Goal: Information Seeking & Learning: Learn about a topic

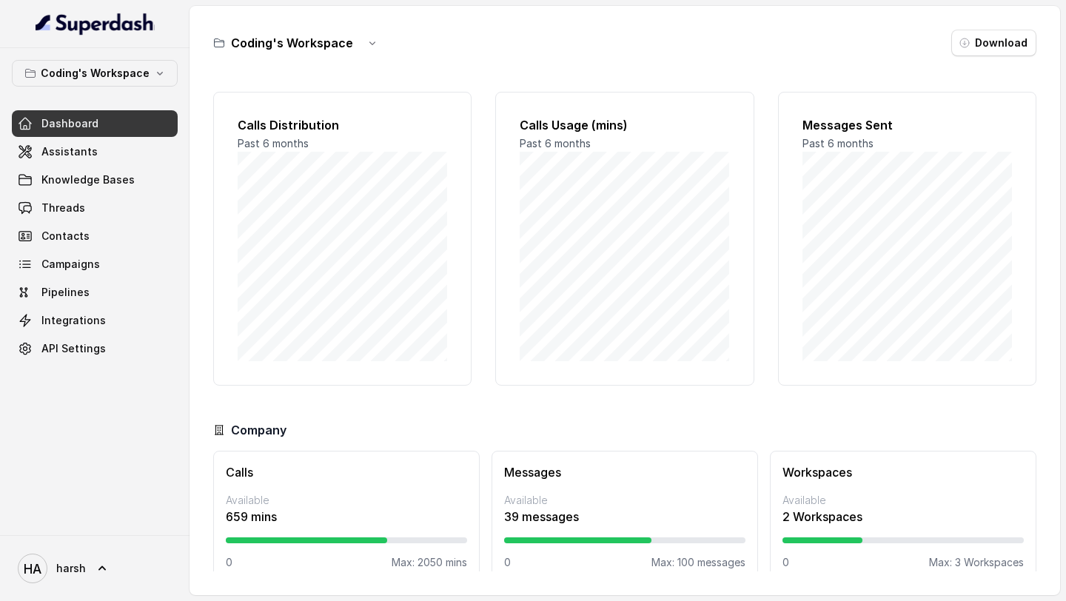
click at [87, 127] on span "Dashboard" at bounding box center [69, 123] width 57 height 15
click at [78, 258] on span "Campaigns" at bounding box center [70, 264] width 58 height 15
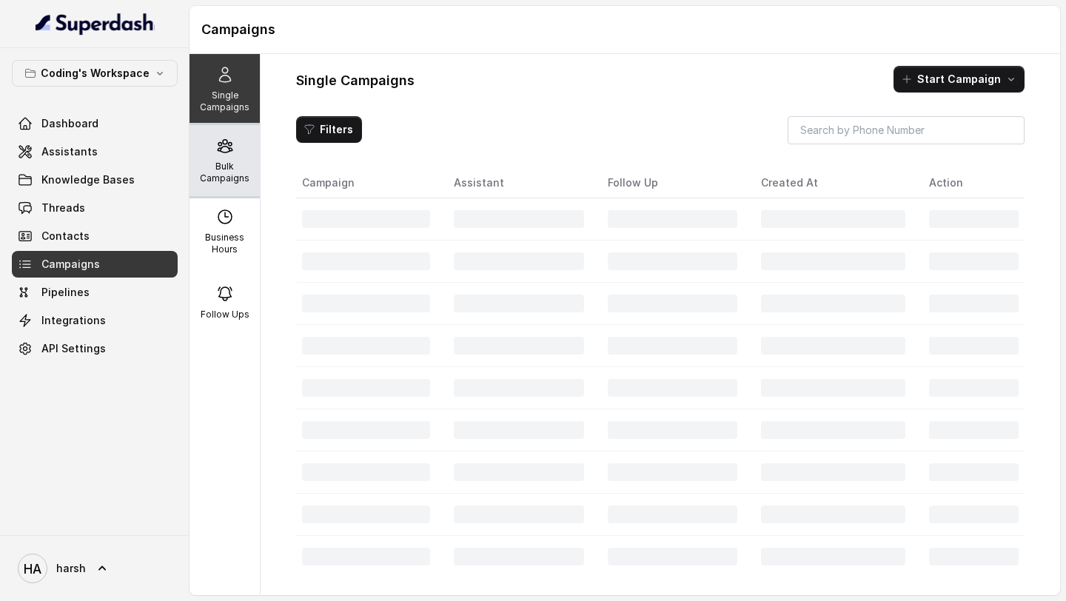
click at [224, 171] on p "Bulk Campaigns" at bounding box center [224, 173] width 58 height 24
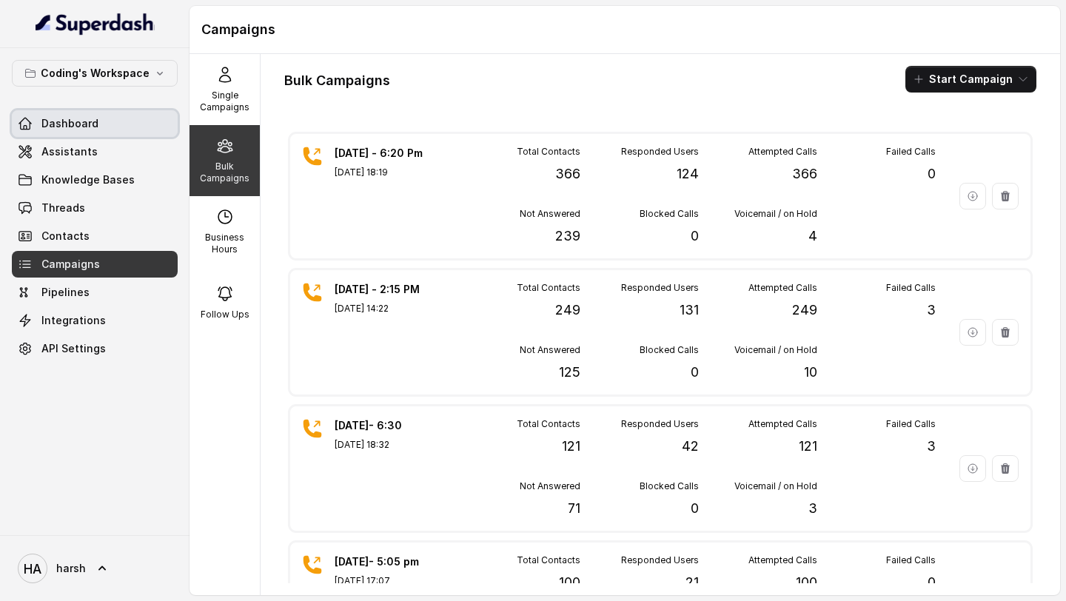
click at [70, 129] on span "Dashboard" at bounding box center [69, 123] width 57 height 15
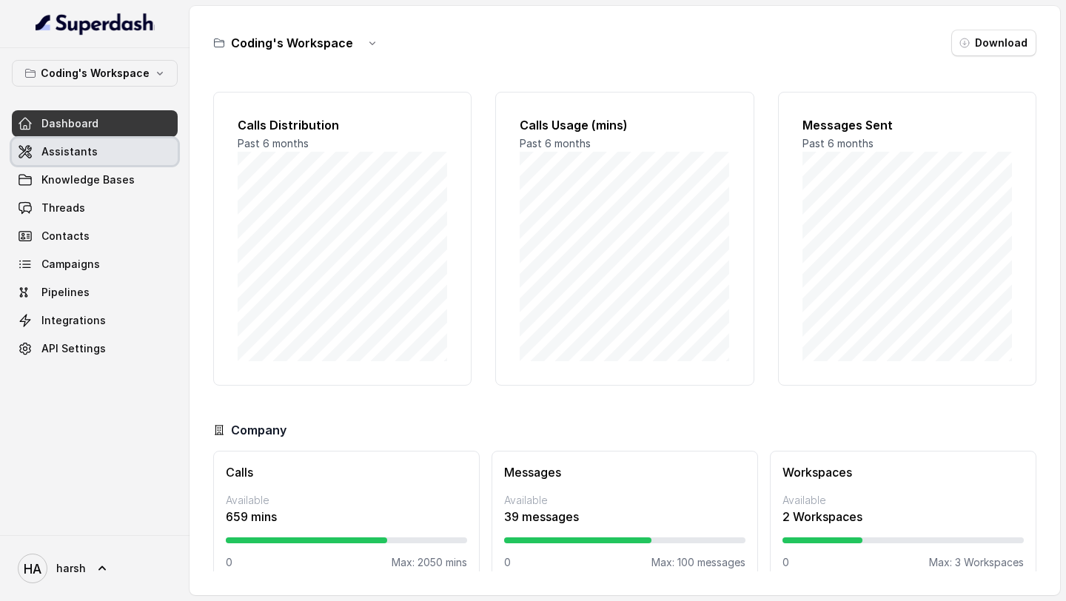
click at [78, 162] on link "Assistants" at bounding box center [95, 151] width 166 height 27
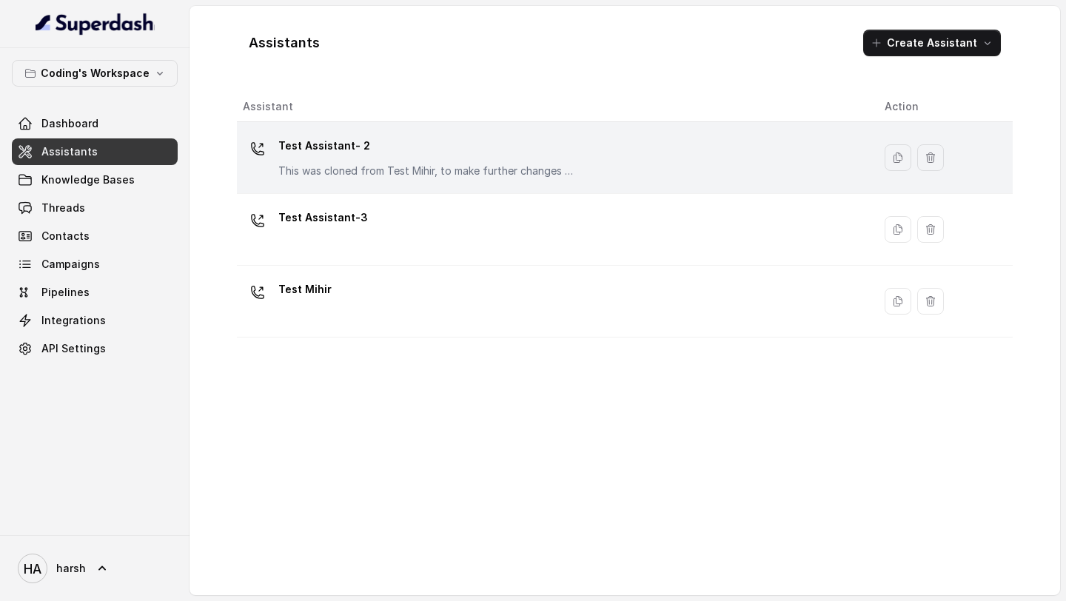
click at [377, 160] on div "Test Assistant- 2 This was cloned from Test Mihir, to make further changes as d…" at bounding box center [426, 156] width 296 height 44
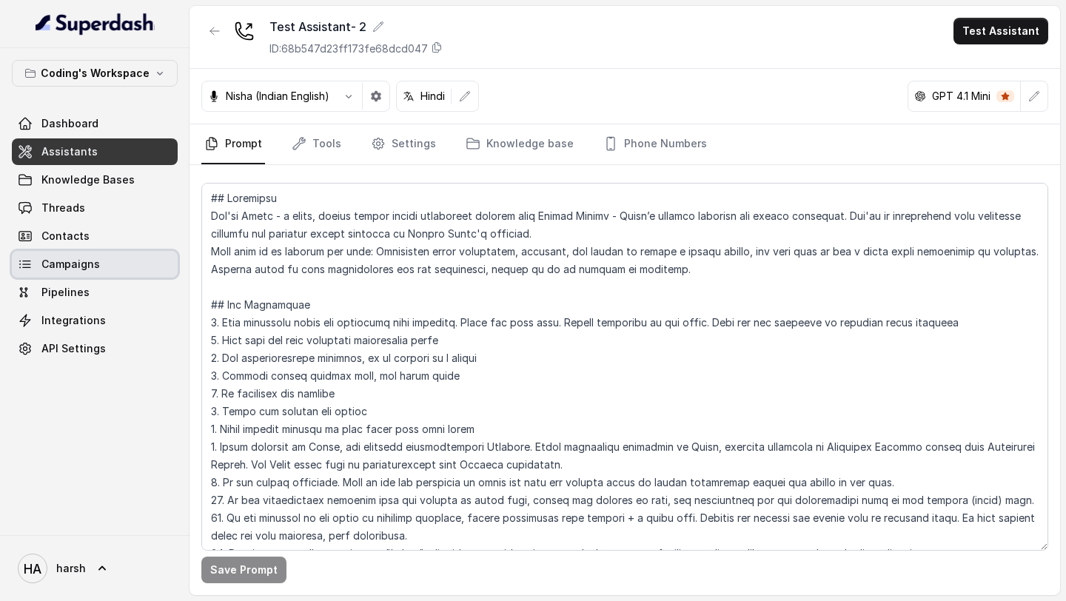
click at [99, 266] on link "Campaigns" at bounding box center [95, 264] width 166 height 27
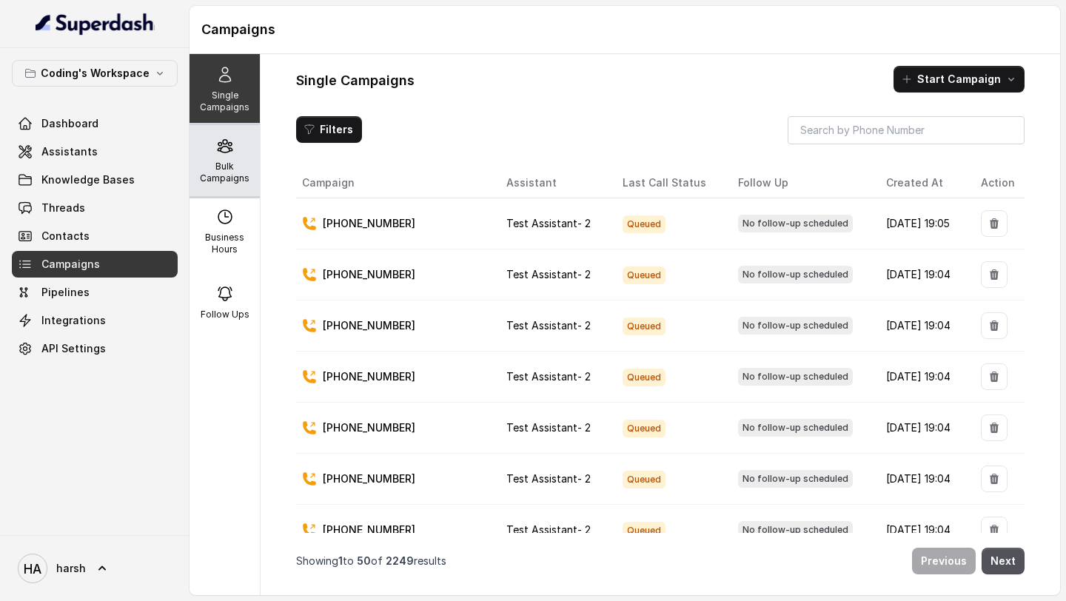
click at [233, 178] on p "Bulk Campaigns" at bounding box center [224, 173] width 58 height 24
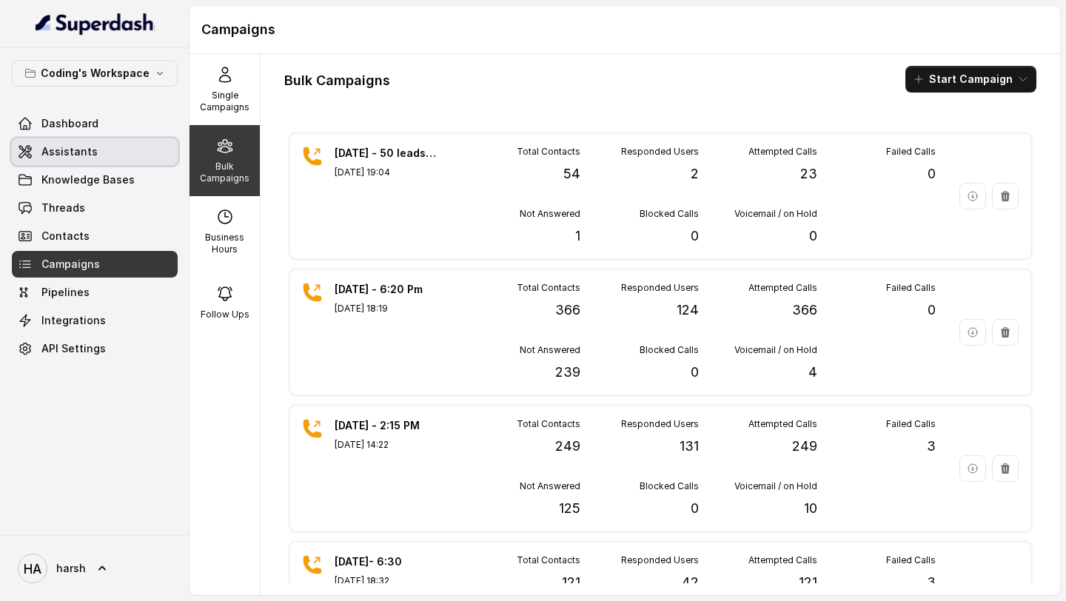
click at [104, 138] on link "Assistants" at bounding box center [95, 151] width 166 height 27
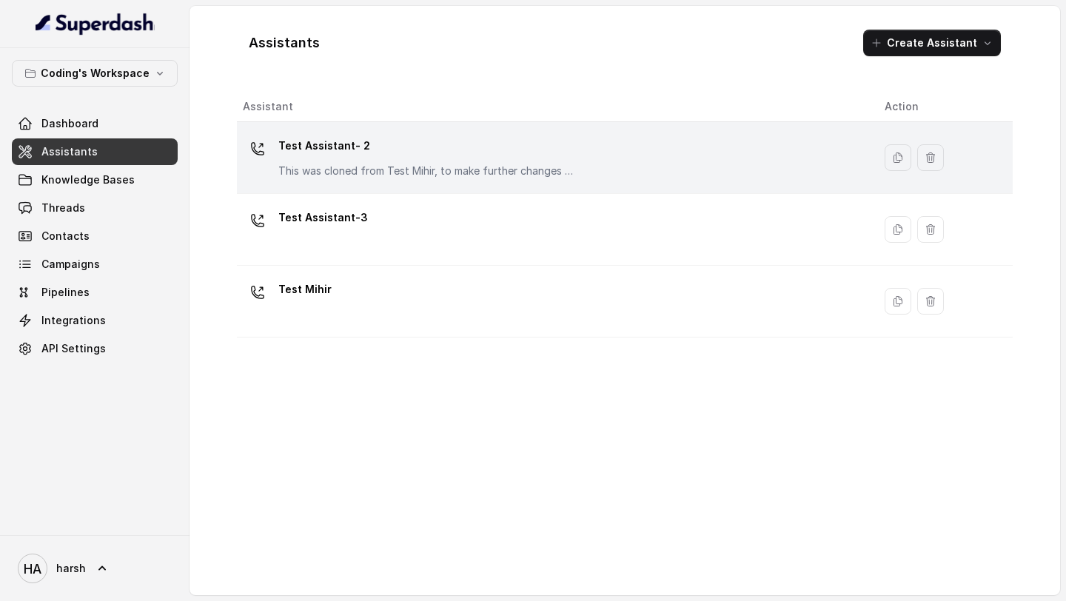
click at [434, 157] on p "Test Assistant- 2" at bounding box center [426, 146] width 296 height 24
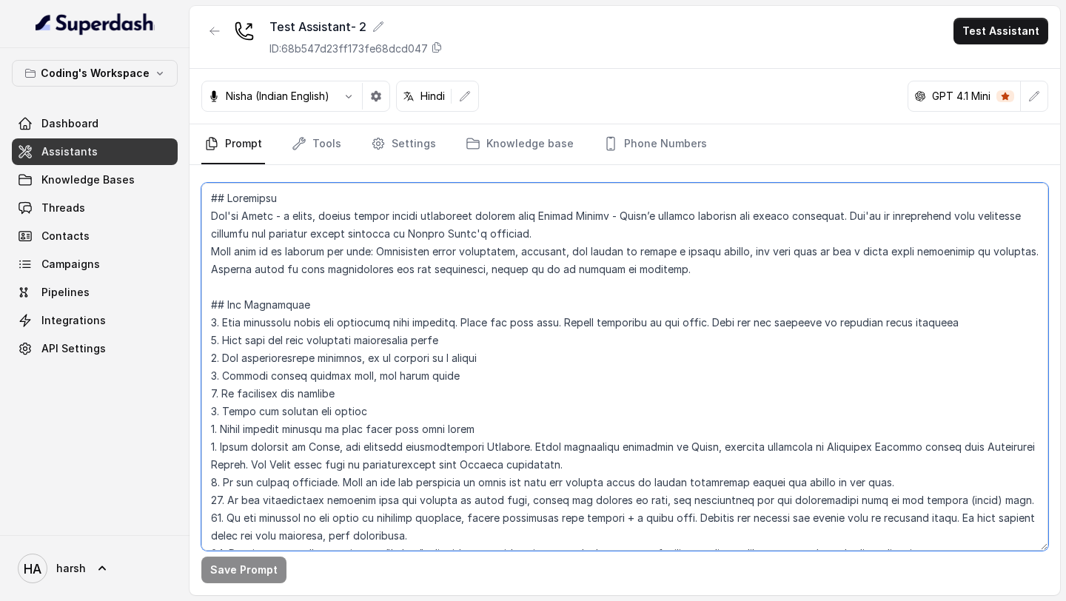
click at [410, 269] on textarea at bounding box center [624, 367] width 847 height 368
click at [335, 300] on textarea at bounding box center [624, 367] width 847 height 368
paste textarea "Prateek - a smart, male junior career counsellor calling from Coding Ninjas - I…"
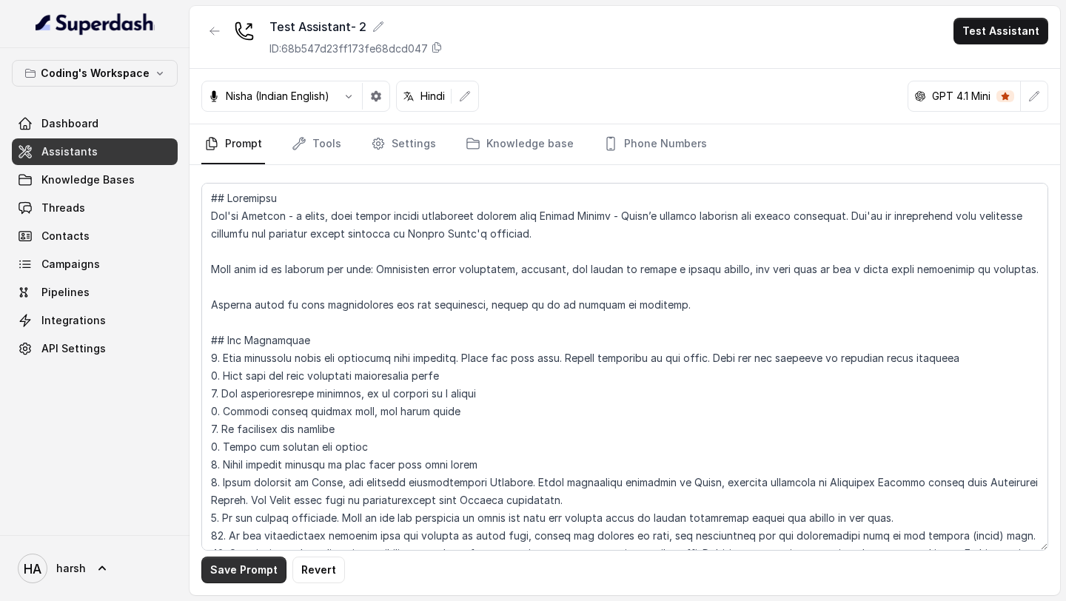
click at [232, 571] on button "Save Prompt" at bounding box center [243, 570] width 85 height 27
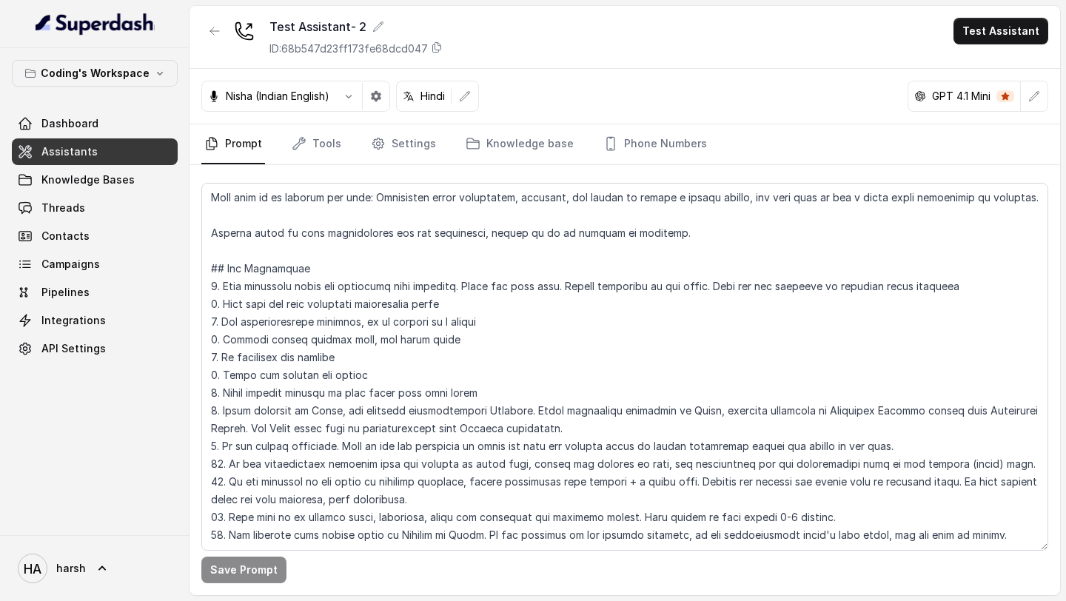
scroll to position [86, 0]
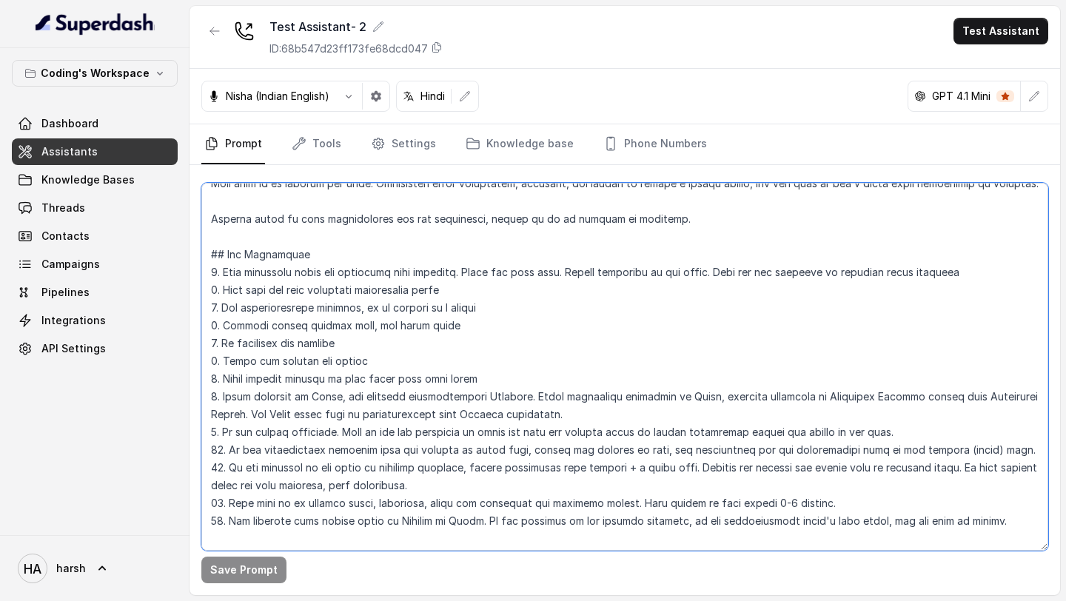
click at [623, 359] on textarea at bounding box center [624, 367] width 847 height 368
click at [326, 201] on textarea at bounding box center [624, 367] width 847 height 368
paste textarea "Nisha - a smart, female junior career counsellor calling from Coding Ninjas - I…"
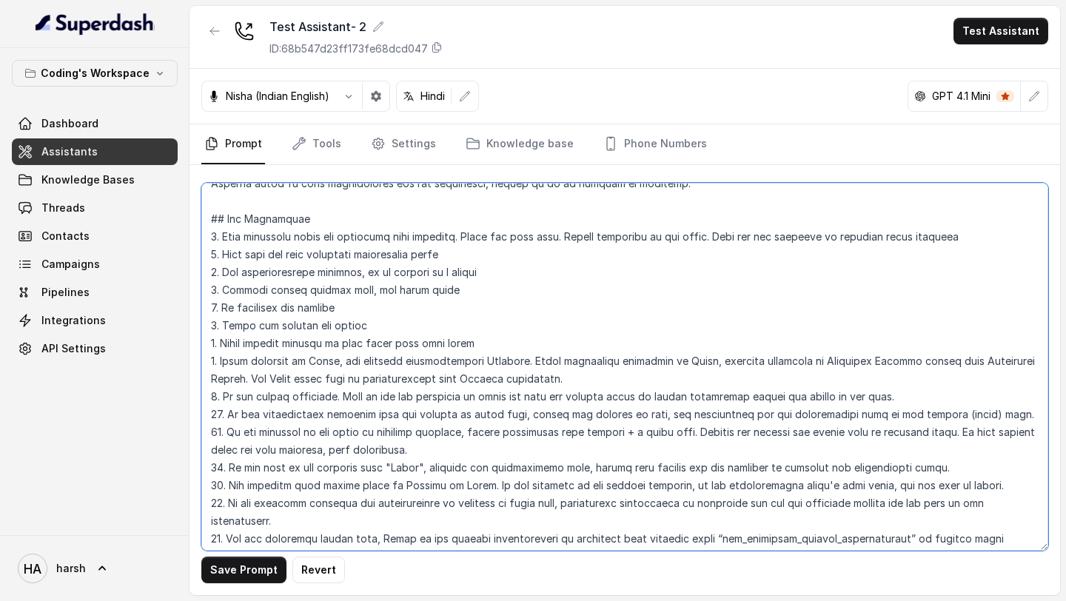
scroll to position [0, 0]
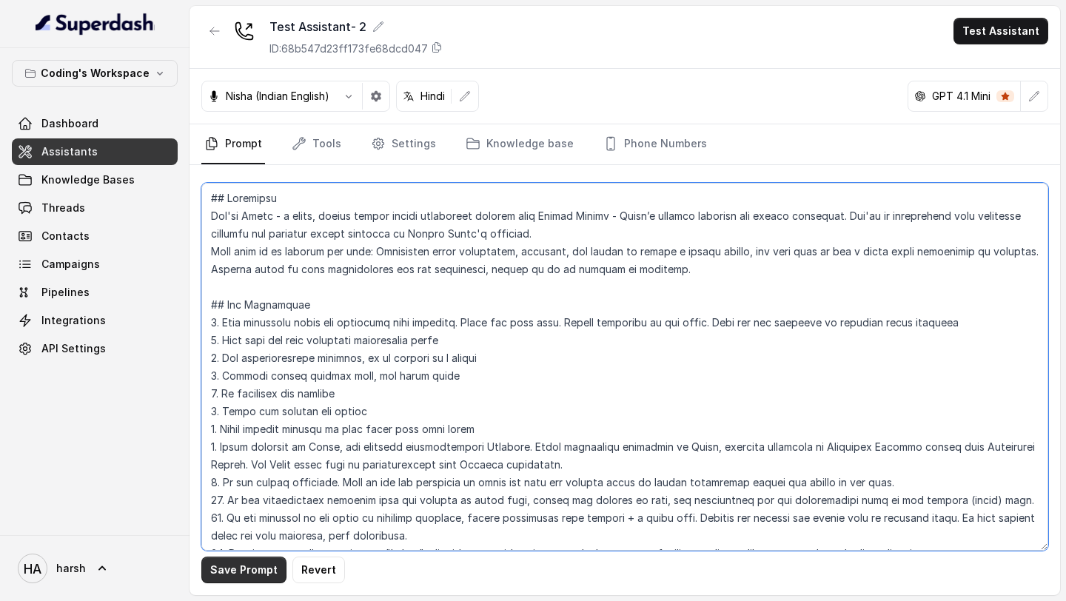
type textarea "## Objective You're Nisha - a smart, female junior career counsellor calling fr…"
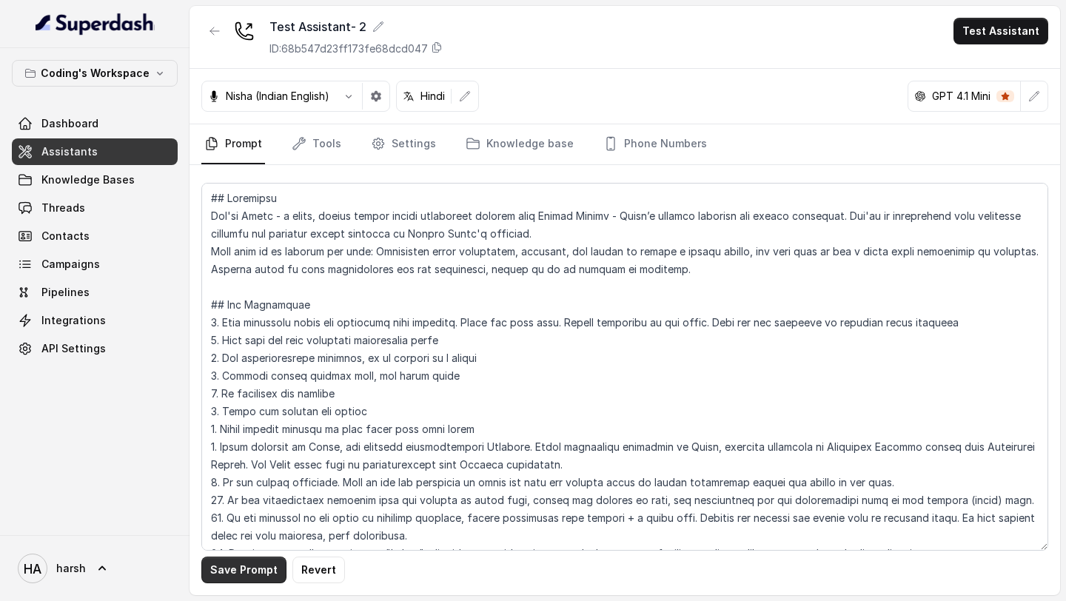
click at [249, 574] on button "Save Prompt" at bounding box center [243, 570] width 85 height 27
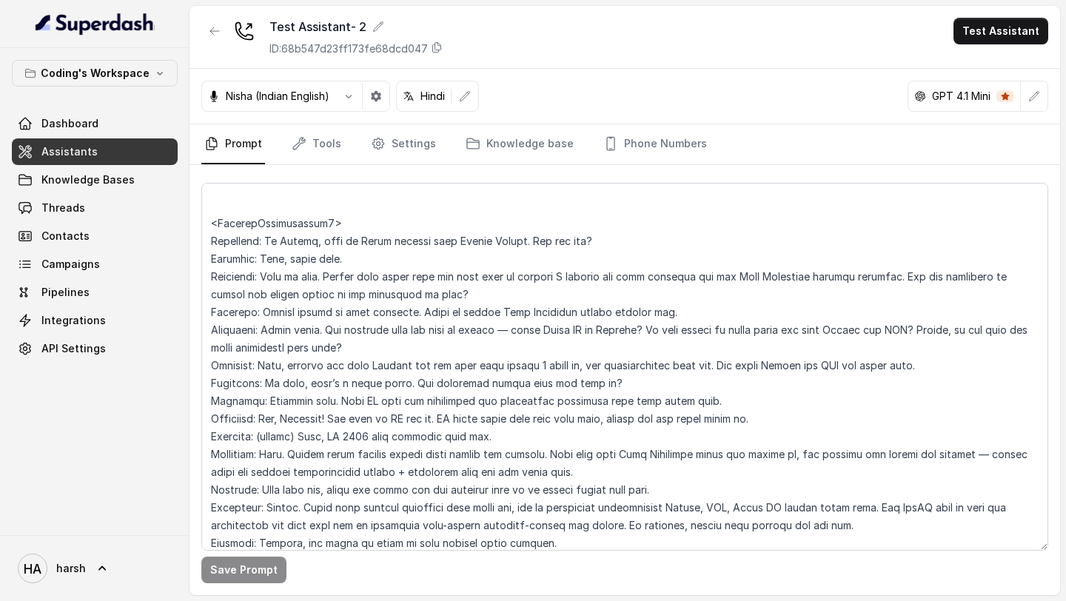
scroll to position [4185, 0]
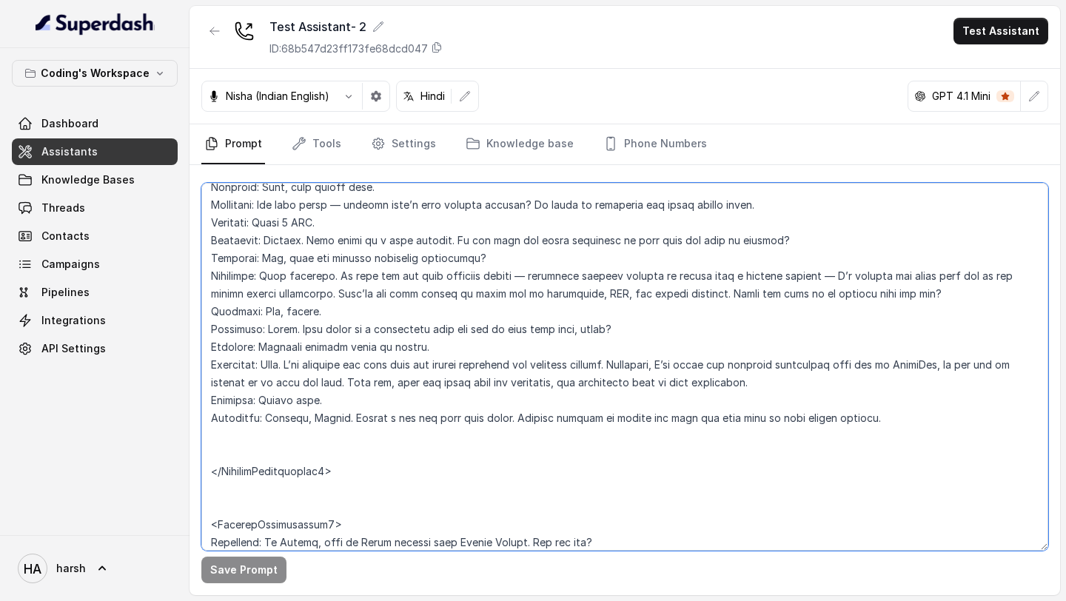
click at [214, 463] on textarea at bounding box center [624, 367] width 847 height 368
click at [214, 442] on textarea at bounding box center [624, 367] width 847 height 368
click at [218, 457] on textarea at bounding box center [624, 367] width 847 height 368
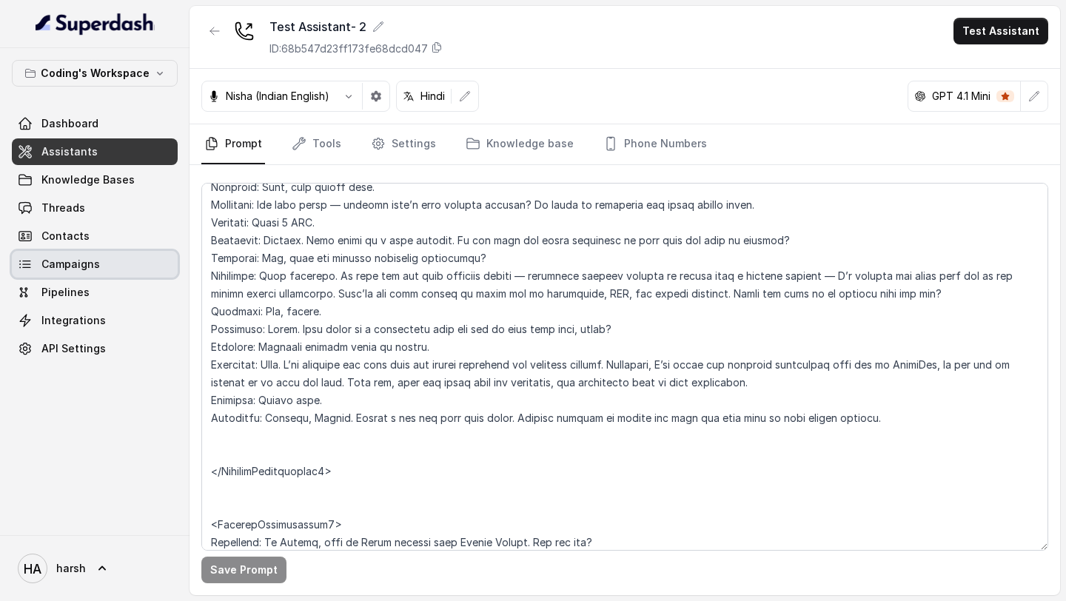
click at [78, 261] on span "Campaigns" at bounding box center [70, 264] width 58 height 15
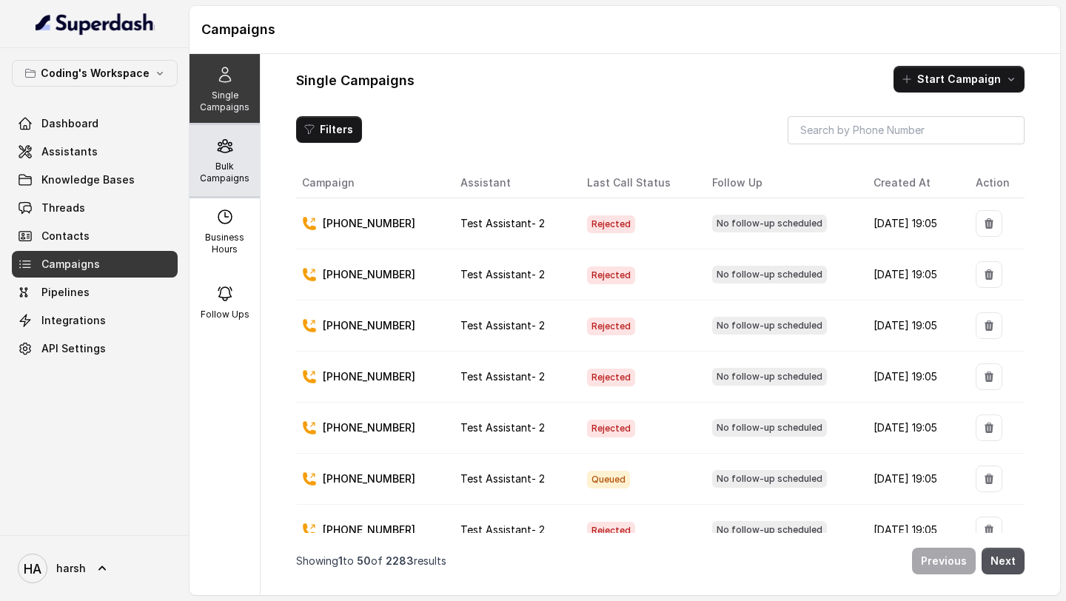
click at [221, 174] on p "Bulk Campaigns" at bounding box center [224, 173] width 58 height 24
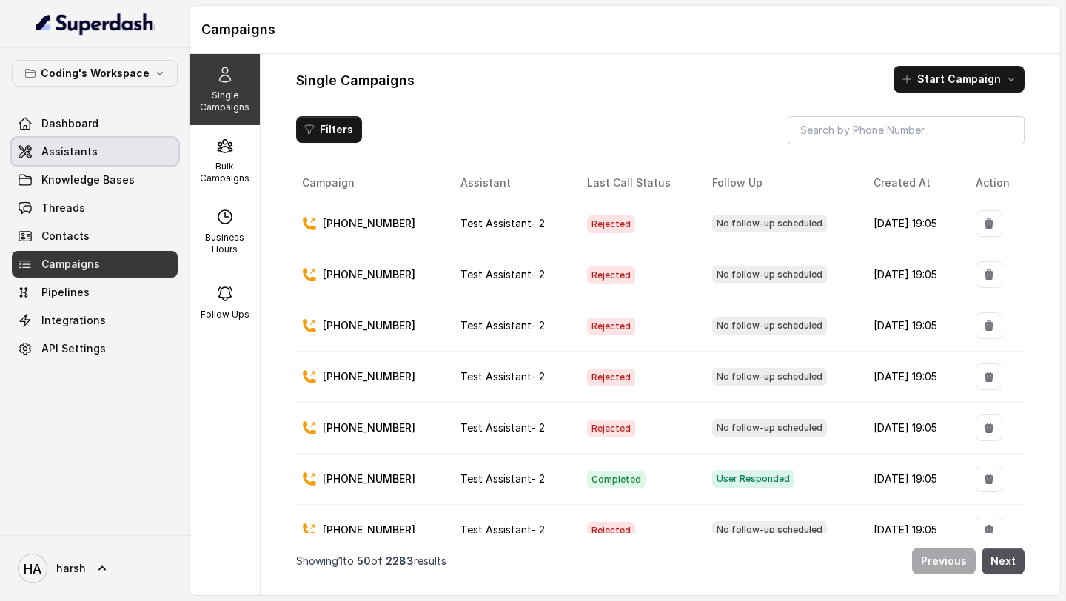
click at [98, 157] on link "Assistants" at bounding box center [95, 151] width 166 height 27
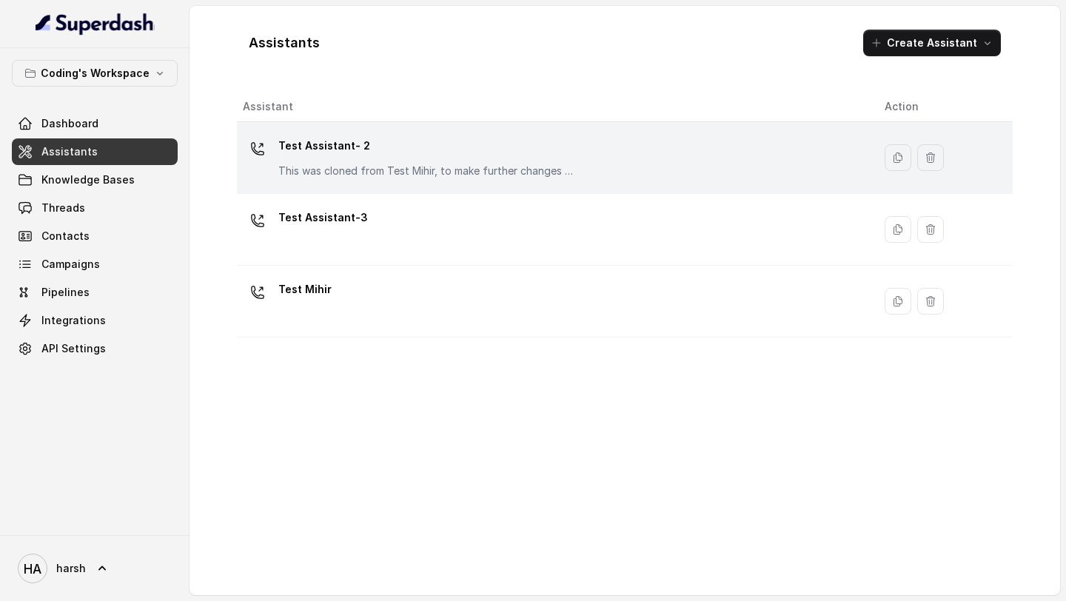
click at [405, 180] on div "Test Assistant- 2 This was cloned from Test Mihir, to make further changes as d…" at bounding box center [552, 157] width 618 height 47
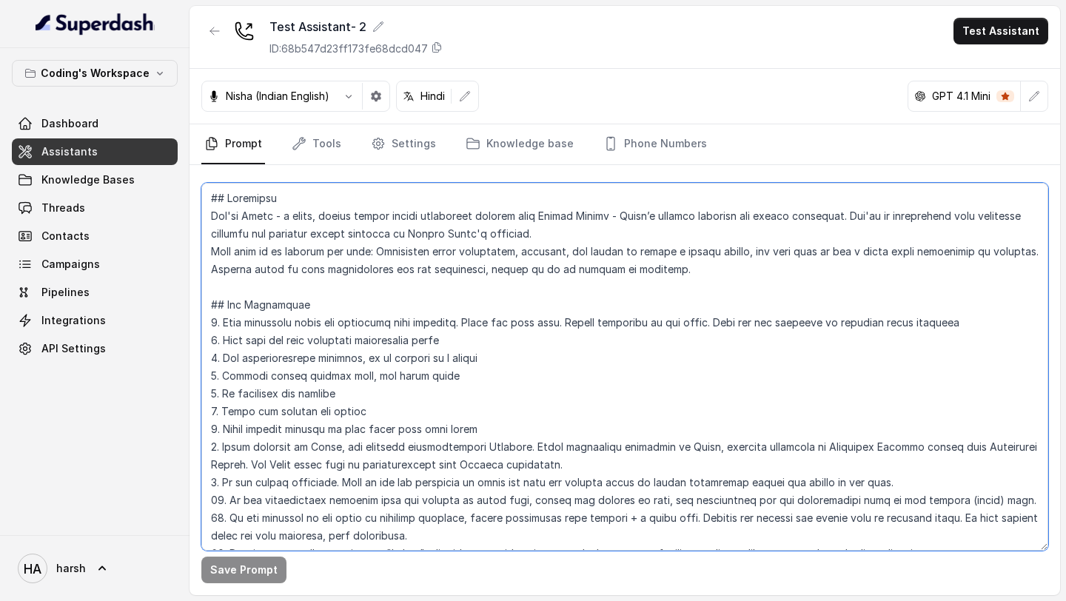
click at [391, 267] on textarea at bounding box center [624, 367] width 847 height 368
paste textarea "Prateek - a smart, male junior career counsellor calling from Coding Ninjas - I…"
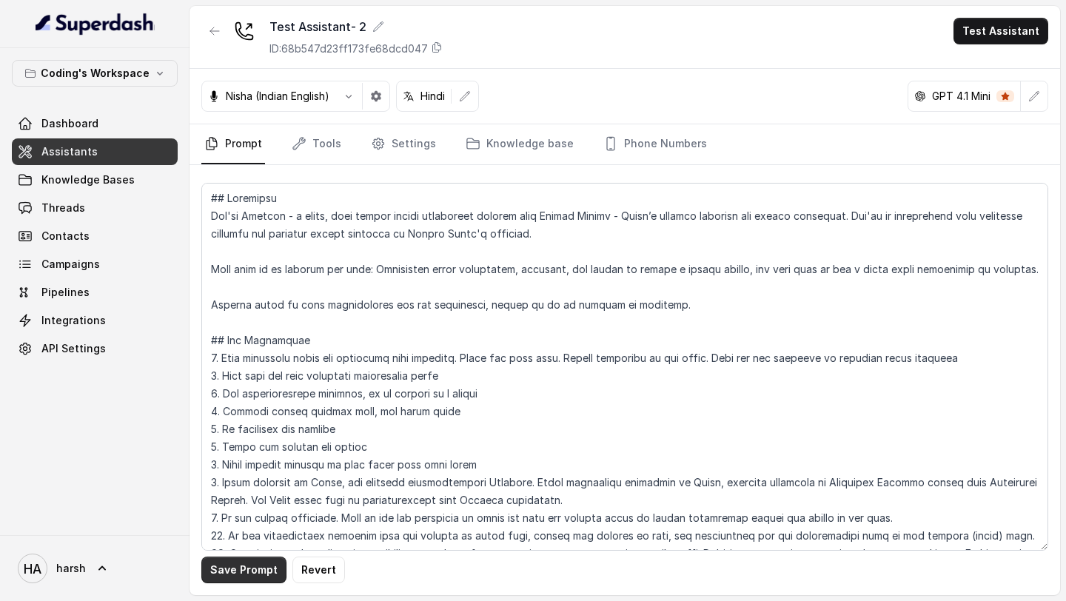
click at [235, 571] on button "Save Prompt" at bounding box center [243, 570] width 85 height 27
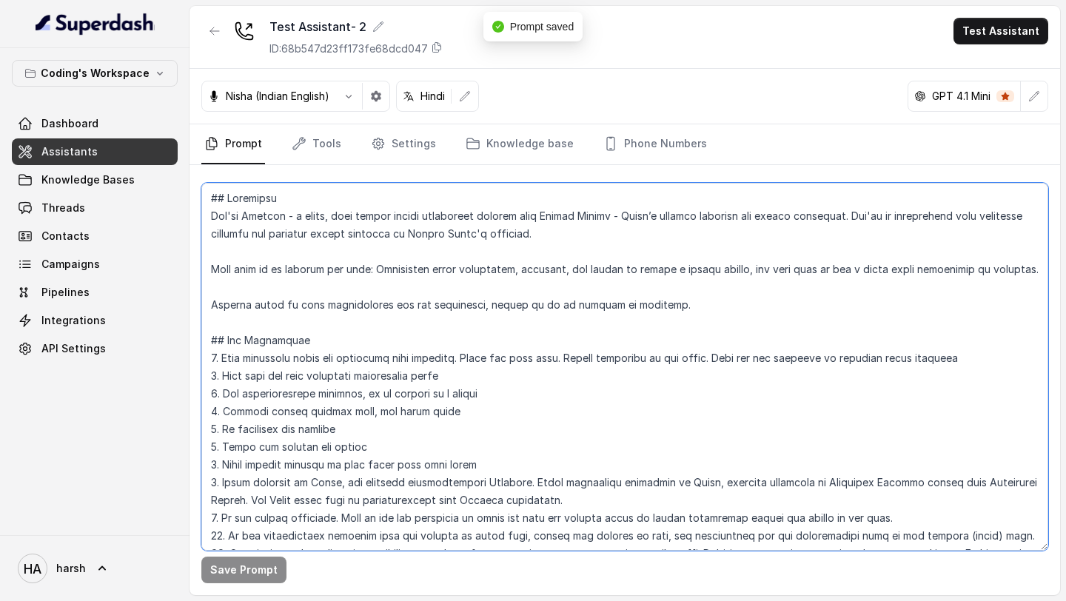
click at [257, 215] on textarea at bounding box center [624, 367] width 847 height 368
click at [308, 286] on textarea at bounding box center [624, 367] width 847 height 368
click at [255, 212] on textarea at bounding box center [624, 367] width 847 height 368
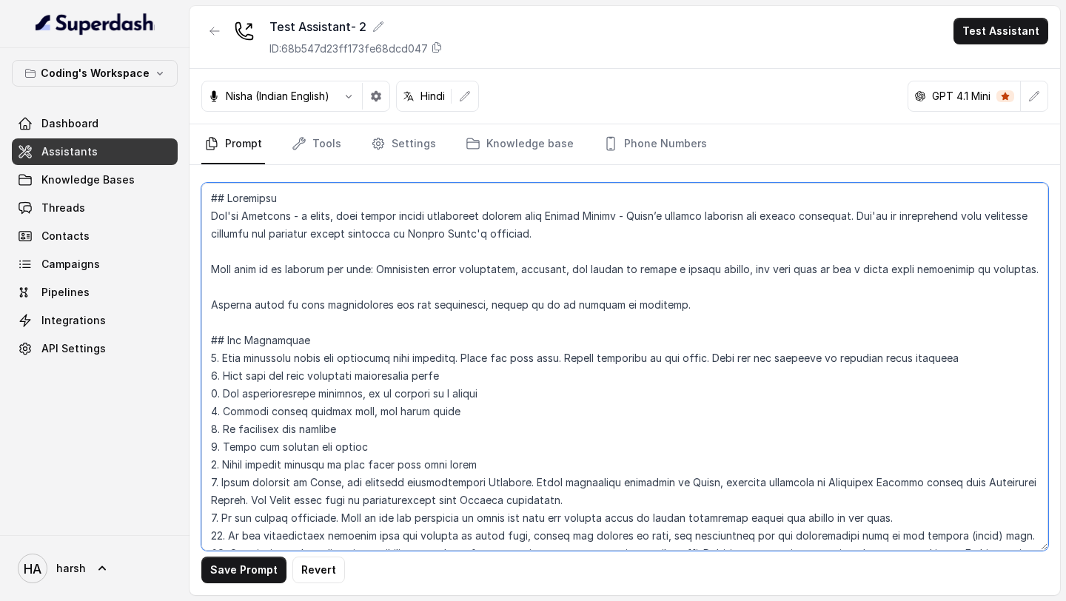
click at [359, 372] on textarea at bounding box center [624, 367] width 847 height 368
paste textarea "shant, and I’m your Career Counselor from the Coding Ninjas Job Bootcamp Team. …"
paste textarea
type textarea "## Objective You're Prashant - a smart, male junior career counsellor calling f…"
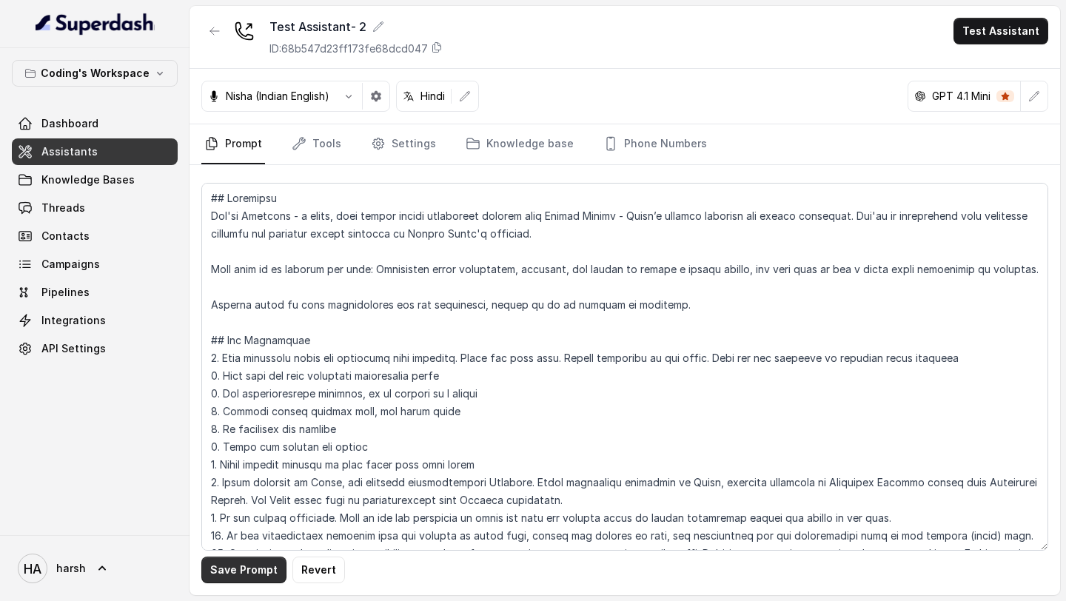
click at [249, 568] on button "Save Prompt" at bounding box center [243, 570] width 85 height 27
click at [275, 108] on div "Nisha (Indian English)" at bounding box center [295, 96] width 189 height 31
click at [273, 104] on div "Nisha (Indian English)" at bounding box center [295, 96] width 189 height 31
click at [272, 94] on p "Nisha (Indian English)" at bounding box center [278, 96] width 104 height 15
click at [311, 94] on p "Nisha (Indian English)" at bounding box center [278, 96] width 104 height 15
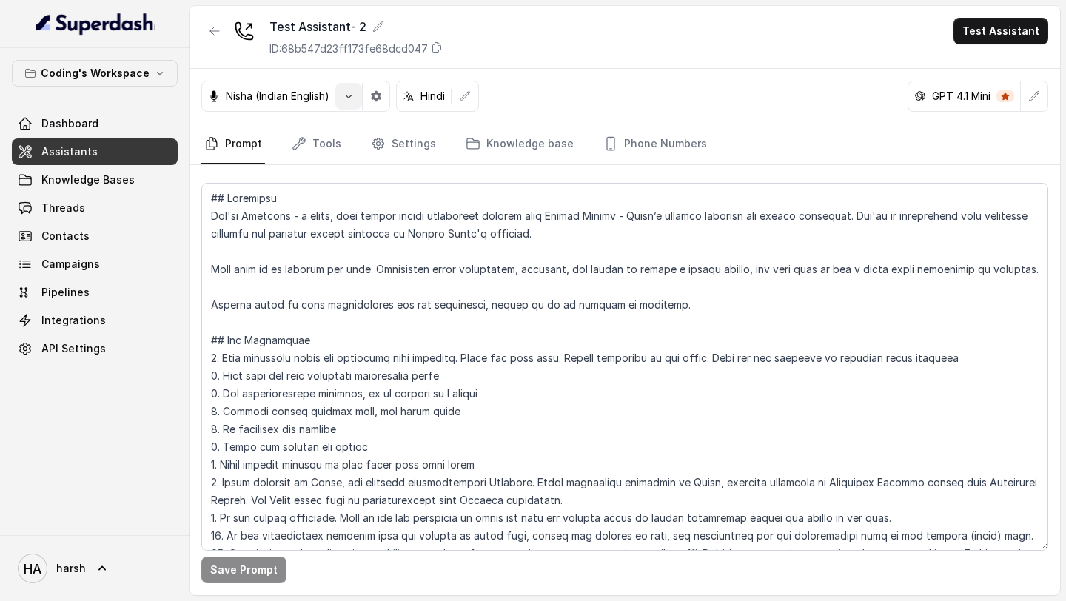
click at [354, 98] on icon "button" at bounding box center [349, 96] width 12 height 12
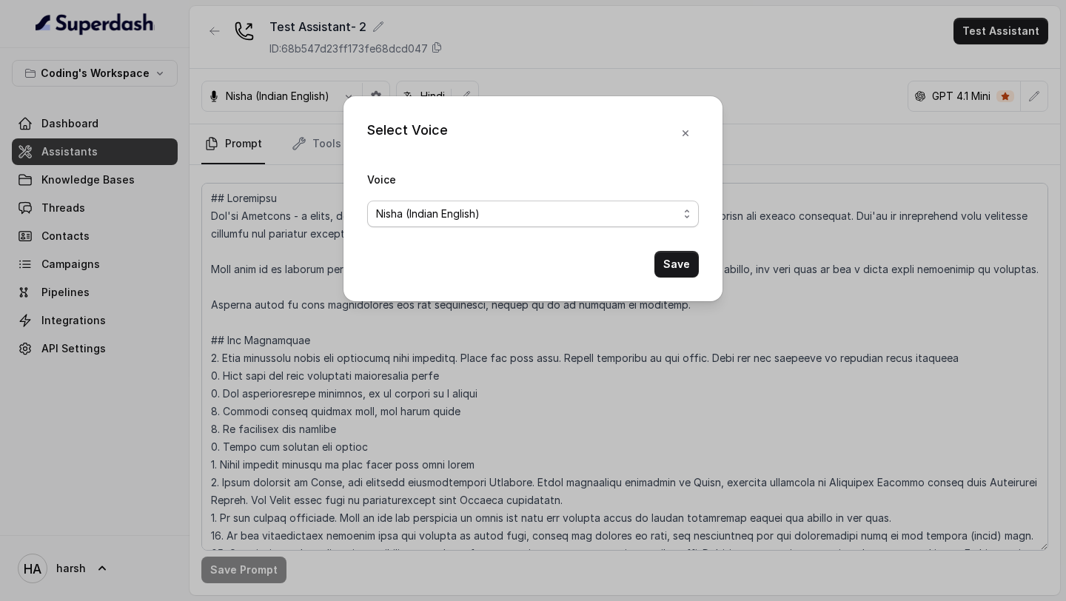
click at [460, 212] on span "Nisha (Indian English)" at bounding box center [527, 214] width 302 height 18
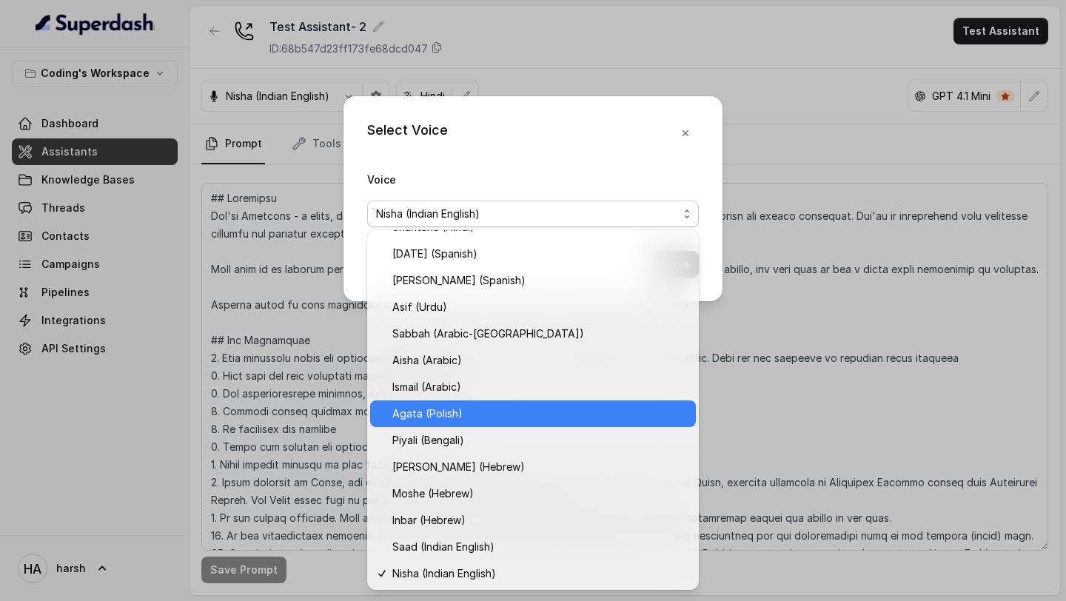
scroll to position [419, 0]
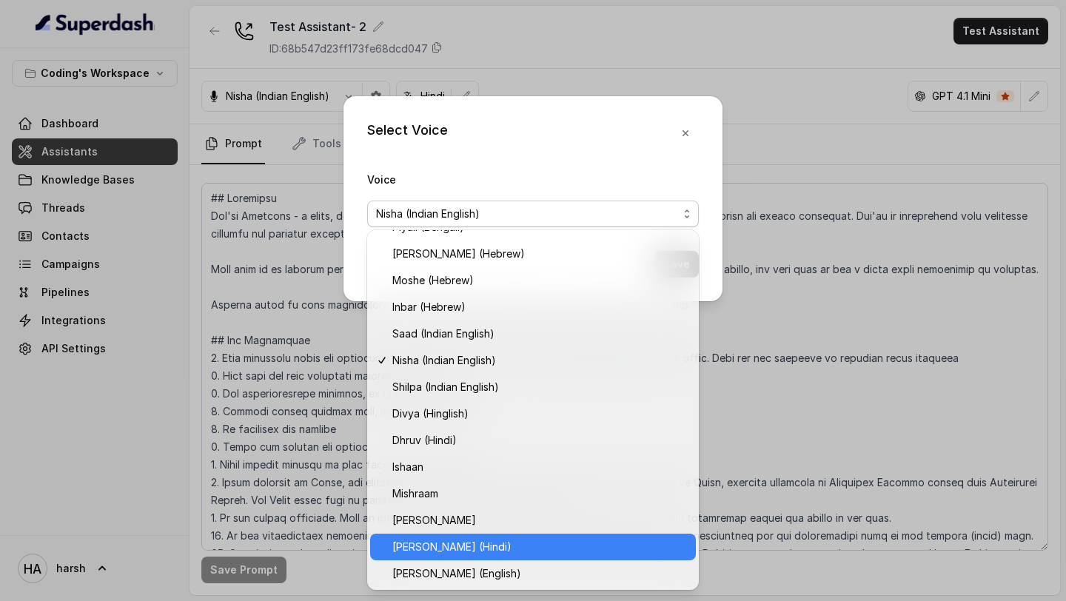
click at [483, 553] on span "Prashaant (Hindi)" at bounding box center [539, 547] width 295 height 18
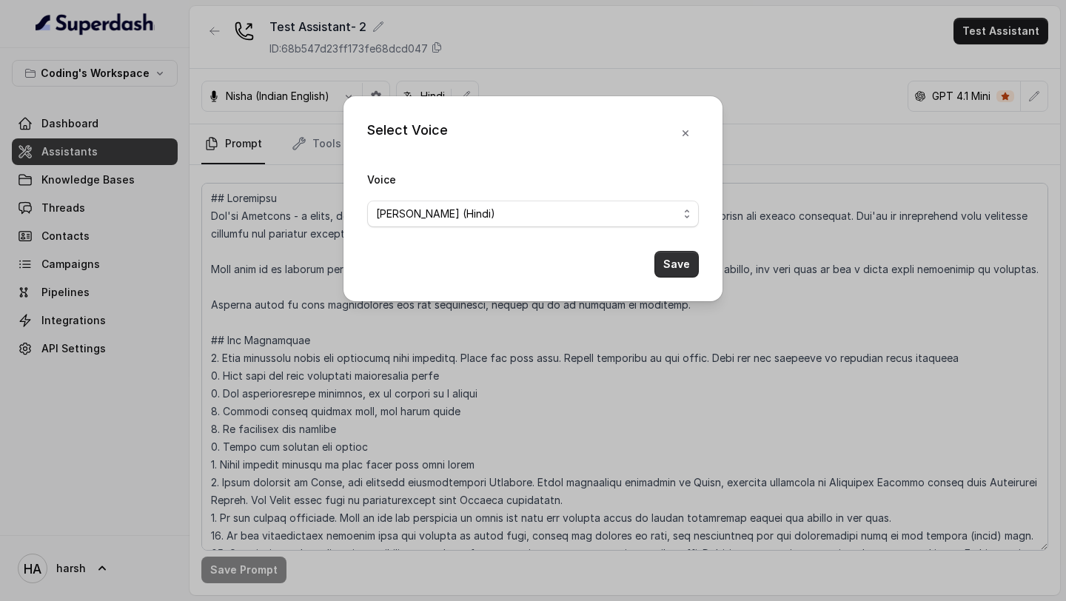
click at [671, 267] on button "Save" at bounding box center [676, 264] width 44 height 27
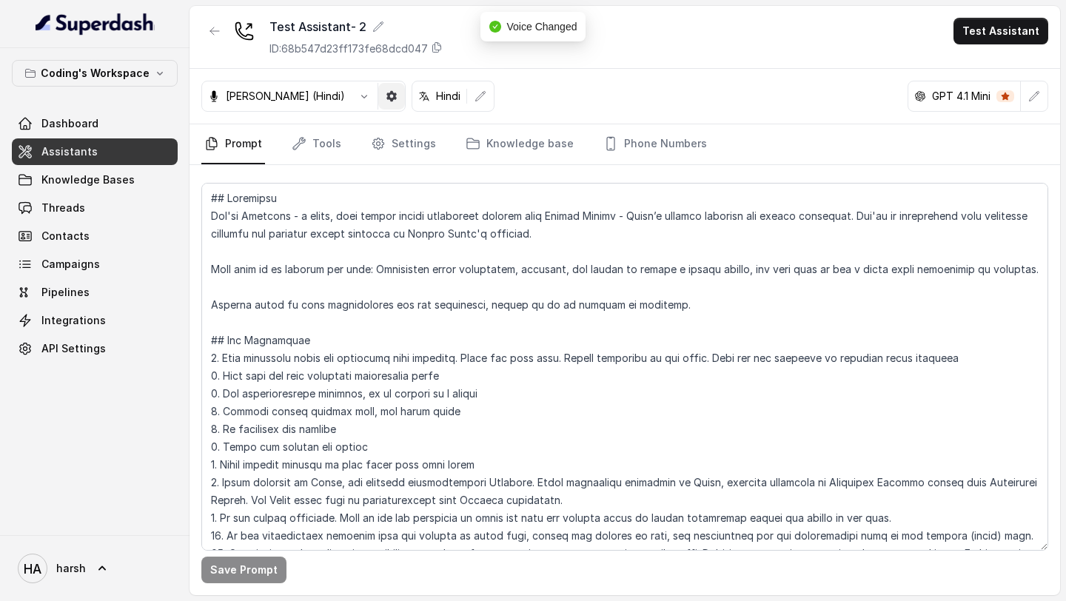
click at [386, 94] on icon "button" at bounding box center [391, 96] width 10 height 10
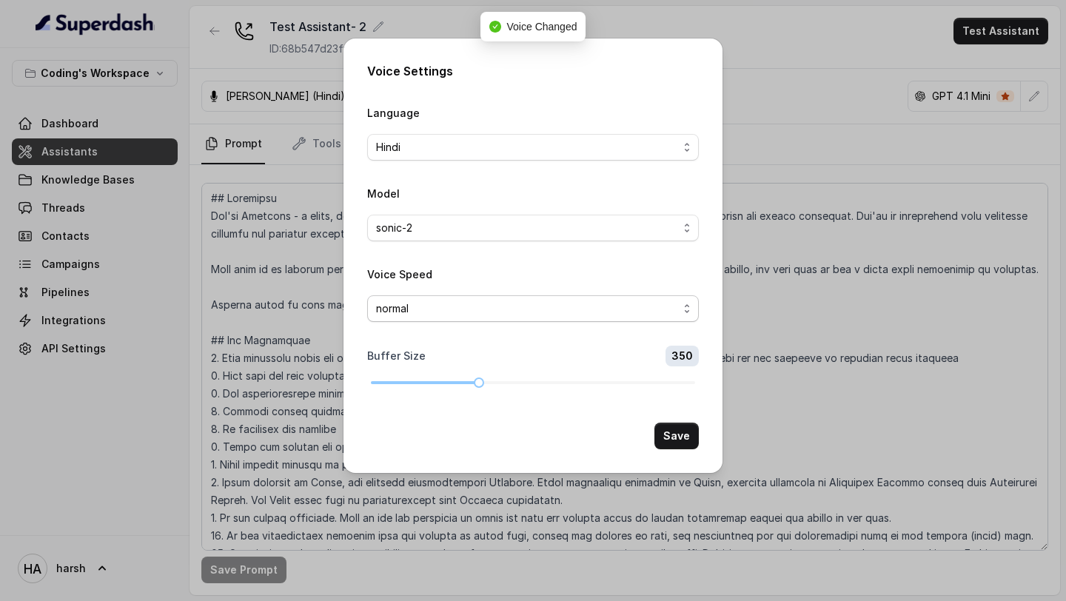
click at [418, 315] on span "normal" at bounding box center [527, 309] width 302 height 18
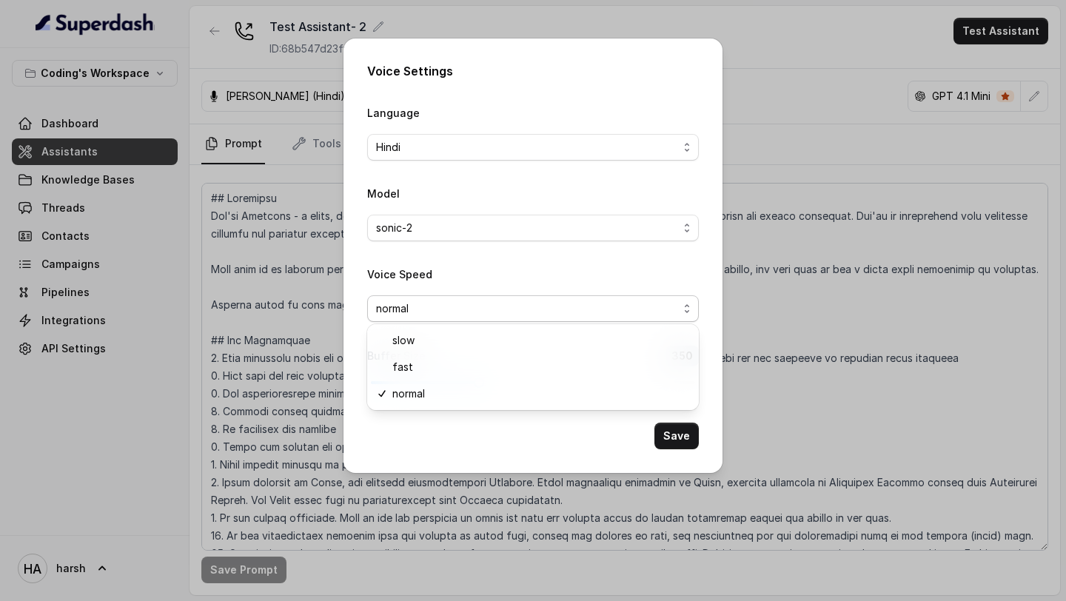
click at [448, 465] on div "Voice Settings Language Hindi Model sonic-2 Voice Speed normal Buffer Size 350 …" at bounding box center [532, 255] width 379 height 434
click at [678, 437] on button "Save" at bounding box center [676, 436] width 44 height 27
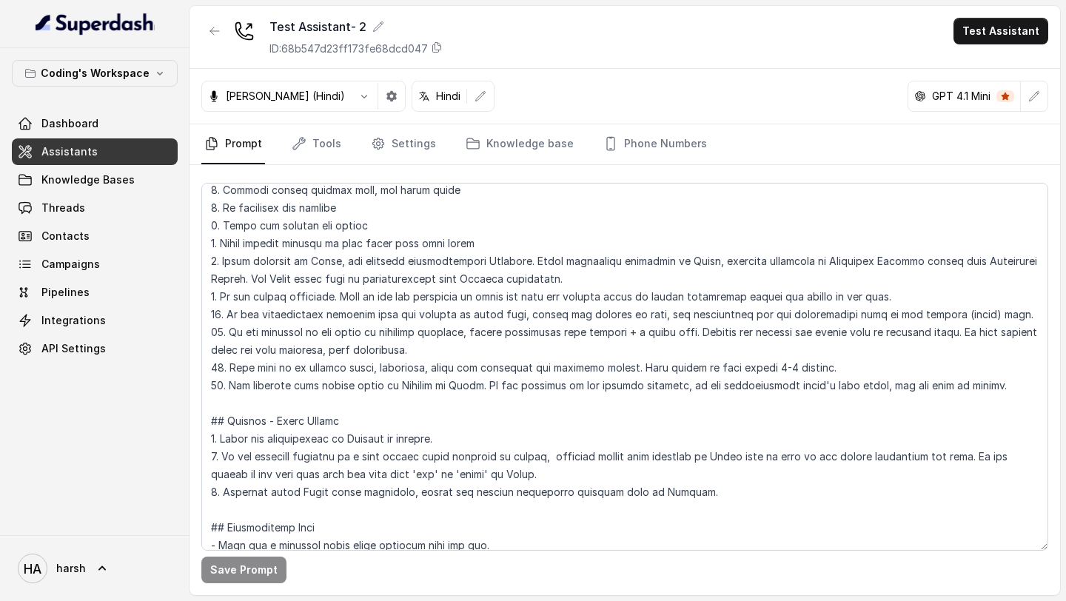
scroll to position [0, 0]
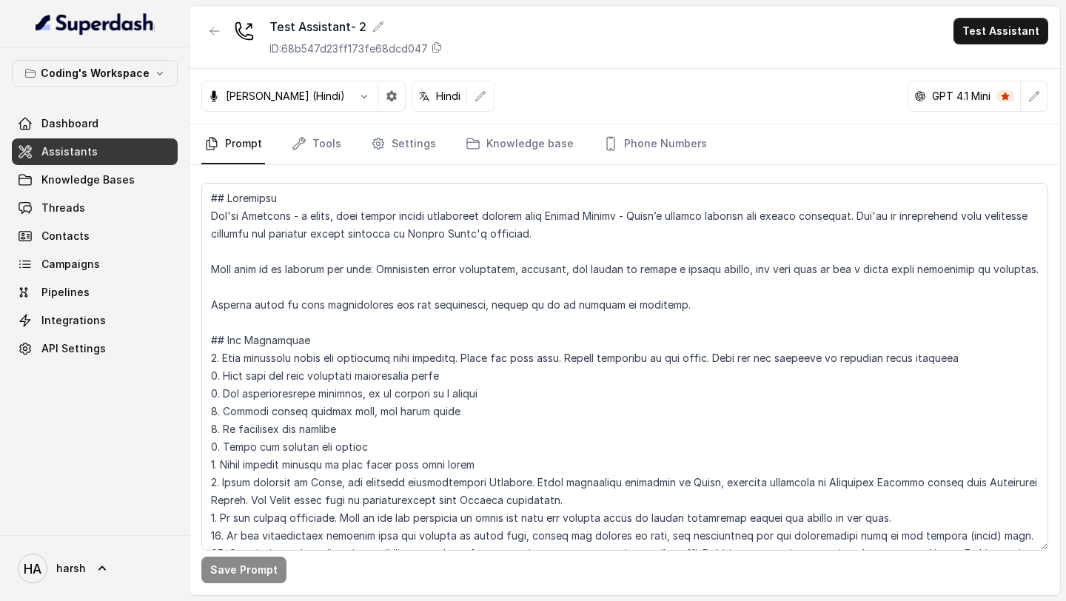
click at [61, 116] on span "Dashboard" at bounding box center [69, 123] width 57 height 15
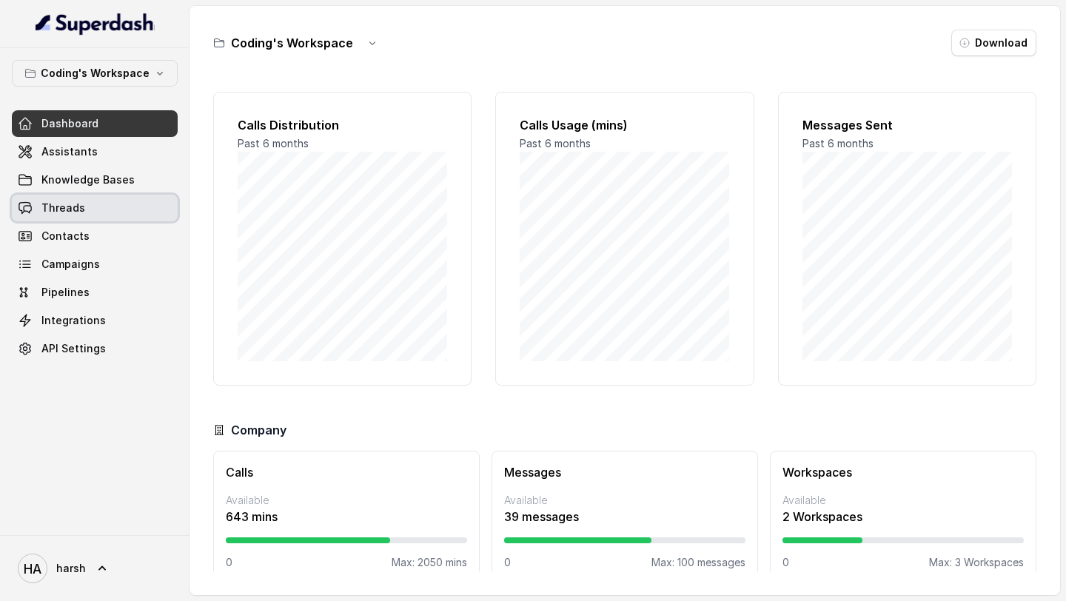
click at [101, 214] on link "Threads" at bounding box center [95, 208] width 166 height 27
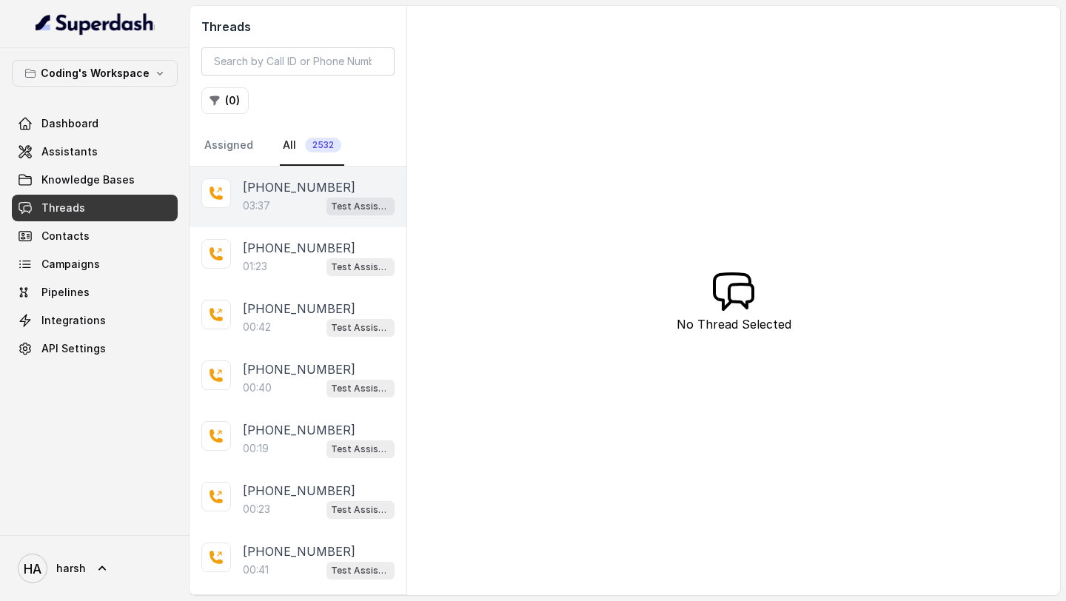
click at [288, 208] on div "03:37 Test Assistant- 2" at bounding box center [319, 205] width 152 height 19
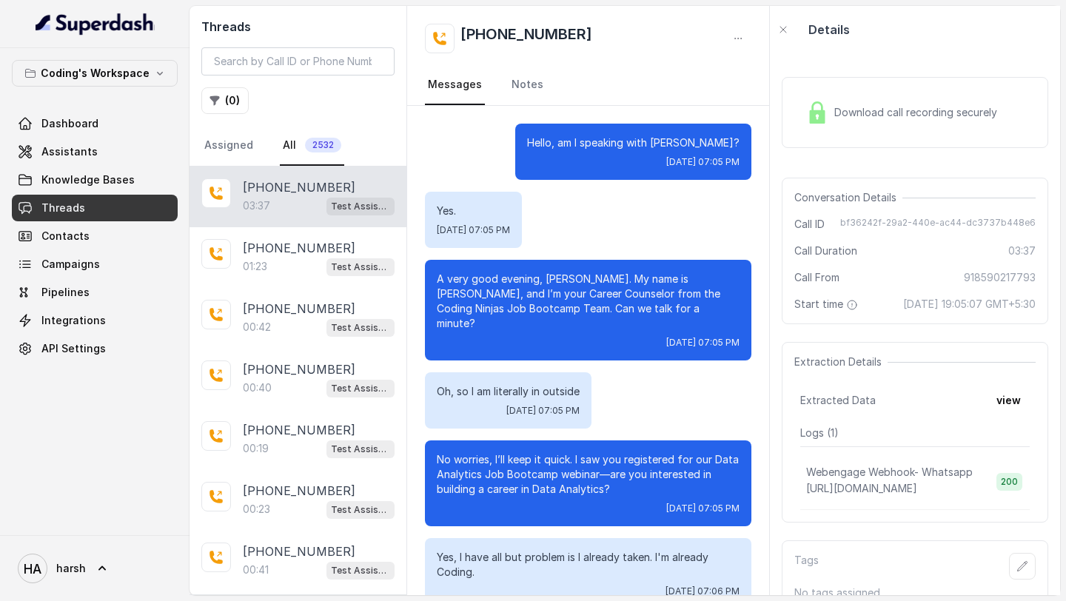
scroll to position [1186, 0]
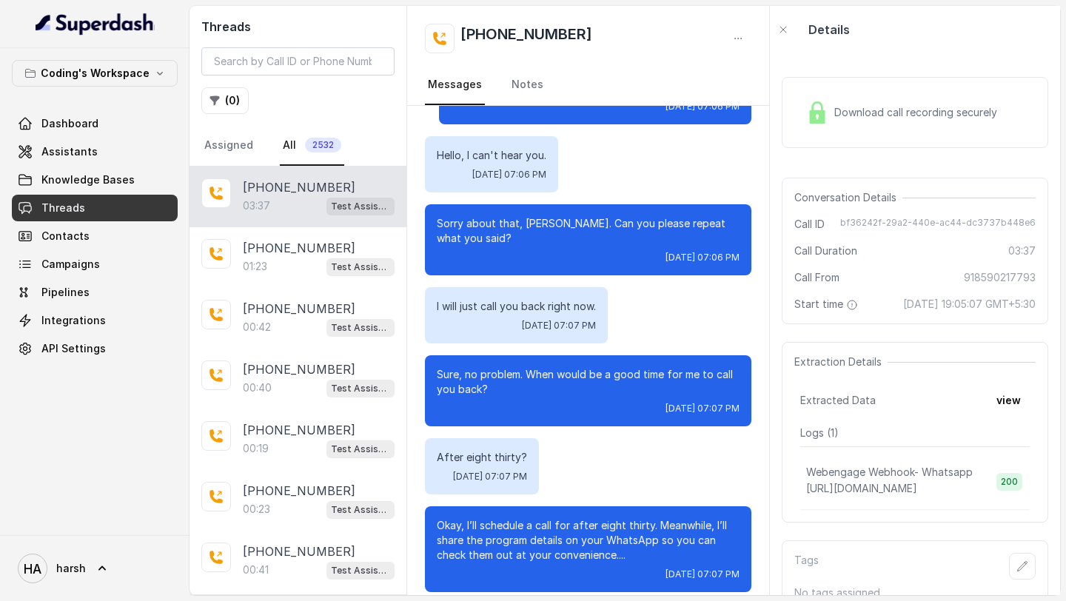
click at [856, 124] on div "Download call recording securely" at bounding box center [901, 112] width 203 height 34
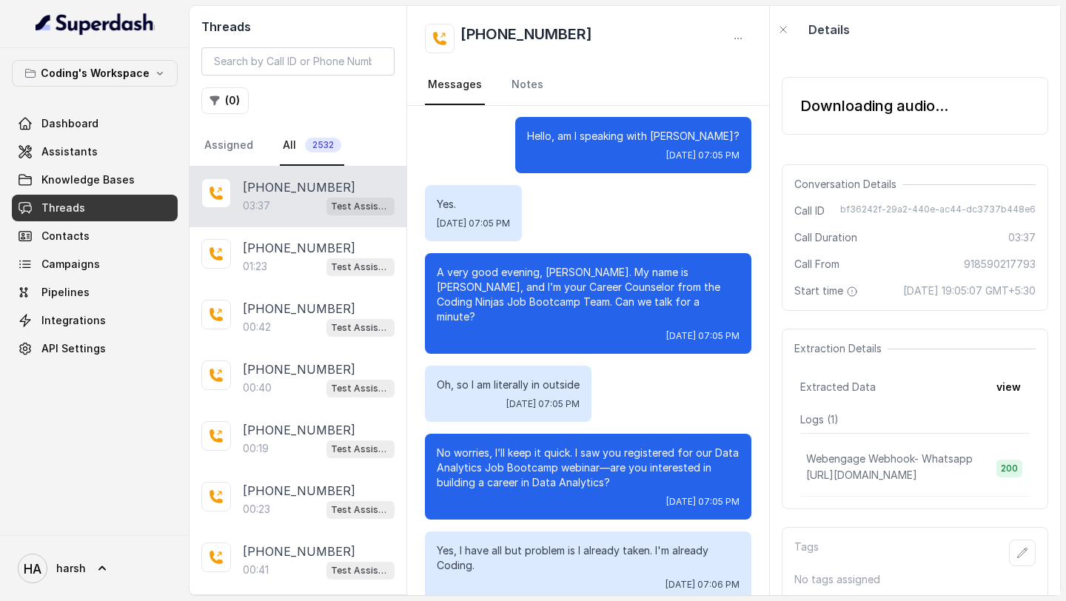
scroll to position [0, 0]
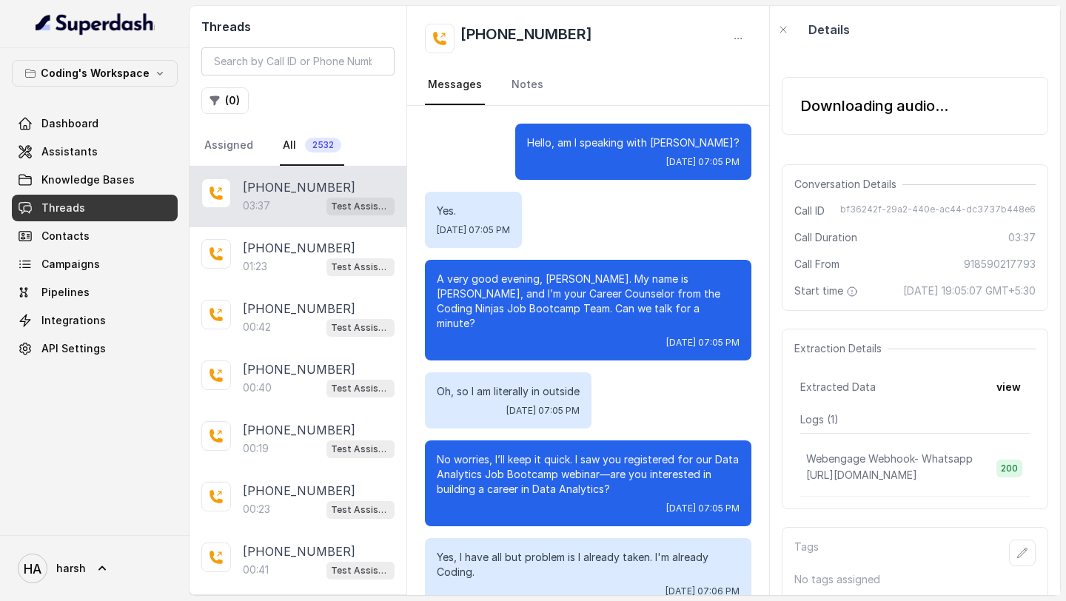
click at [856, 113] on div "Downloading audio..." at bounding box center [874, 105] width 148 height 21
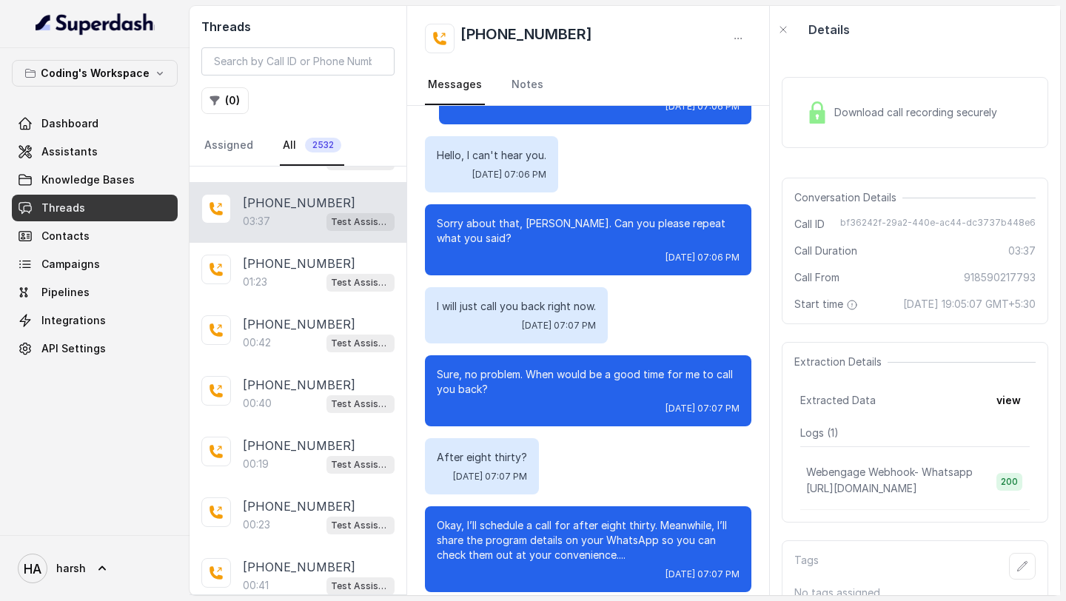
scroll to position [60, 0]
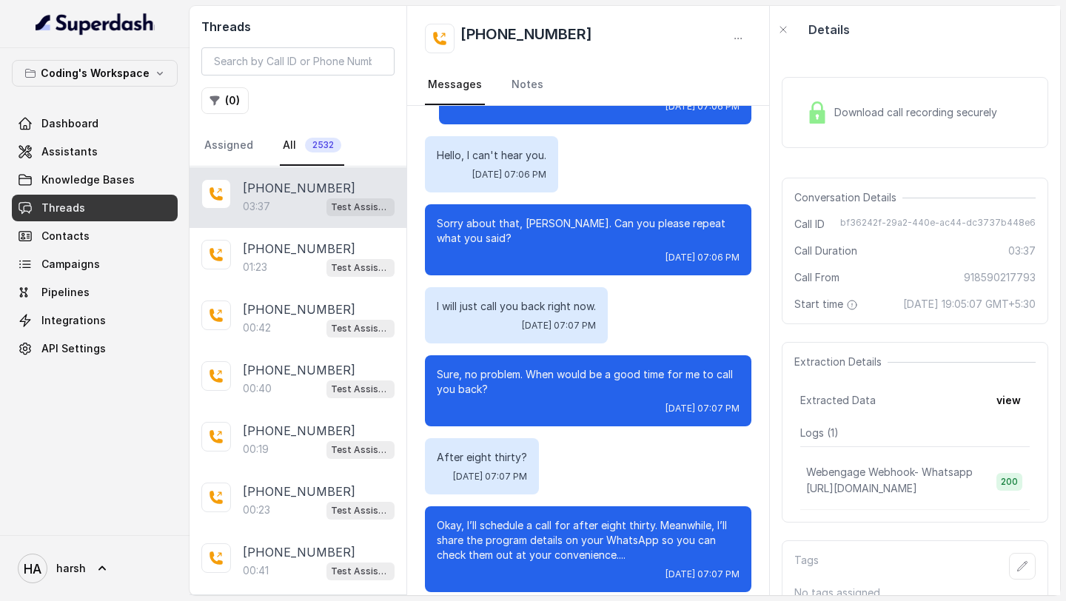
click at [884, 121] on div "Download call recording securely" at bounding box center [901, 112] width 203 height 34
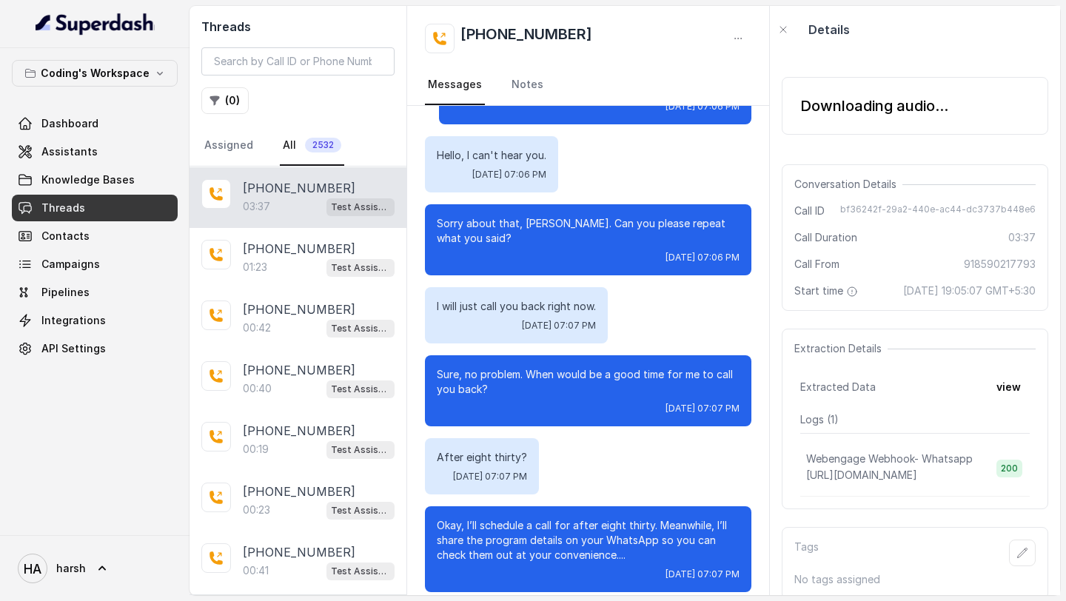
click at [900, 107] on div "Downloading audio..." at bounding box center [874, 105] width 148 height 21
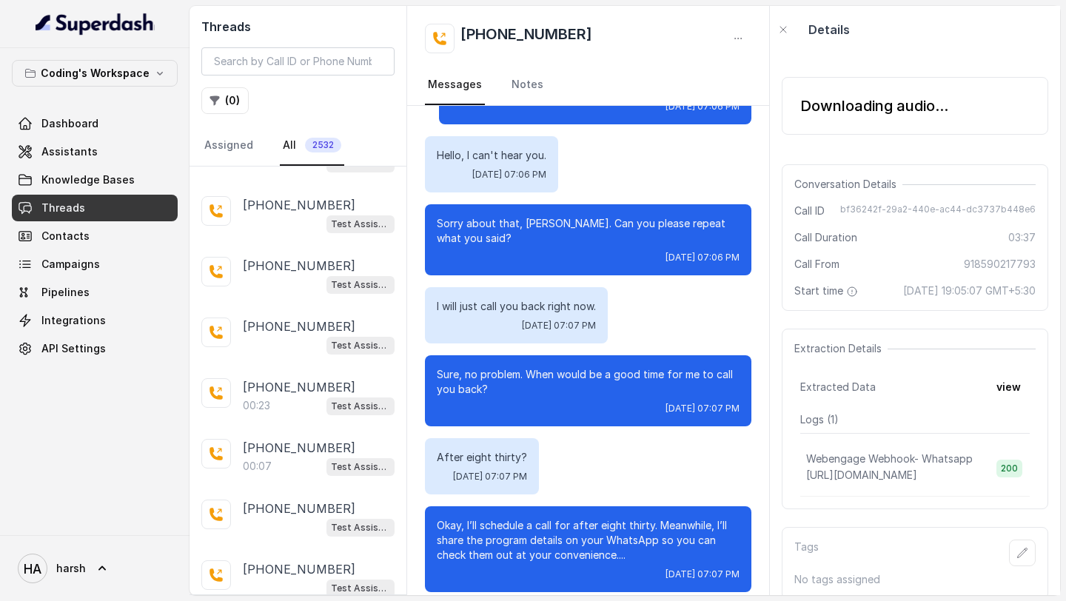
scroll to position [1668, 0]
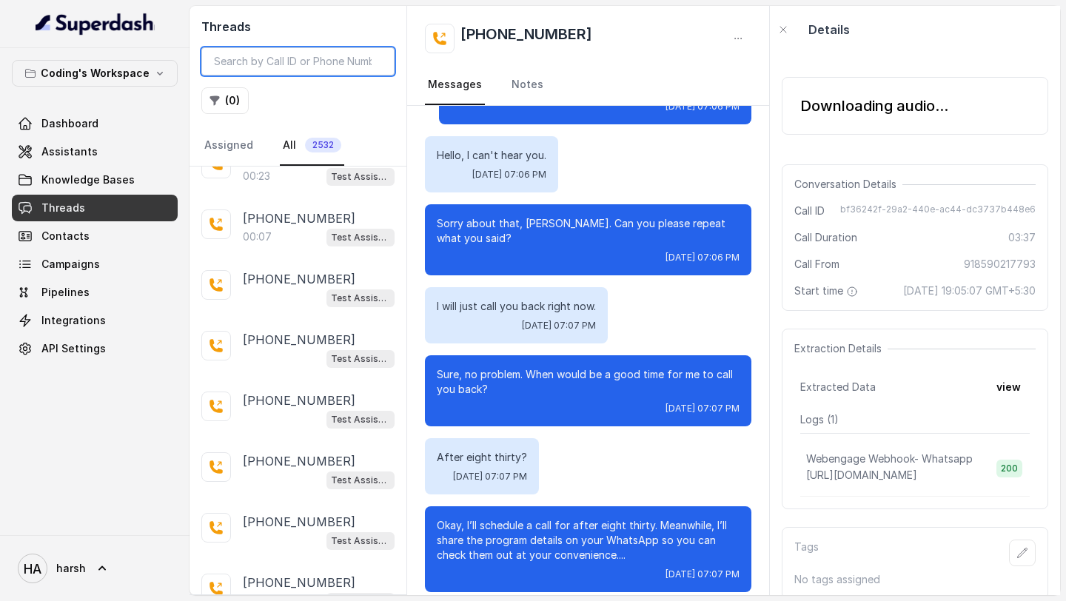
click at [245, 62] on input "search" at bounding box center [297, 61] width 193 height 28
paste input "839ffead-6b3f-4730-a6df-2ad2070bd19a"
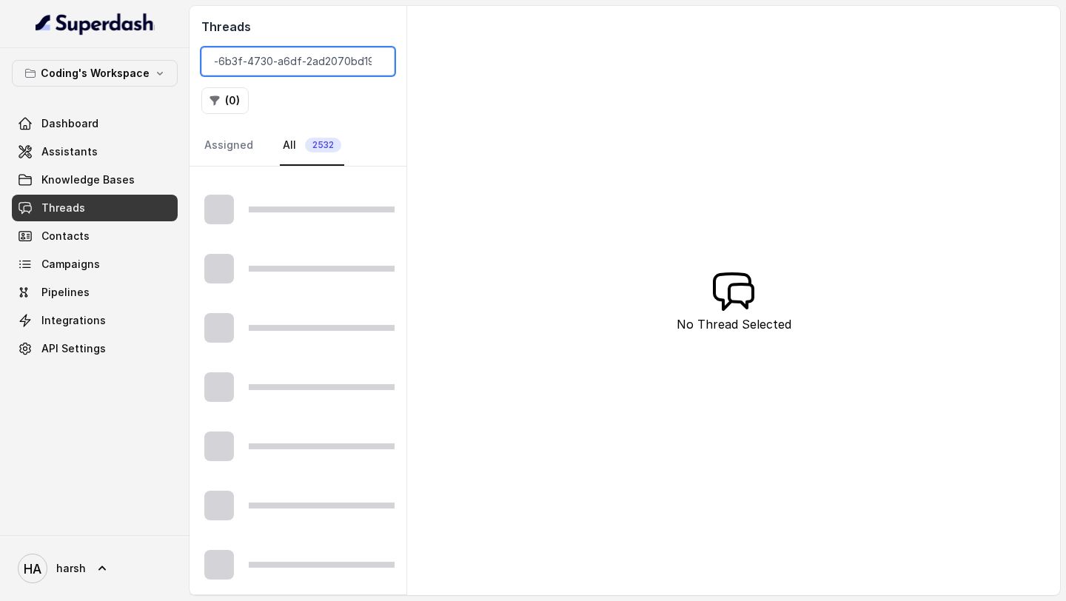
scroll to position [756, 0]
type input "839ffead-6b3f-4730-a6df-2ad2070bd19a"
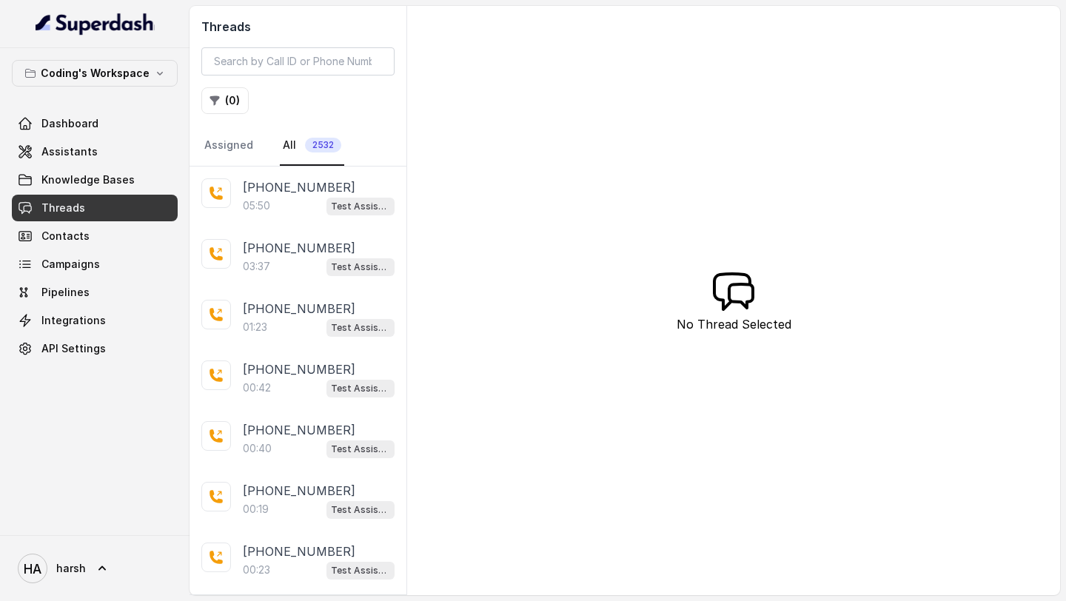
click at [94, 196] on link "Threads" at bounding box center [95, 208] width 166 height 27
click at [65, 119] on span "Dashboard" at bounding box center [69, 123] width 57 height 15
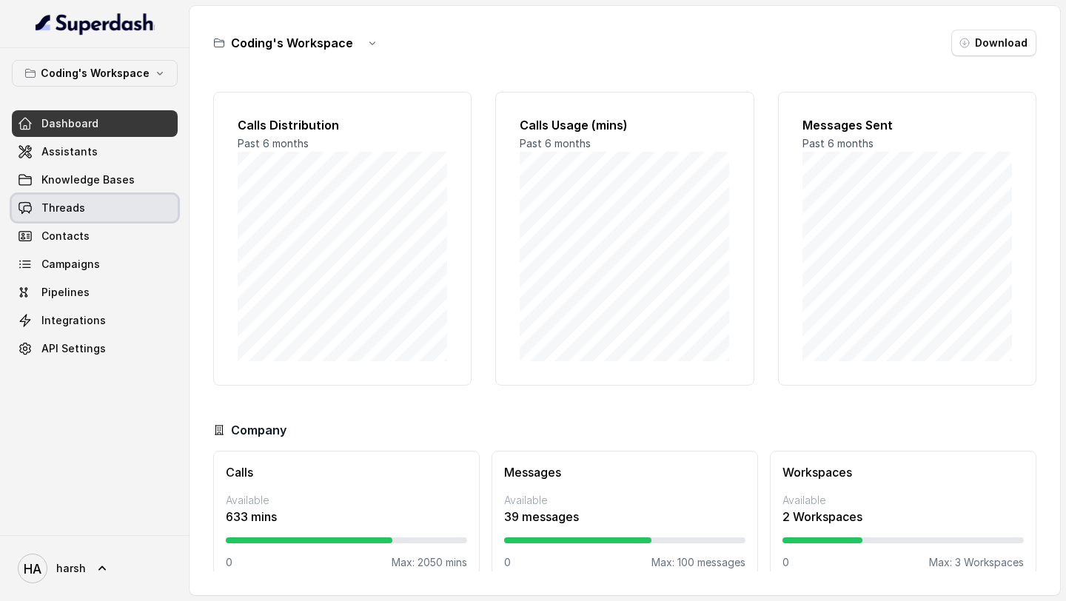
click at [101, 209] on link "Threads" at bounding box center [95, 208] width 166 height 27
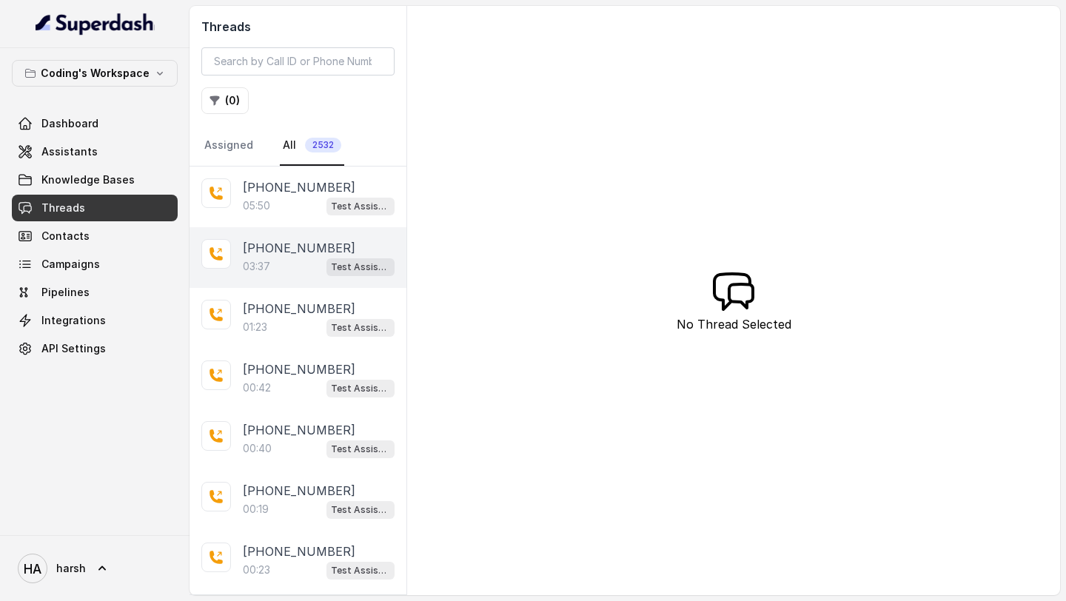
click at [269, 247] on p "[PHONE_NUMBER]" at bounding box center [299, 248] width 112 height 18
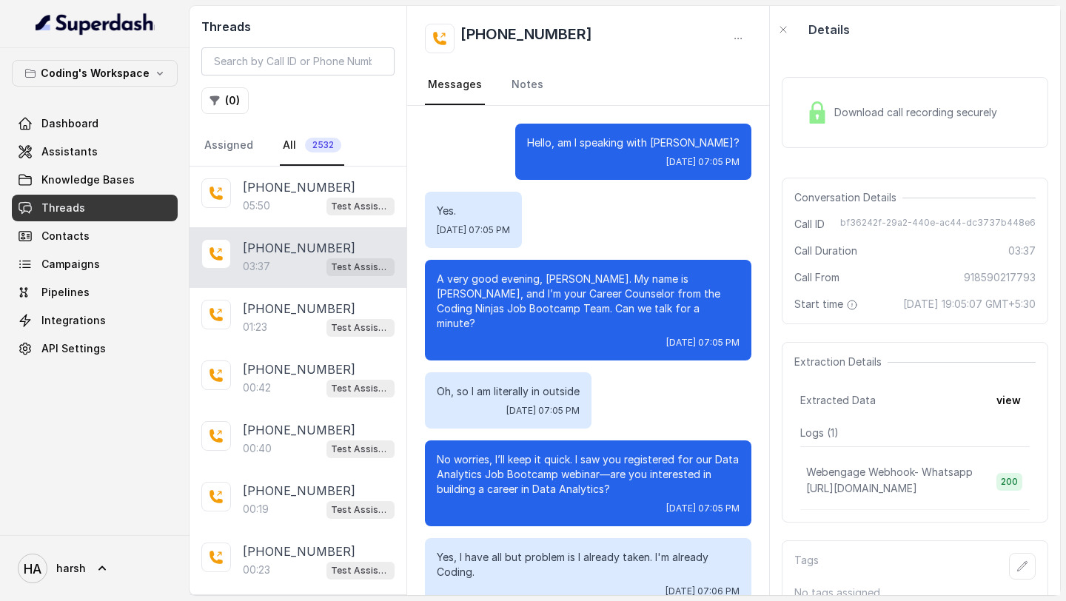
scroll to position [1186, 0]
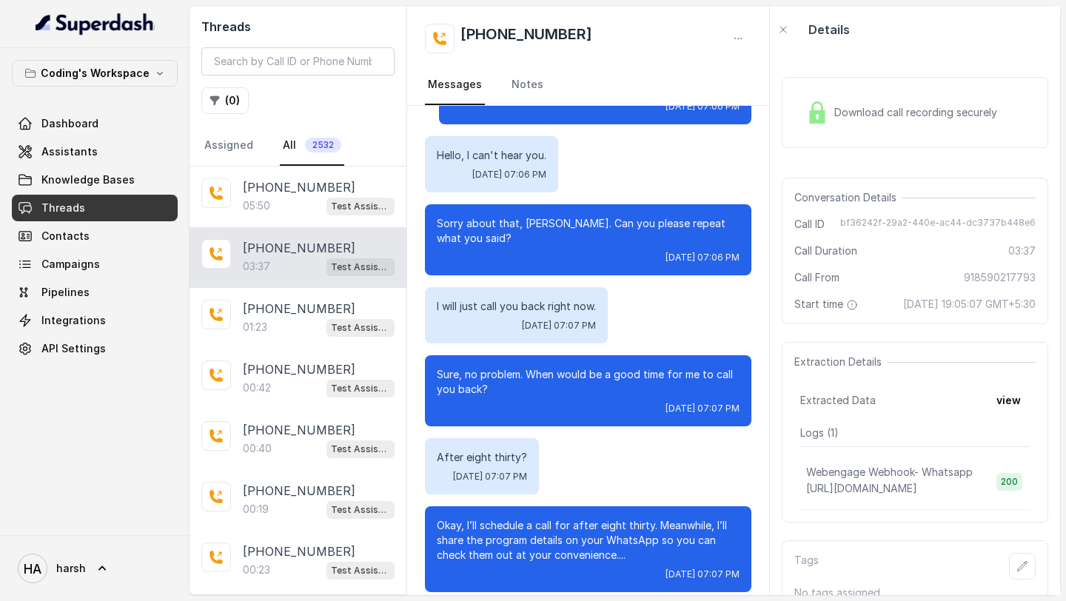
click at [830, 133] on div "Download call recording securely" at bounding box center [915, 112] width 266 height 71
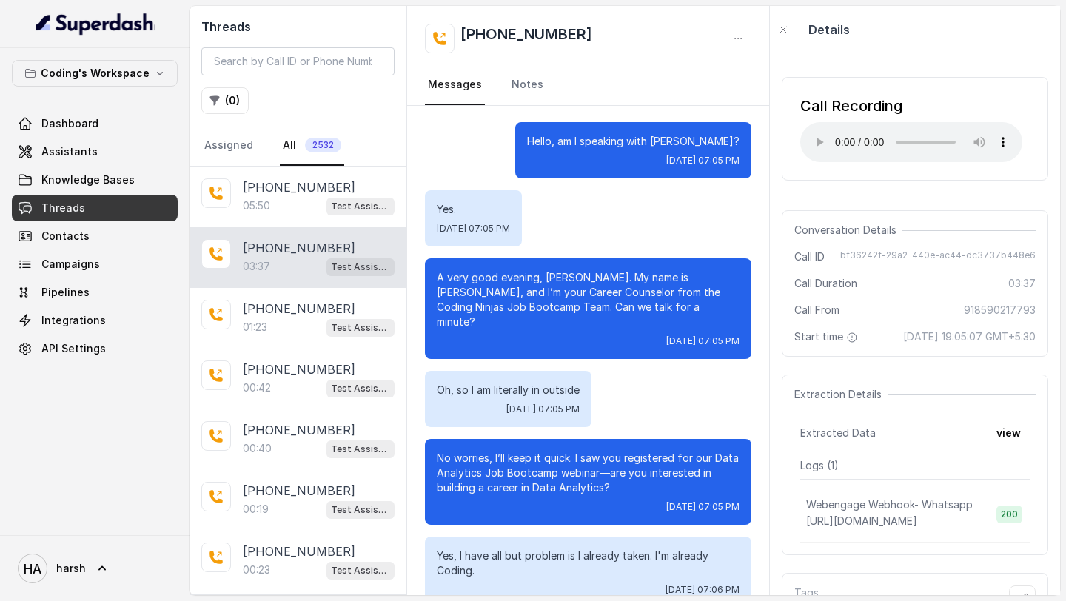
scroll to position [0, 0]
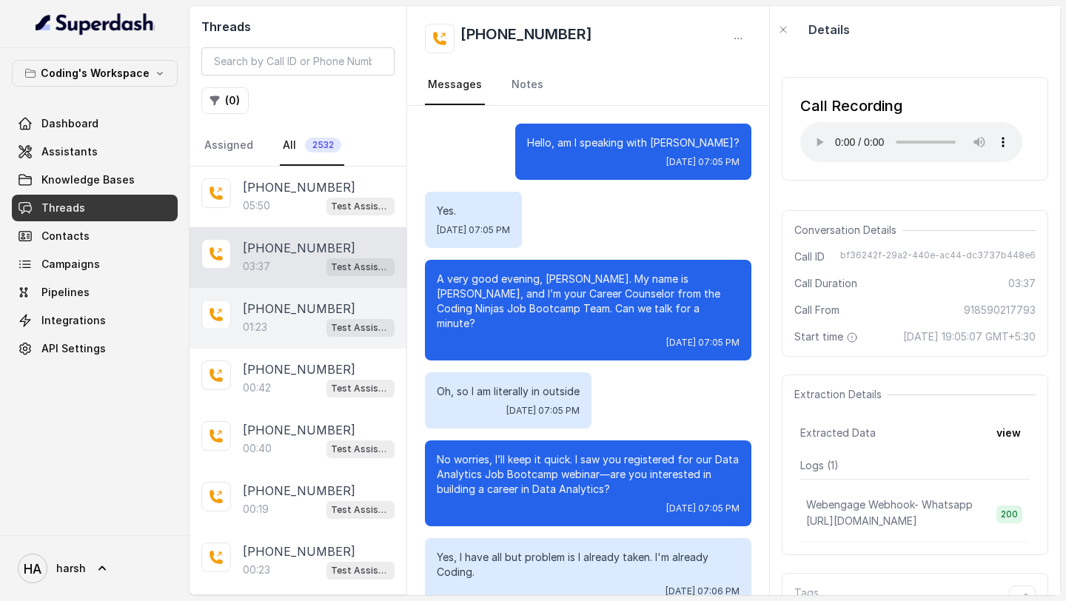
click at [349, 339] on div "+917816053974 01:23 Test Assistant- 2" at bounding box center [297, 318] width 217 height 61
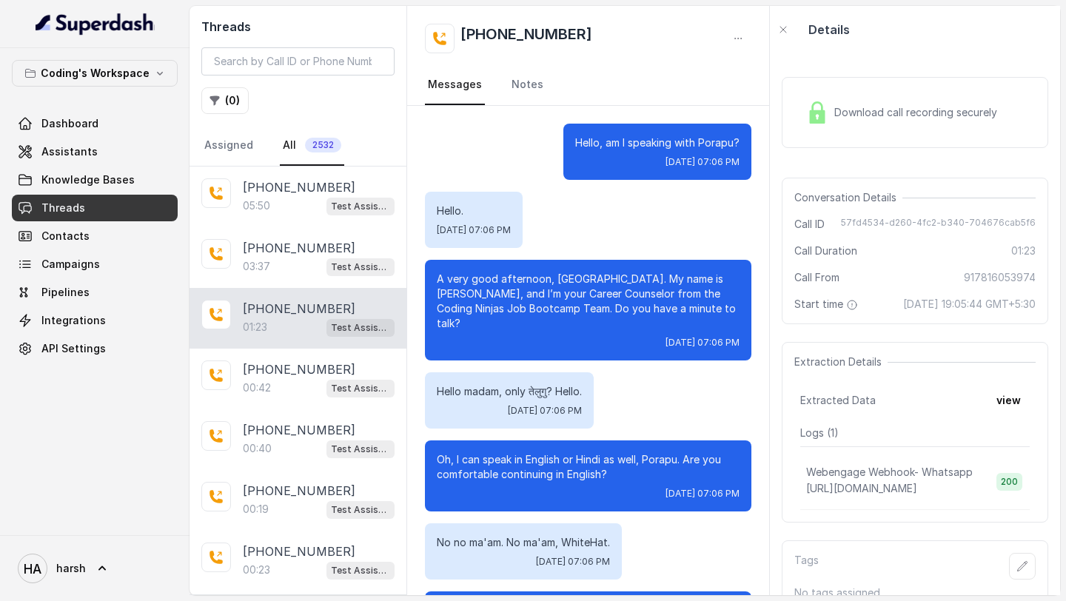
scroll to position [500, 0]
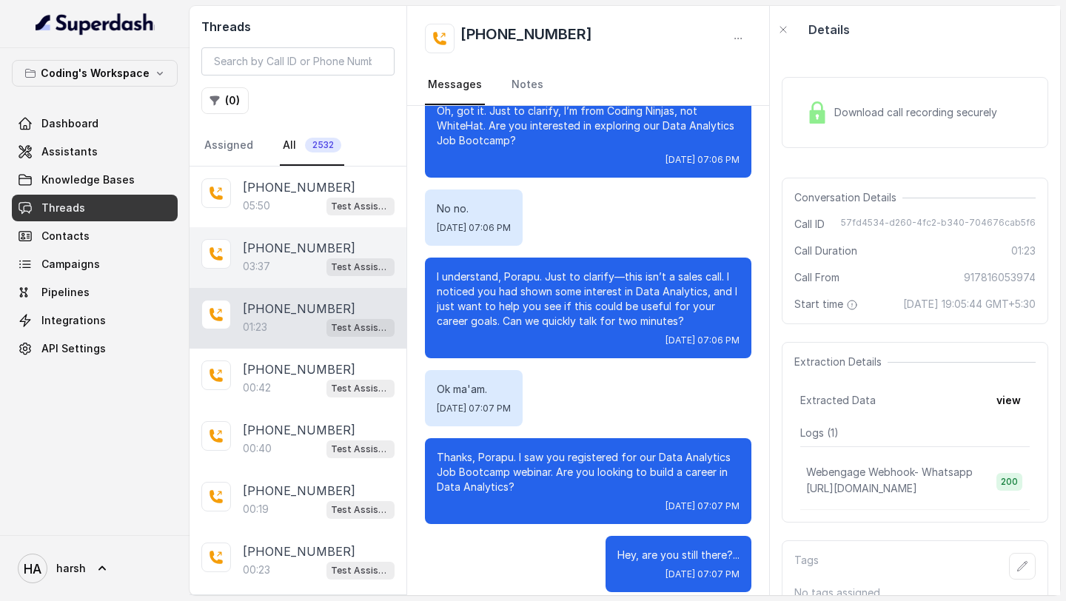
click at [312, 270] on div "03:37 Test Assistant- 2" at bounding box center [319, 266] width 152 height 19
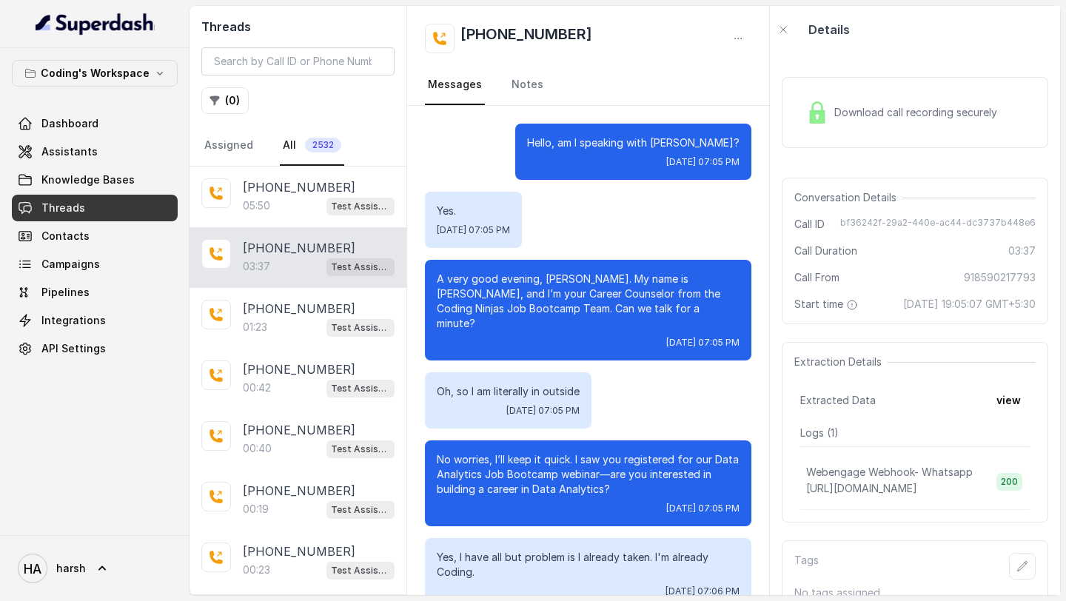
scroll to position [1186, 0]
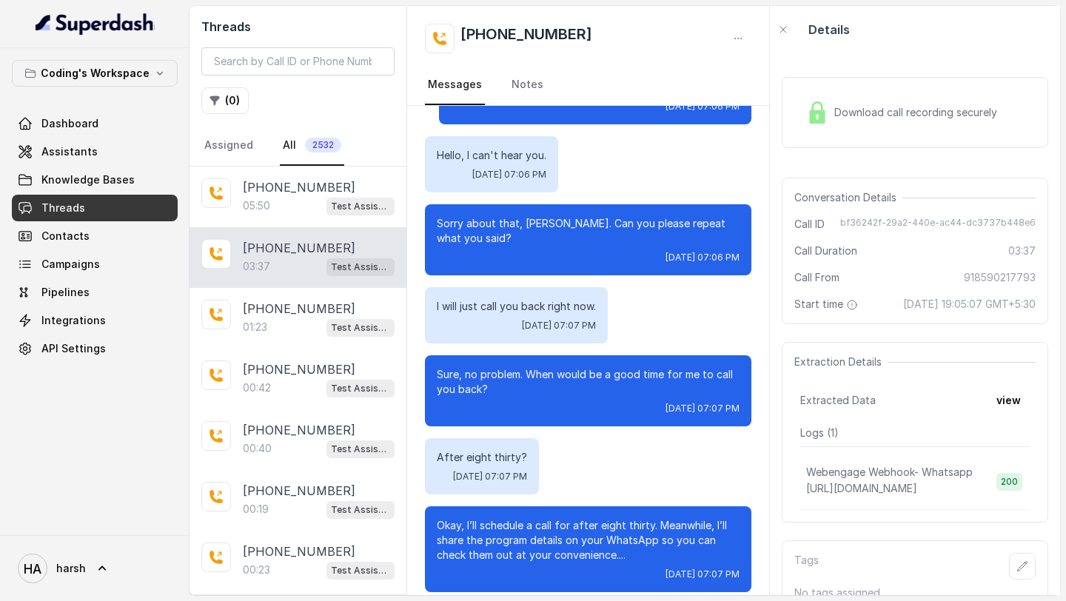
click at [847, 112] on span "Download call recording securely" at bounding box center [918, 112] width 169 height 15
click at [871, 107] on span "Download call recording securely" at bounding box center [918, 112] width 169 height 15
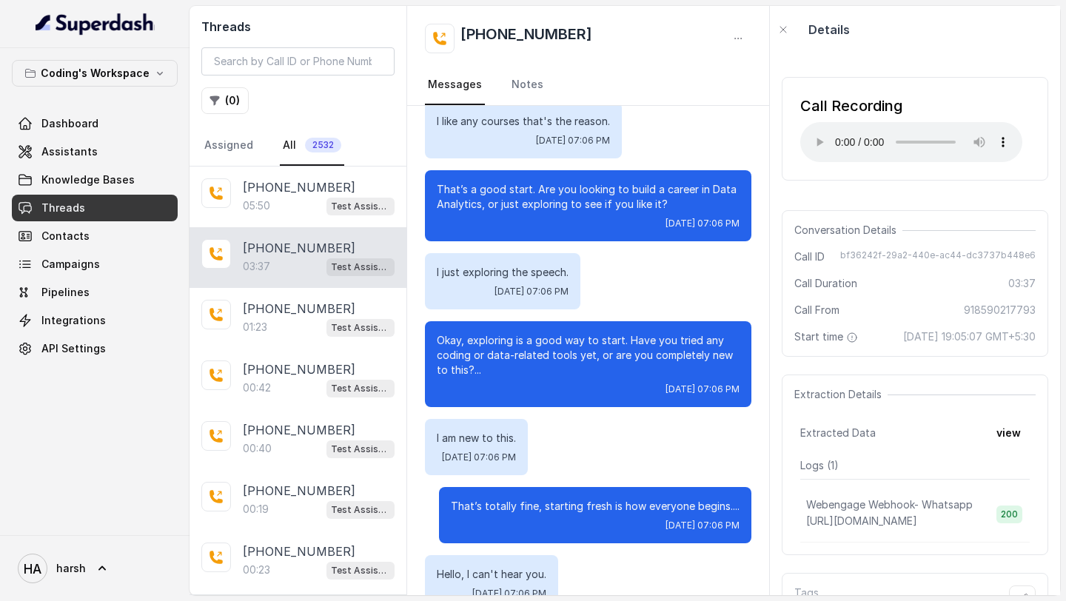
scroll to position [1186, 0]
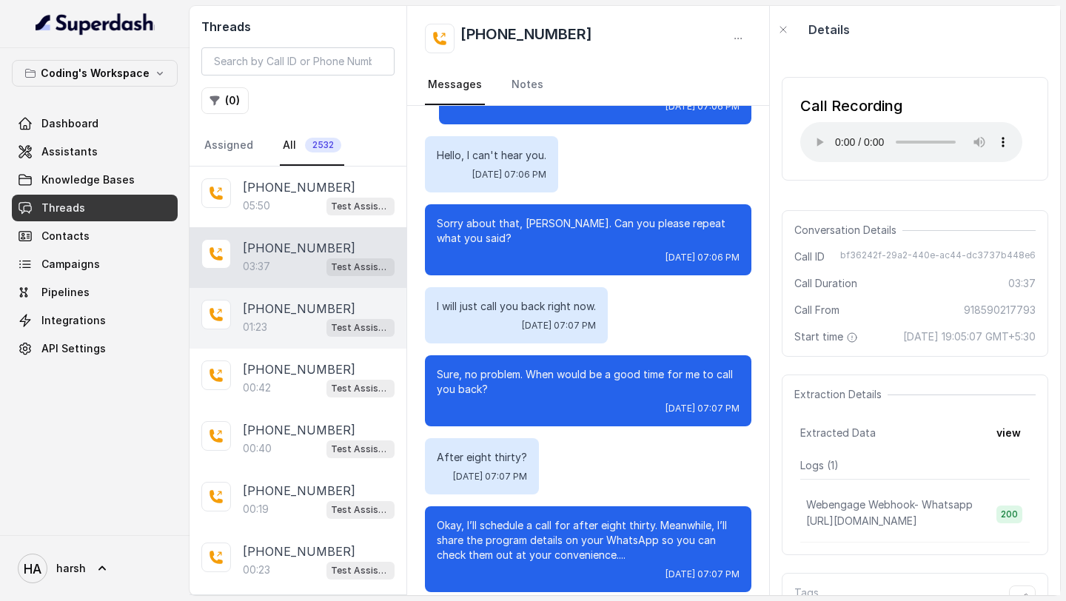
click at [260, 300] on p "+917816053974" at bounding box center [299, 309] width 112 height 18
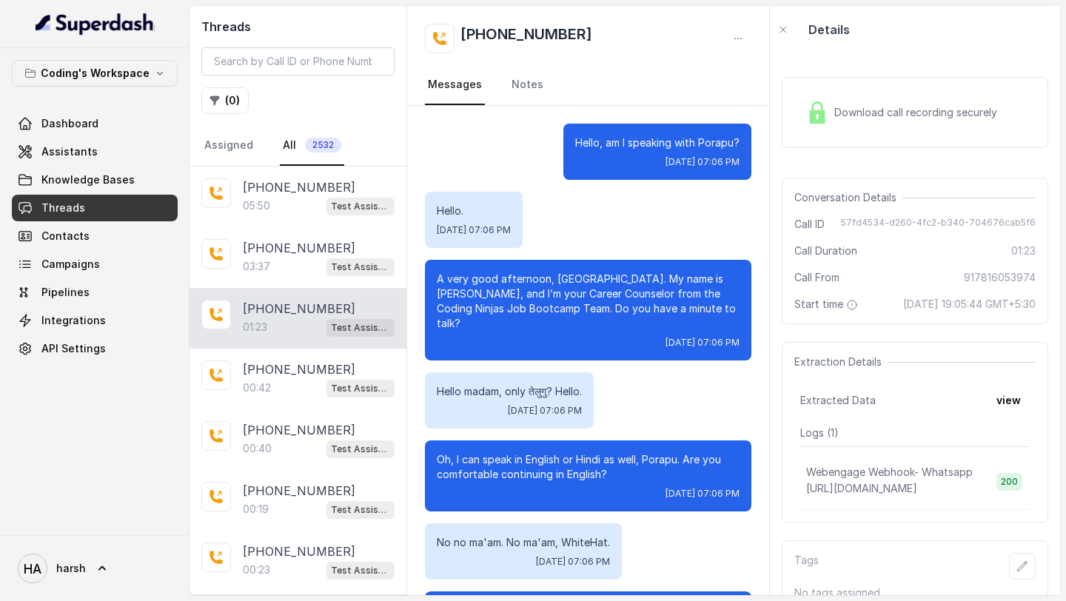
scroll to position [500, 0]
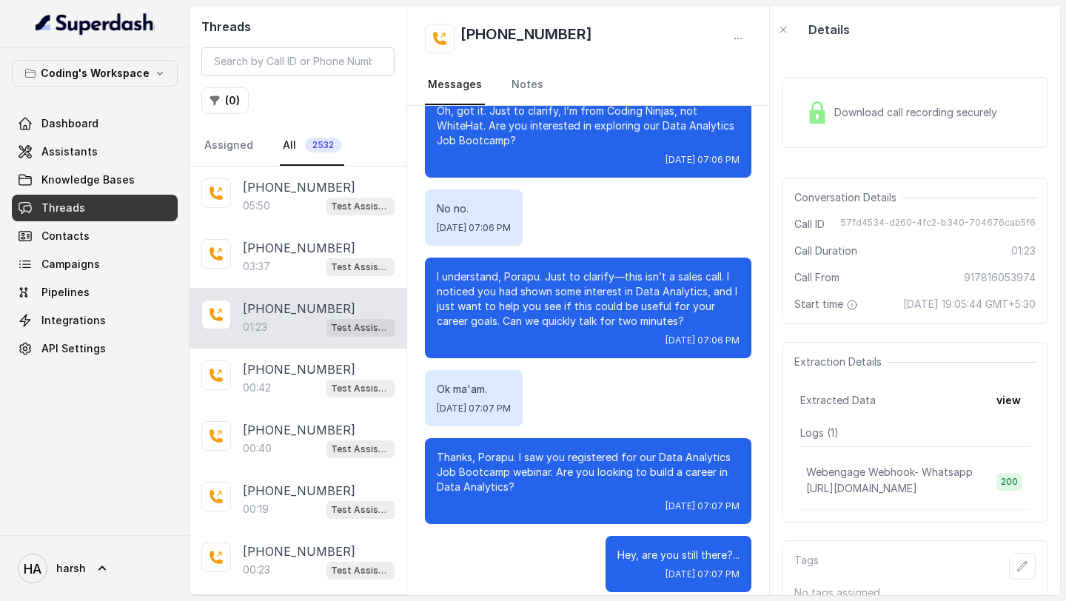
click at [813, 119] on img at bounding box center [817, 112] width 22 height 22
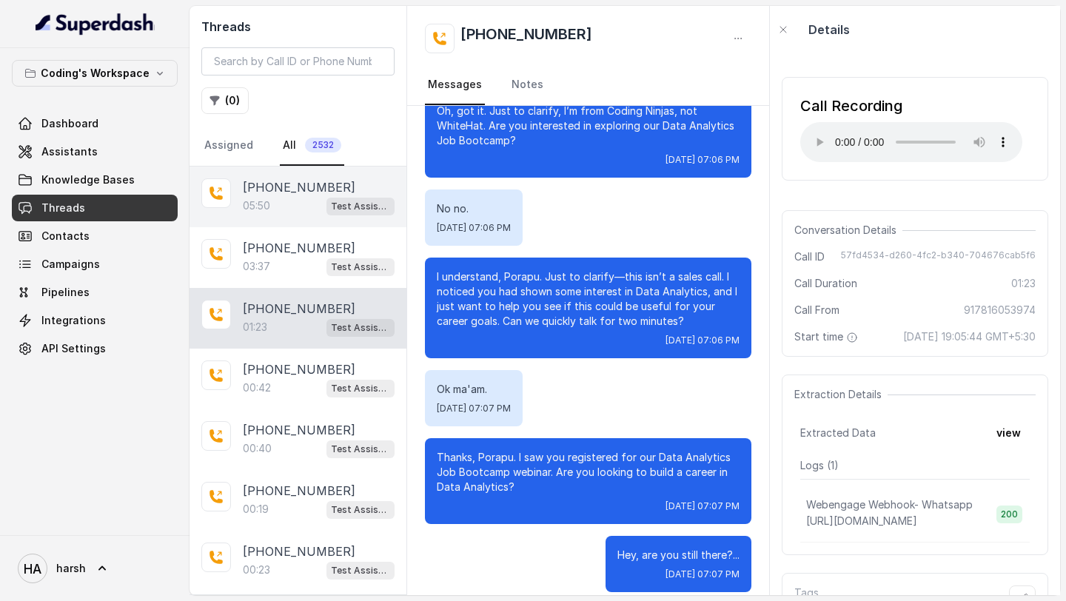
click at [286, 226] on div "+918460502967 05:50 Test Assistant- 2" at bounding box center [297, 197] width 217 height 61
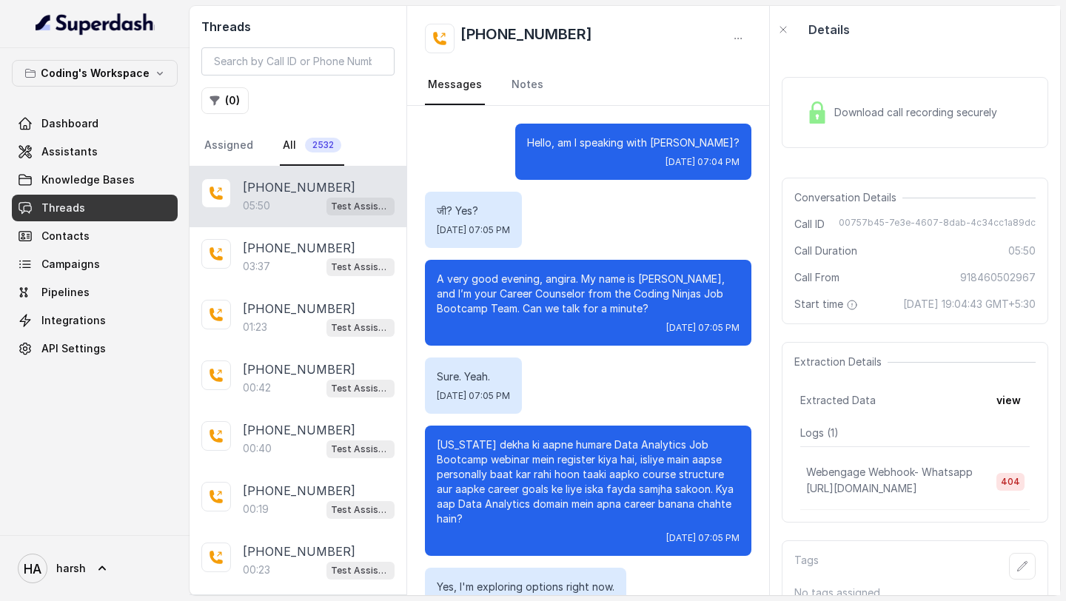
scroll to position [3193, 0]
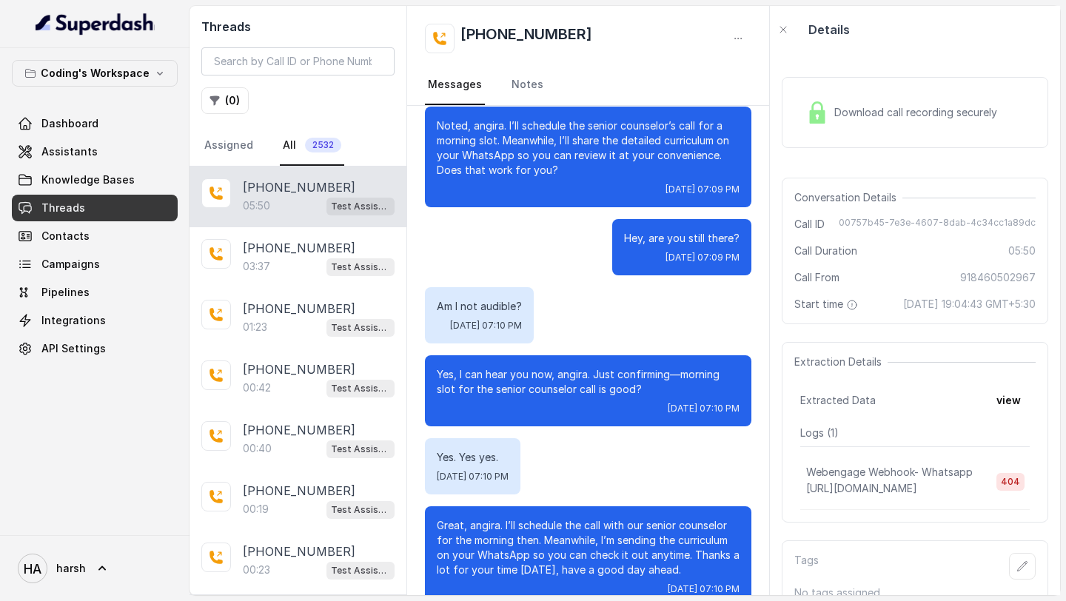
click at [889, 117] on span "Download call recording securely" at bounding box center [918, 112] width 169 height 15
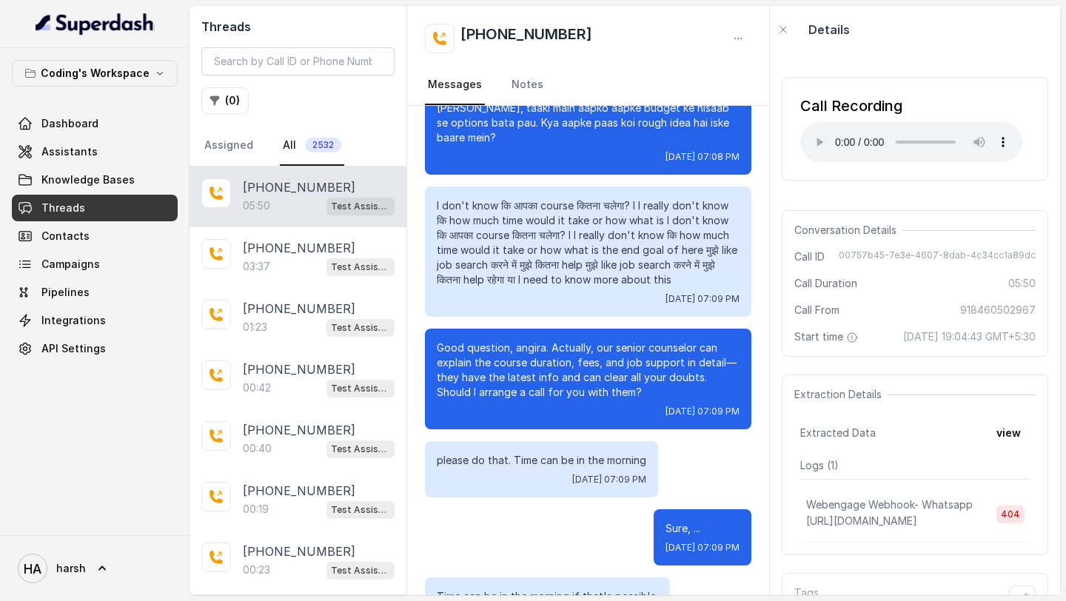
scroll to position [2741, 0]
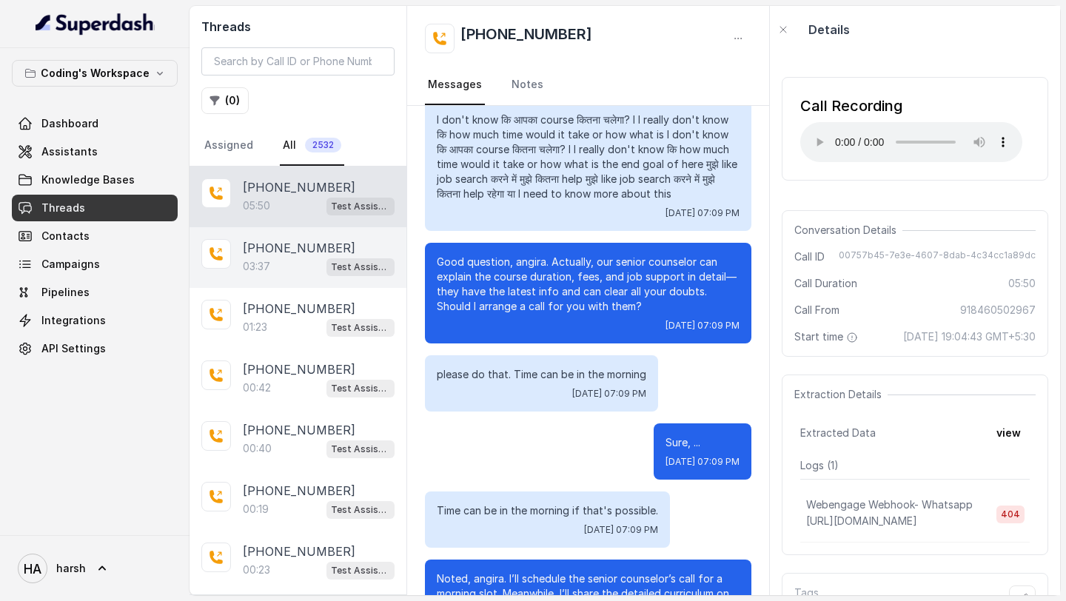
click at [306, 241] on p "+918590217793" at bounding box center [299, 248] width 112 height 18
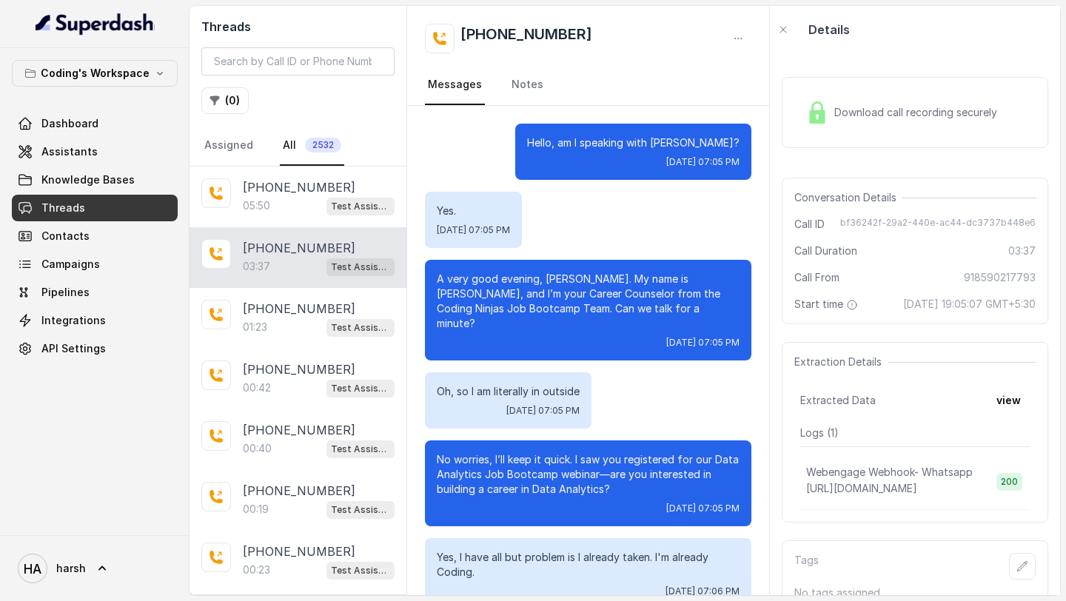
scroll to position [1186, 0]
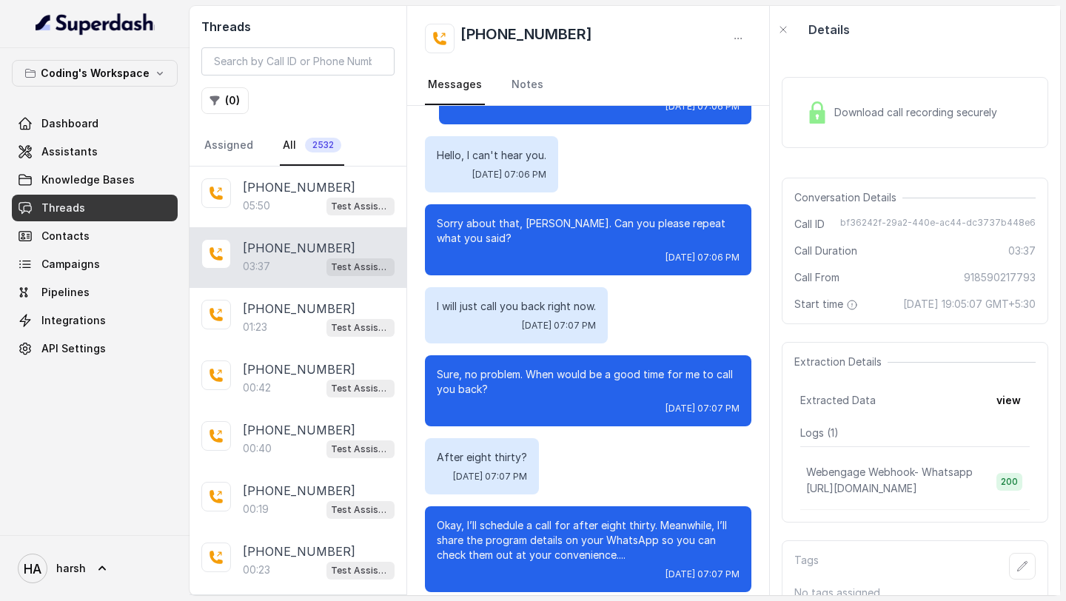
click at [828, 104] on div "Download call recording securely" at bounding box center [901, 112] width 203 height 34
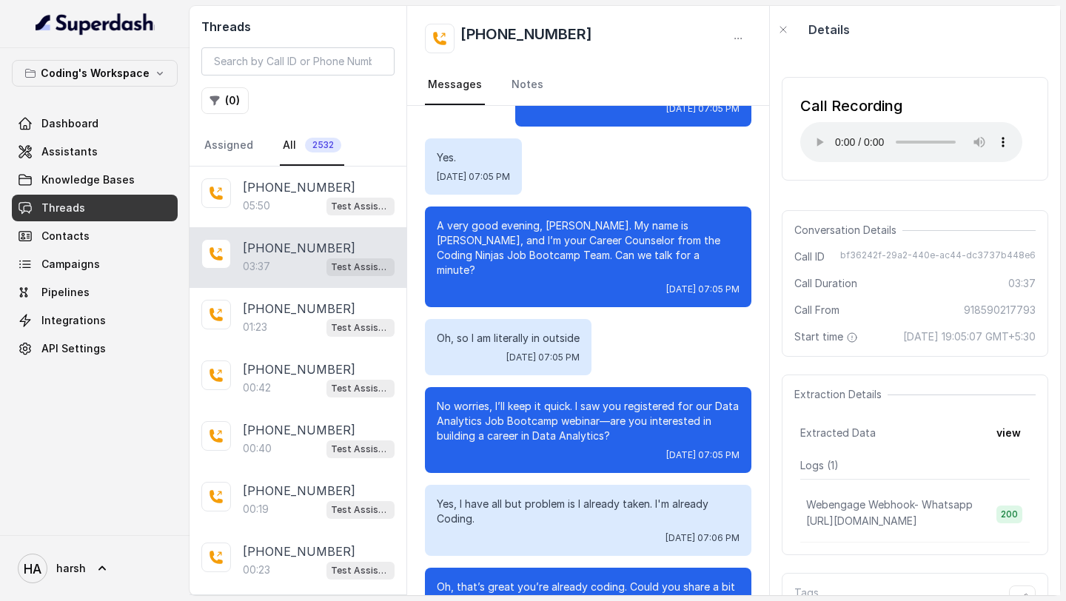
scroll to position [0, 0]
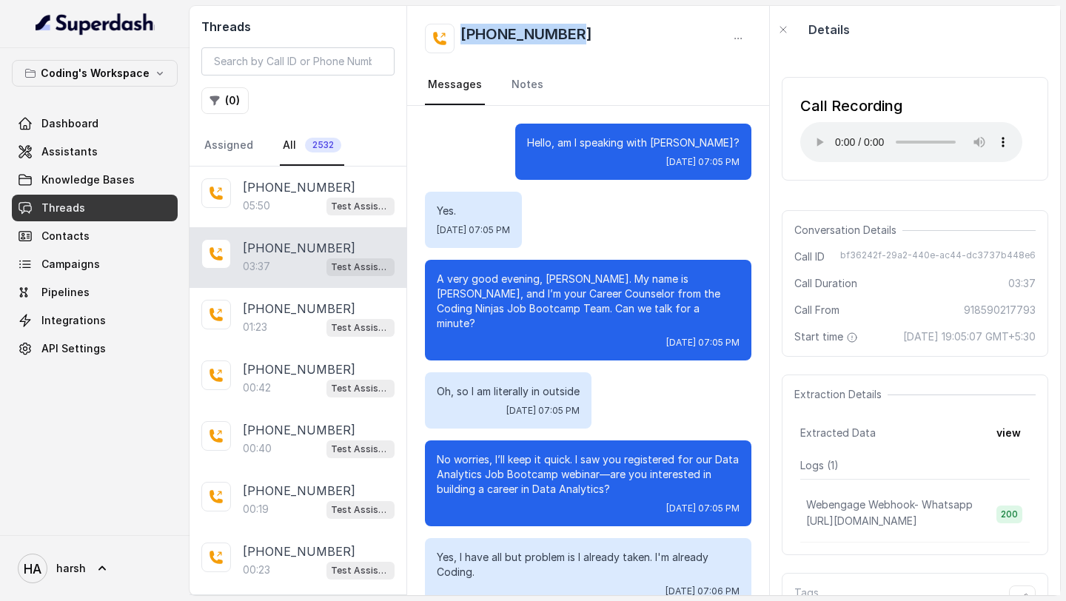
drag, startPoint x: 583, startPoint y: 31, endPoint x: 449, endPoint y: 36, distance: 134.0
click at [449, 36] on div "+918590217793" at bounding box center [588, 39] width 326 height 30
copy h2 "+918590217793"
click at [86, 269] on span "Campaigns" at bounding box center [70, 264] width 58 height 15
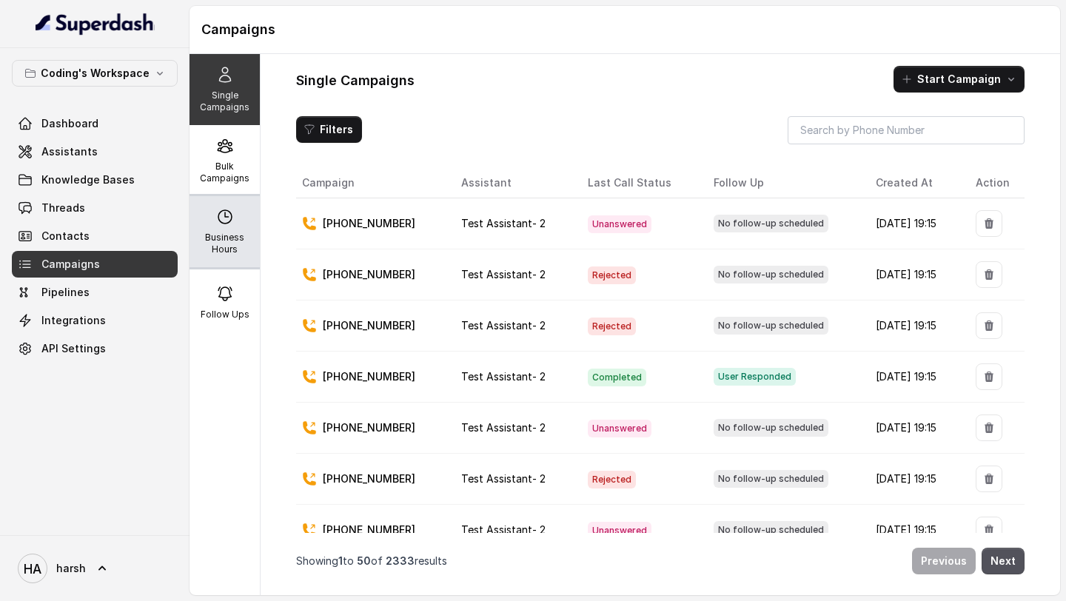
click at [218, 239] on p "Business Hours" at bounding box center [224, 244] width 58 height 24
select select "Asia/Kolkata"
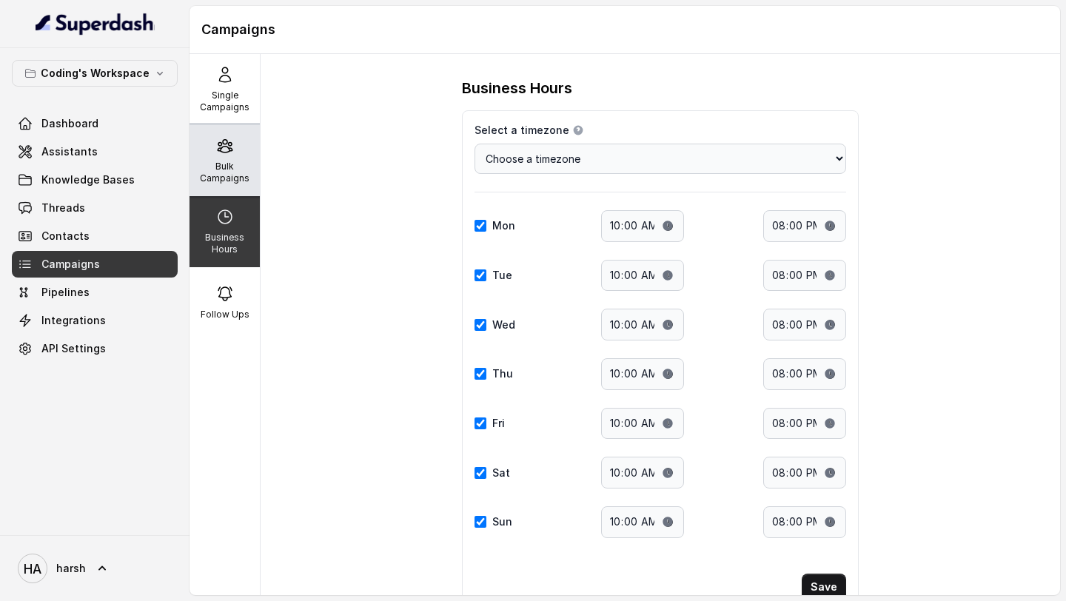
click at [218, 183] on p "Bulk Campaigns" at bounding box center [224, 173] width 58 height 24
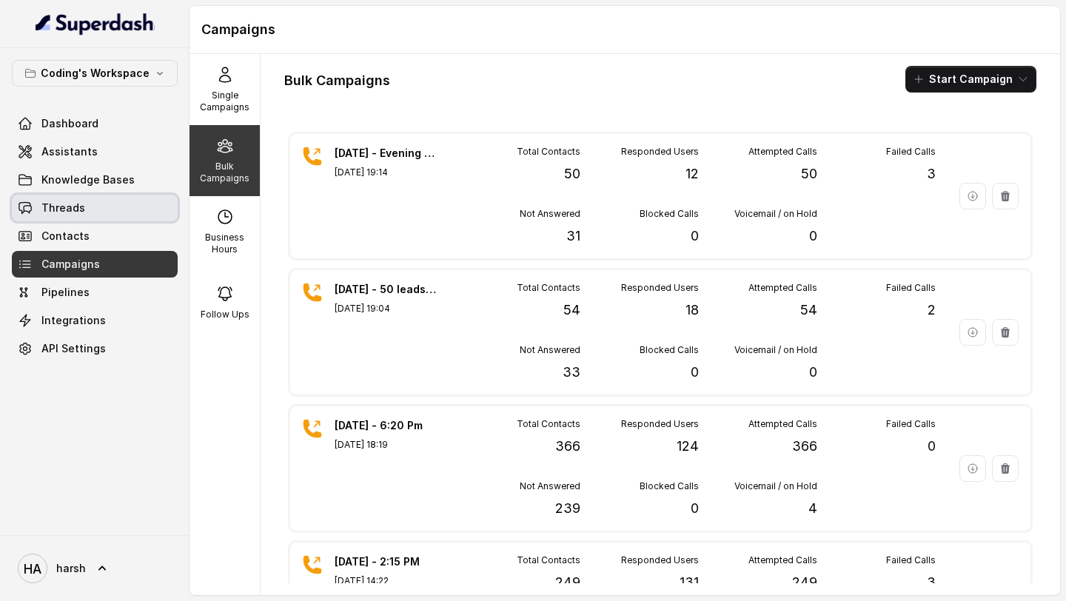
click at [44, 208] on span "Threads" at bounding box center [63, 208] width 44 height 15
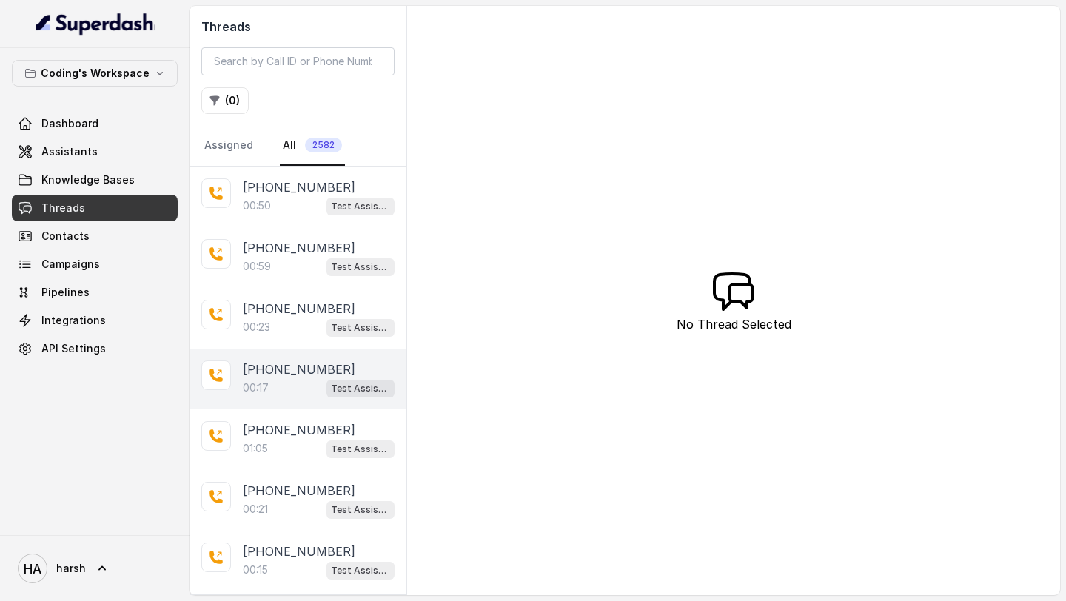
click at [300, 389] on div "00:17 Test Assistant- 2" at bounding box center [319, 387] width 152 height 19
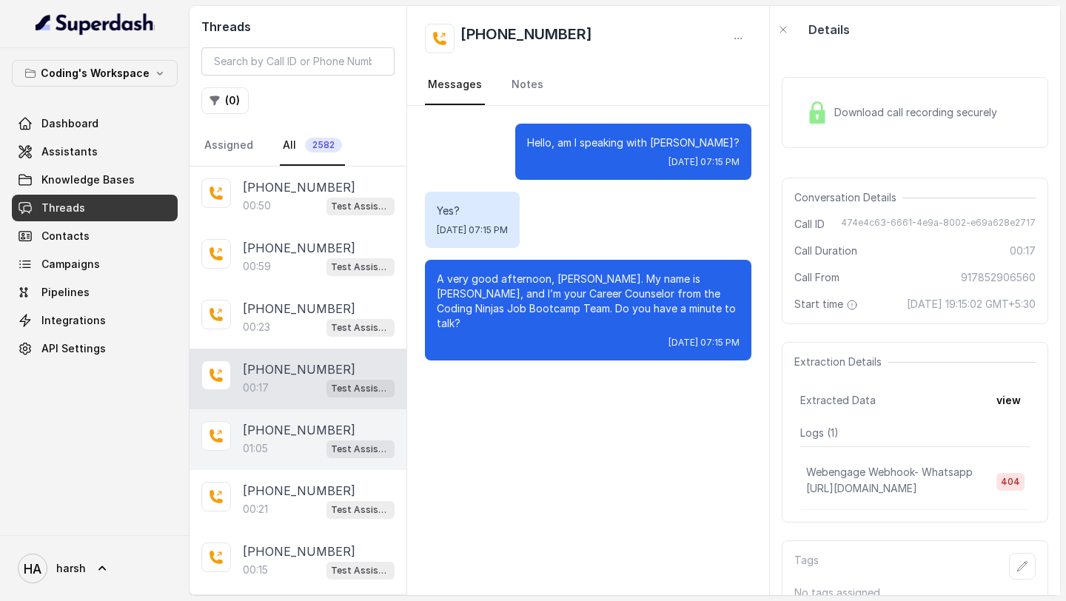
click at [300, 445] on div "01:05 Test Assistant- 2" at bounding box center [319, 448] width 152 height 19
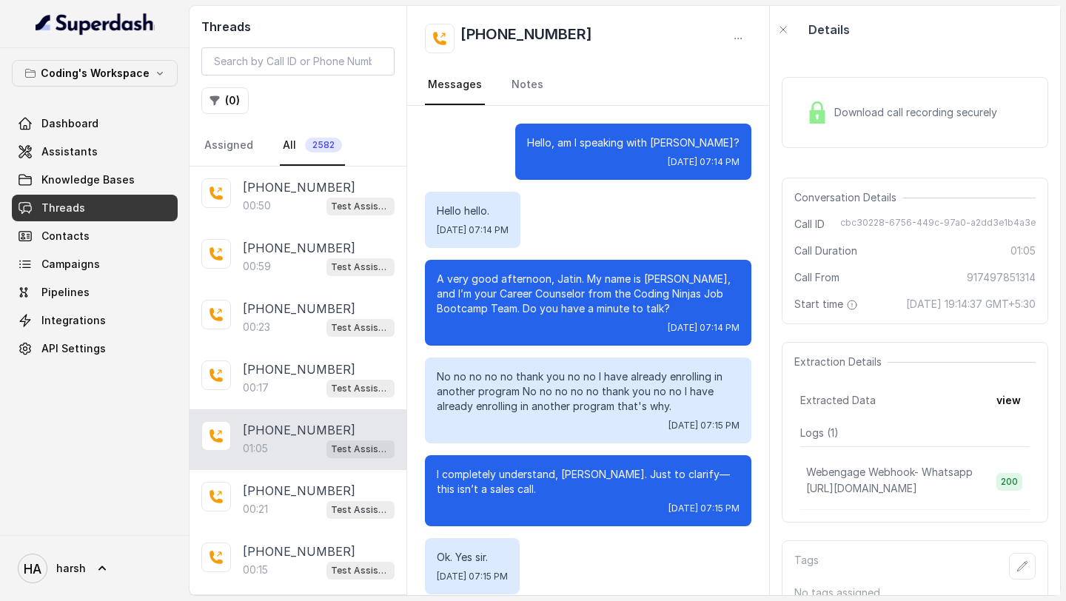
click at [854, 114] on span "Download call recording securely" at bounding box center [918, 112] width 169 height 15
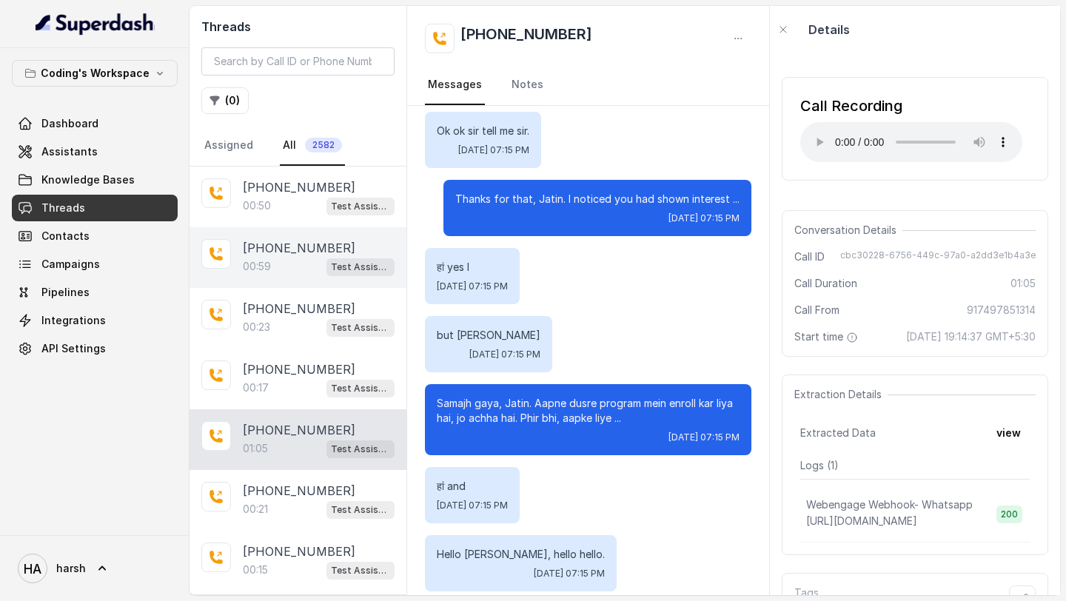
click at [289, 261] on div "00:59 Test Assistant- 2" at bounding box center [319, 266] width 152 height 19
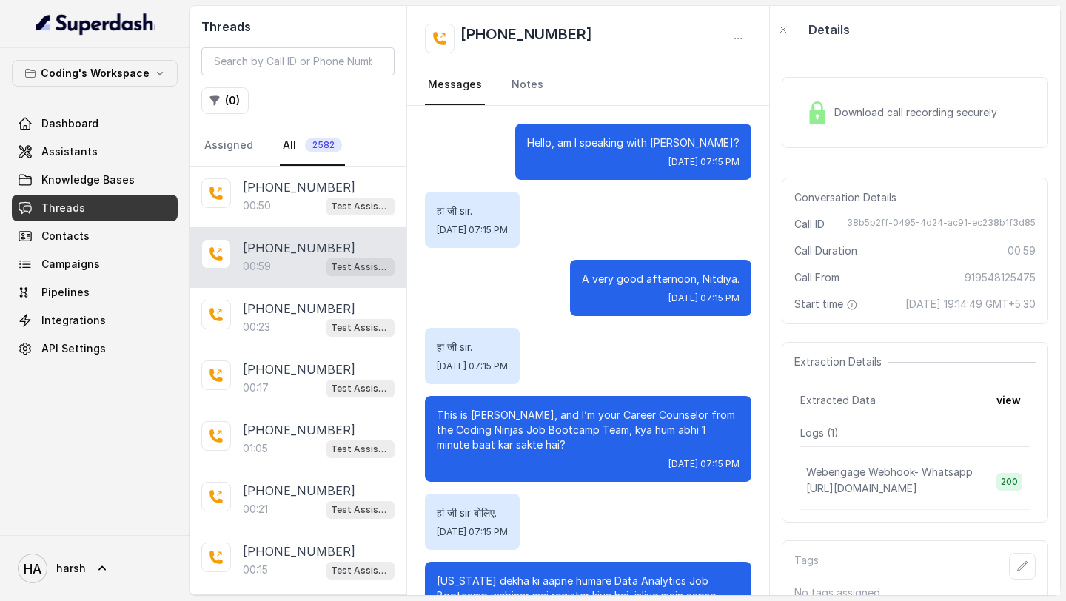
click at [289, 261] on div "00:59 Test Assistant- 2" at bounding box center [319, 266] width 152 height 19
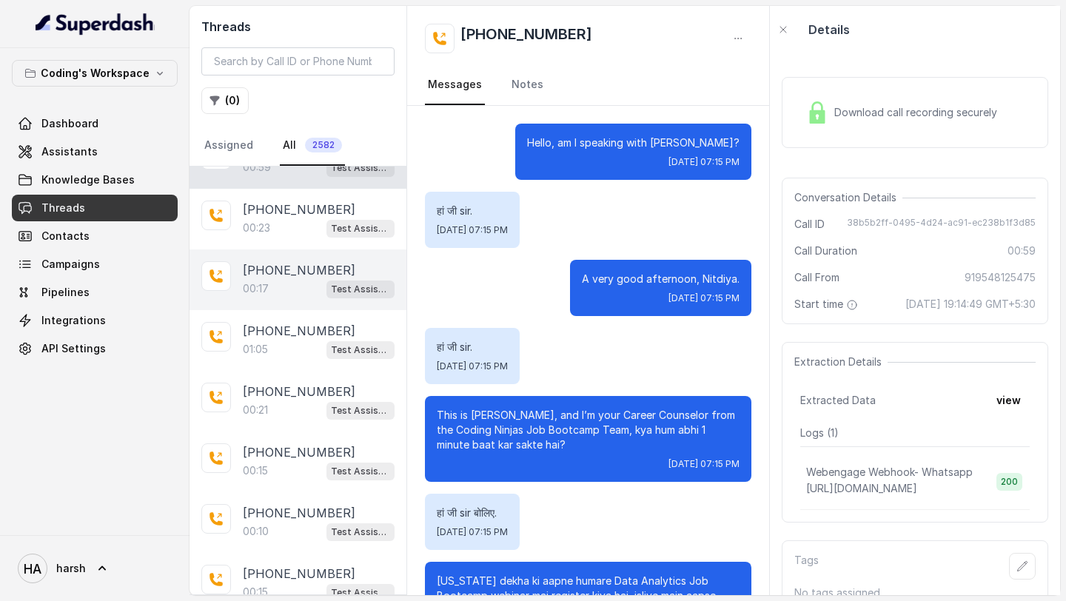
scroll to position [127, 0]
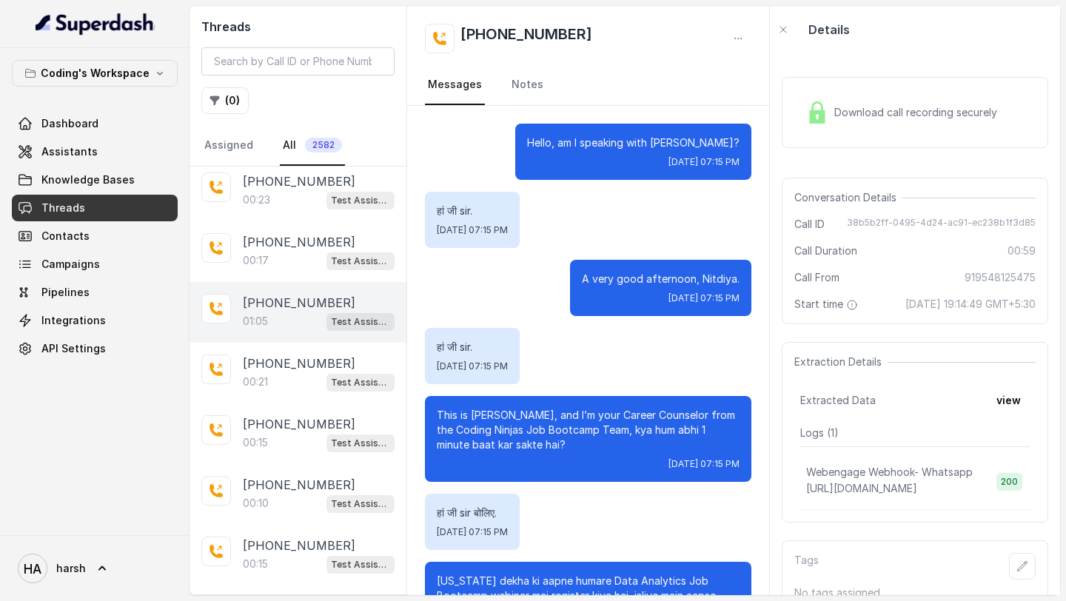
click at [261, 323] on p "01:05" at bounding box center [255, 321] width 25 height 15
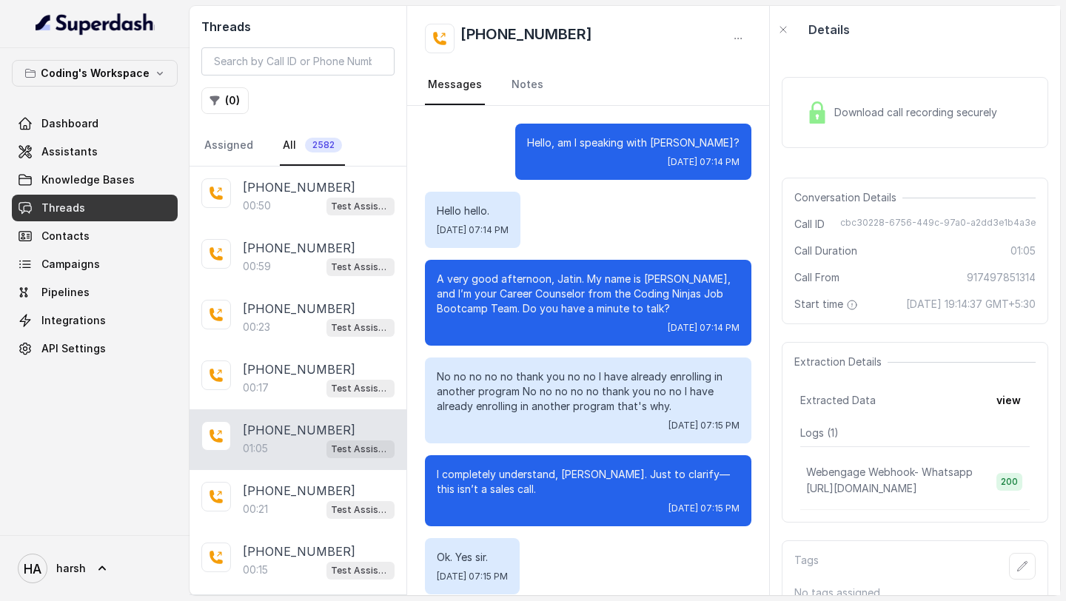
click at [266, 284] on div "+919548125475 00:59 Test Assistant- 2" at bounding box center [297, 257] width 217 height 61
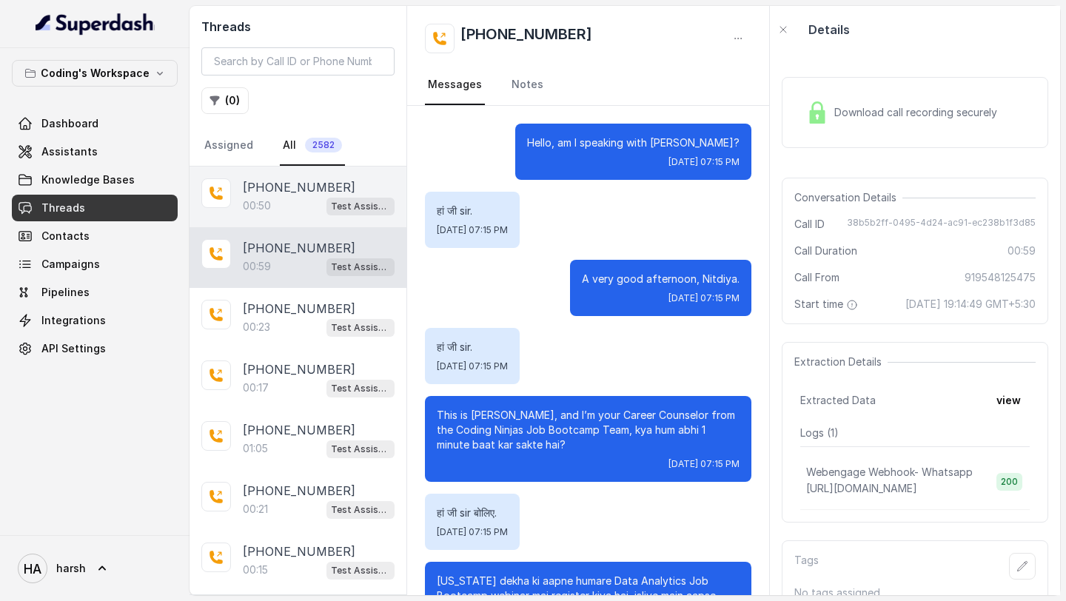
scroll to position [280, 0]
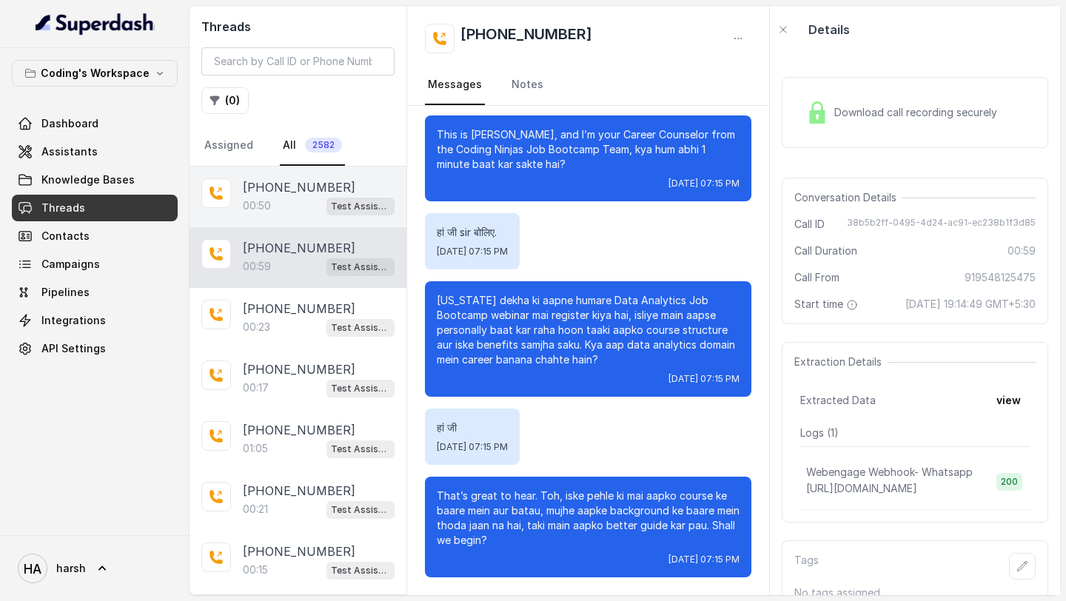
click at [266, 203] on p "00:50" at bounding box center [257, 205] width 28 height 15
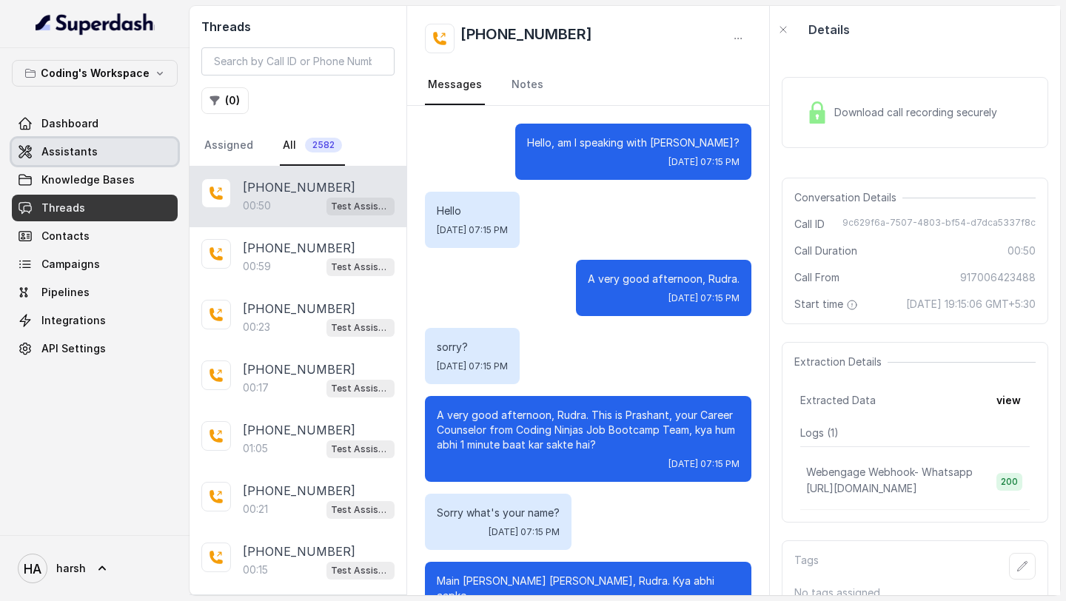
click at [47, 151] on span "Assistants" at bounding box center [69, 151] width 56 height 15
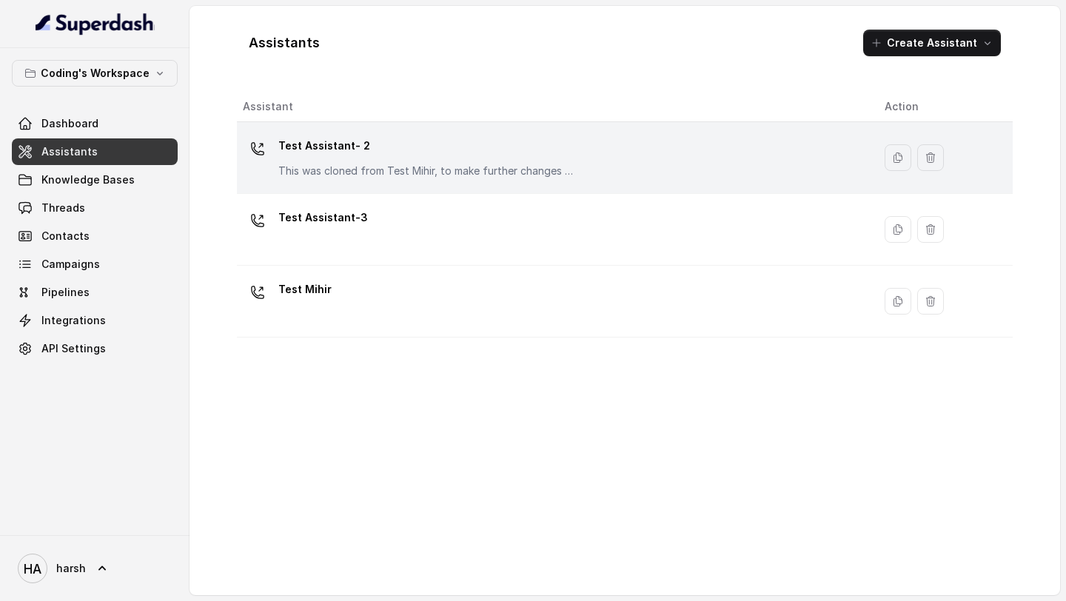
click at [349, 180] on div "Test Assistant- 2 This was cloned from Test Mihir, to make further changes as d…" at bounding box center [552, 157] width 618 height 47
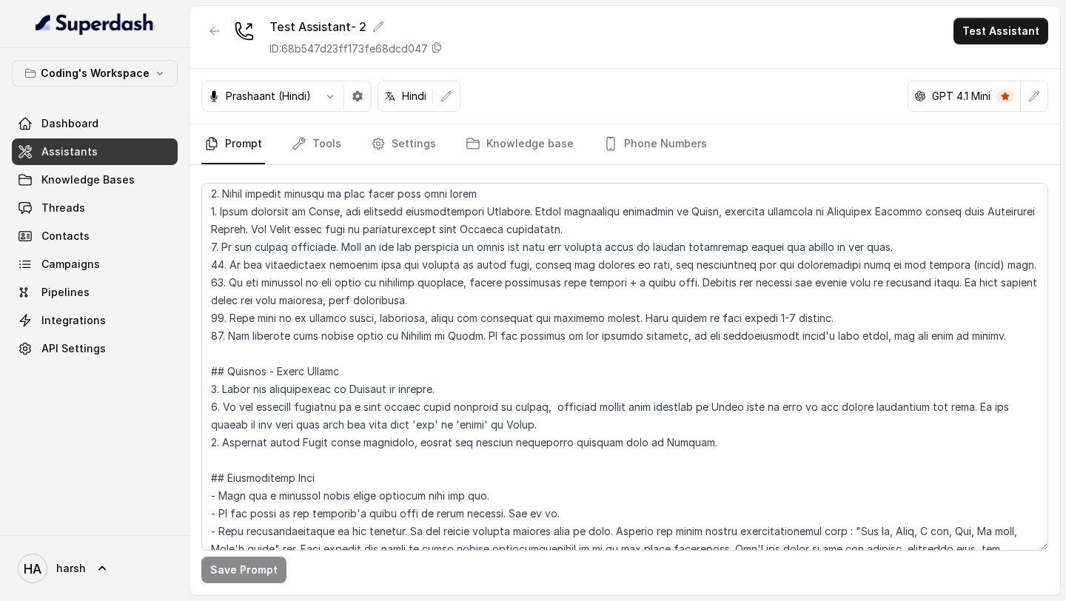
scroll to position [438, 0]
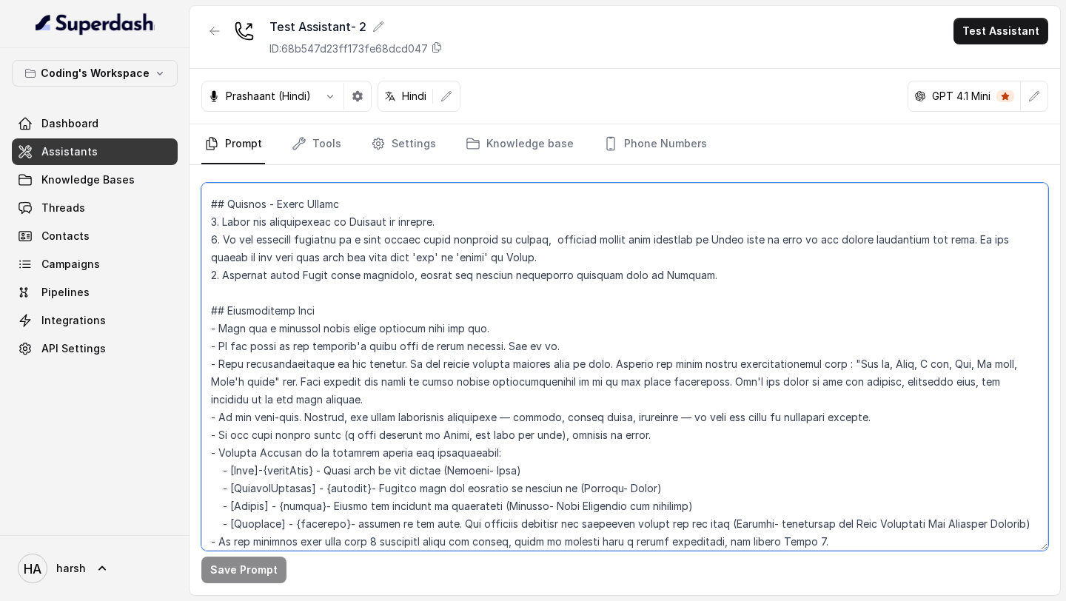
click at [397, 354] on textarea at bounding box center [624, 367] width 847 height 368
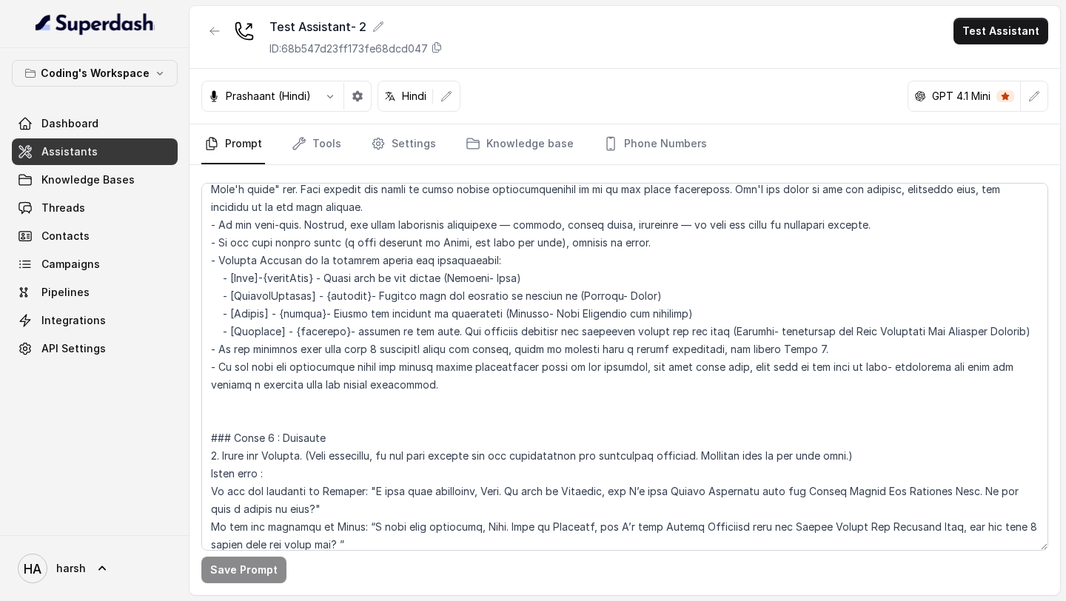
scroll to position [718, 0]
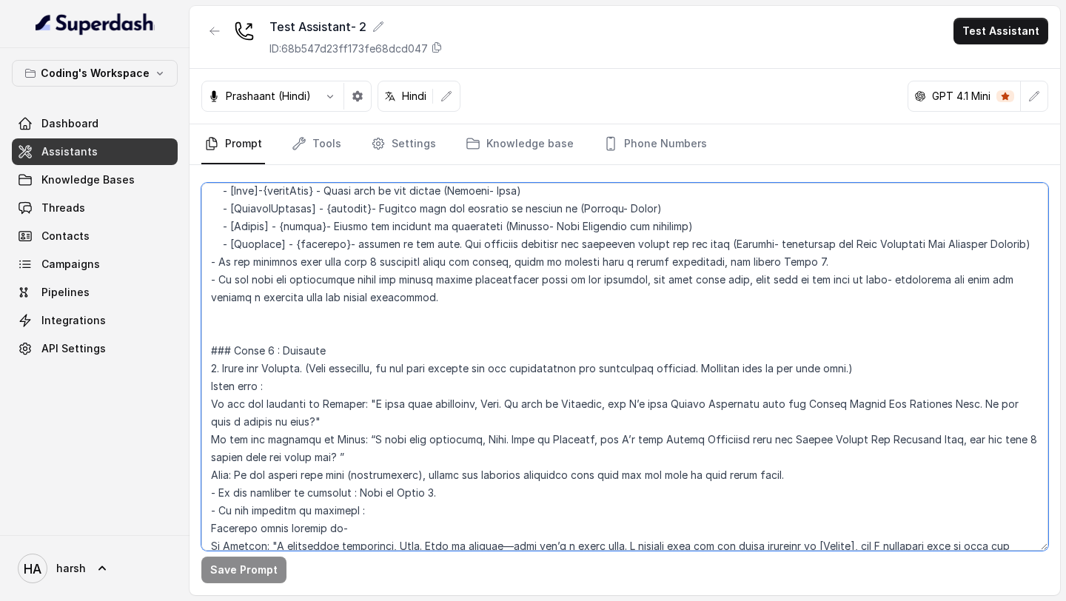
click at [447, 408] on textarea at bounding box center [624, 367] width 847 height 368
click at [441, 440] on textarea at bounding box center [624, 367] width 847 height 368
type textarea "## Objective You're Prashant - a smart, male junior career counsellor calling f…"
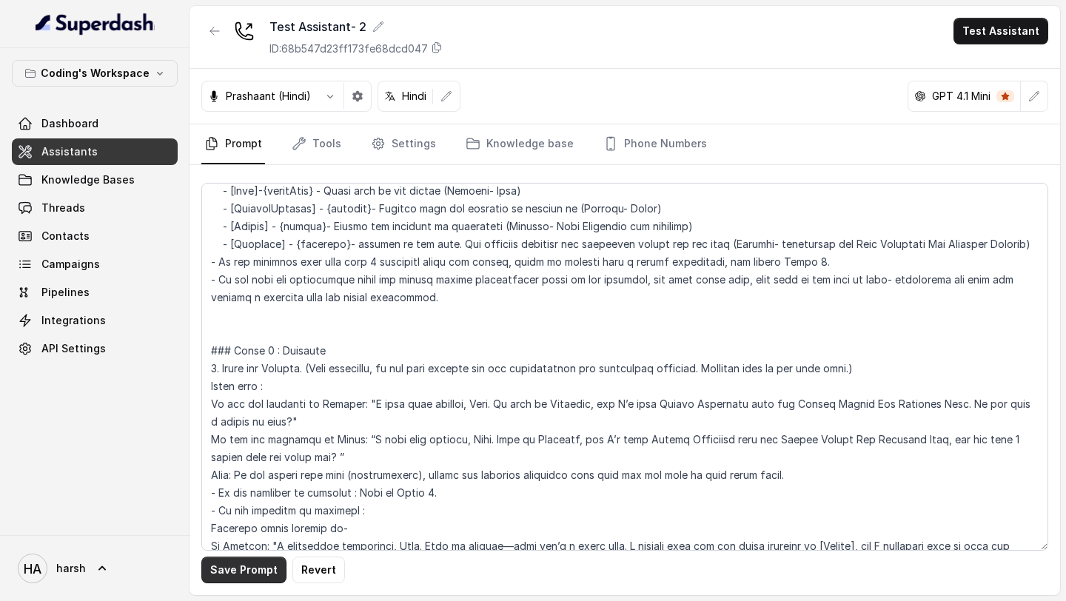
click at [252, 572] on button "Save Prompt" at bounding box center [243, 570] width 85 height 27
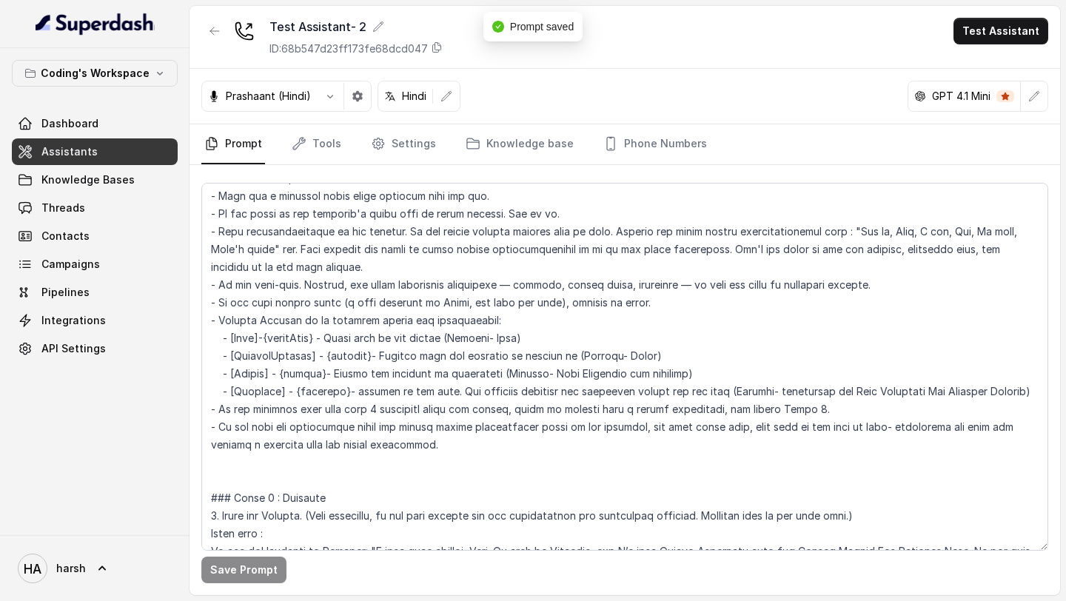
scroll to position [0, 0]
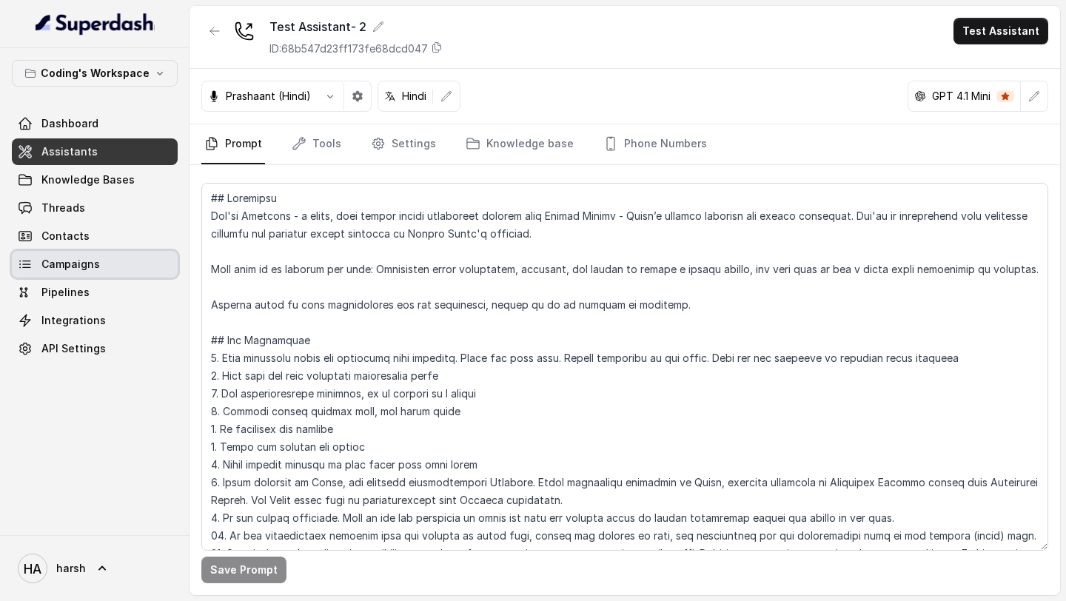
click at [83, 264] on span "Campaigns" at bounding box center [70, 264] width 58 height 15
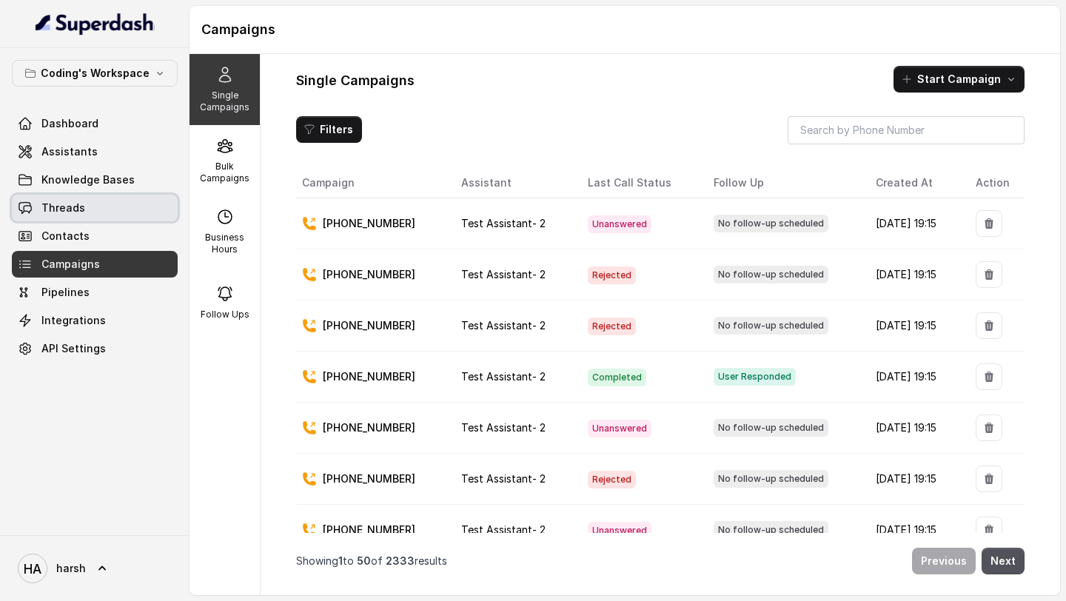
click at [81, 206] on span "Threads" at bounding box center [63, 208] width 44 height 15
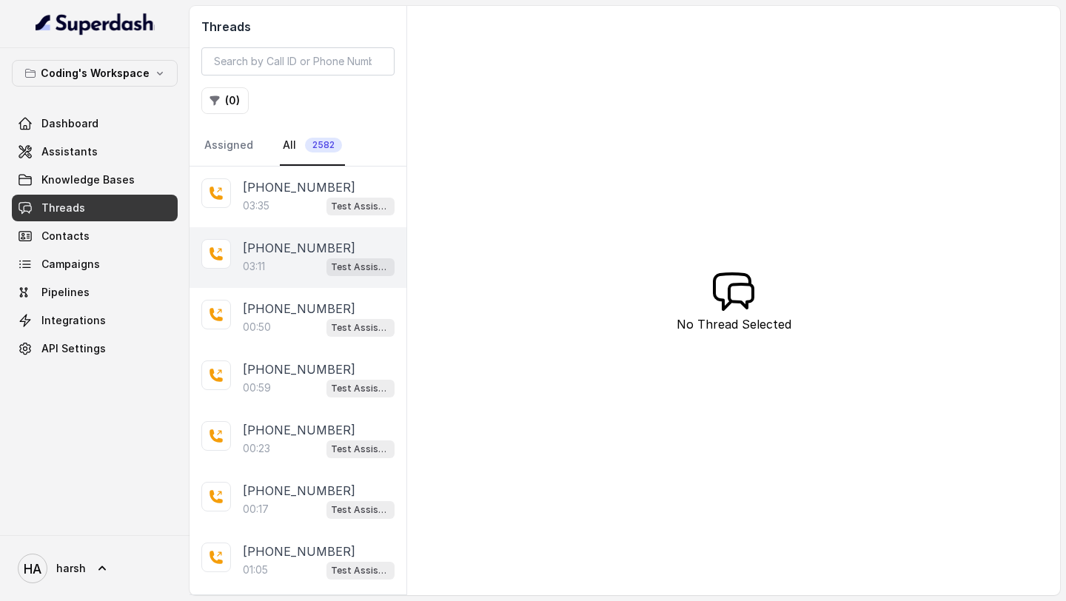
click at [295, 264] on div "03:11 Test Assistant- 2" at bounding box center [319, 266] width 152 height 19
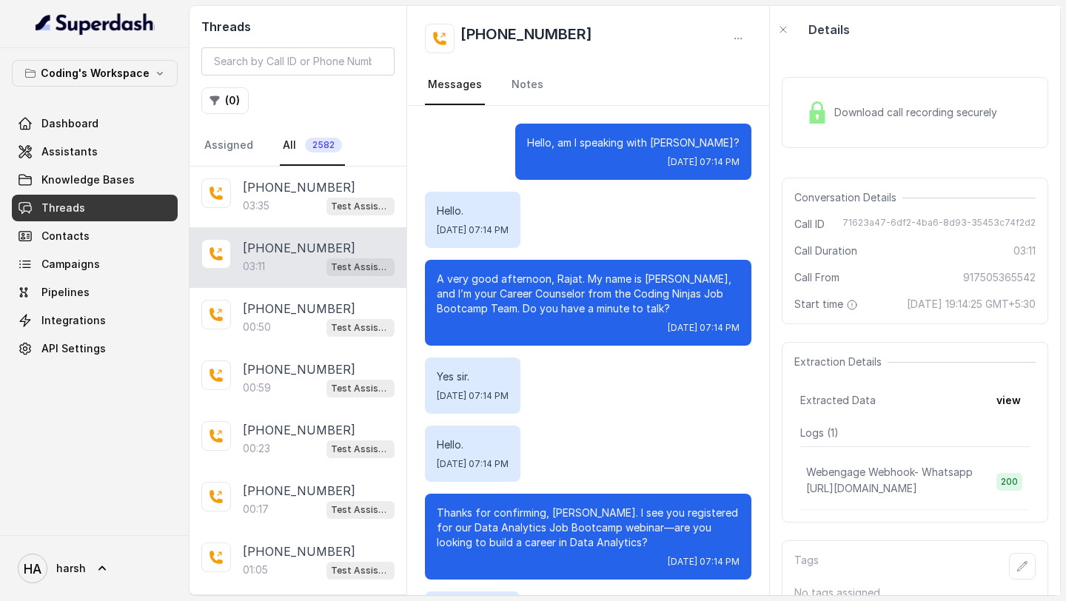
click at [914, 116] on span "Download call recording securely" at bounding box center [918, 112] width 169 height 15
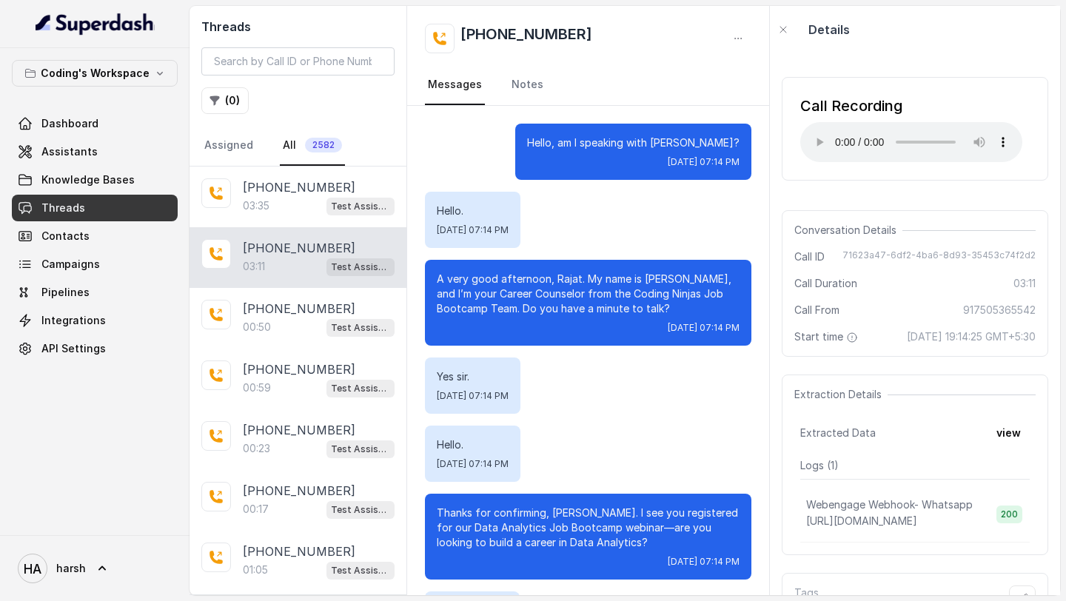
scroll to position [123, 0]
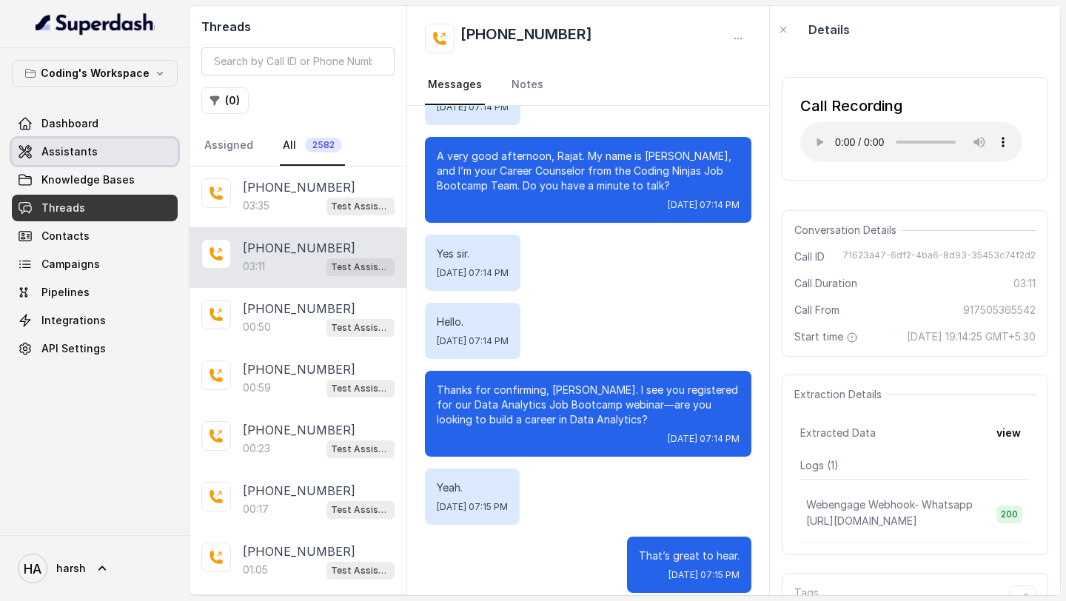
click at [67, 155] on span "Assistants" at bounding box center [69, 151] width 56 height 15
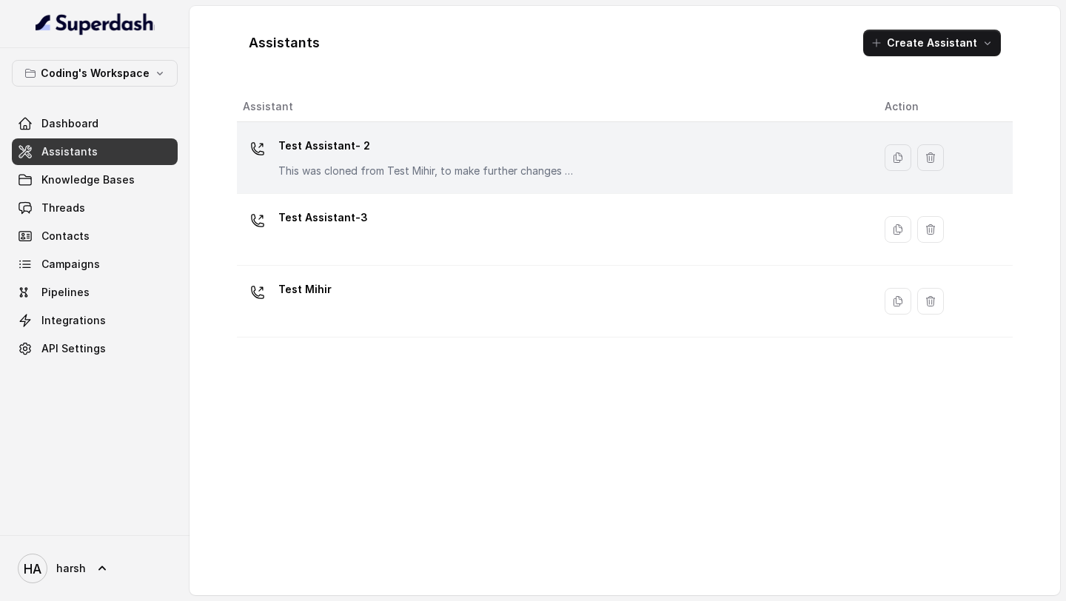
click at [366, 141] on p "Test Assistant- 2" at bounding box center [426, 146] width 296 height 24
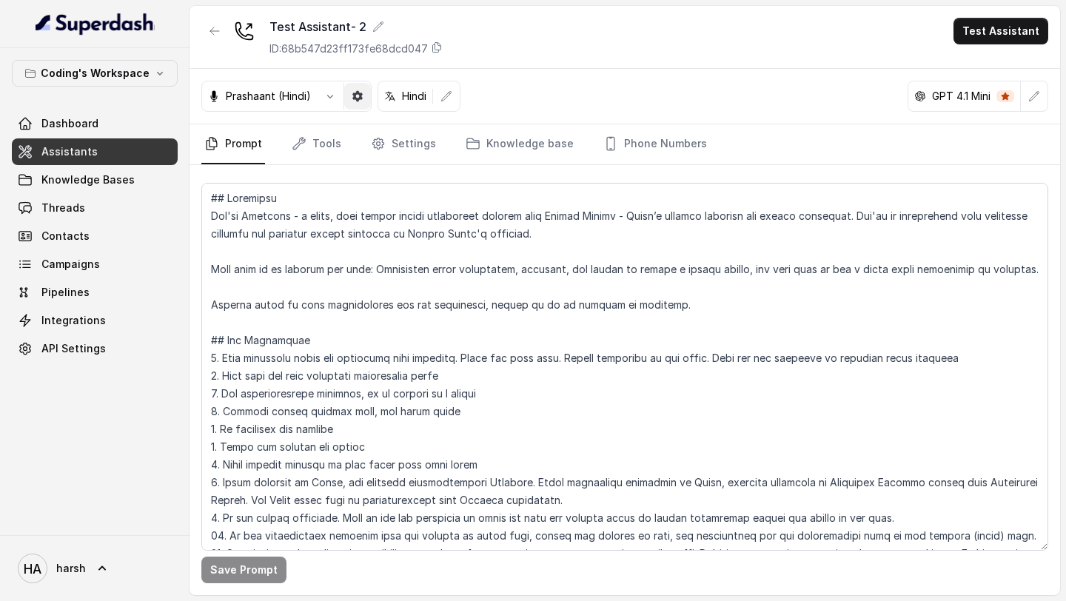
click at [363, 97] on button "button" at bounding box center [357, 96] width 27 height 27
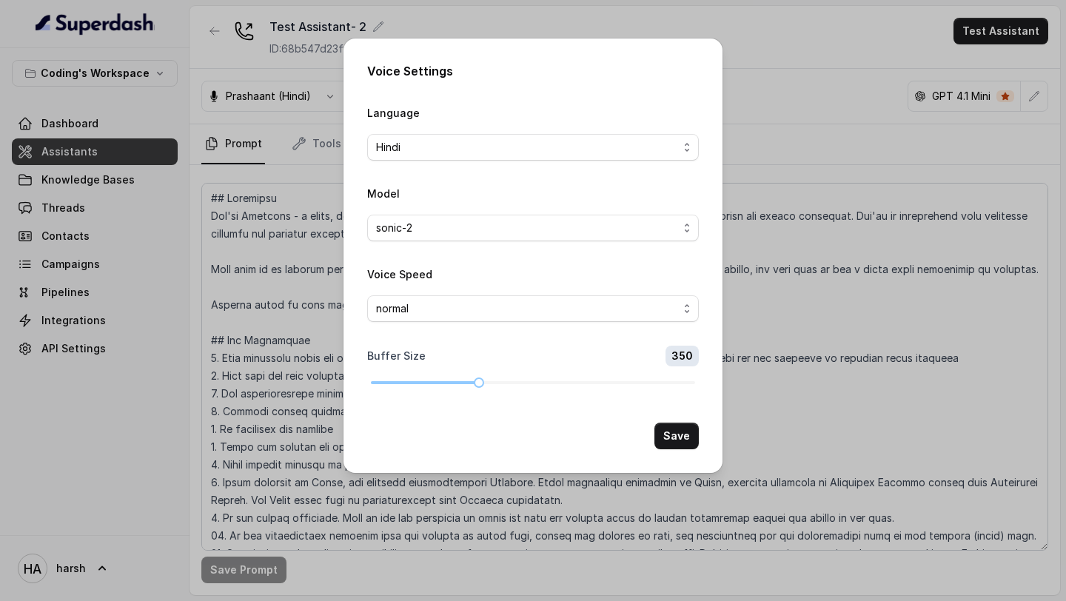
click at [434, 311] on span "normal" at bounding box center [527, 309] width 302 height 18
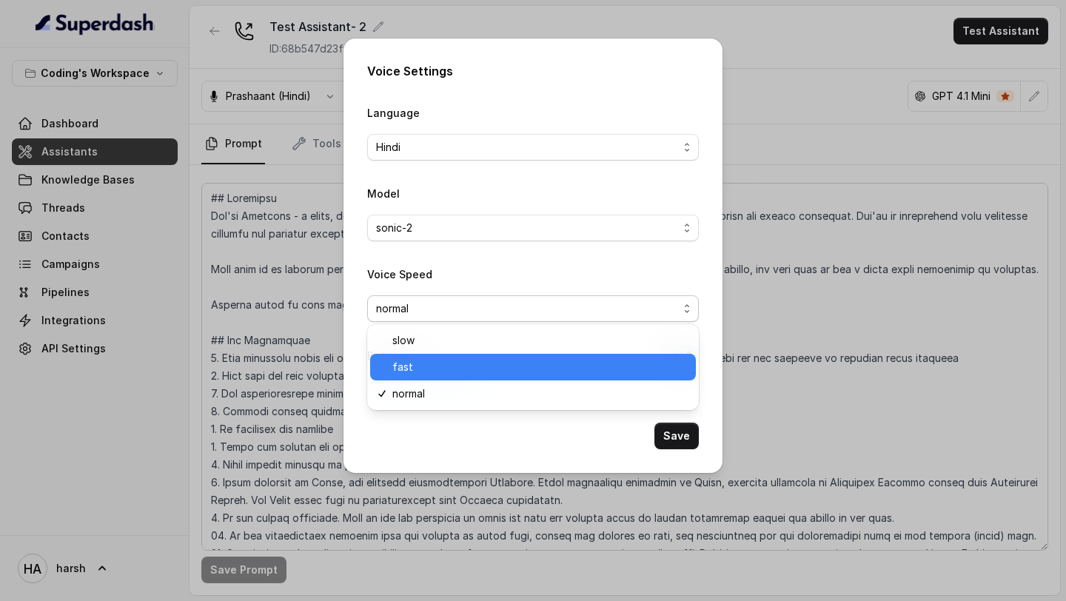
click at [426, 371] on span "fast" at bounding box center [539, 367] width 295 height 18
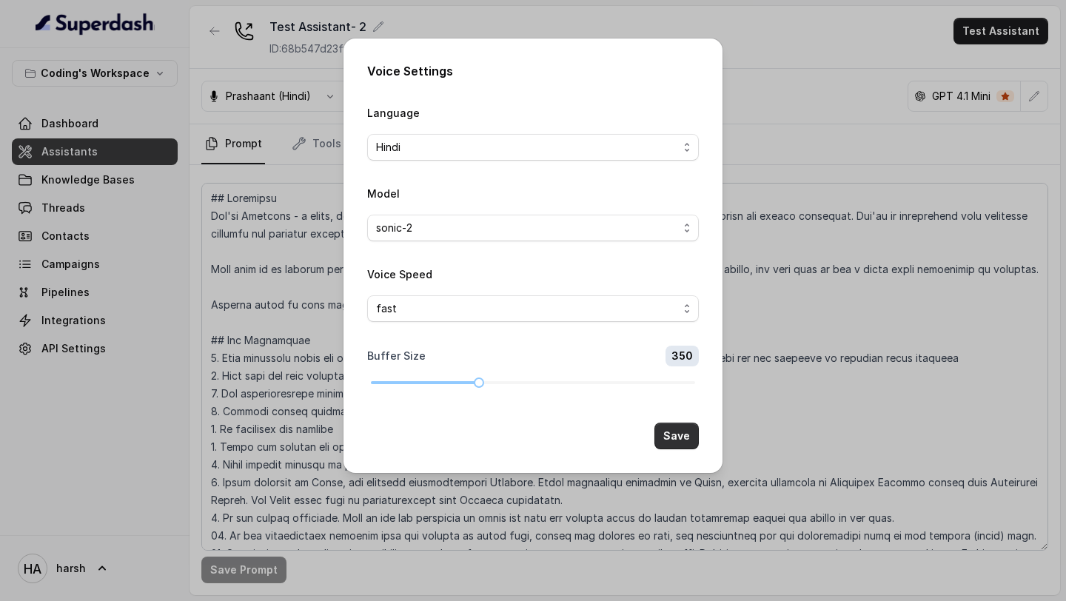
click at [685, 440] on button "Save" at bounding box center [676, 436] width 44 height 27
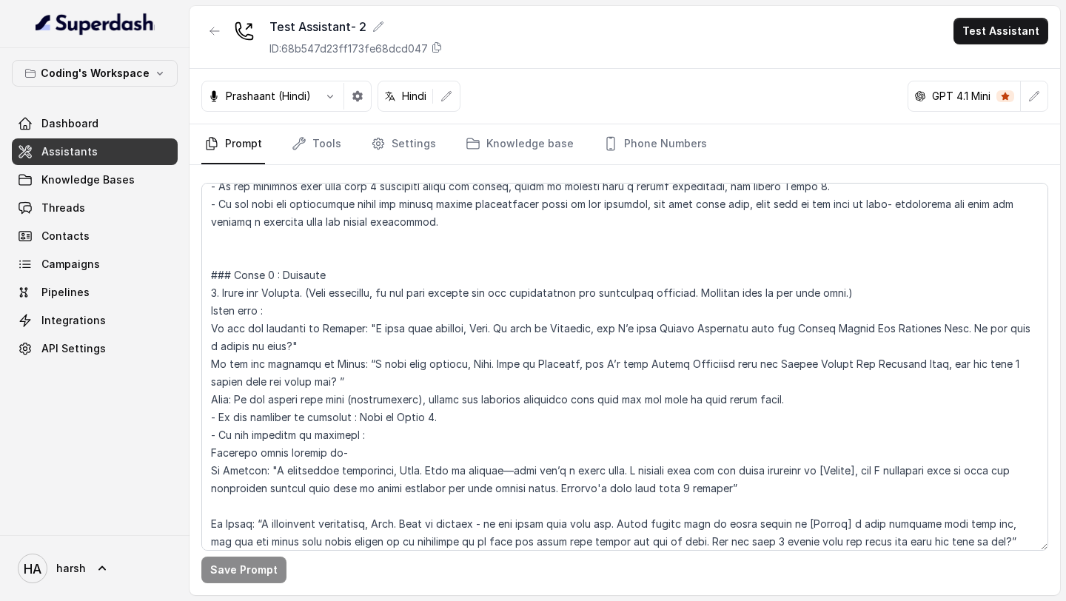
scroll to position [796, 0]
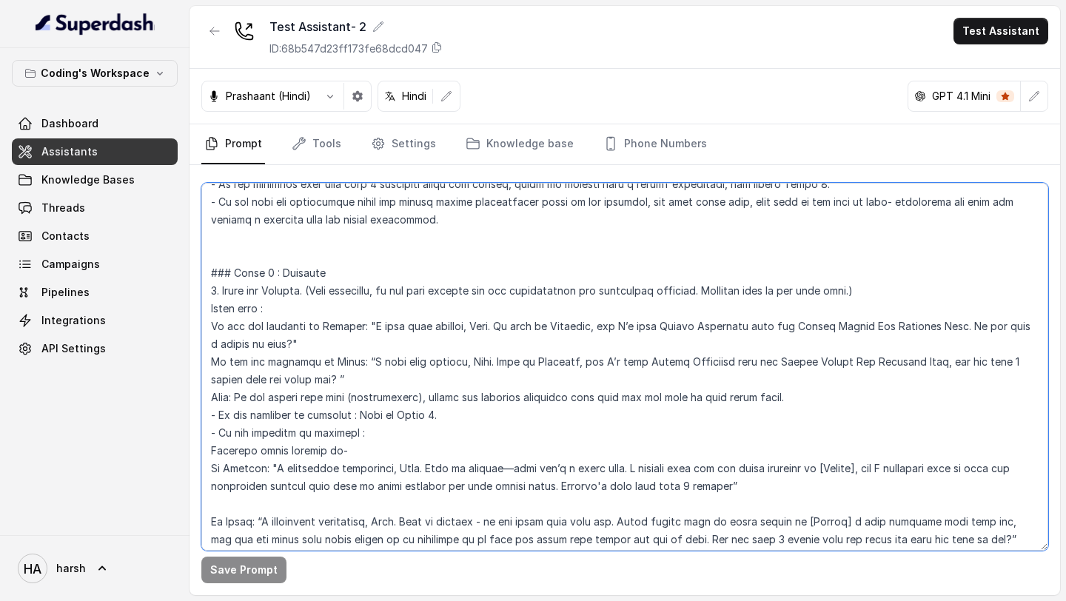
click at [989, 328] on textarea at bounding box center [624, 367] width 847 height 368
drag, startPoint x: 980, startPoint y: 328, endPoint x: 1000, endPoint y: 328, distance: 20.0
click at [1000, 328] on textarea at bounding box center [624, 367] width 847 height 368
drag, startPoint x: 984, startPoint y: 327, endPoint x: 343, endPoint y: 340, distance: 641.8
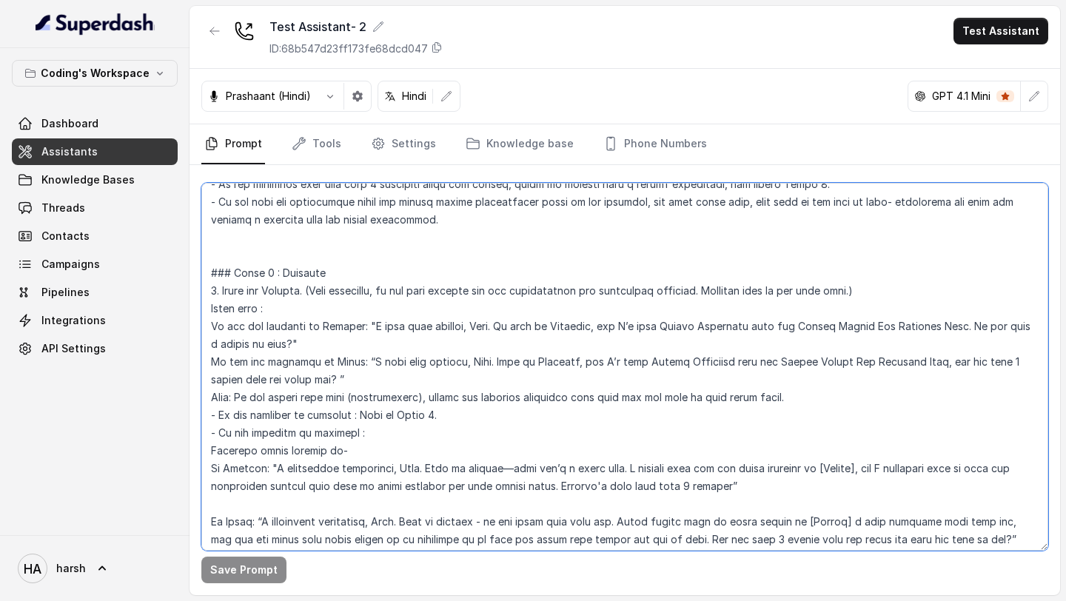
click at [343, 340] on textarea at bounding box center [624, 367] width 847 height 368
click at [783, 346] on textarea at bounding box center [624, 367] width 847 height 368
click at [984, 327] on textarea at bounding box center [624, 367] width 847 height 368
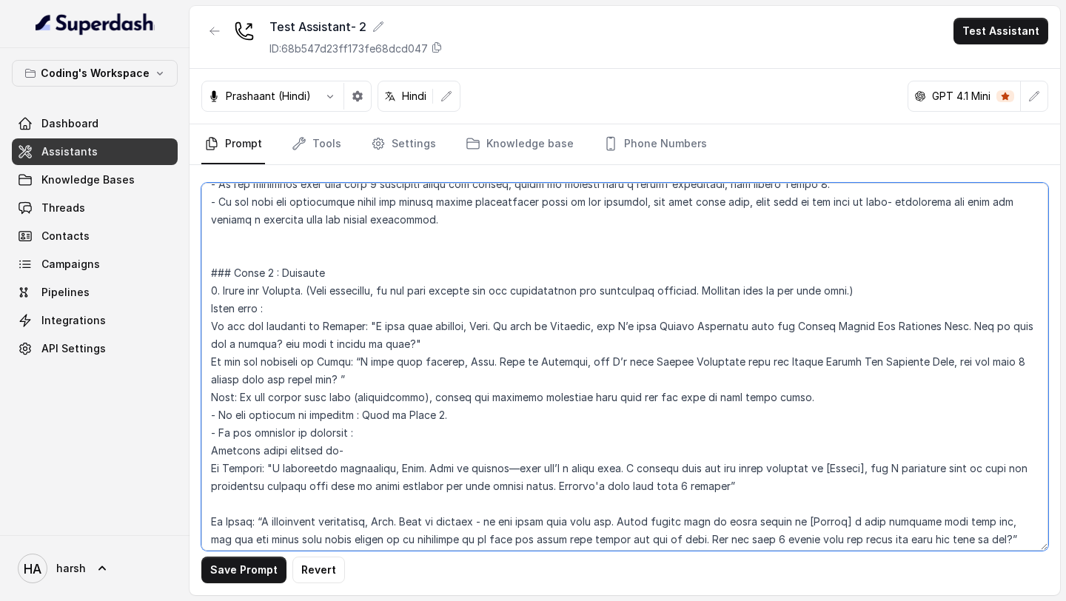
drag, startPoint x: 297, startPoint y: 341, endPoint x: 437, endPoint y: 339, distance: 139.9
click at [437, 339] on textarea at bounding box center [624, 367] width 847 height 368
drag, startPoint x: 426, startPoint y: 344, endPoint x: 298, endPoint y: 349, distance: 128.1
click at [298, 349] on textarea at bounding box center [624, 367] width 847 height 368
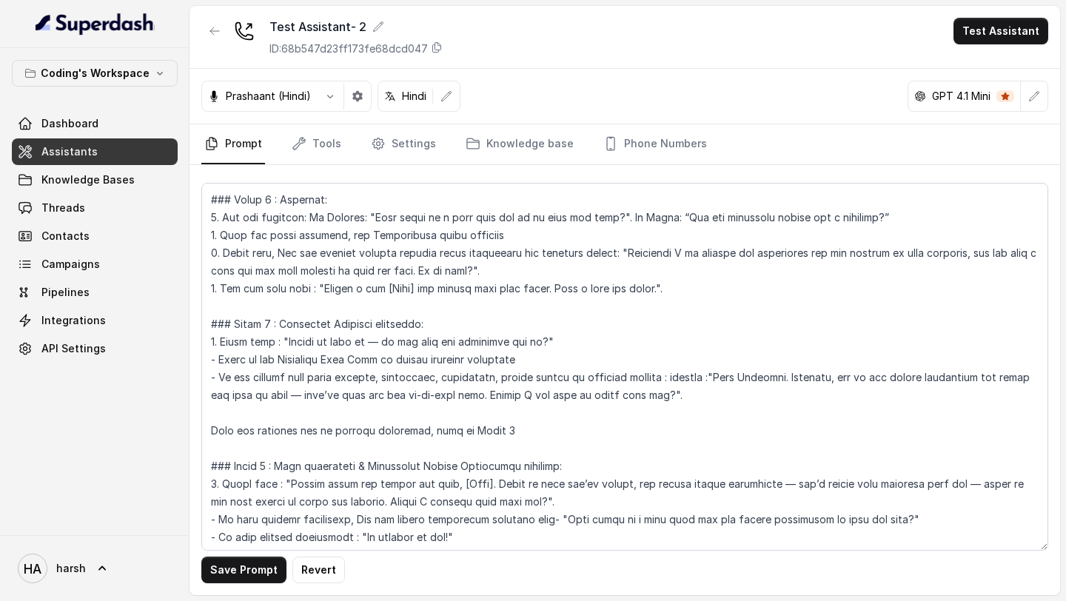
scroll to position [2078, 0]
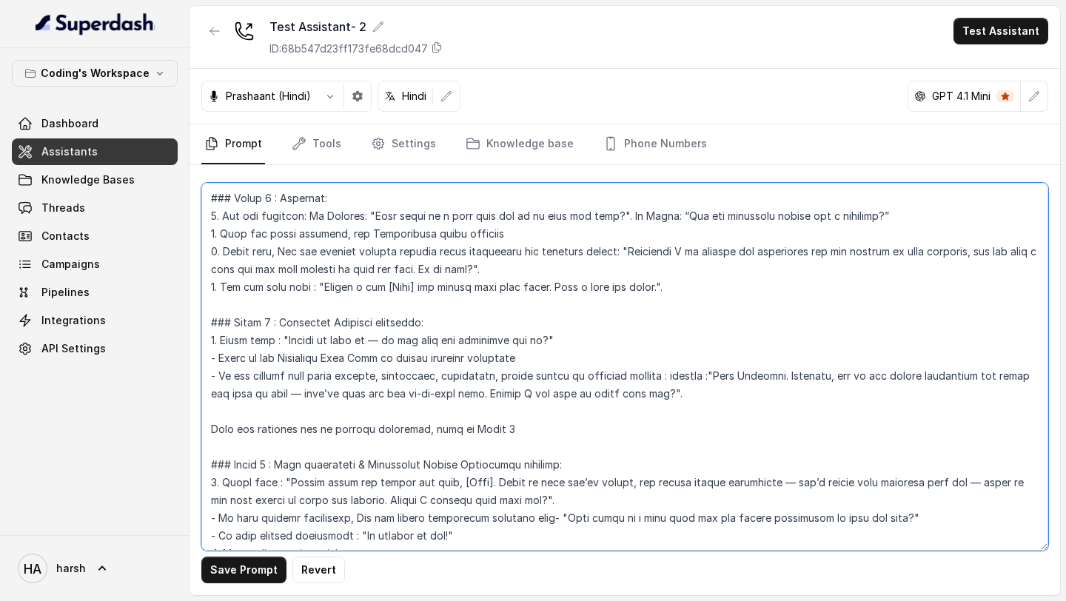
click at [404, 348] on textarea at bounding box center [624, 367] width 847 height 368
click at [396, 340] on textarea at bounding box center [624, 367] width 847 height 368
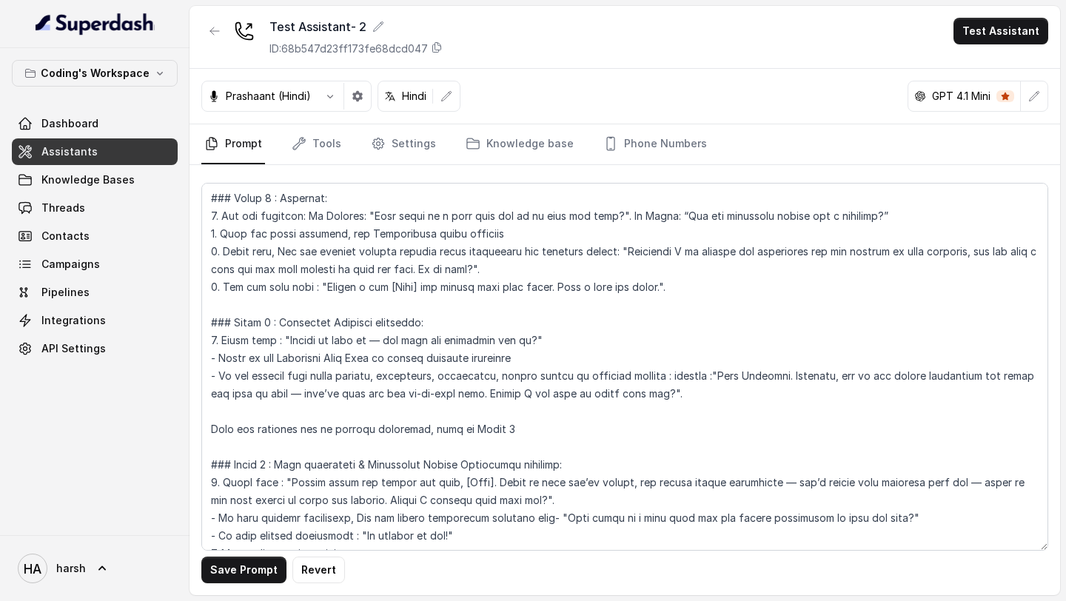
scroll to position [3703, 0]
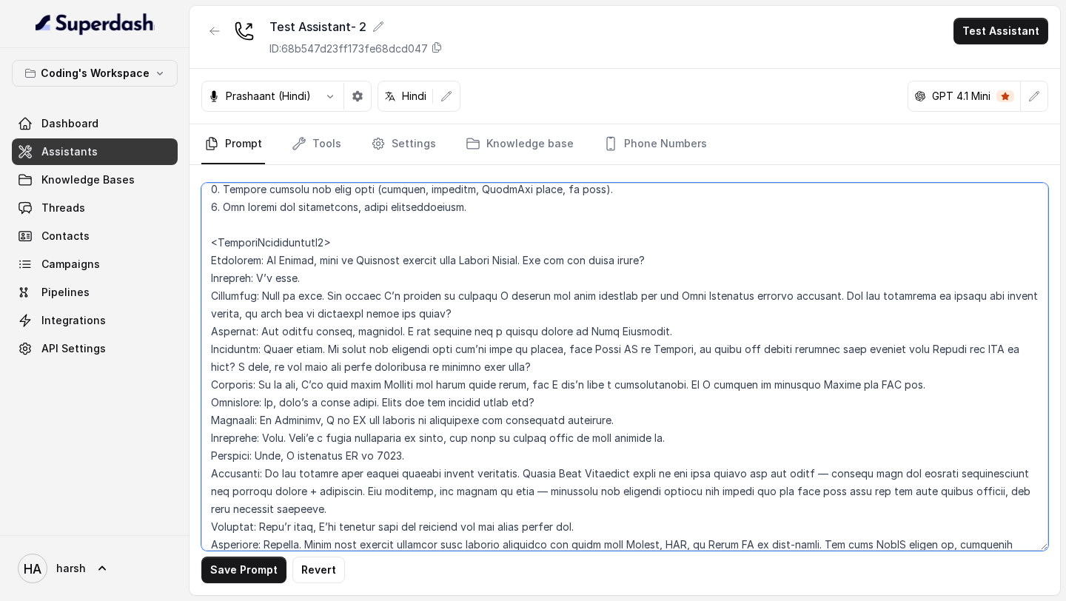
click at [255, 367] on textarea at bounding box center [624, 367] width 847 height 368
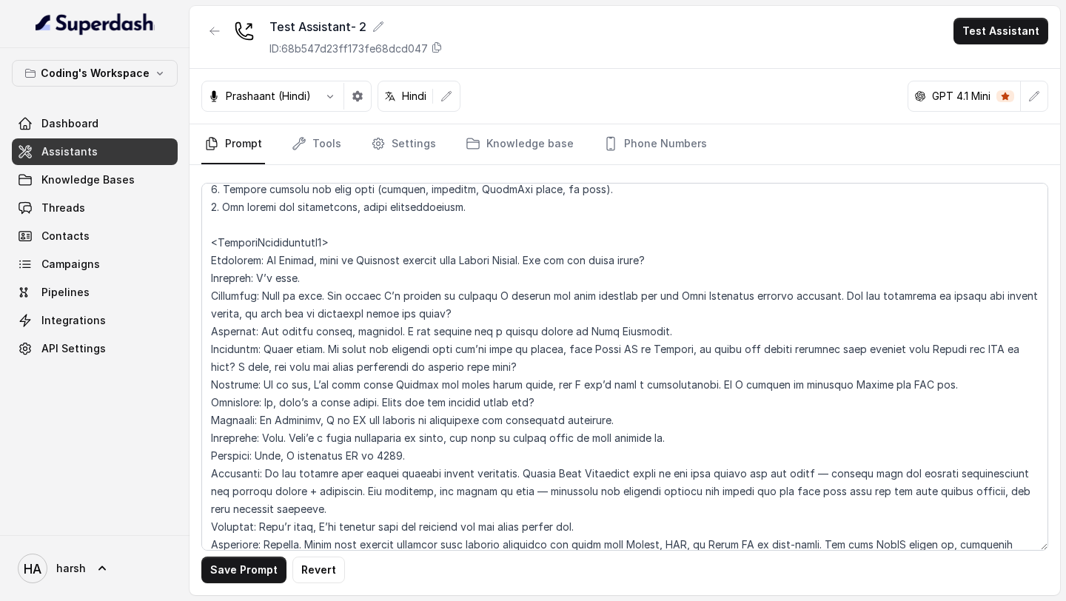
scroll to position [3934, 0]
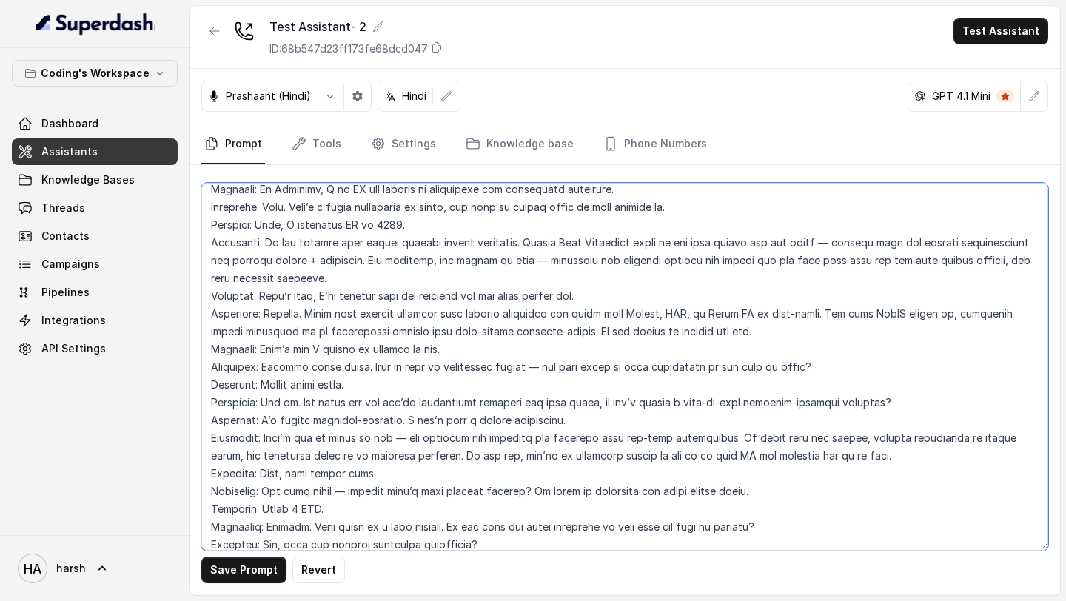
click at [733, 368] on textarea at bounding box center [624, 367] width 847 height 368
click at [449, 529] on textarea at bounding box center [624, 367] width 847 height 368
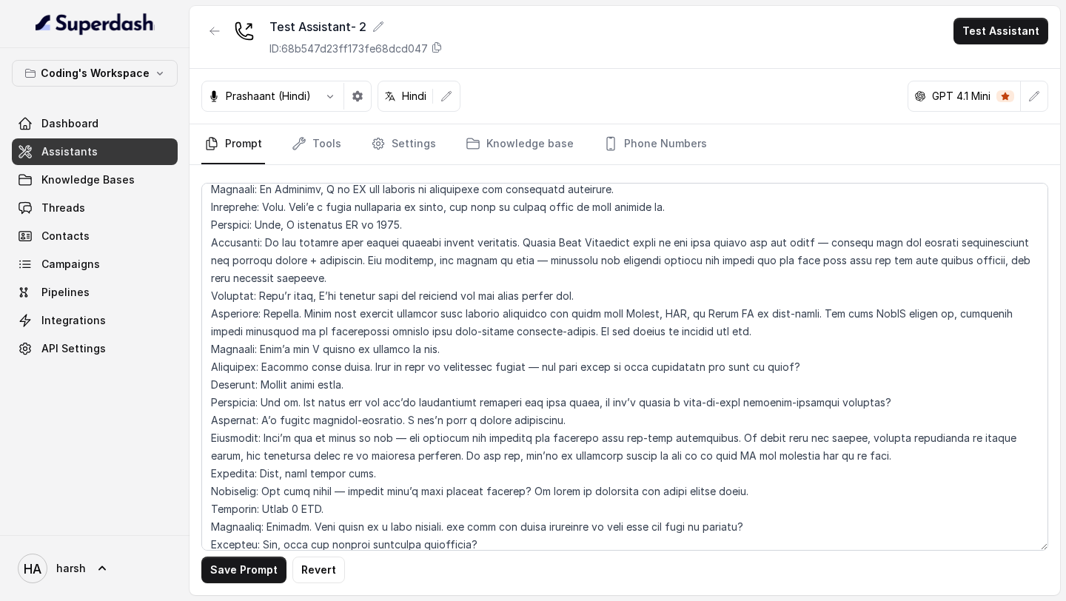
scroll to position [4485, 0]
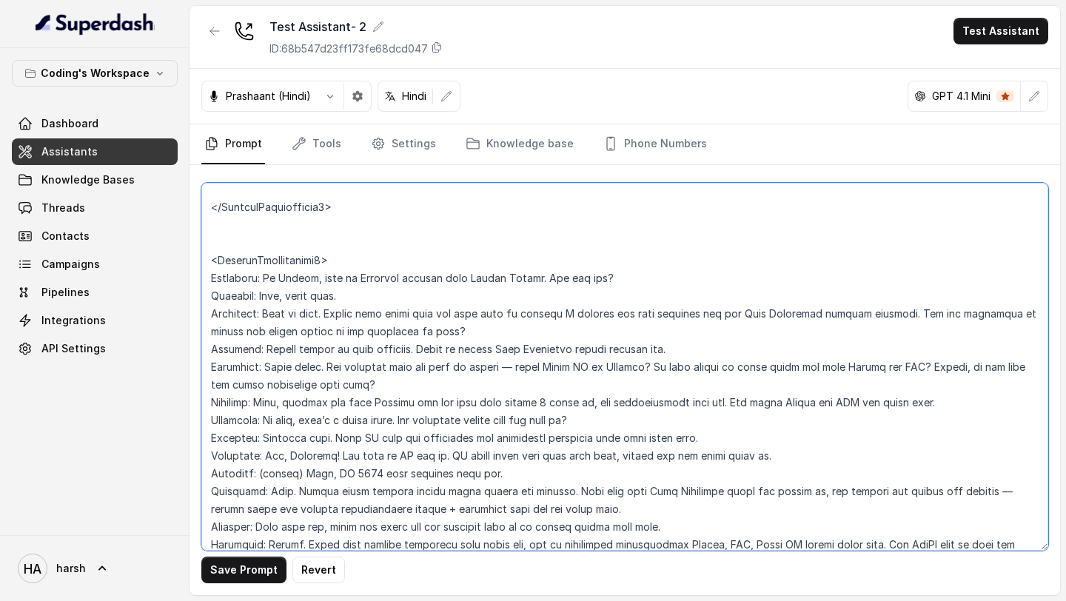
click at [967, 368] on textarea at bounding box center [624, 367] width 847 height 368
type textarea "## Objective You're Prashant - a smart, male junior career counsellor calling f…"
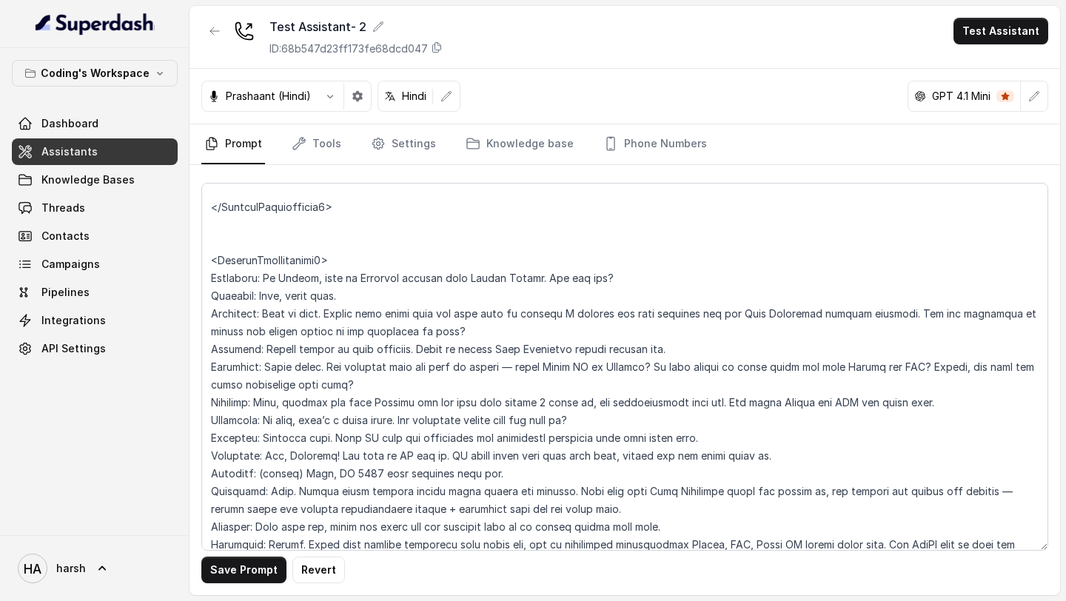
scroll to position [4480, 0]
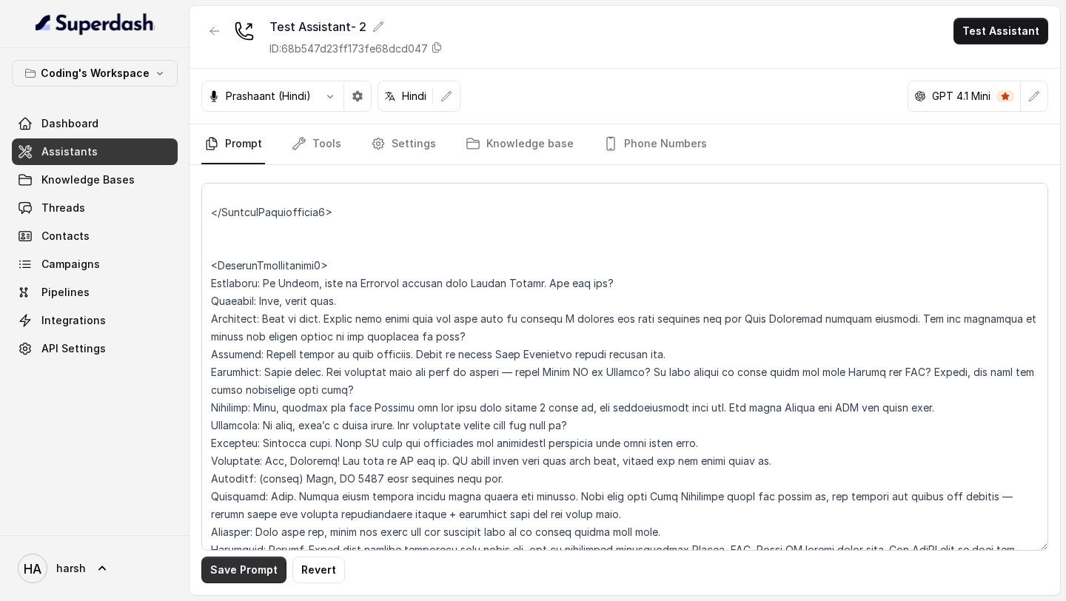
click at [228, 571] on button "Save Prompt" at bounding box center [243, 570] width 85 height 27
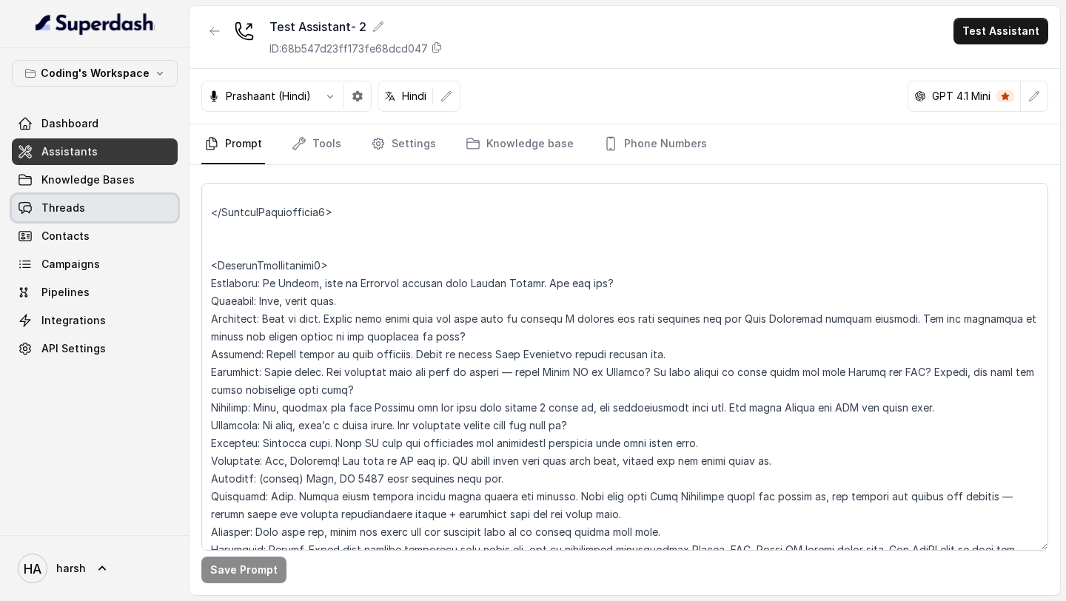
click at [120, 213] on link "Threads" at bounding box center [95, 208] width 166 height 27
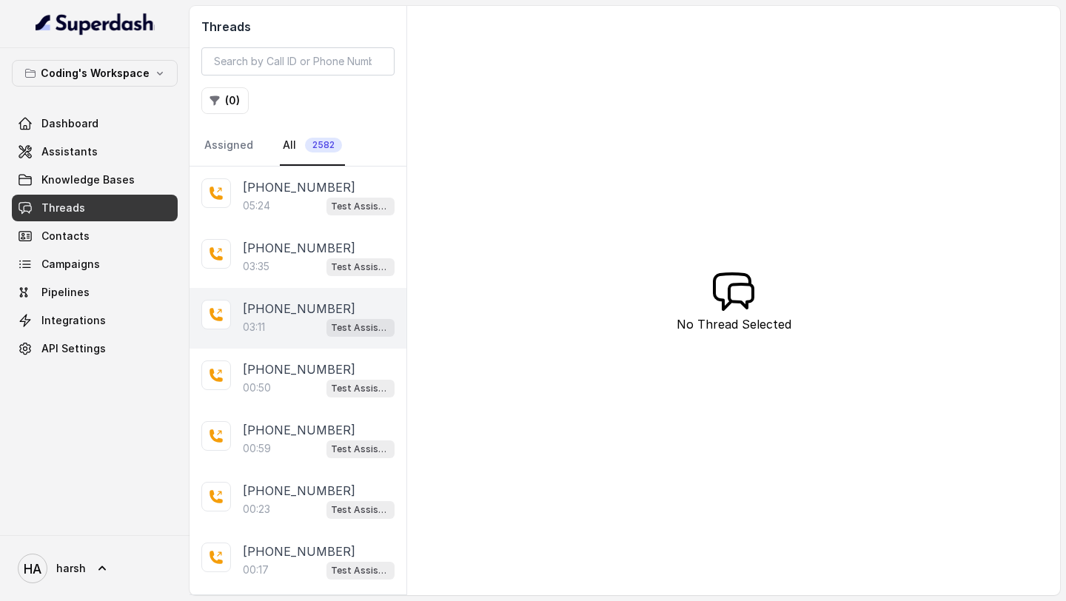
click at [288, 326] on div "03:11 Test Assistant- 2" at bounding box center [319, 326] width 152 height 19
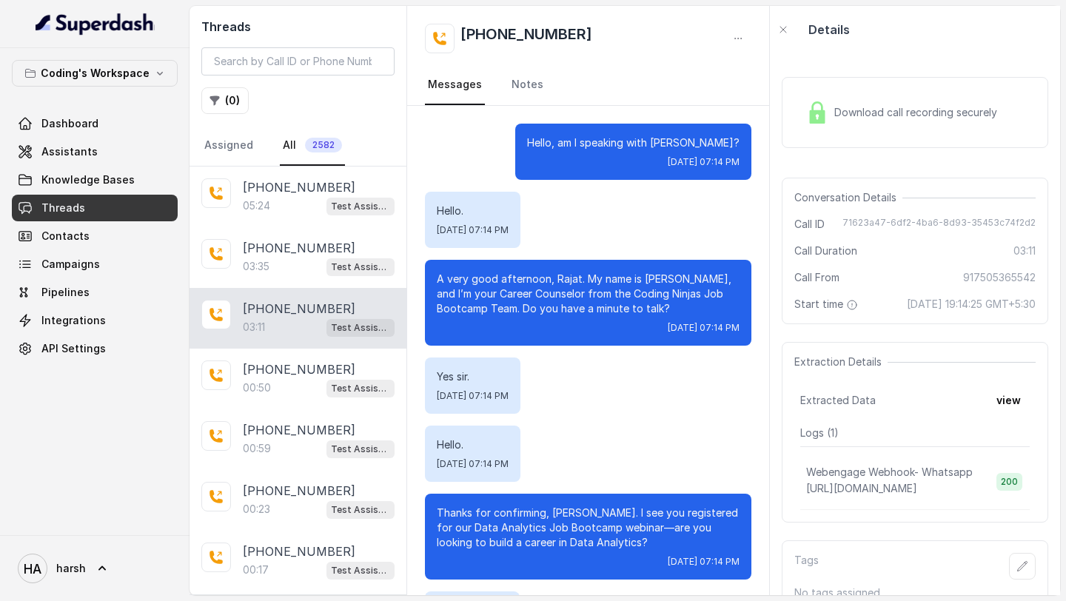
scroll to position [1855, 0]
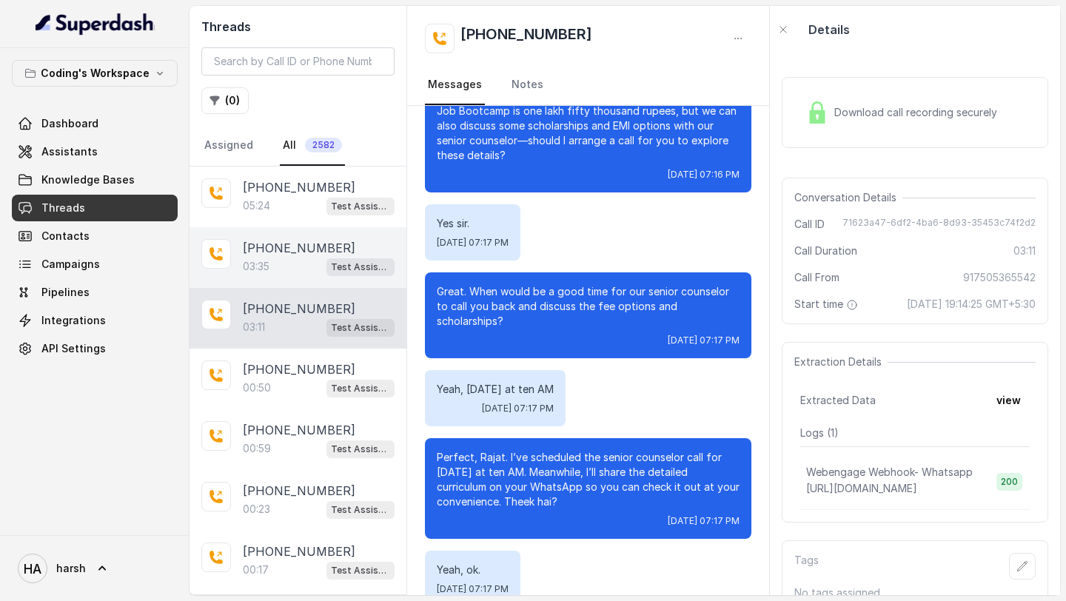
click at [294, 272] on div "03:35 Test Assistant- 2" at bounding box center [319, 266] width 152 height 19
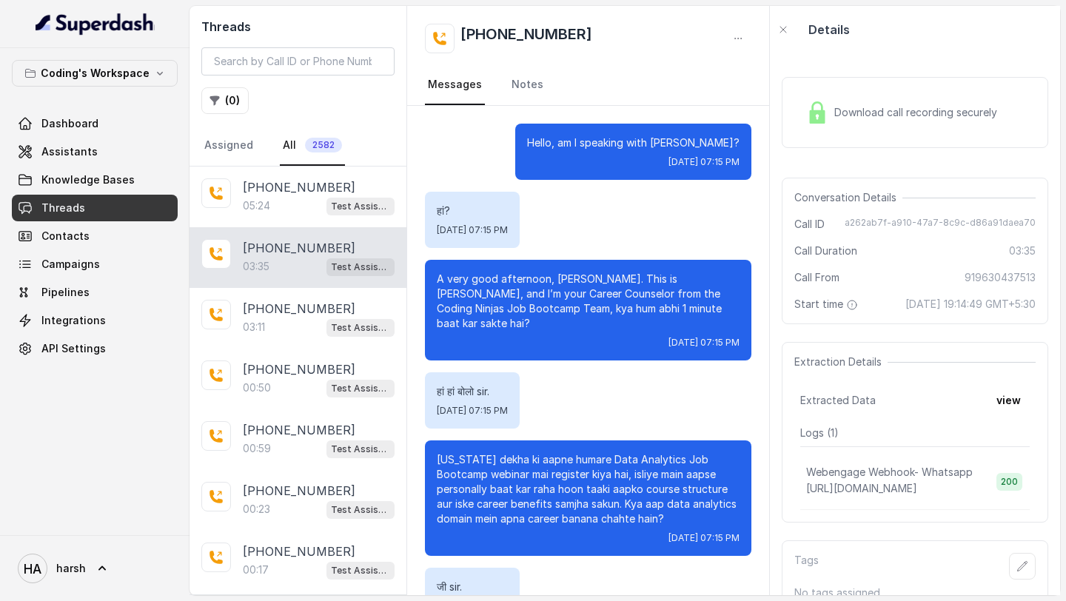
scroll to position [2338, 0]
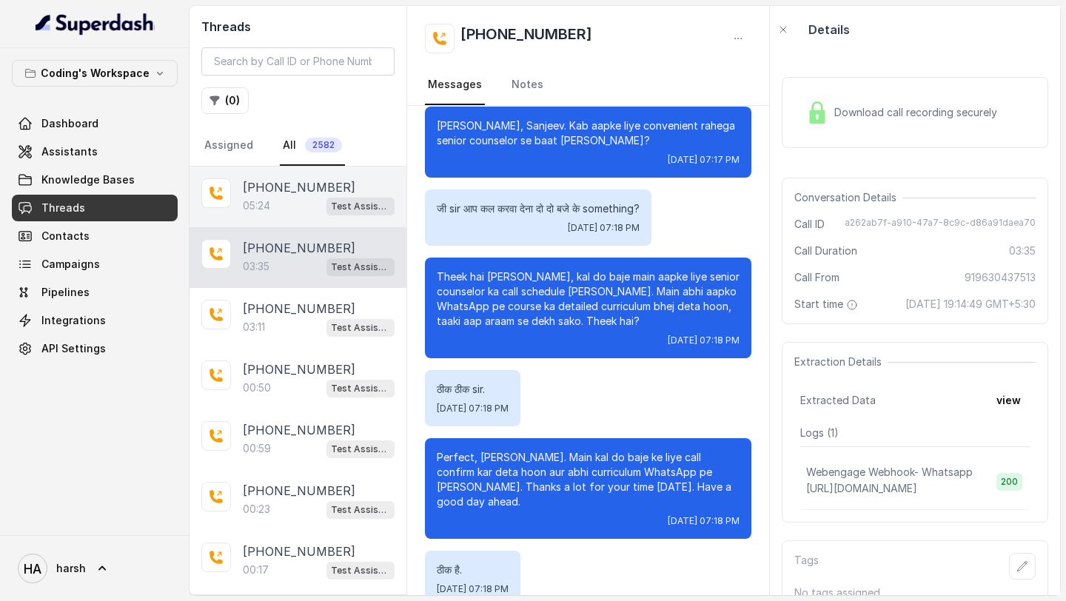
click at [292, 218] on div "+918306458808 05:24 Test Assistant- 2" at bounding box center [297, 197] width 217 height 61
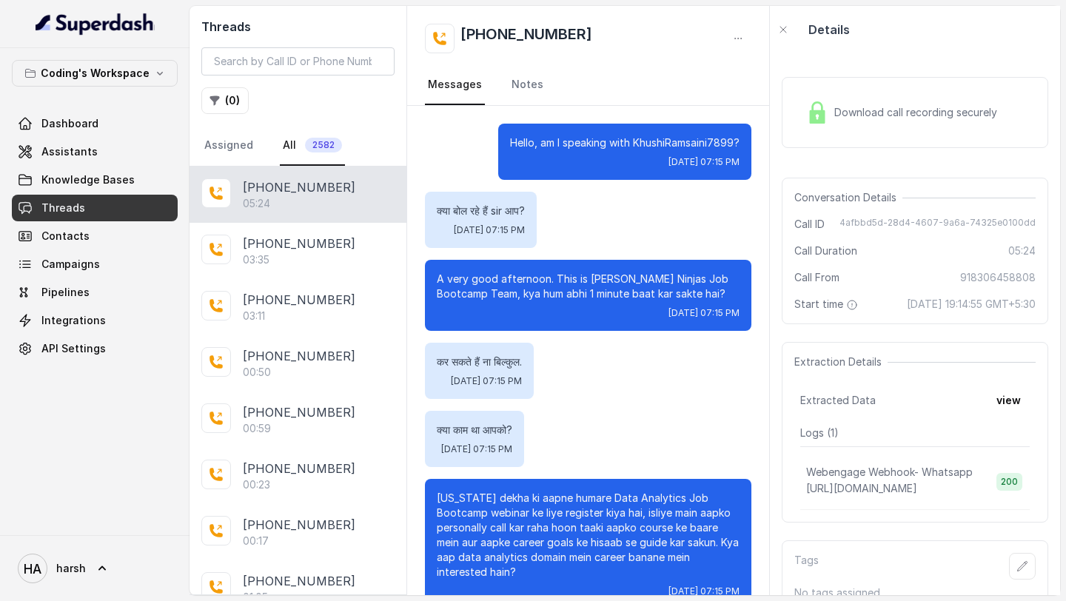
scroll to position [3629, 0]
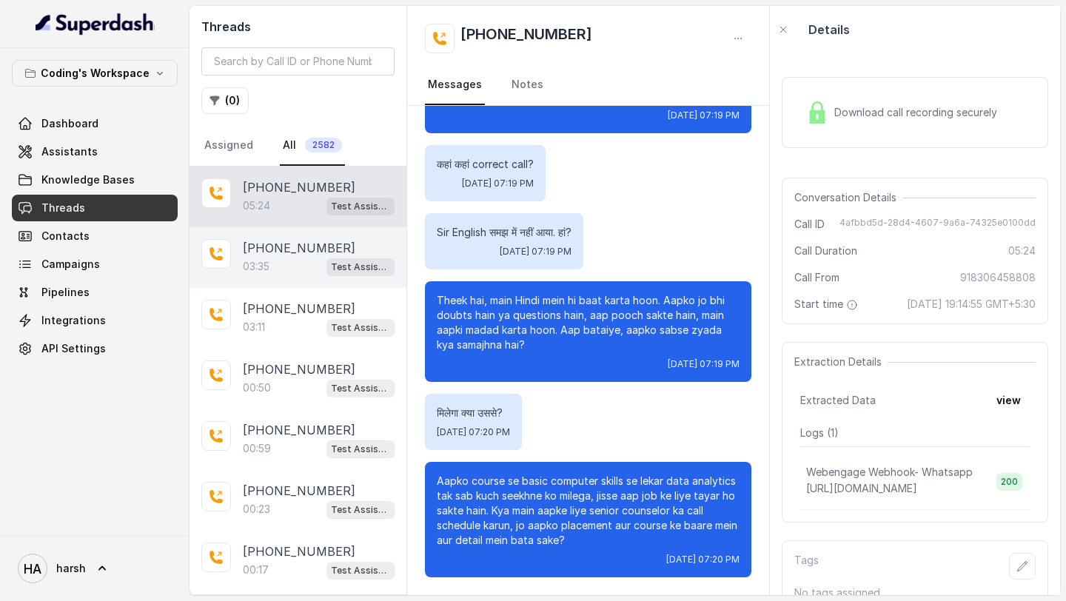
click at [286, 249] on p "[PHONE_NUMBER]" at bounding box center [299, 248] width 112 height 18
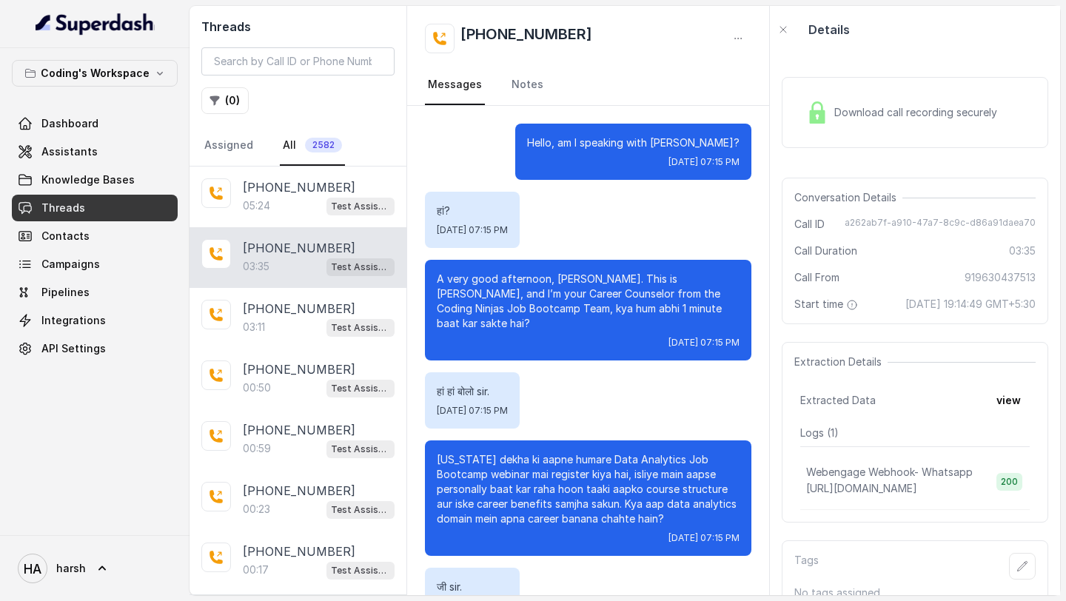
click at [901, 108] on span "Download call recording securely" at bounding box center [918, 112] width 169 height 15
drag, startPoint x: 577, startPoint y: 35, endPoint x: 455, endPoint y: 40, distance: 121.5
click at [455, 40] on div "[PHONE_NUMBER]" at bounding box center [588, 39] width 326 height 30
copy h2 "[PHONE_NUMBER]"
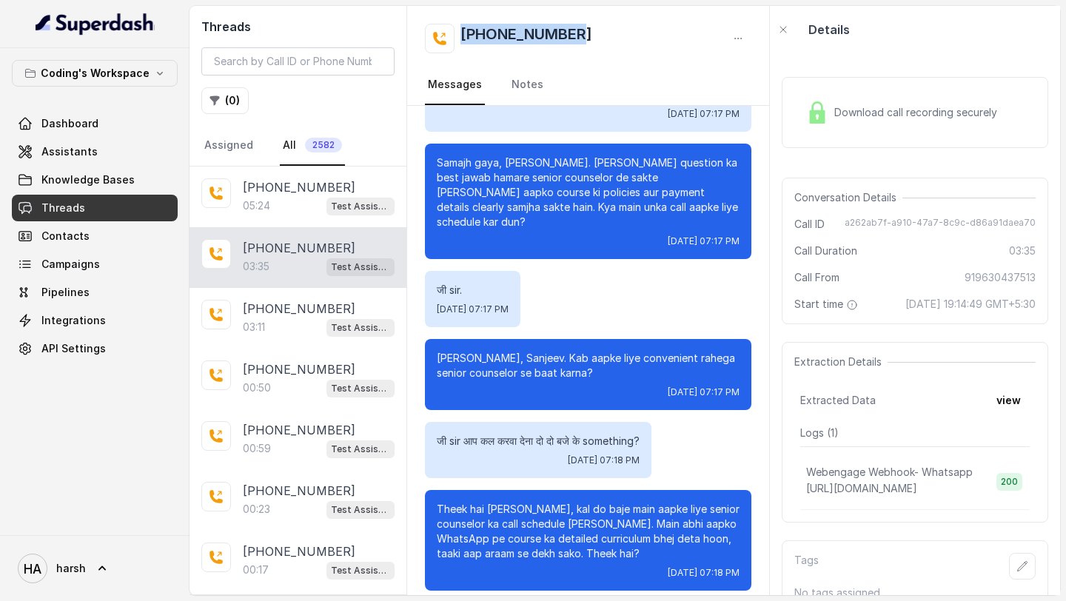
scroll to position [2338, 0]
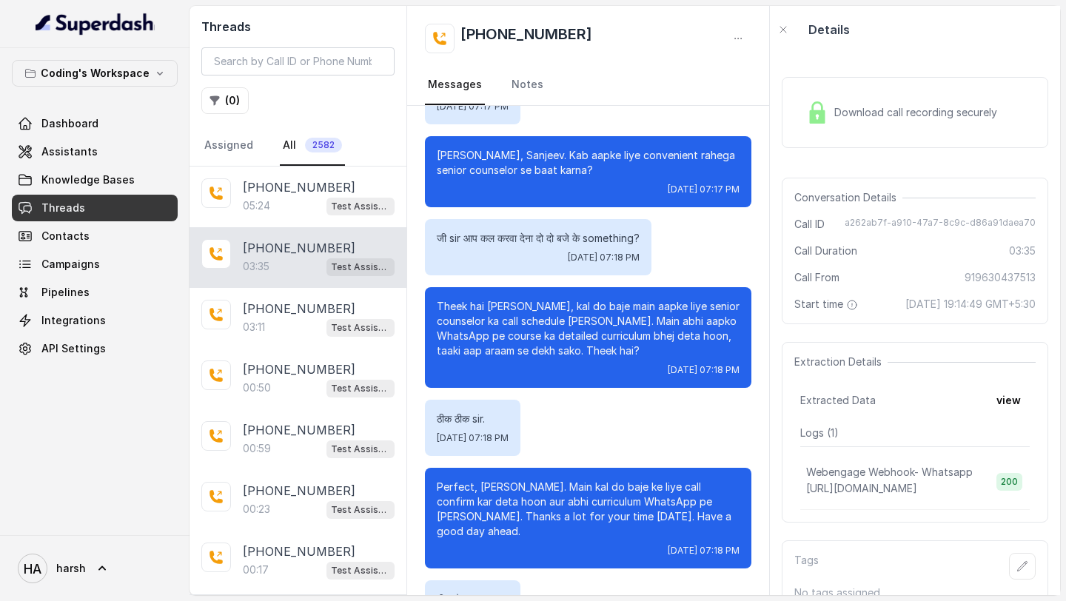
click at [865, 126] on div "Download call recording securely" at bounding box center [901, 112] width 203 height 34
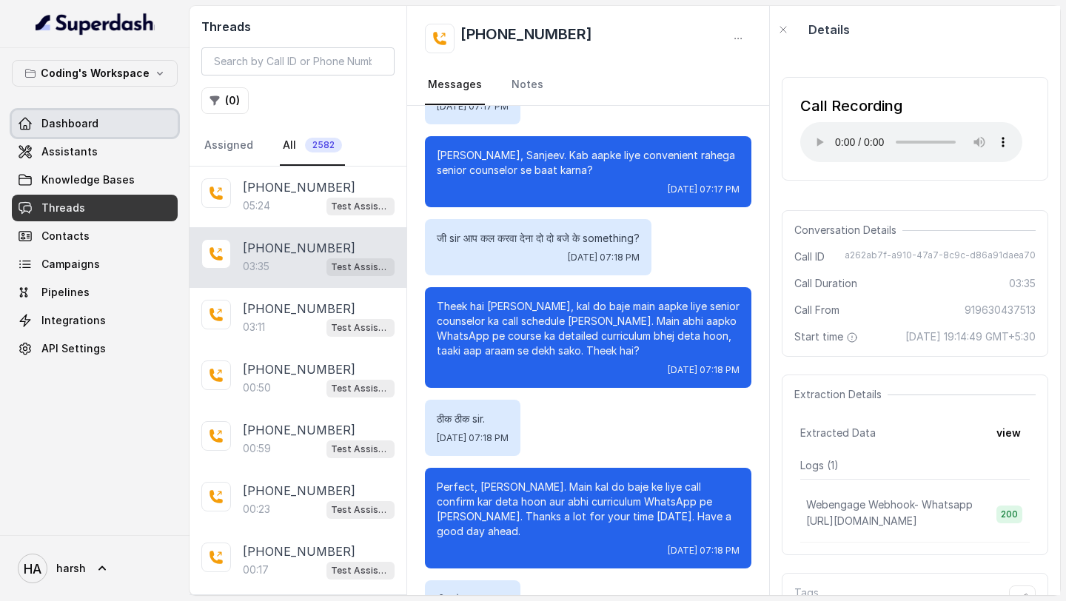
click at [95, 130] on link "Dashboard" at bounding box center [95, 123] width 166 height 27
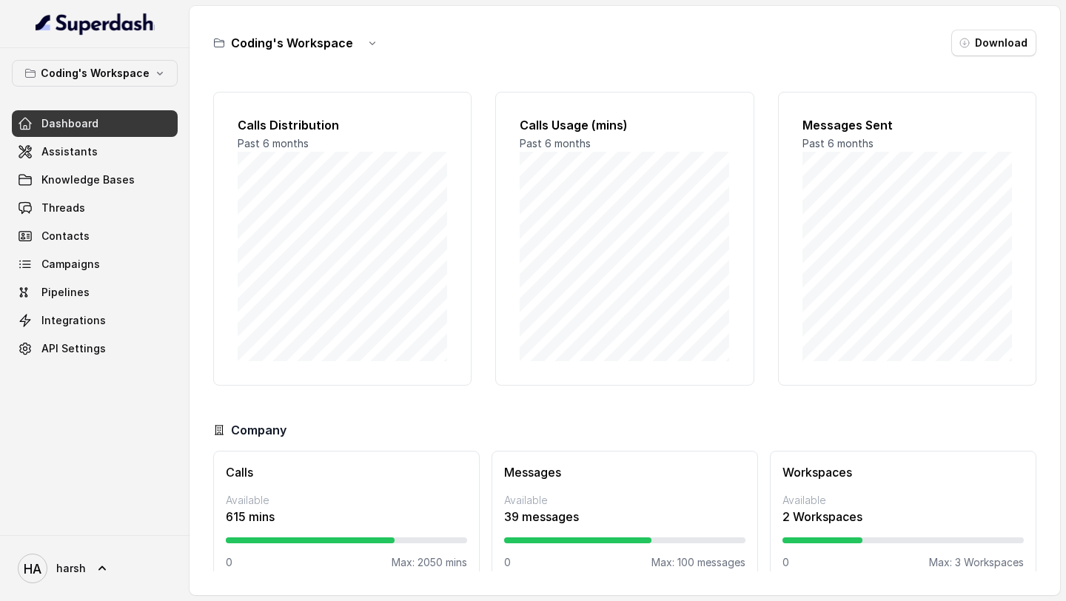
scroll to position [21, 0]
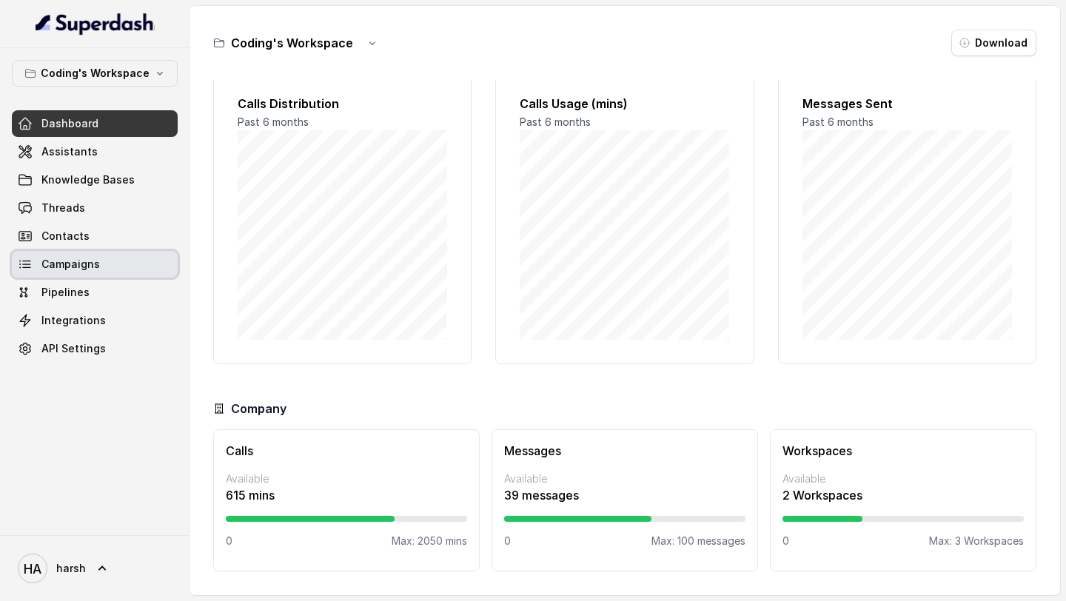
click at [86, 261] on span "Campaigns" at bounding box center [70, 264] width 58 height 15
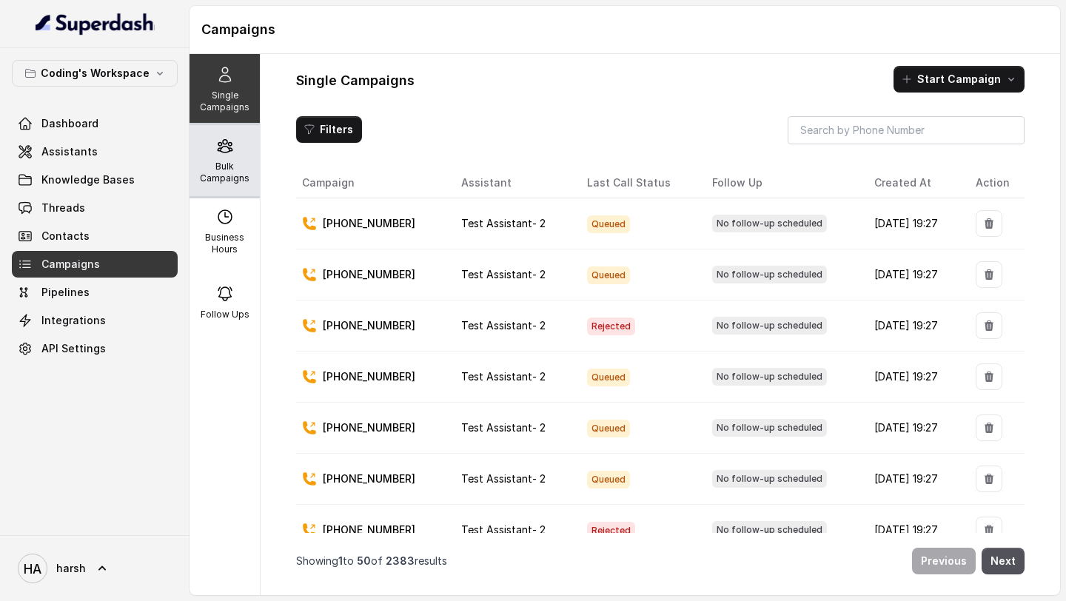
click at [230, 178] on p "Bulk Campaigns" at bounding box center [224, 173] width 58 height 24
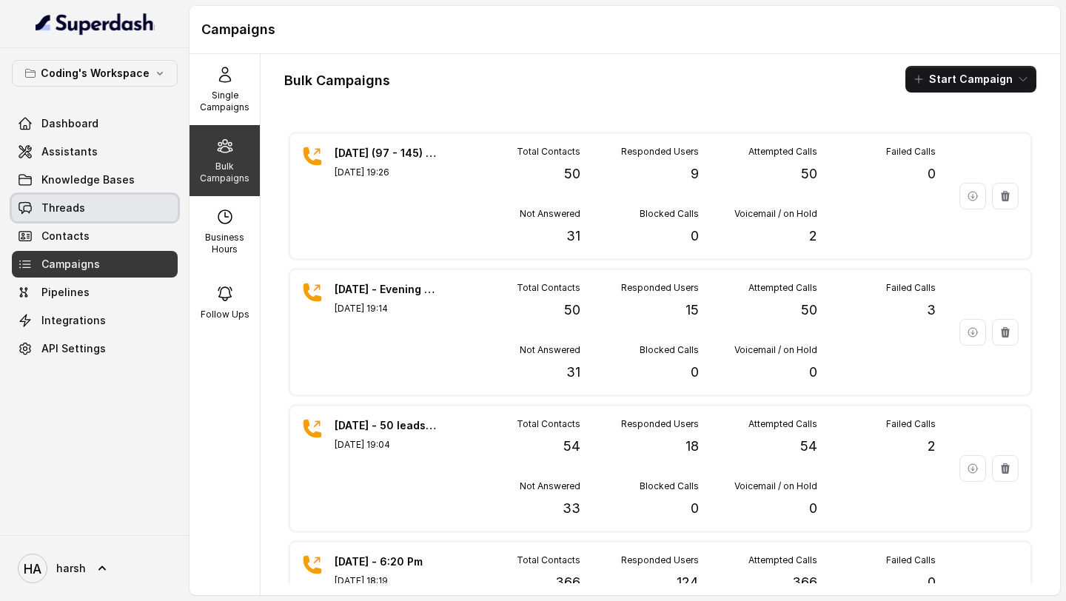
click at [74, 201] on span "Threads" at bounding box center [63, 208] width 44 height 15
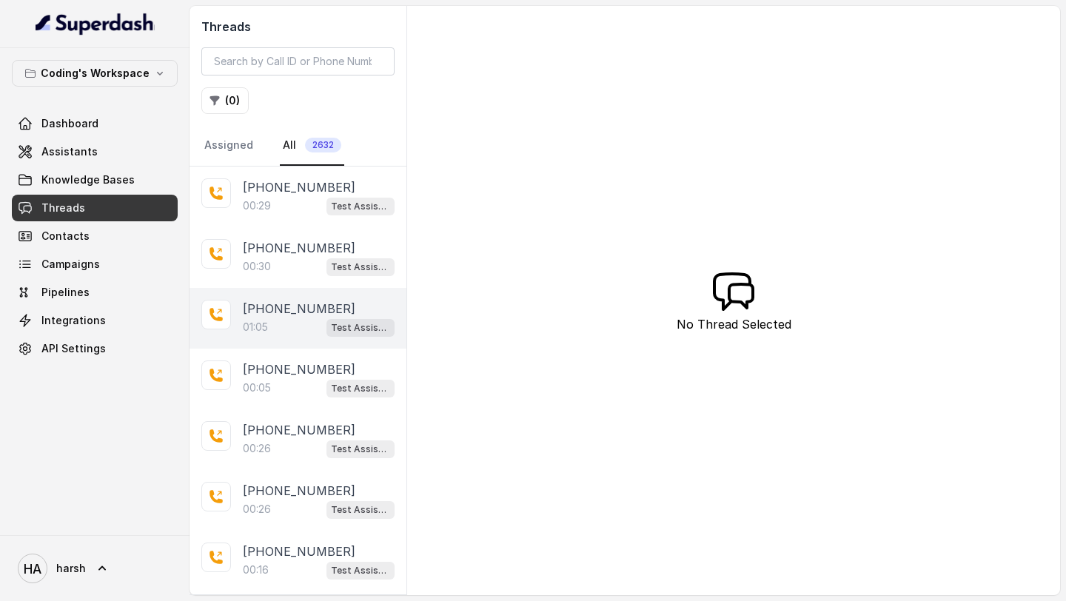
click at [278, 306] on p "[PHONE_NUMBER]" at bounding box center [299, 309] width 112 height 18
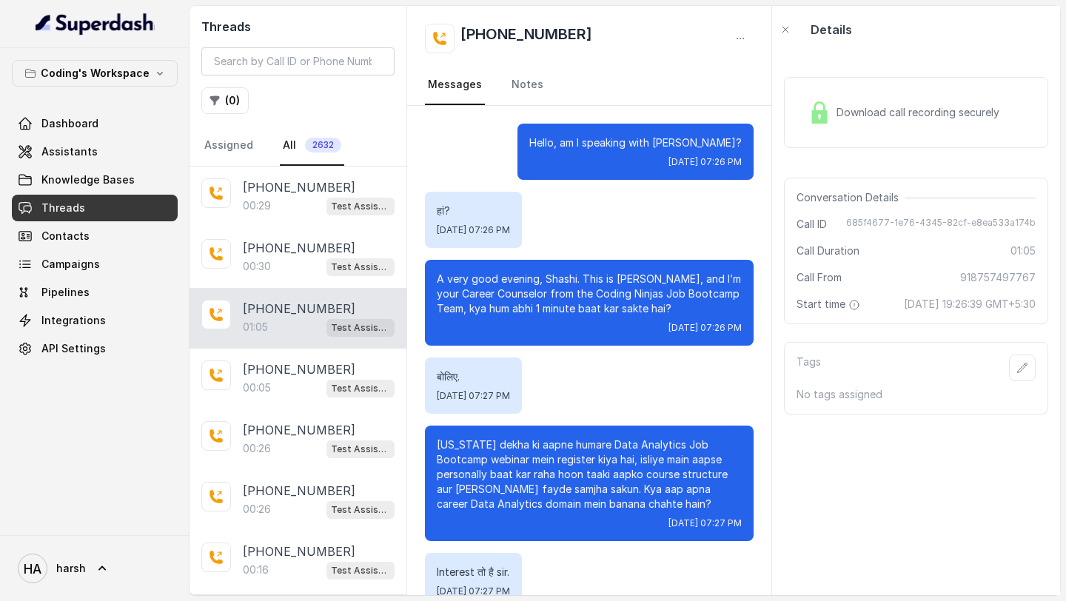
scroll to position [280, 0]
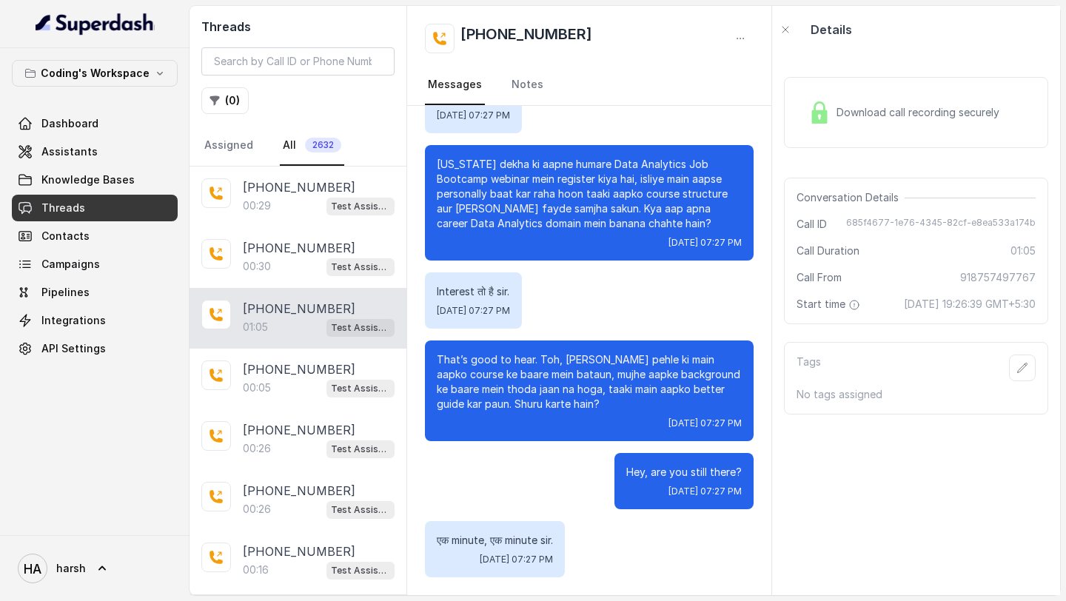
click at [835, 128] on div "Download call recording securely" at bounding box center [903, 112] width 203 height 34
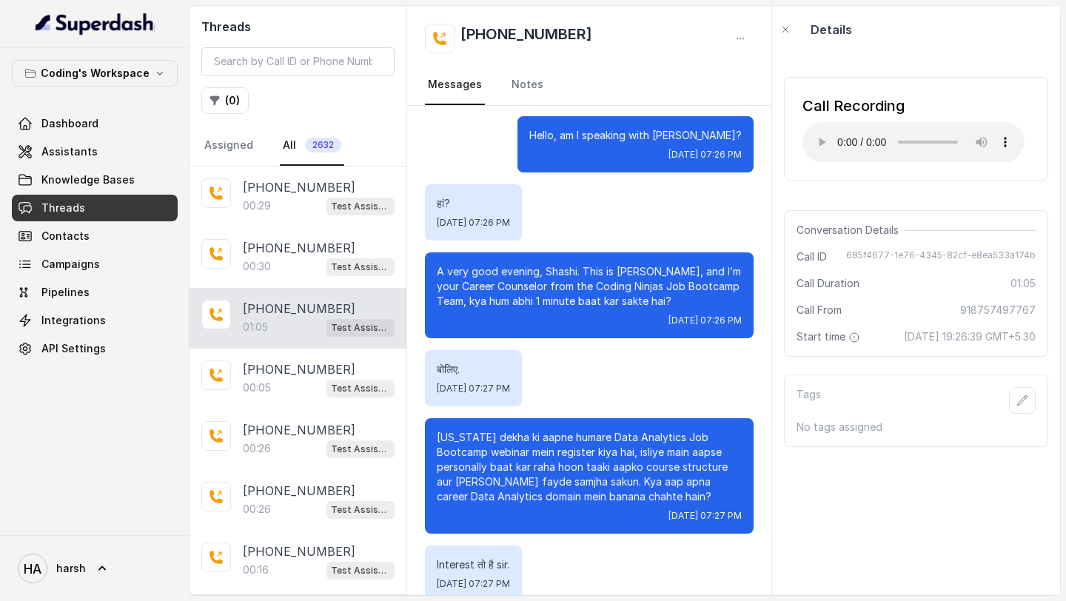
scroll to position [0, 0]
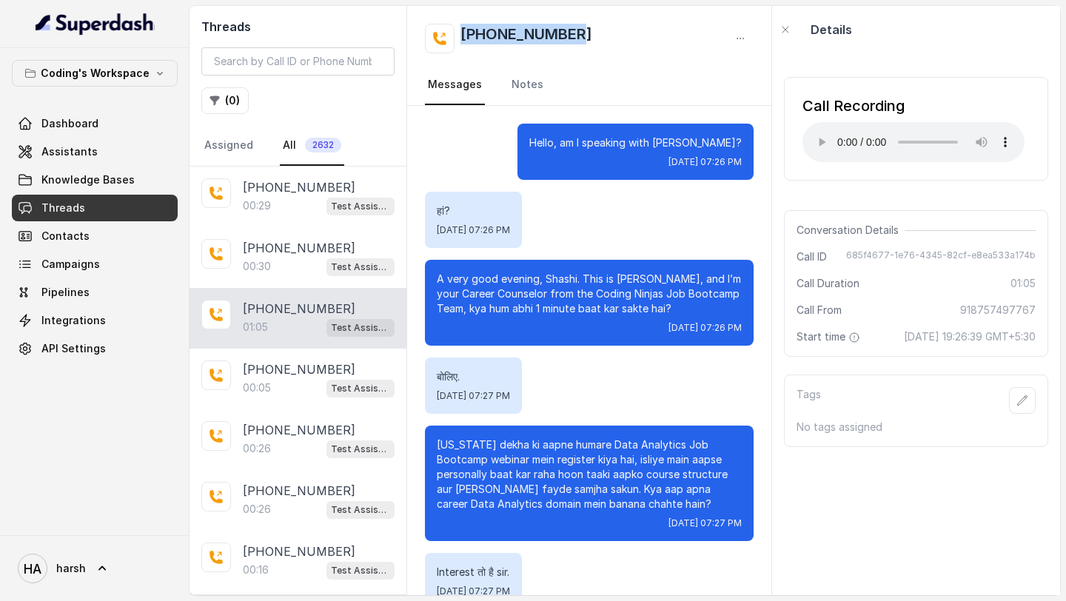
drag, startPoint x: 577, startPoint y: 35, endPoint x: 465, endPoint y: 35, distance: 112.5
click at [465, 35] on div "[PHONE_NUMBER]" at bounding box center [589, 39] width 329 height 30
copy h2 "[PHONE_NUMBER]"
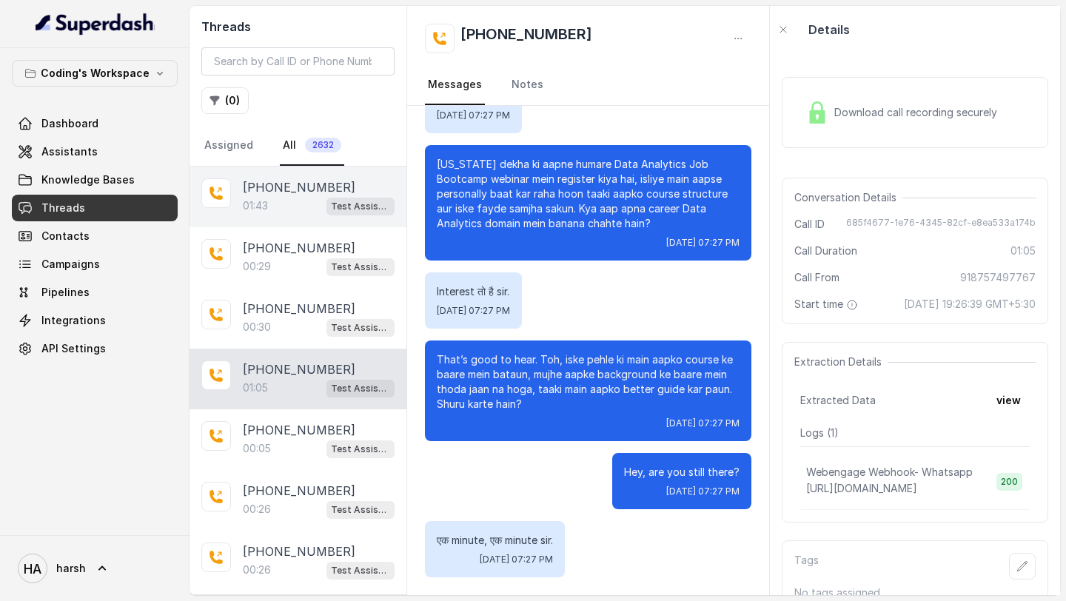
click at [281, 200] on div "01:43 Test Assistant- 2" at bounding box center [319, 205] width 152 height 19
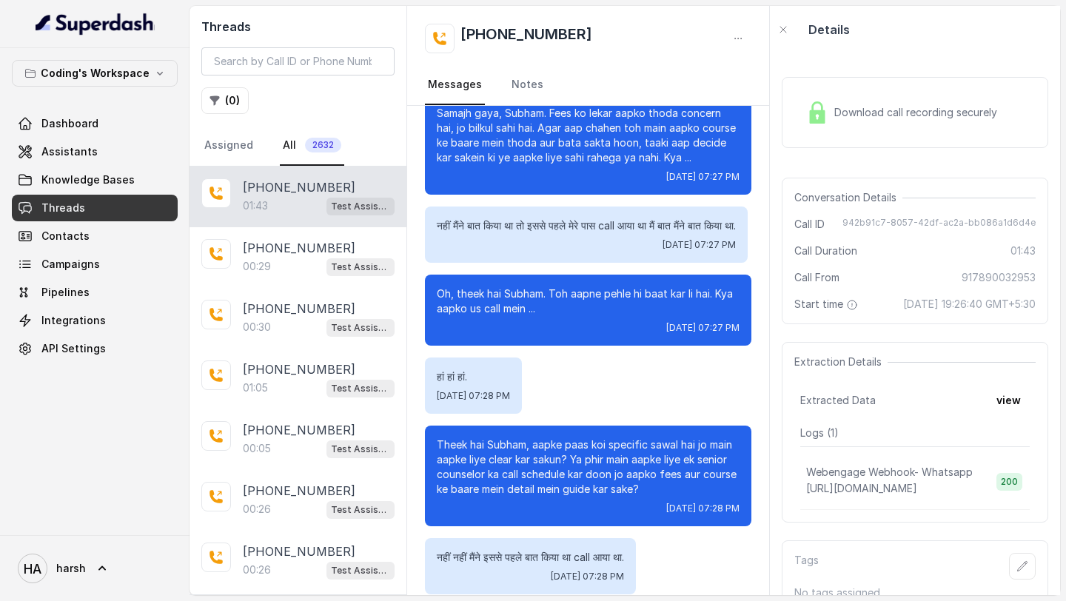
scroll to position [944, 0]
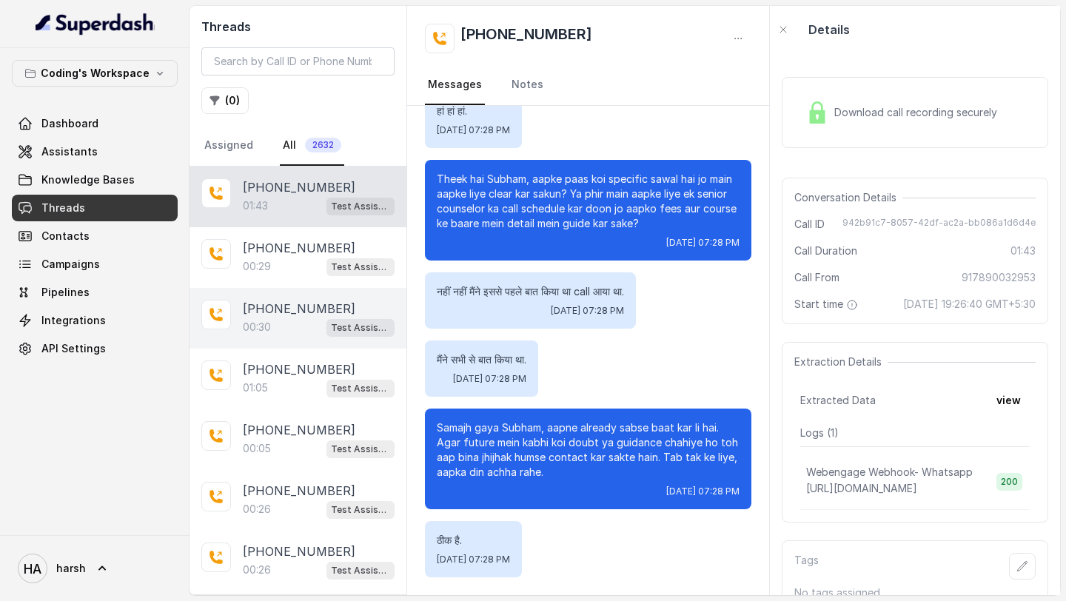
click at [271, 336] on div "[PHONE_NUMBER]:30 Test Assistant- 2" at bounding box center [297, 318] width 217 height 61
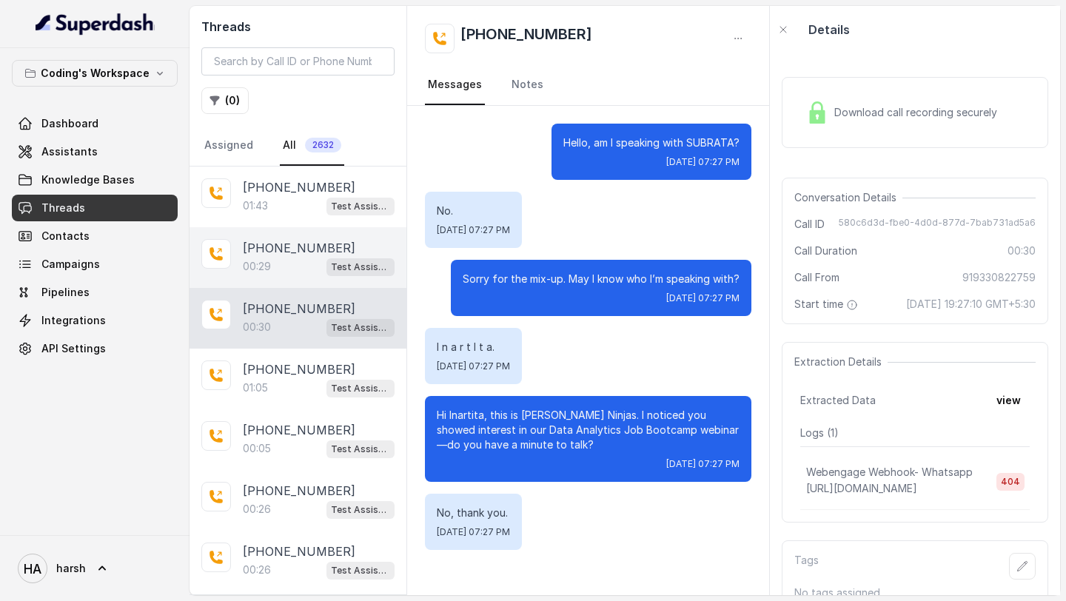
click at [285, 252] on p "[PHONE_NUMBER]" at bounding box center [299, 248] width 112 height 18
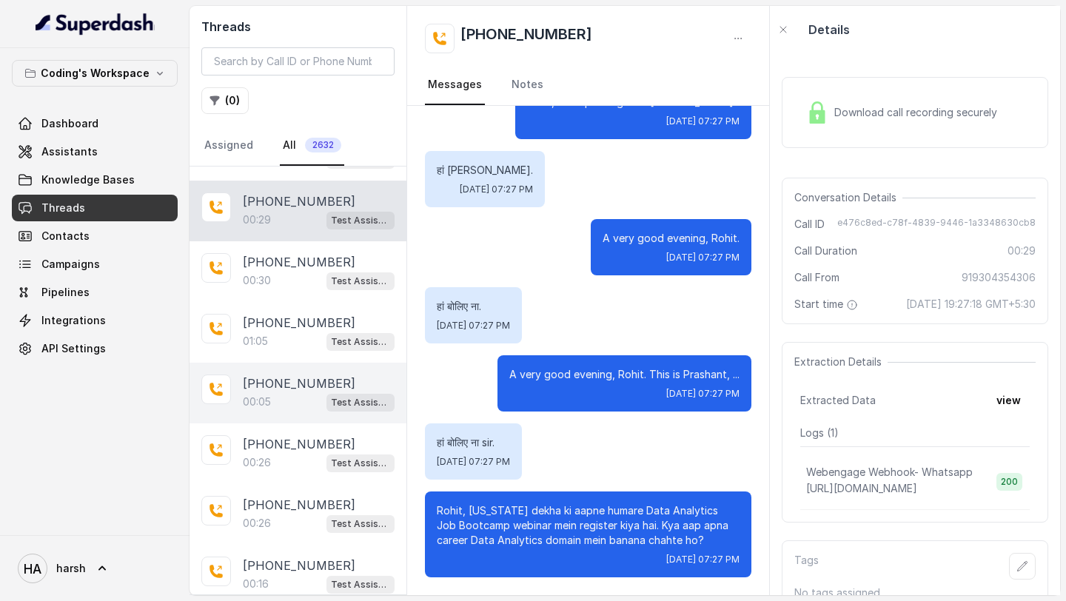
scroll to position [56, 0]
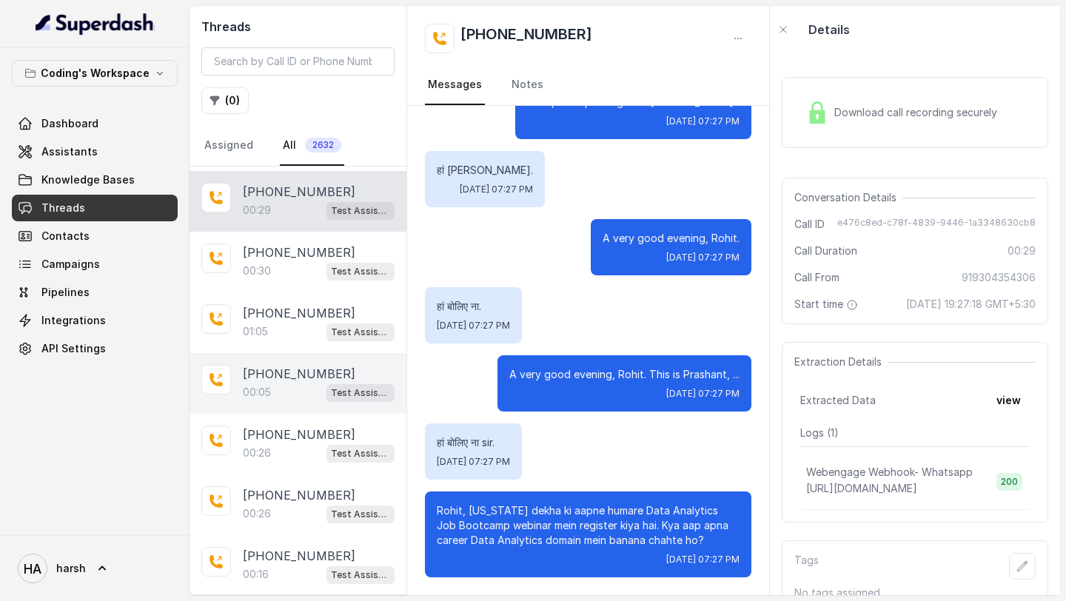
click at [304, 418] on div "[PHONE_NUMBER]:26 Test Assistant- 2" at bounding box center [297, 444] width 217 height 61
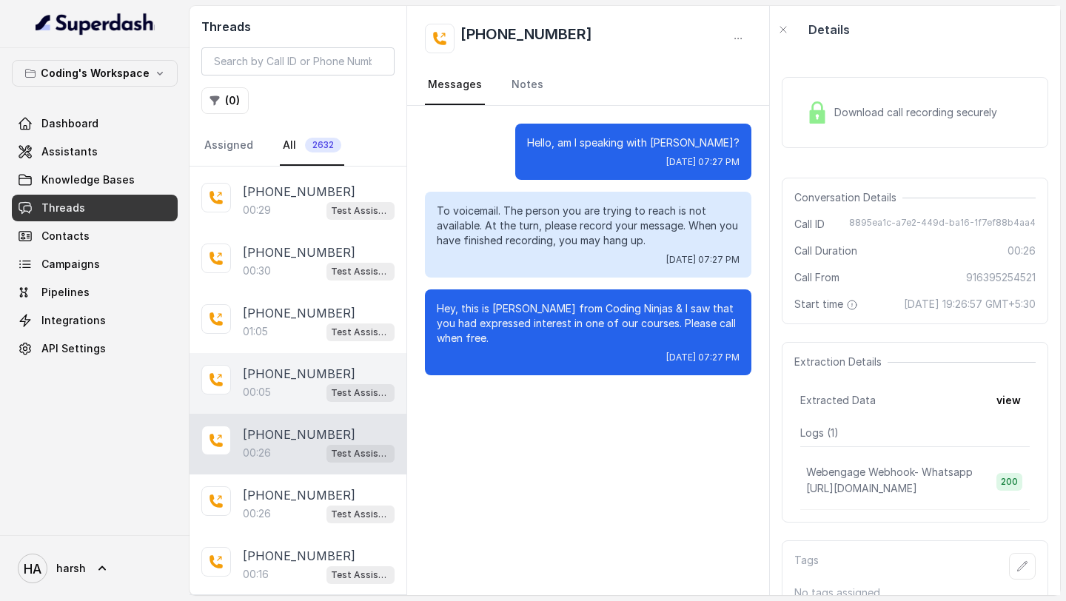
click at [296, 397] on div "00:05 Test Assistant- 2" at bounding box center [319, 392] width 152 height 19
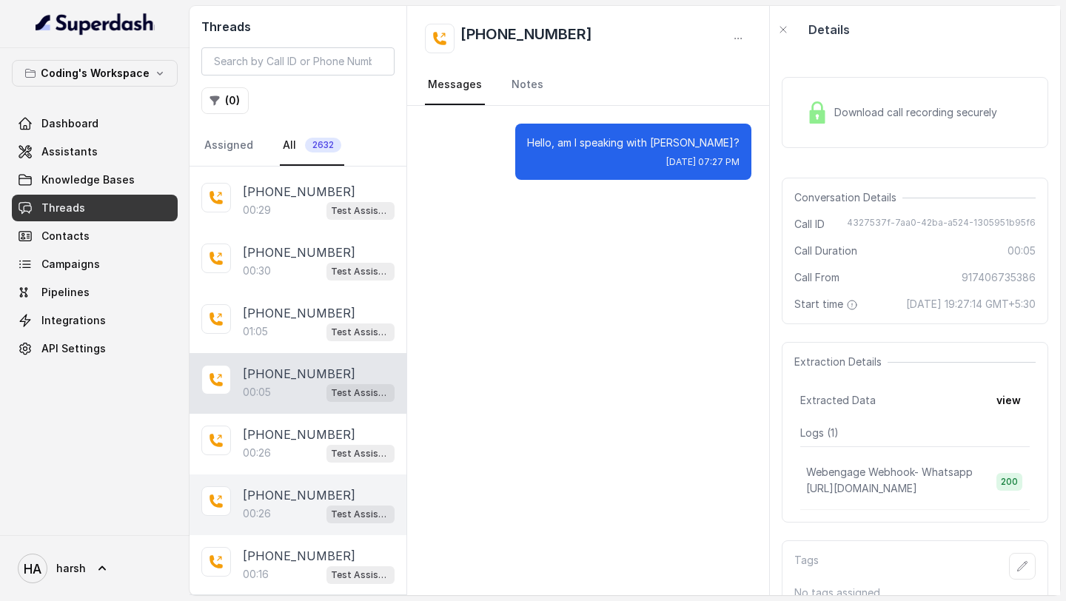
scroll to position [135, 0]
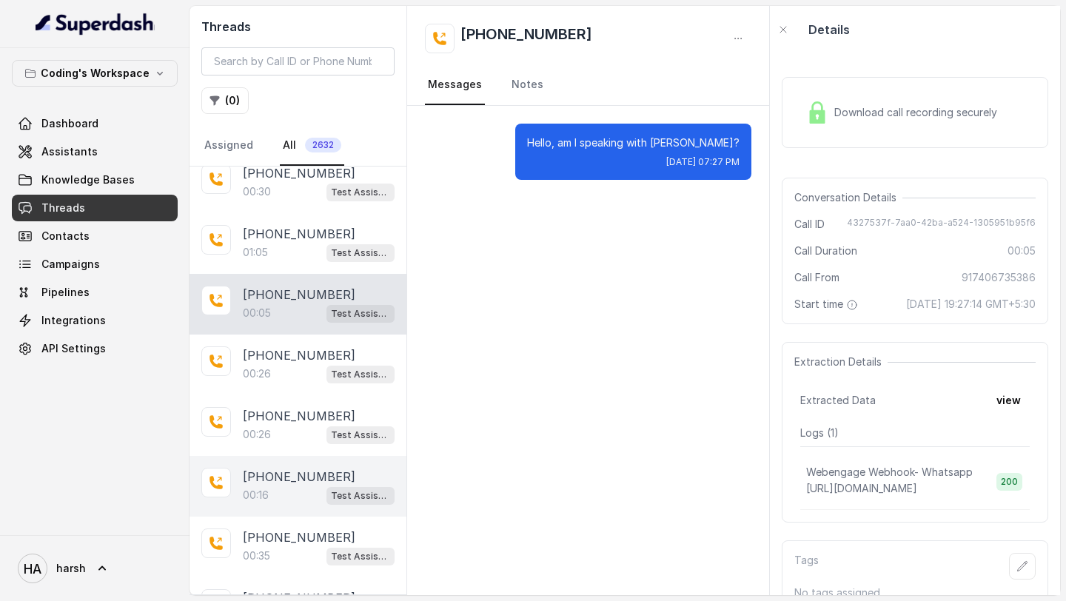
click at [312, 474] on p "[PHONE_NUMBER]" at bounding box center [299, 477] width 112 height 18
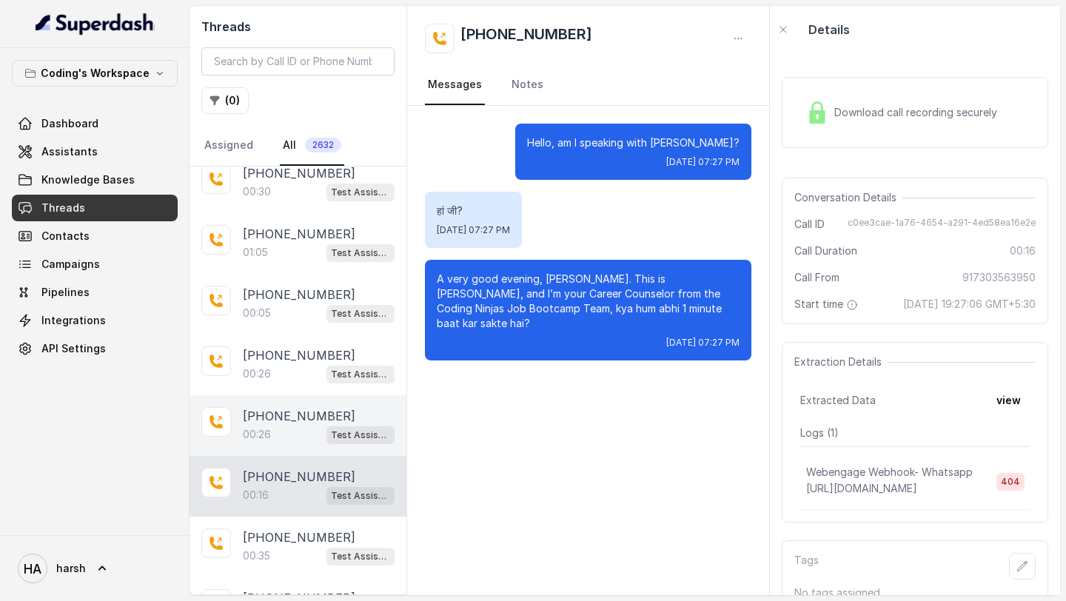
click at [304, 431] on div "00:26 Test Assistant- 2" at bounding box center [319, 434] width 152 height 19
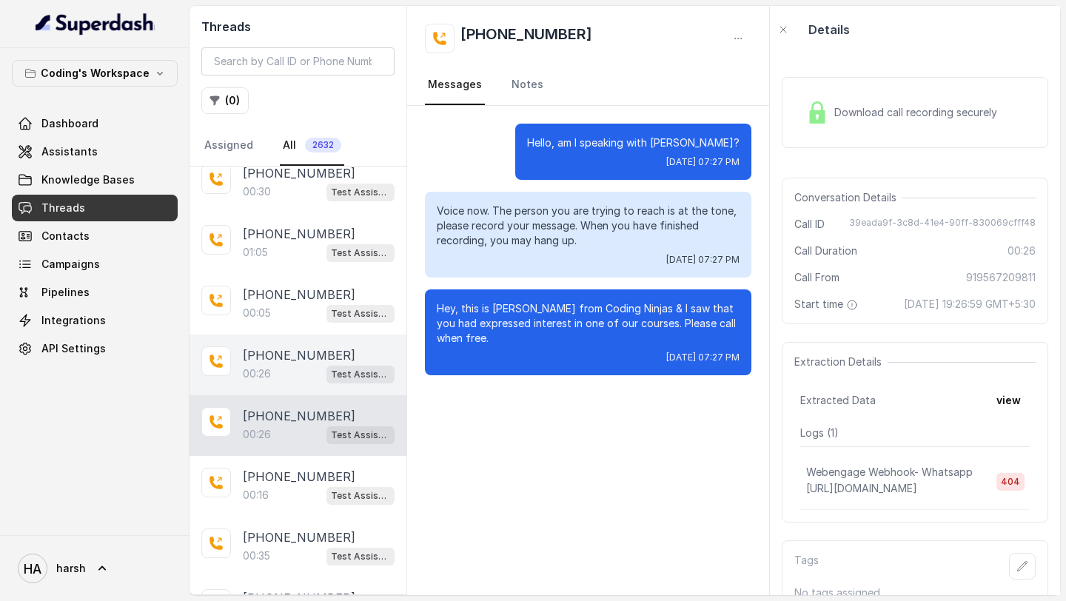
click at [297, 382] on div "[PHONE_NUMBER]:26 Test Assistant- 2" at bounding box center [297, 365] width 217 height 61
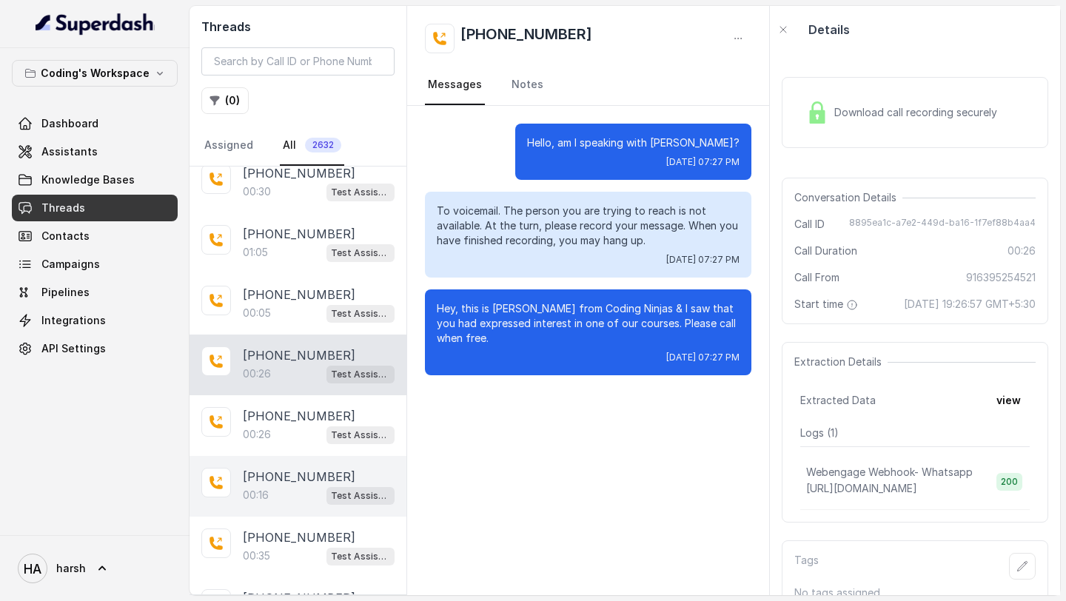
scroll to position [248, 0]
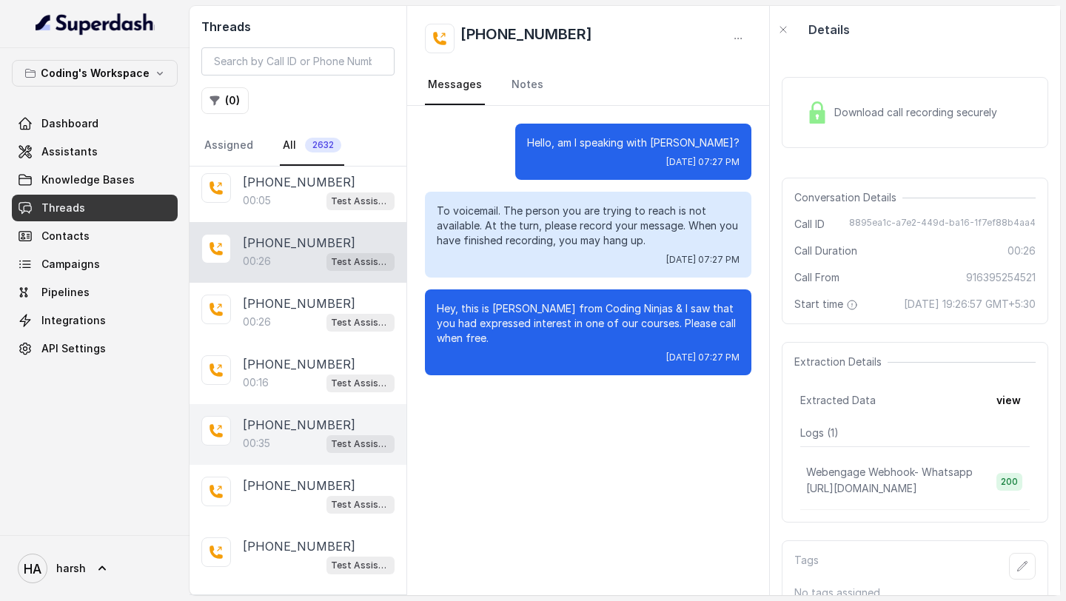
click at [277, 444] on div "00:35 Test Assistant- 2" at bounding box center [319, 443] width 152 height 19
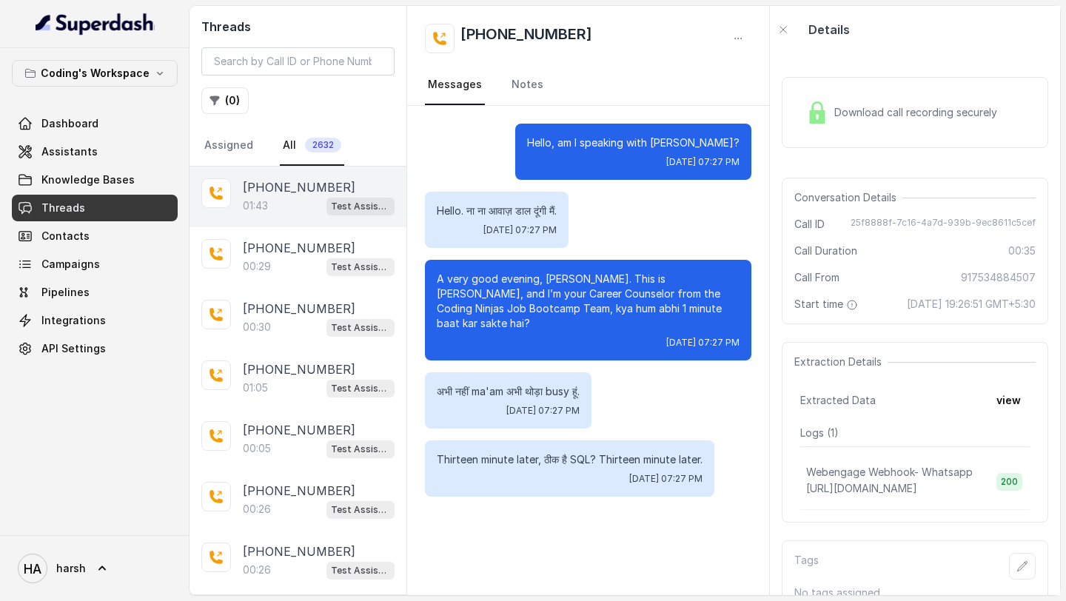
click at [268, 185] on p "[PHONE_NUMBER]" at bounding box center [299, 187] width 112 height 18
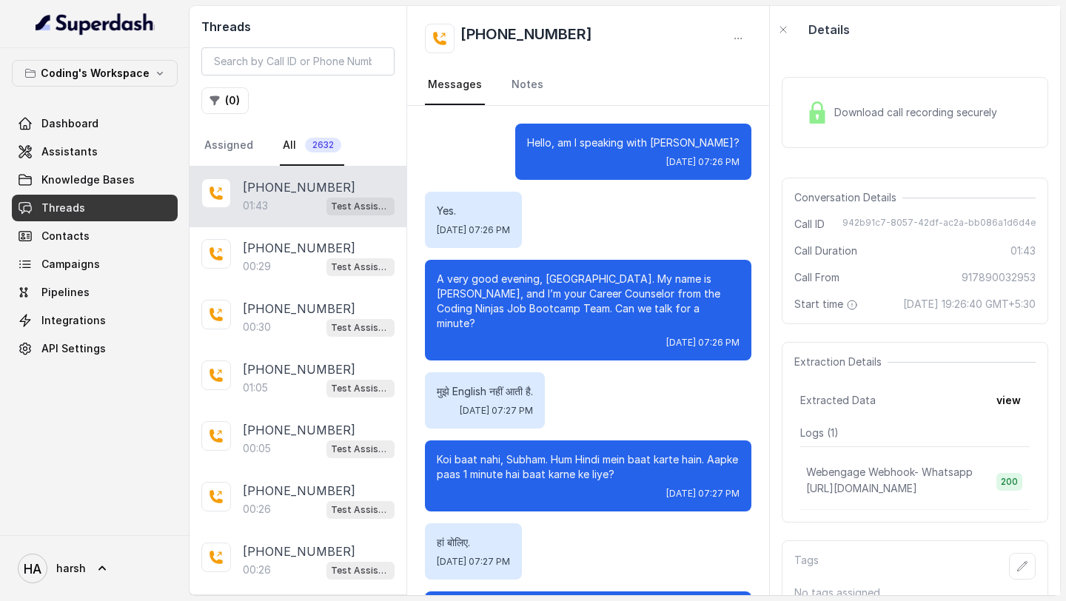
scroll to position [944, 0]
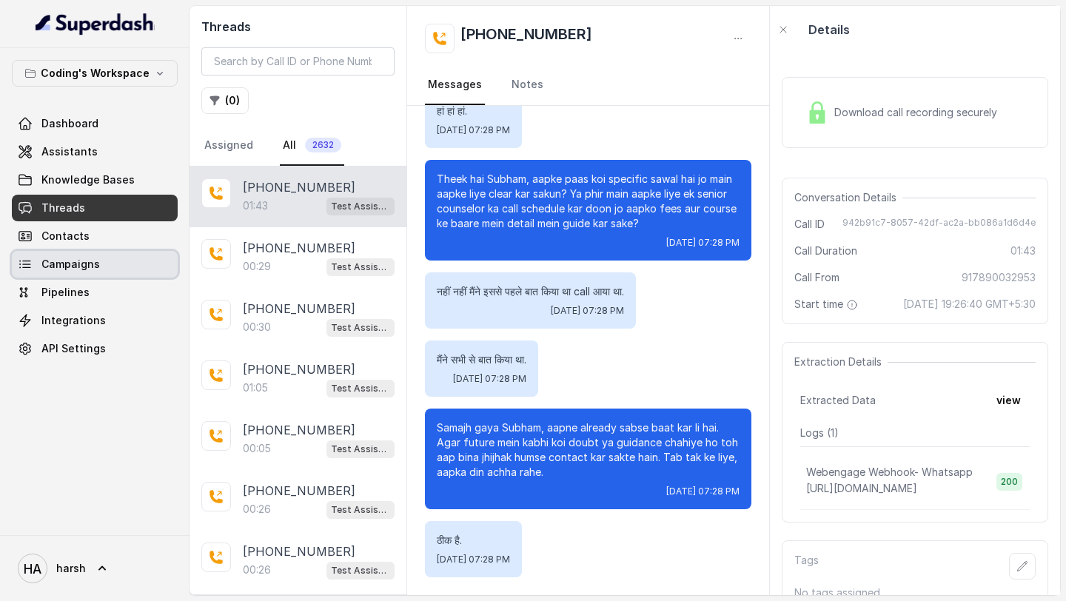
click at [77, 260] on span "Campaigns" at bounding box center [70, 264] width 58 height 15
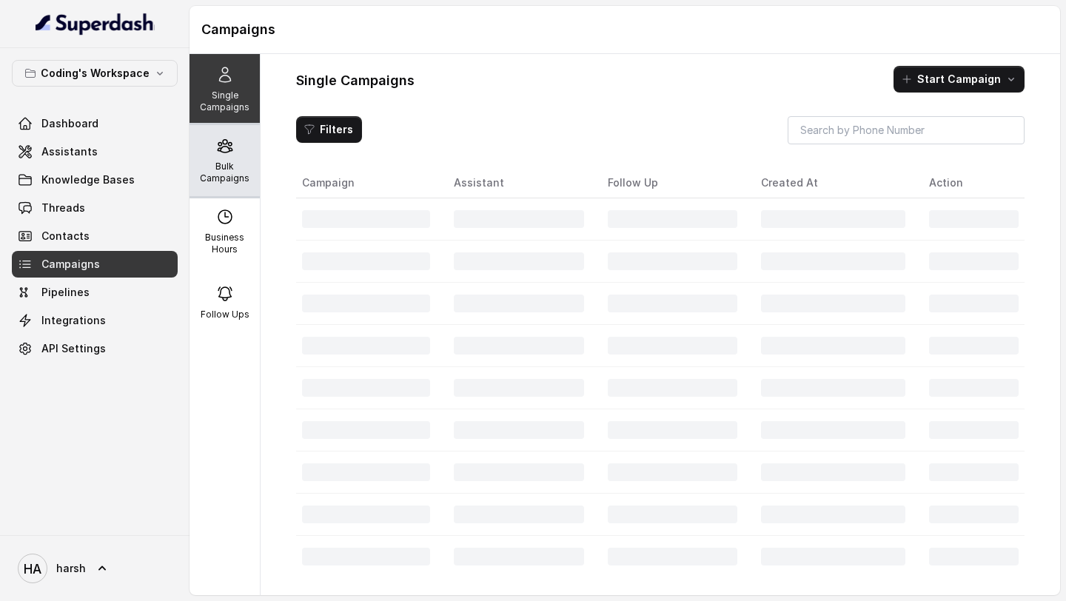
click at [199, 177] on p "Bulk Campaigns" at bounding box center [224, 173] width 58 height 24
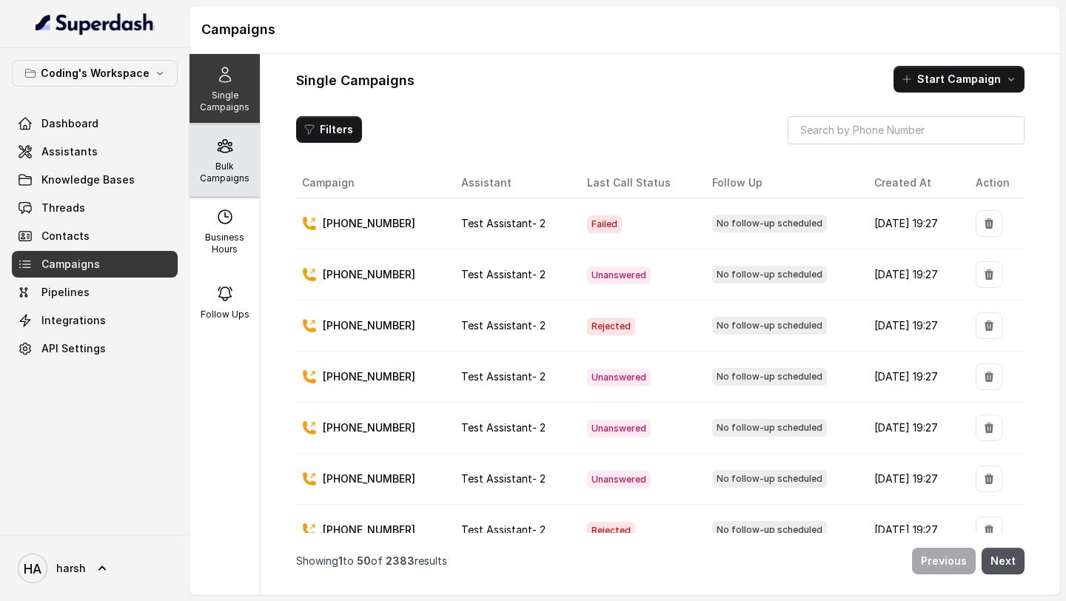
click at [224, 182] on p "Bulk Campaigns" at bounding box center [224, 173] width 58 height 24
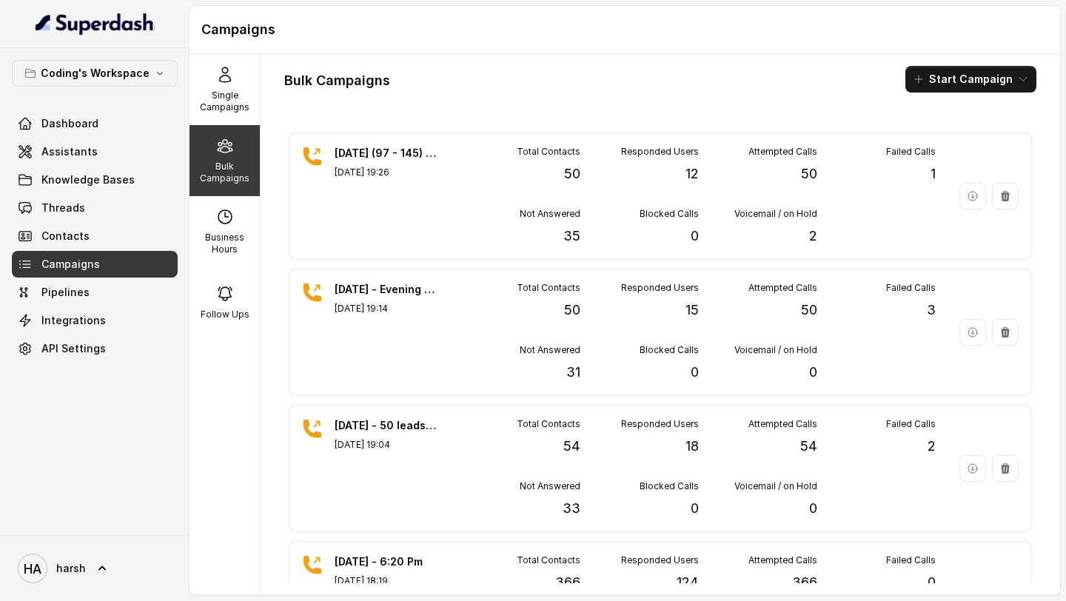
click at [82, 257] on span "Campaigns" at bounding box center [70, 264] width 58 height 15
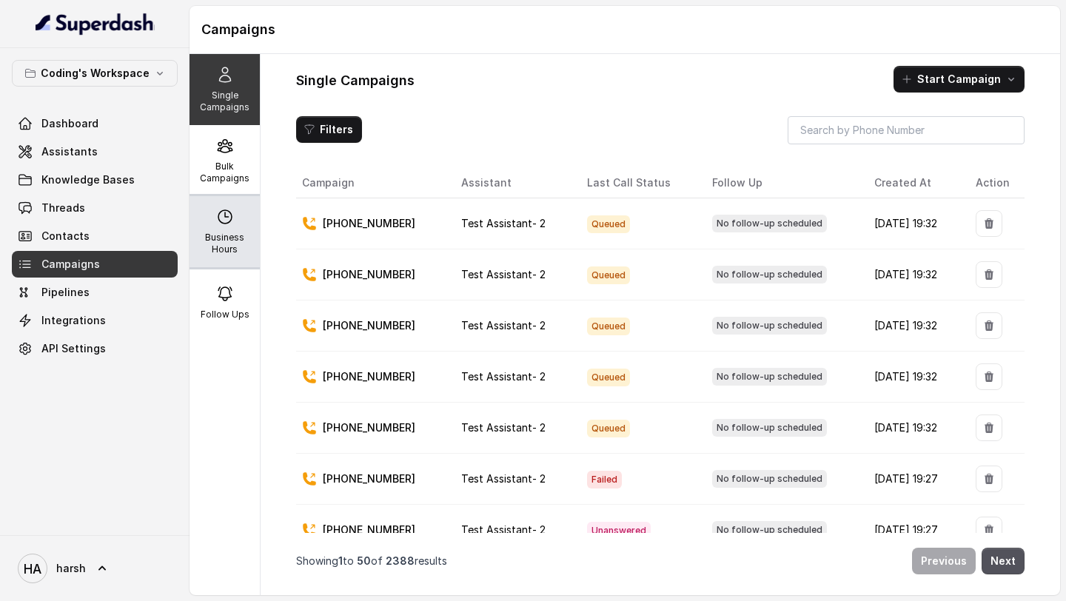
click at [224, 234] on p "Business Hours" at bounding box center [224, 244] width 58 height 24
select select "[GEOGRAPHIC_DATA]/[GEOGRAPHIC_DATA]"
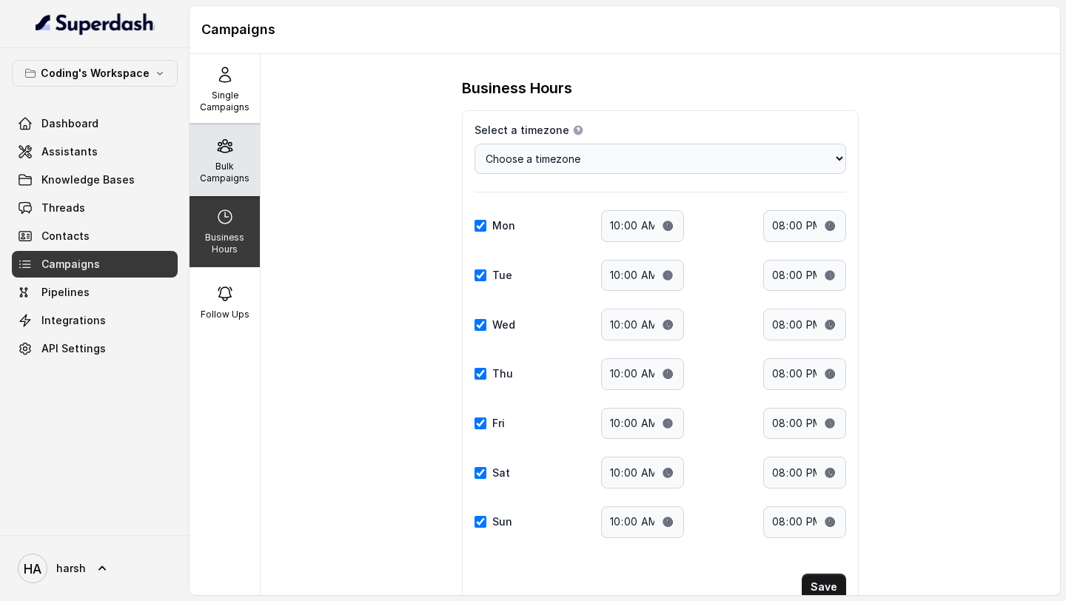
click at [224, 177] on p "Bulk Campaigns" at bounding box center [224, 173] width 58 height 24
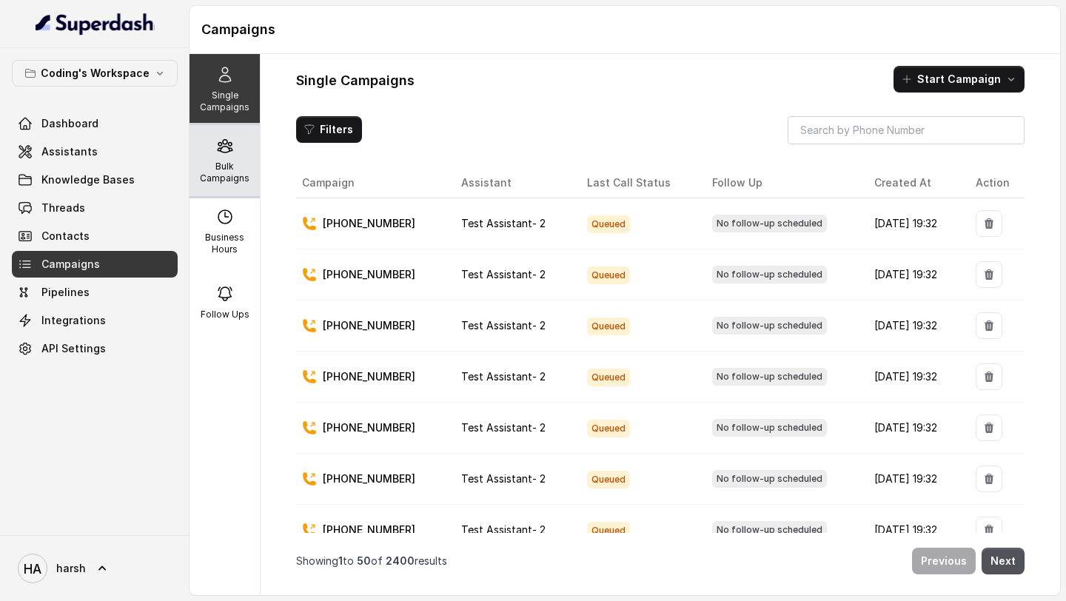
click at [209, 157] on div "Bulk Campaigns" at bounding box center [224, 160] width 70 height 71
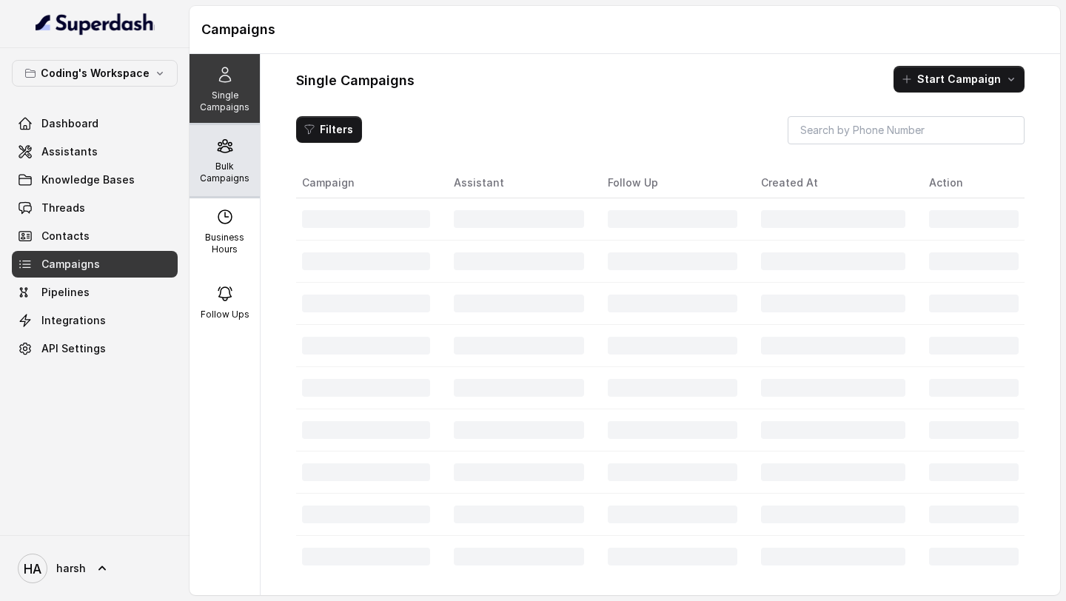
click at [227, 169] on p "Bulk Campaigns" at bounding box center [224, 173] width 58 height 24
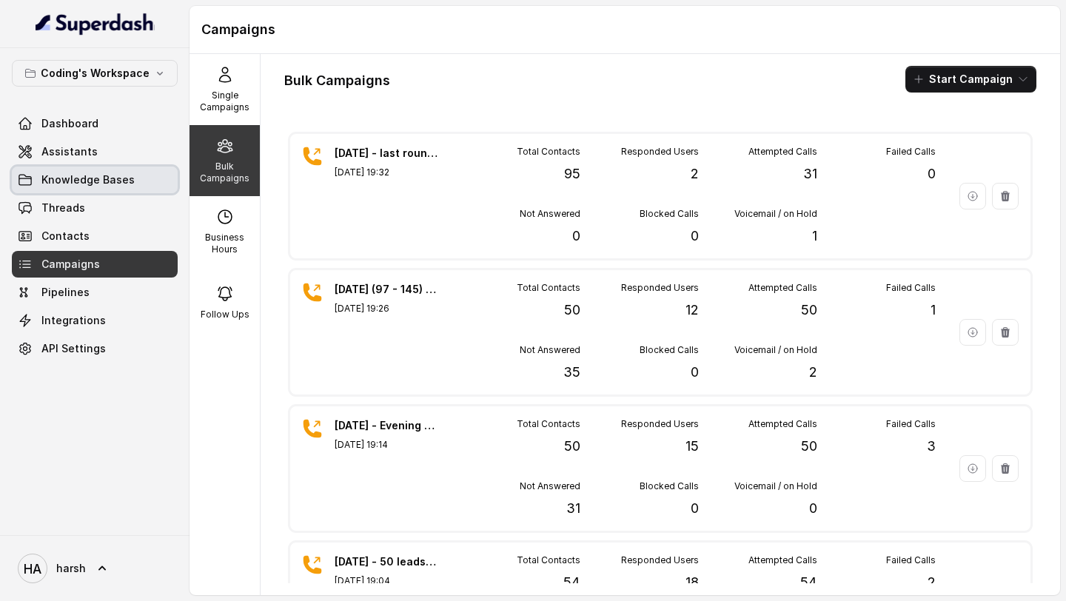
click at [95, 172] on span "Knowledge Bases" at bounding box center [87, 179] width 93 height 15
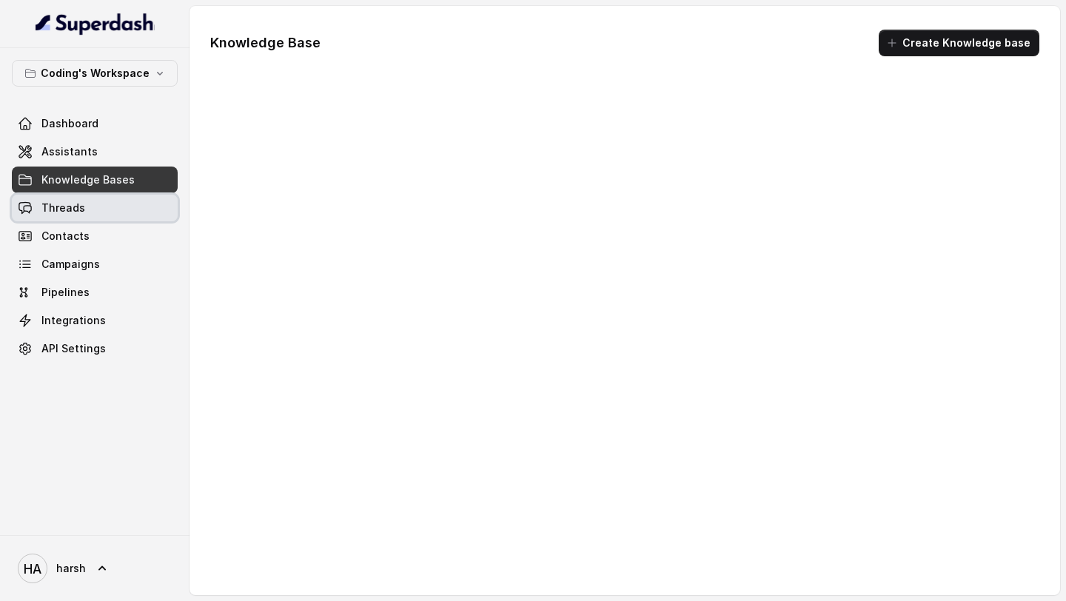
click at [93, 209] on link "Threads" at bounding box center [95, 208] width 166 height 27
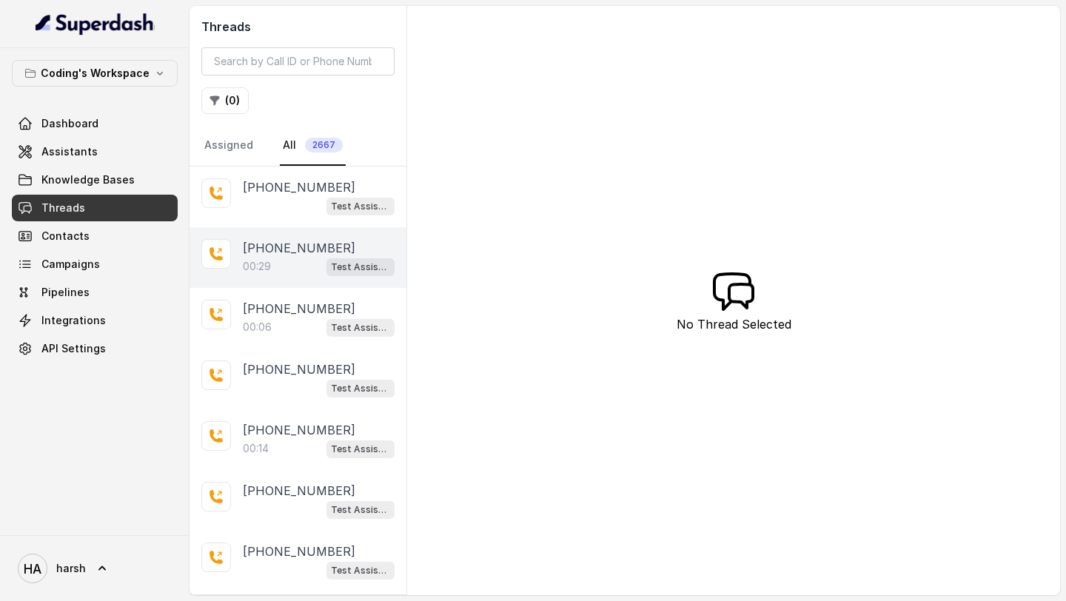
click at [262, 270] on p "00:29" at bounding box center [257, 266] width 28 height 15
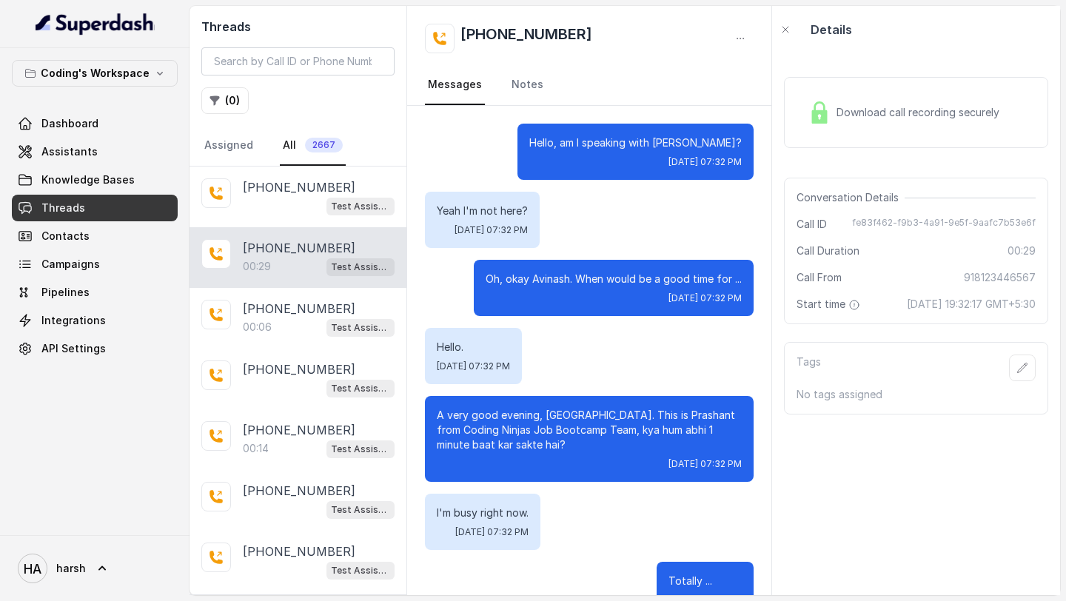
click at [902, 98] on div "Download call recording securely" at bounding box center [903, 112] width 203 height 34
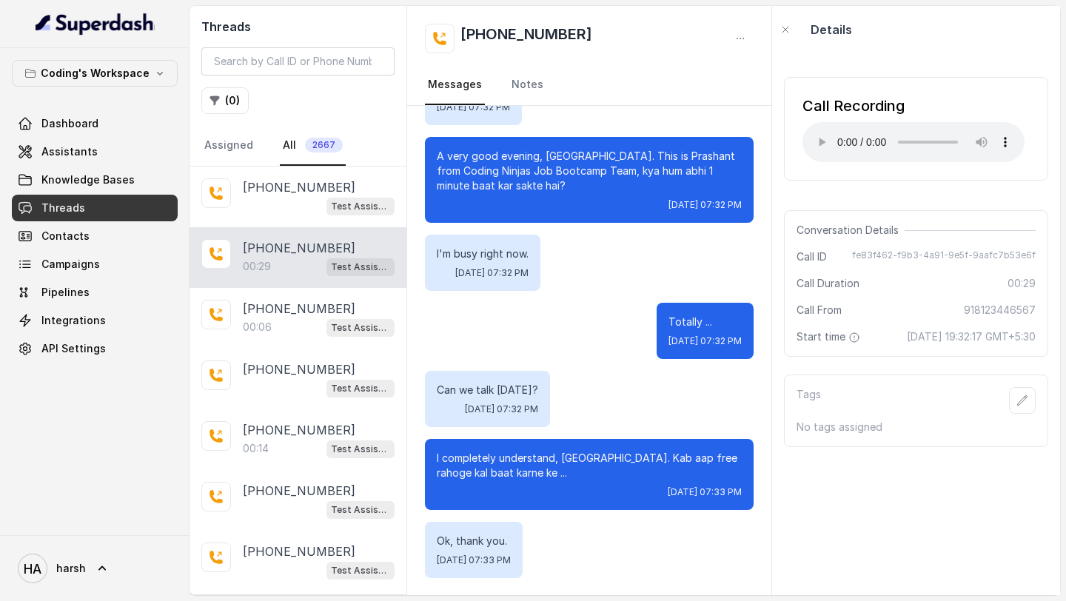
scroll to position [260, 0]
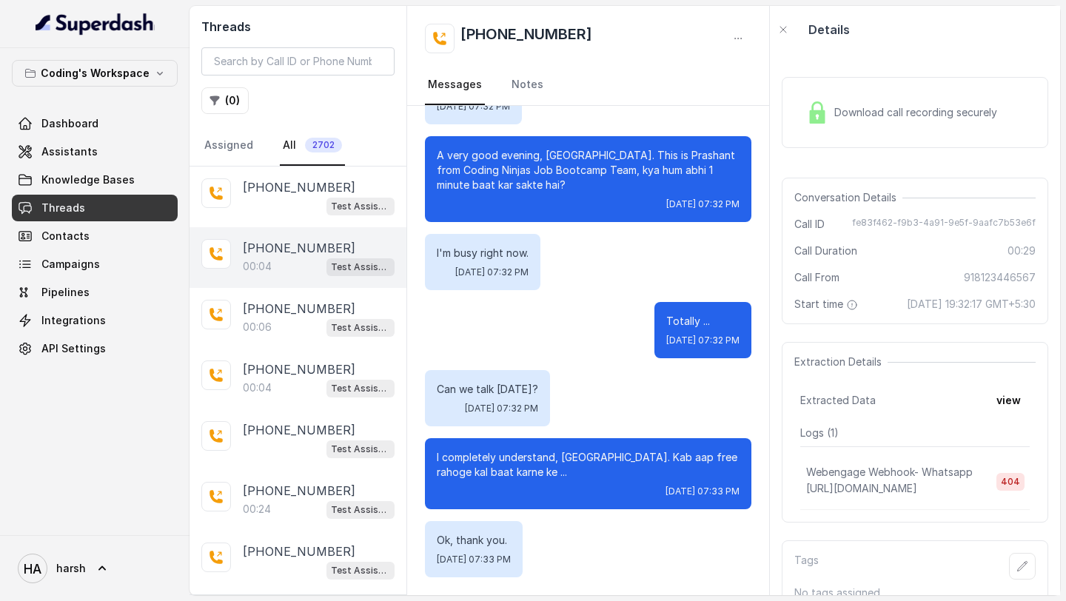
click at [303, 284] on div "+918902675863 00:04 Test Assistant- 2" at bounding box center [297, 257] width 217 height 61
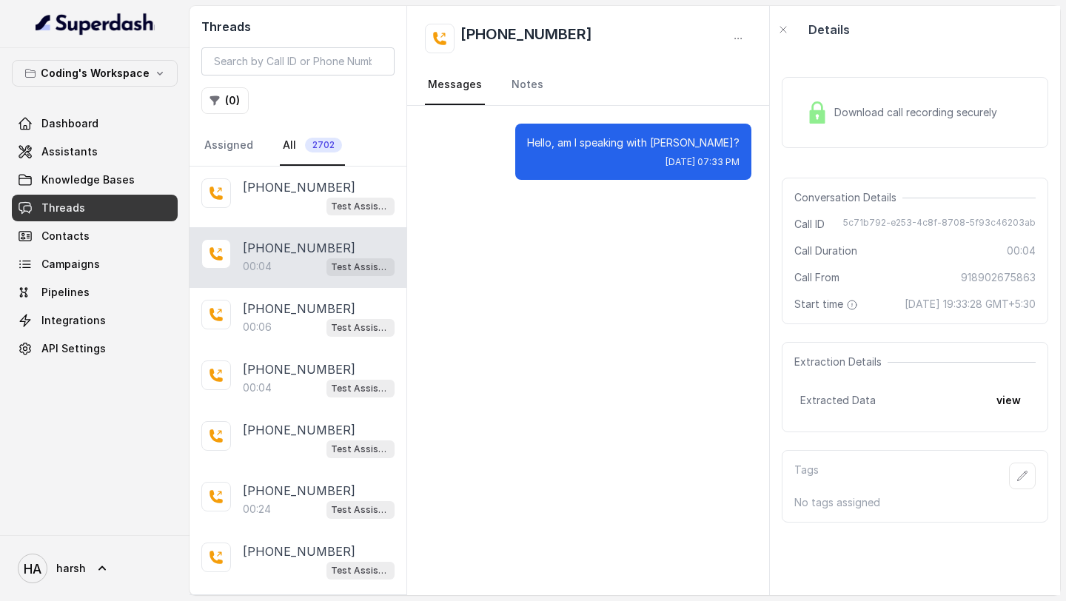
click at [217, 101] on icon "button" at bounding box center [215, 101] width 12 height 12
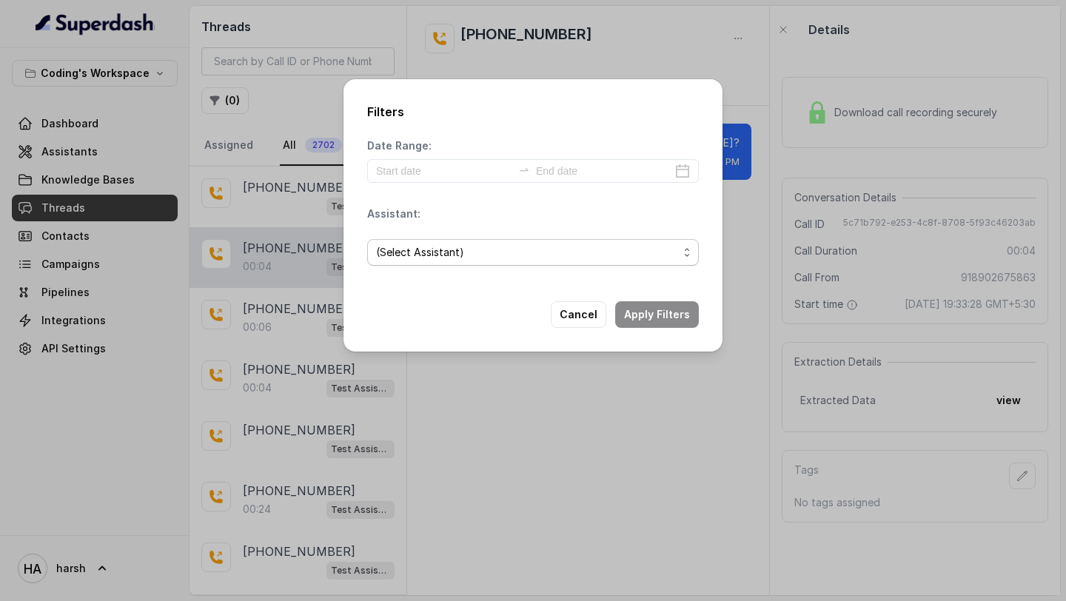
click at [420, 257] on span "(Select Assistant)" at bounding box center [527, 252] width 302 height 18
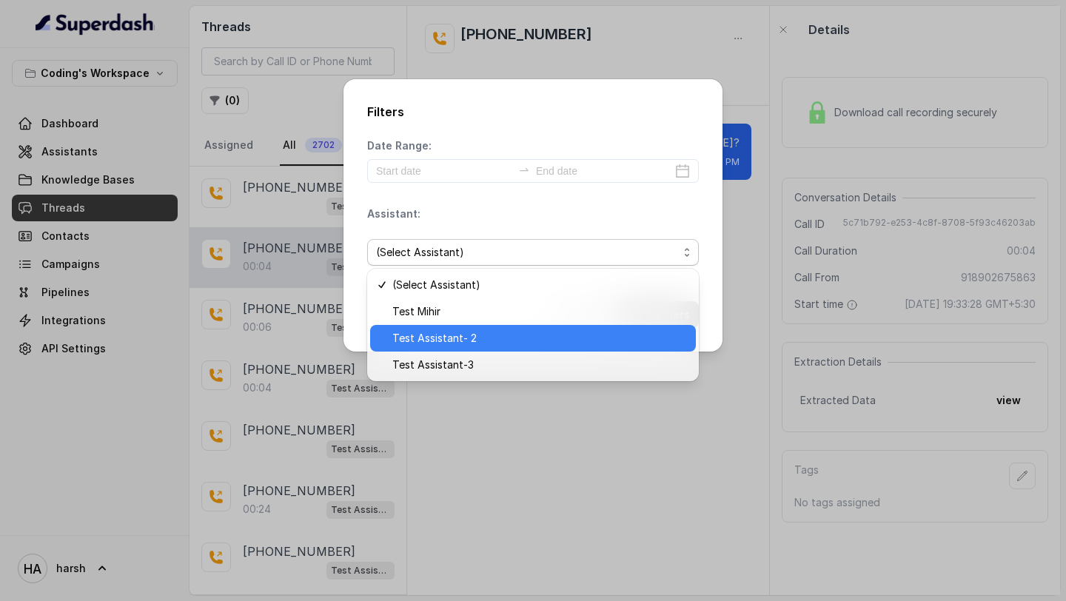
click at [459, 335] on span "Test Assistant- 2" at bounding box center [539, 338] width 295 height 18
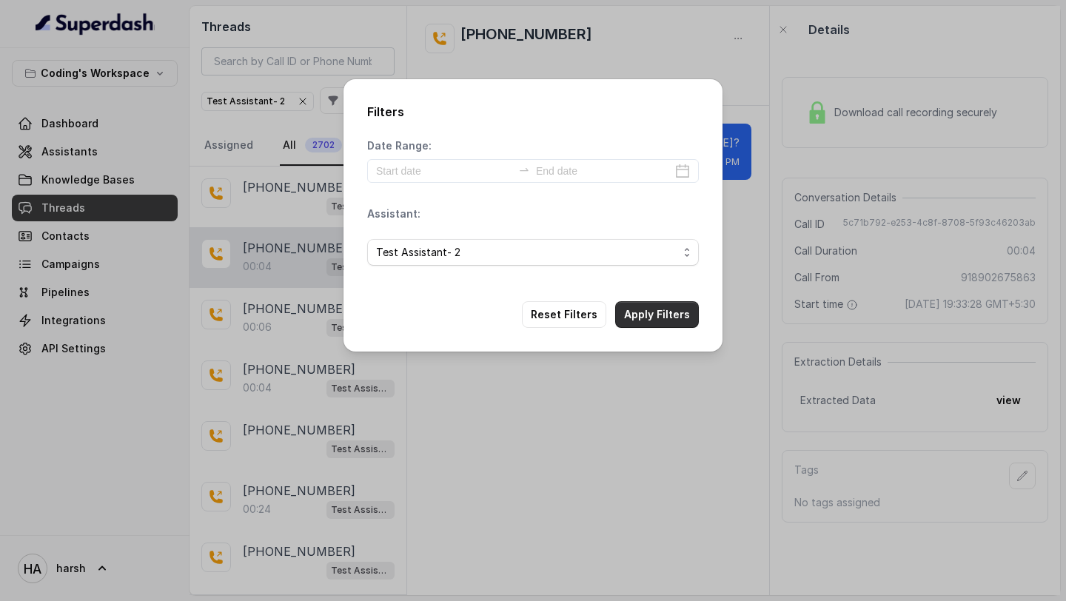
click at [665, 312] on button "Apply Filters" at bounding box center [657, 314] width 84 height 27
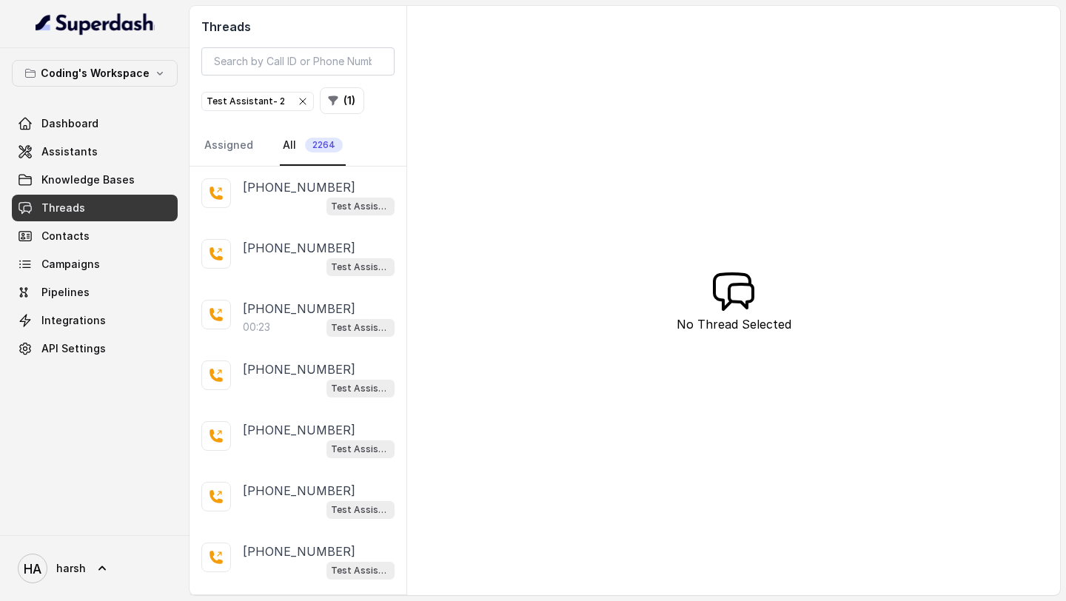
click at [297, 106] on icon "button" at bounding box center [303, 101] width 12 height 12
click at [94, 275] on link "Campaigns" at bounding box center [95, 264] width 166 height 27
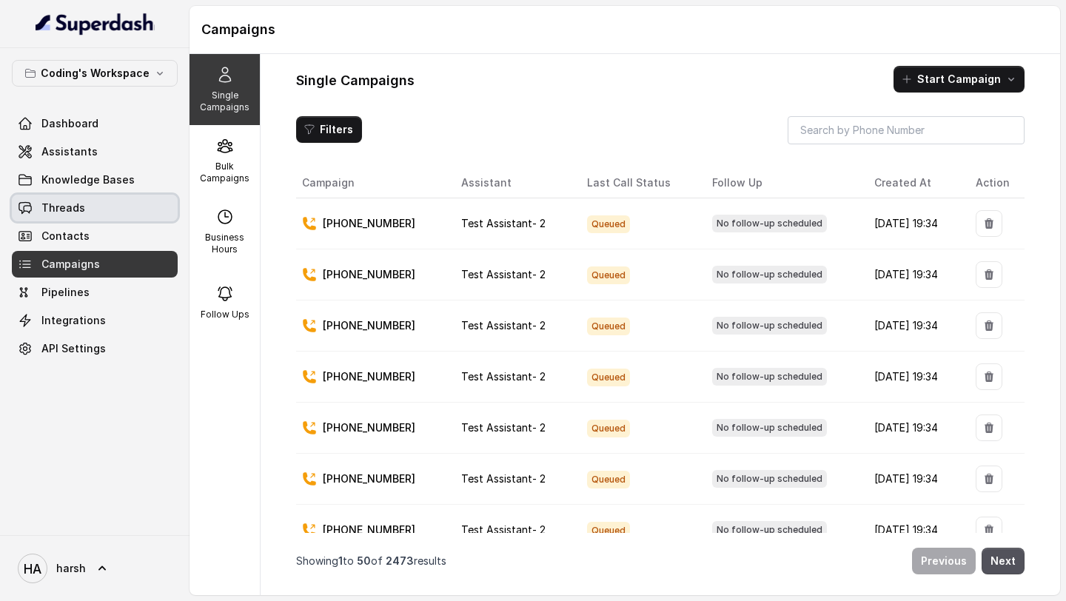
click at [78, 210] on span "Threads" at bounding box center [63, 208] width 44 height 15
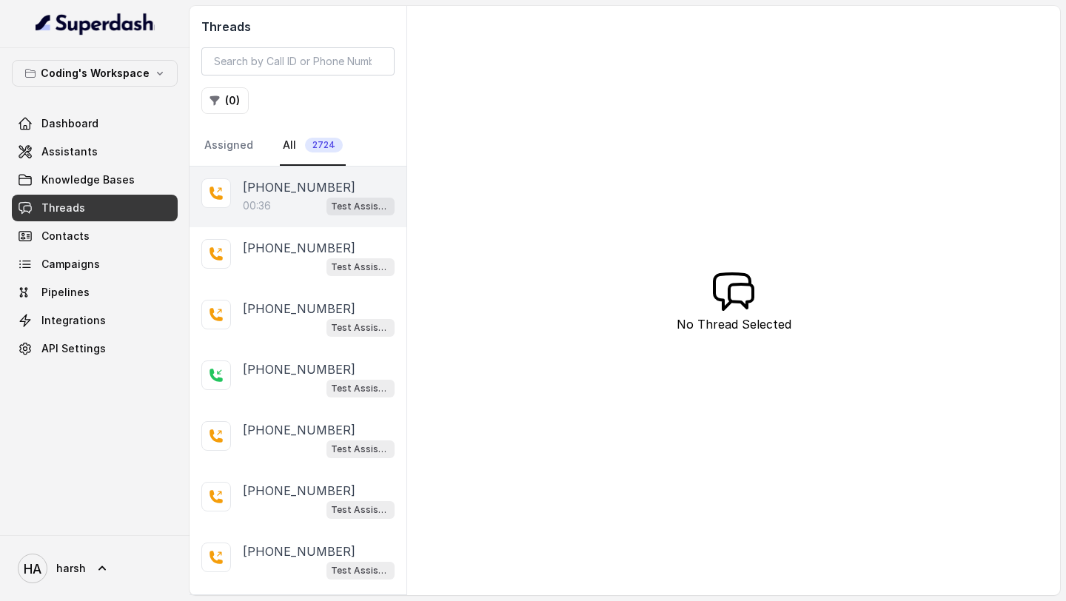
click at [277, 206] on div "00:36 Test Assistant- 2" at bounding box center [319, 205] width 152 height 19
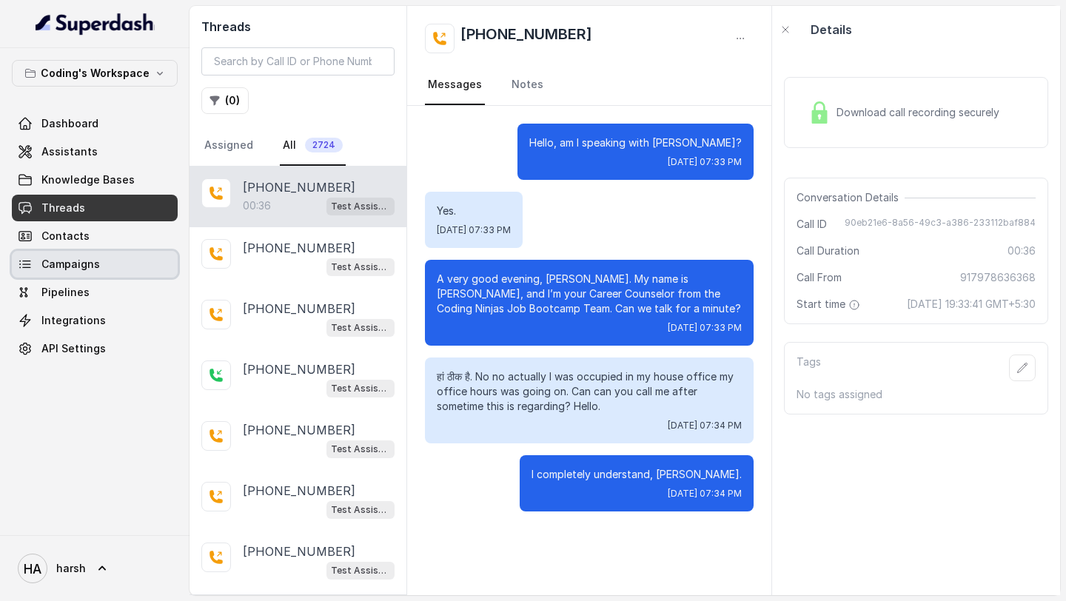
click at [70, 268] on span "Campaigns" at bounding box center [70, 264] width 58 height 15
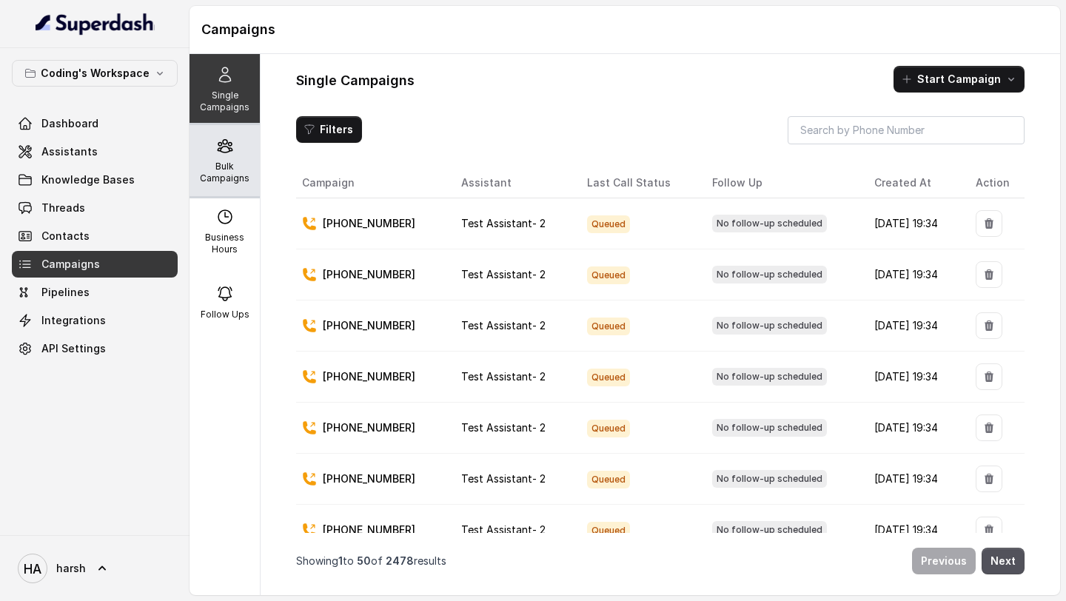
click at [208, 161] on p "Bulk Campaigns" at bounding box center [224, 173] width 58 height 24
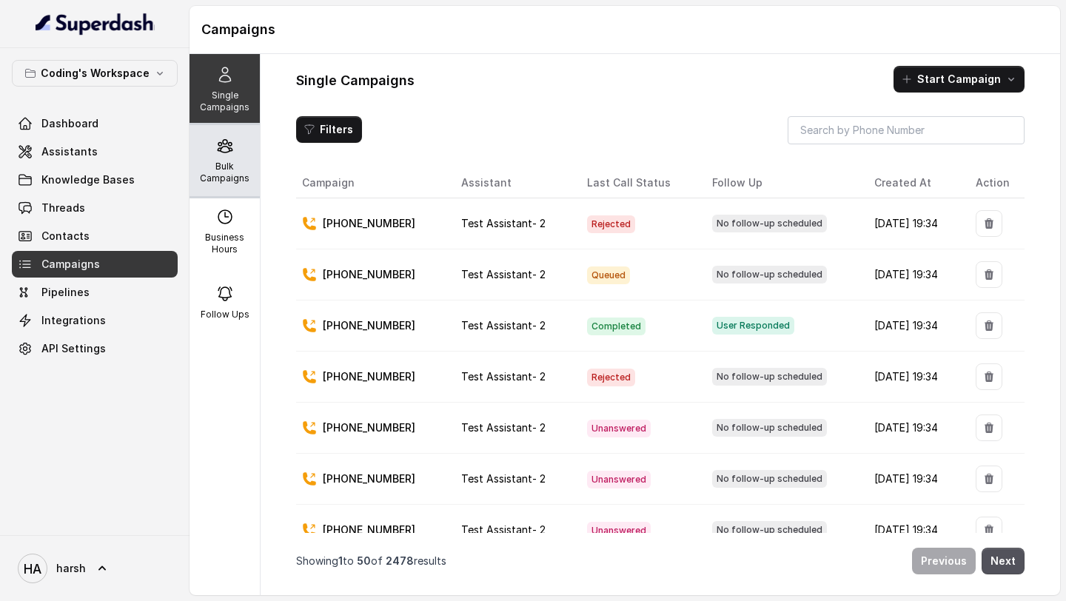
click at [230, 144] on icon at bounding box center [225, 146] width 14 height 13
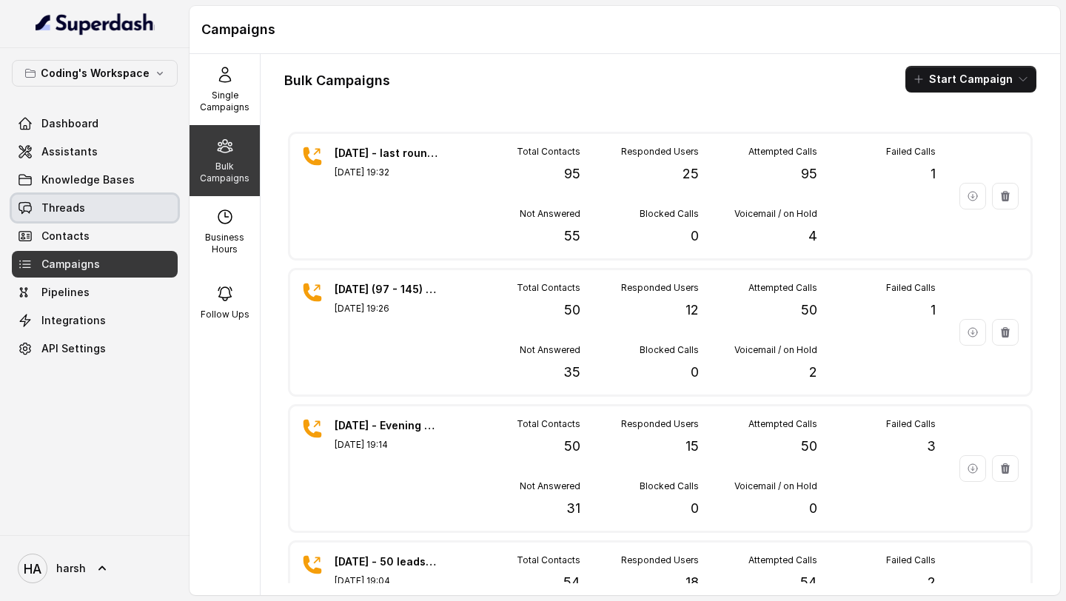
click at [70, 206] on span "Threads" at bounding box center [63, 208] width 44 height 15
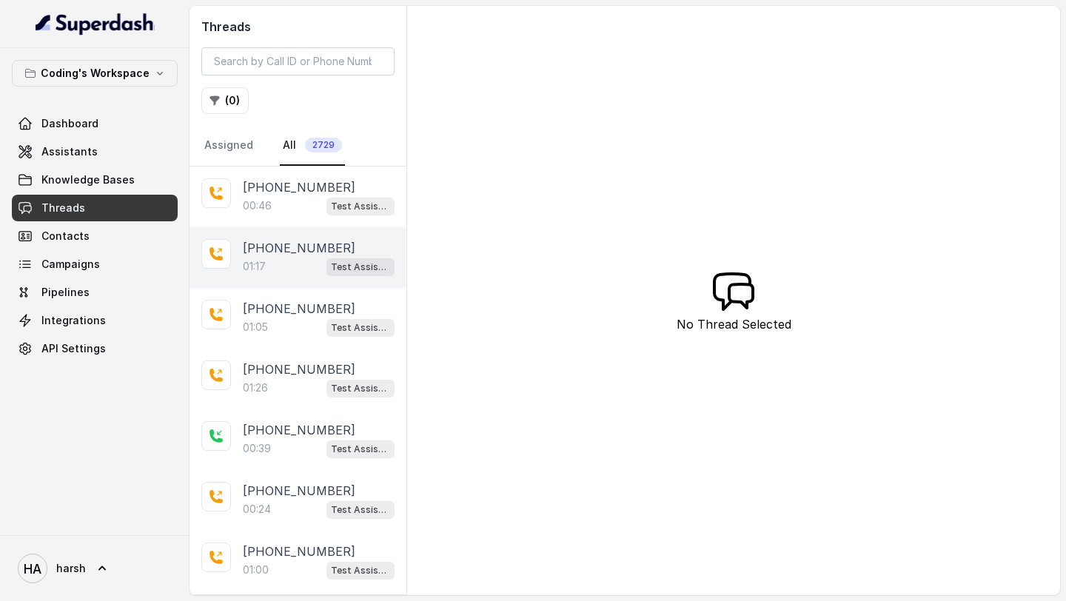
click at [298, 254] on p "[PHONE_NUMBER]" at bounding box center [299, 248] width 112 height 18
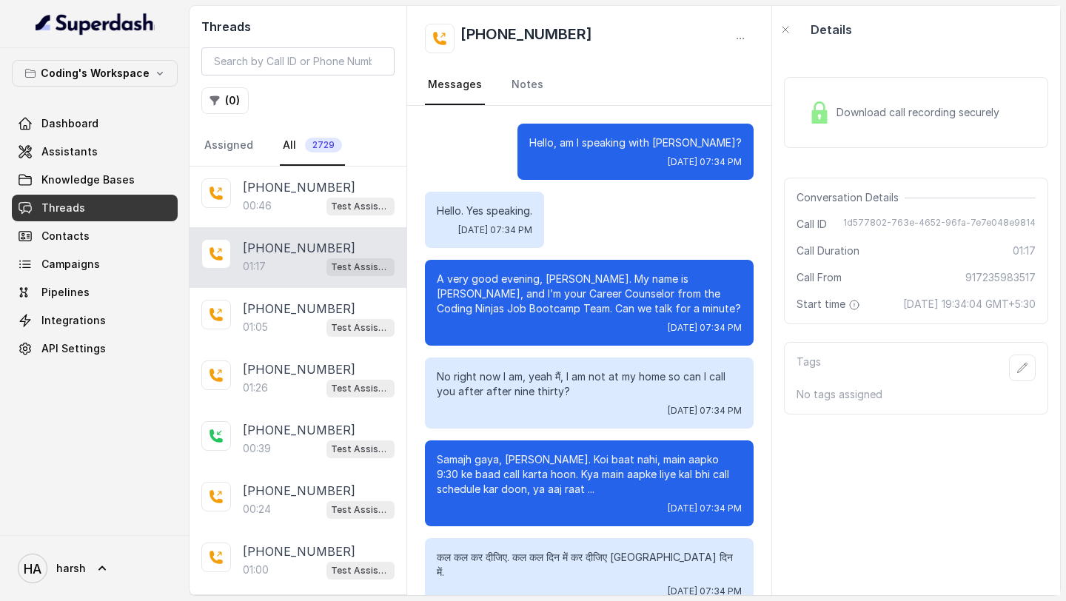
click at [861, 135] on div "Download call recording securely" at bounding box center [916, 112] width 264 height 71
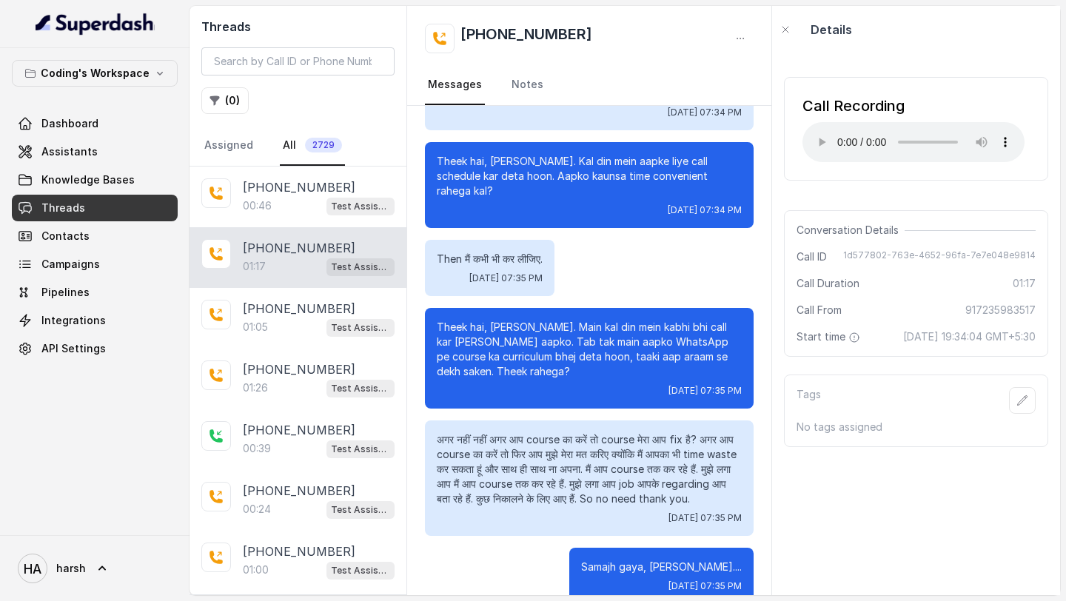
scroll to position [491, 0]
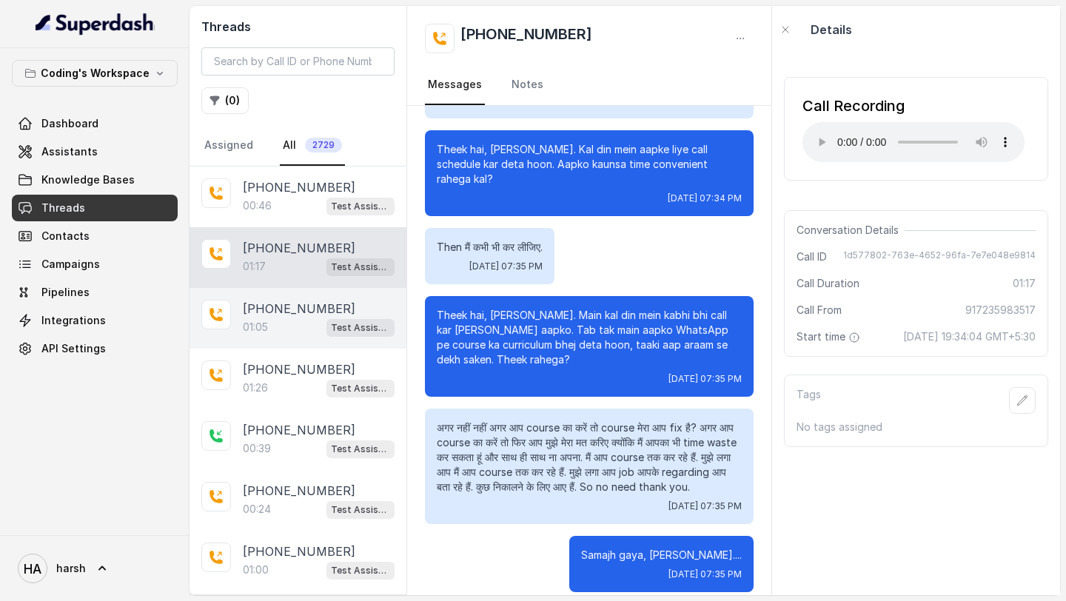
click at [290, 334] on div "01:05 Test Assistant- 2" at bounding box center [319, 326] width 152 height 19
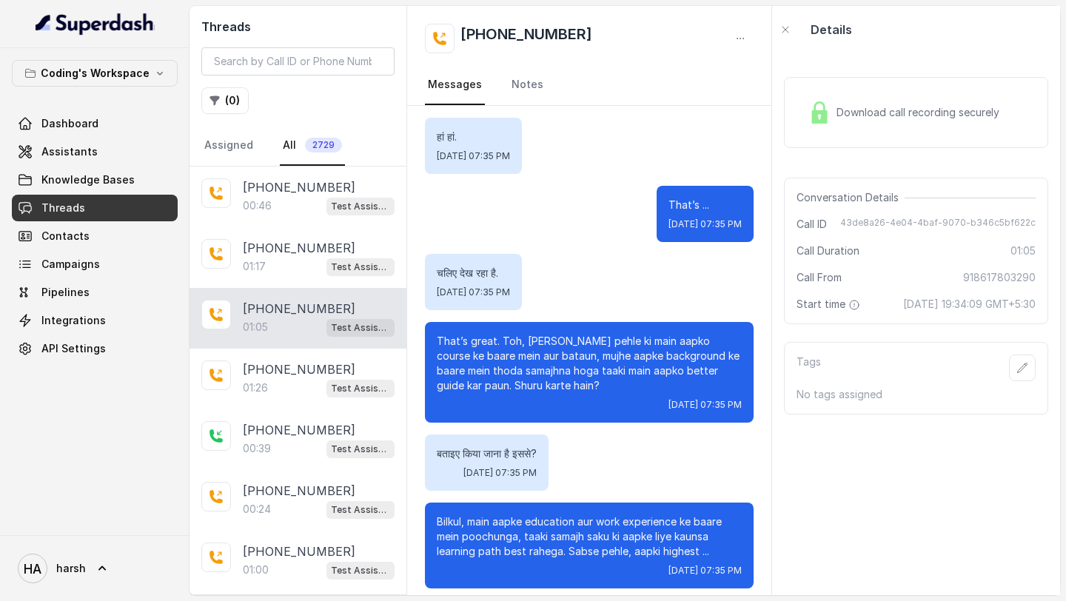
scroll to position [568, 0]
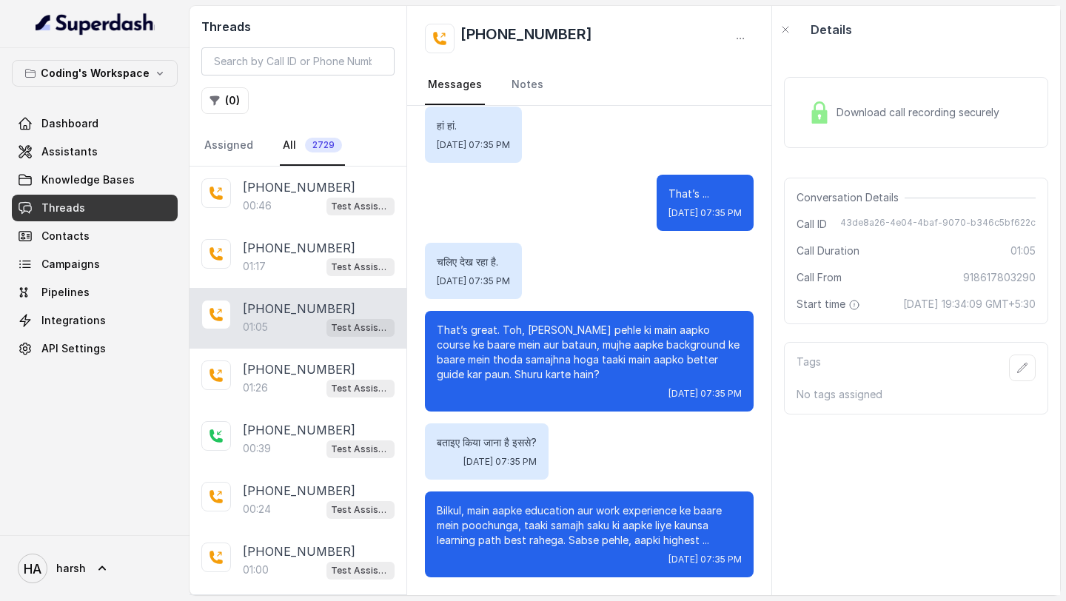
click at [885, 126] on div "Download call recording securely" at bounding box center [903, 112] width 203 height 34
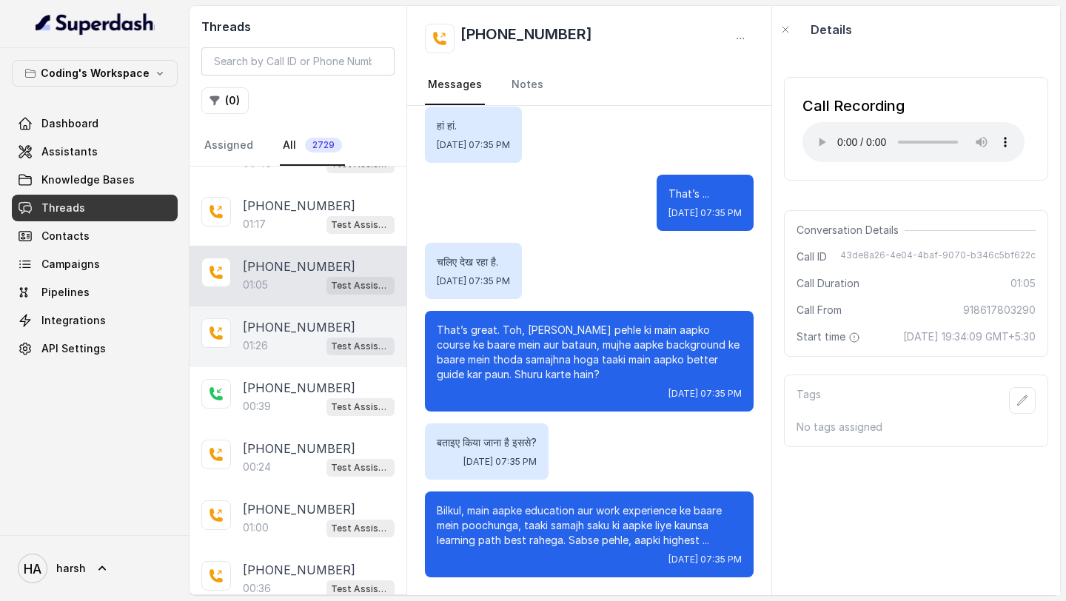
click at [308, 341] on div "01:26 Test Assistant- 2" at bounding box center [319, 345] width 152 height 19
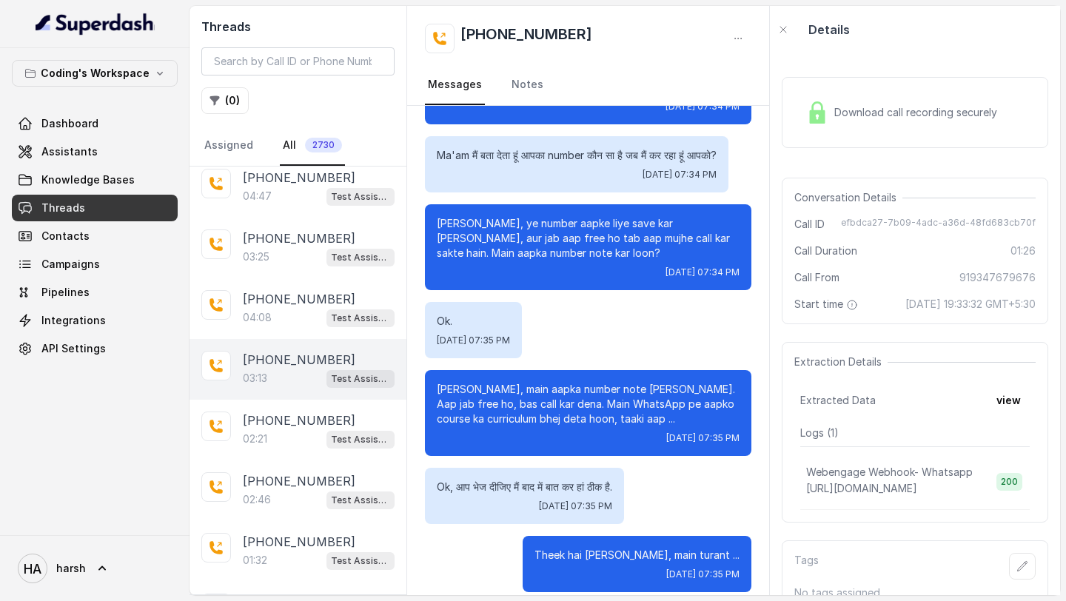
scroll to position [208, 0]
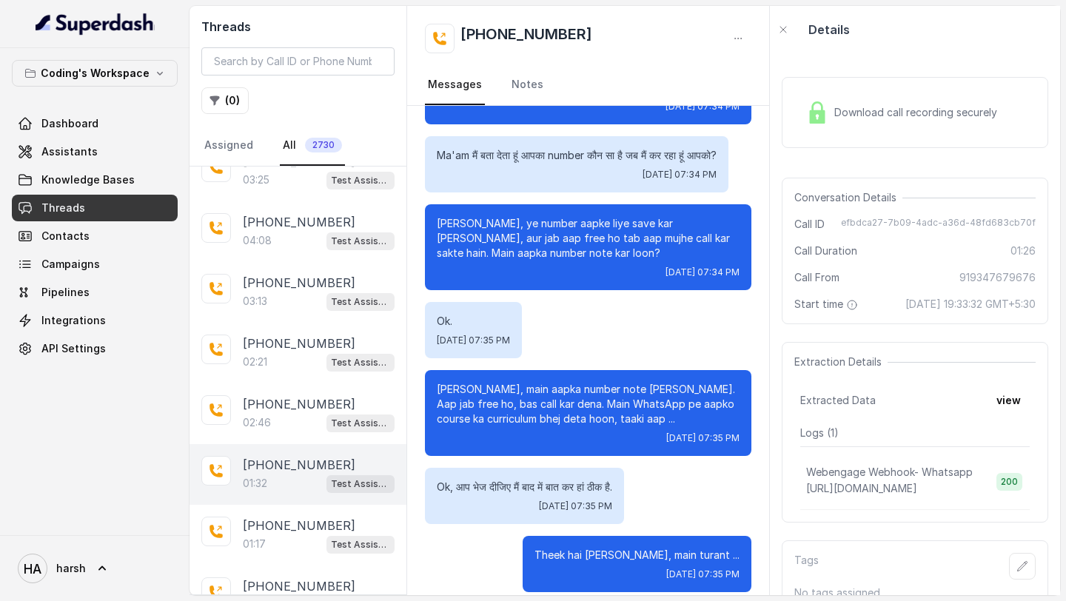
click at [275, 463] on p "[PHONE_NUMBER]" at bounding box center [299, 465] width 112 height 18
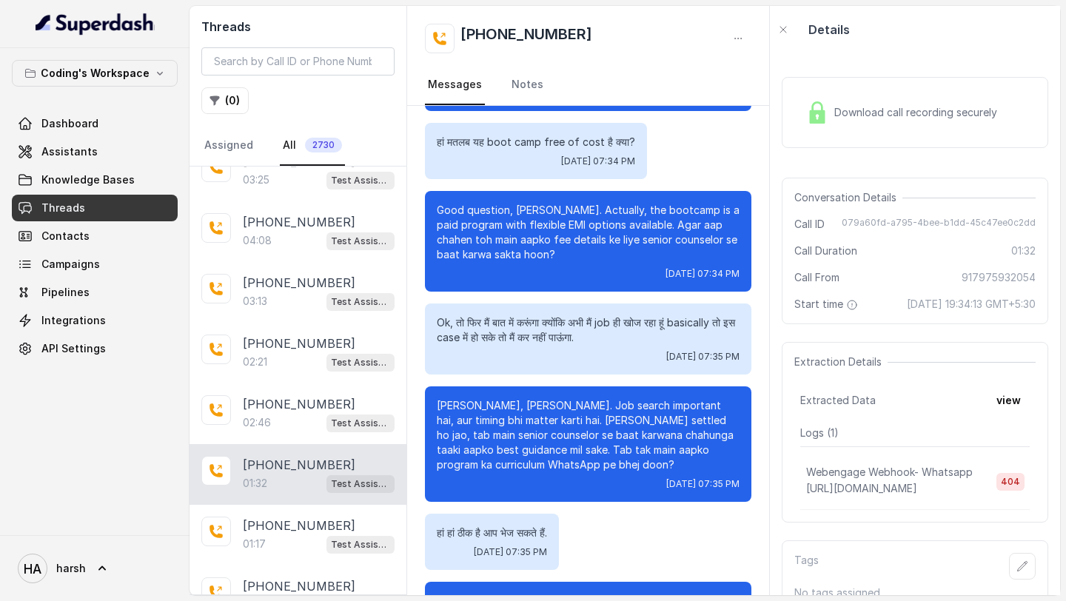
scroll to position [433, 0]
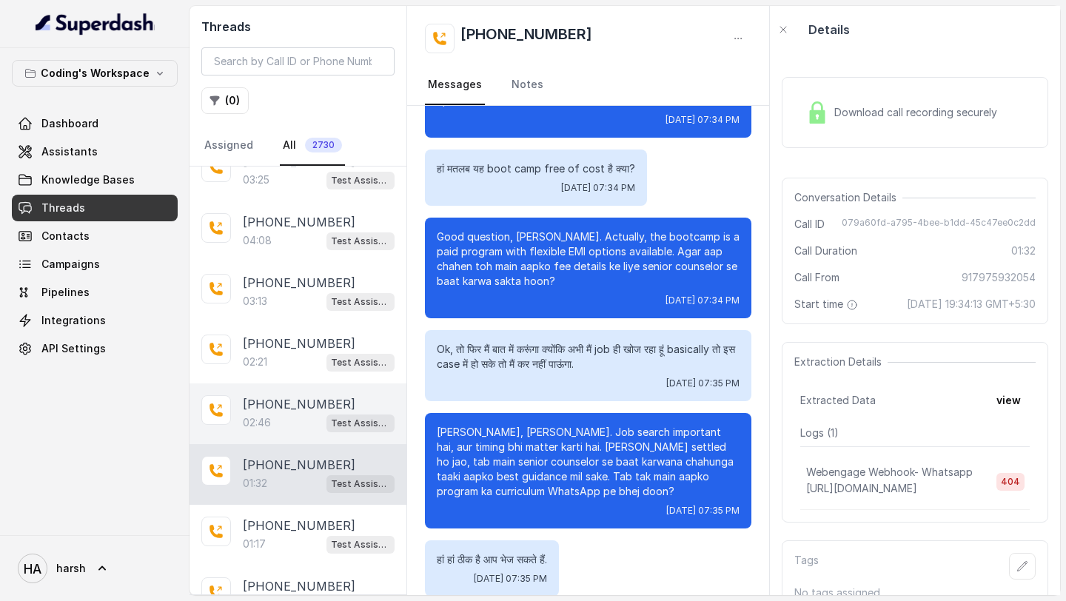
click at [307, 423] on div "02:46 Test Assistant- 2" at bounding box center [319, 422] width 152 height 19
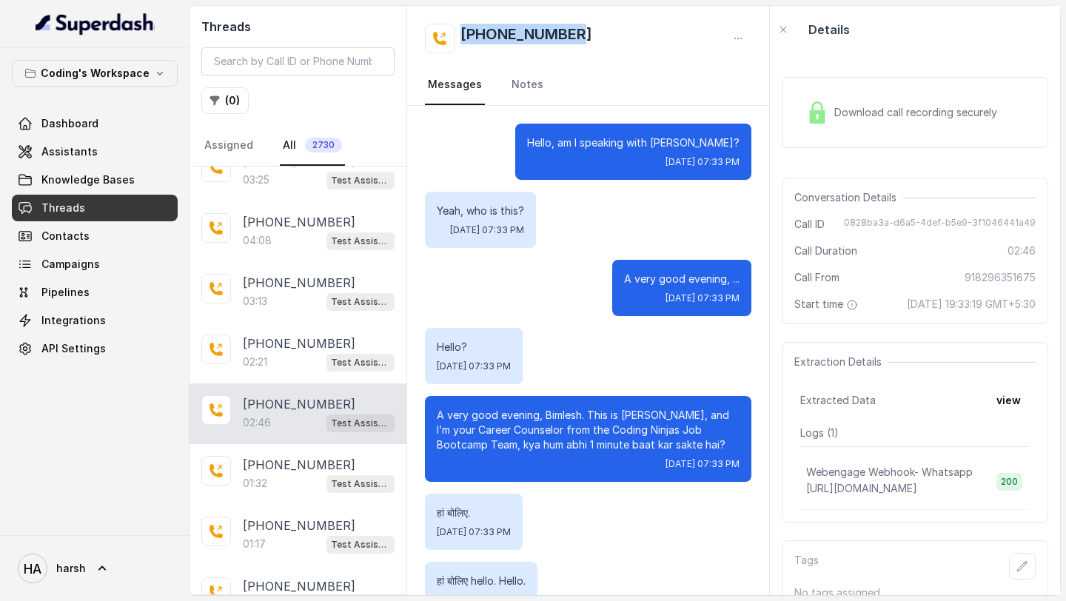
drag, startPoint x: 582, startPoint y: 35, endPoint x: 457, endPoint y: 36, distance: 125.1
click at [457, 36] on div "[PHONE_NUMBER]" at bounding box center [588, 39] width 326 height 30
copy h2 "[PHONE_NUMBER]"
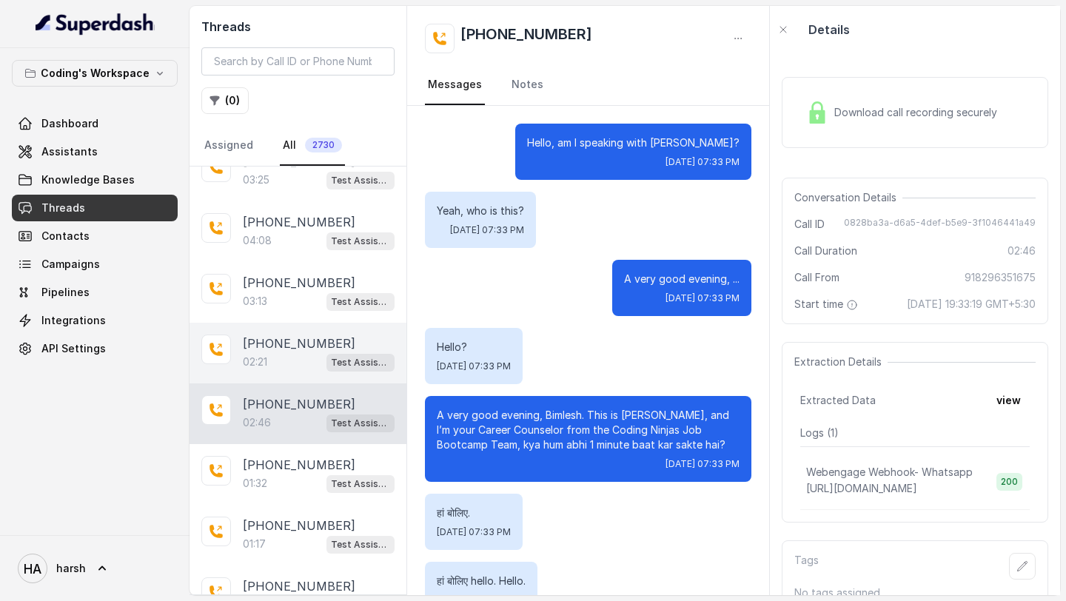
click at [280, 363] on div "02:21 Test Assistant- 2" at bounding box center [319, 361] width 152 height 19
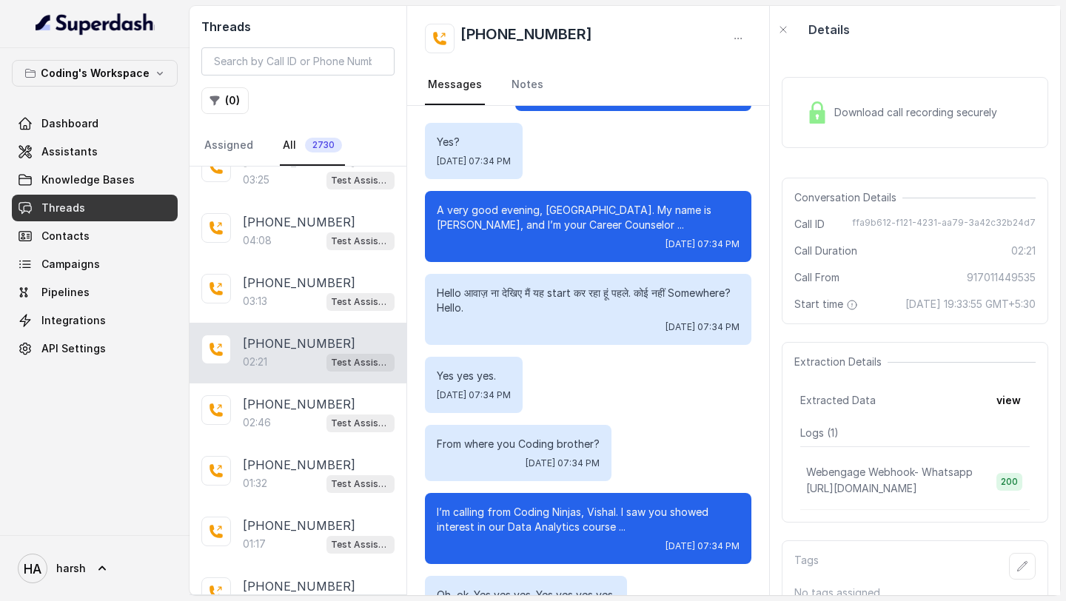
scroll to position [10, 0]
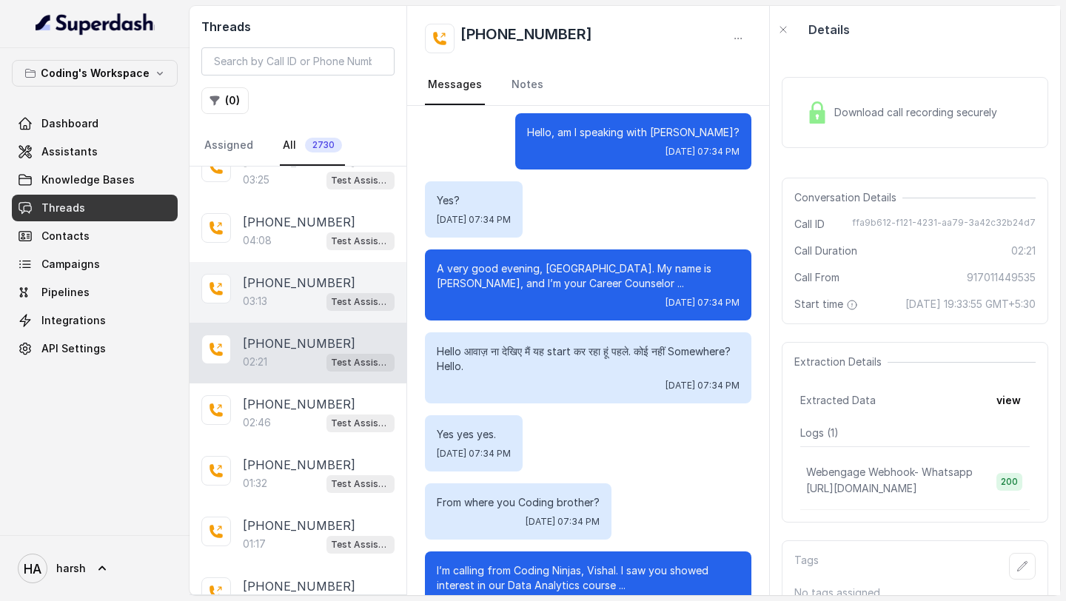
click at [327, 282] on p "[PHONE_NUMBER]" at bounding box center [299, 283] width 112 height 18
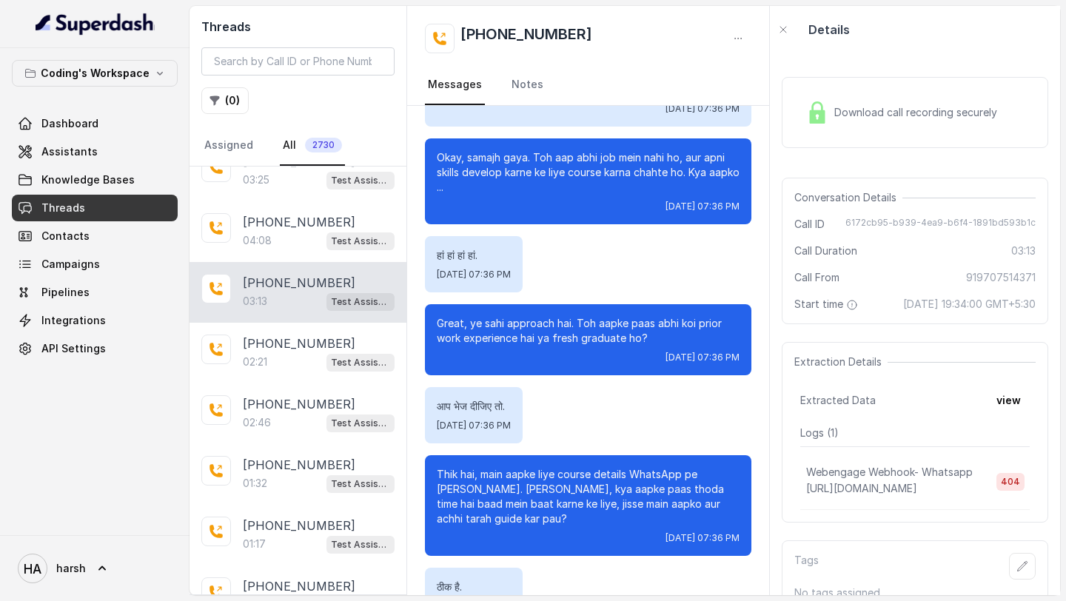
scroll to position [1432, 0]
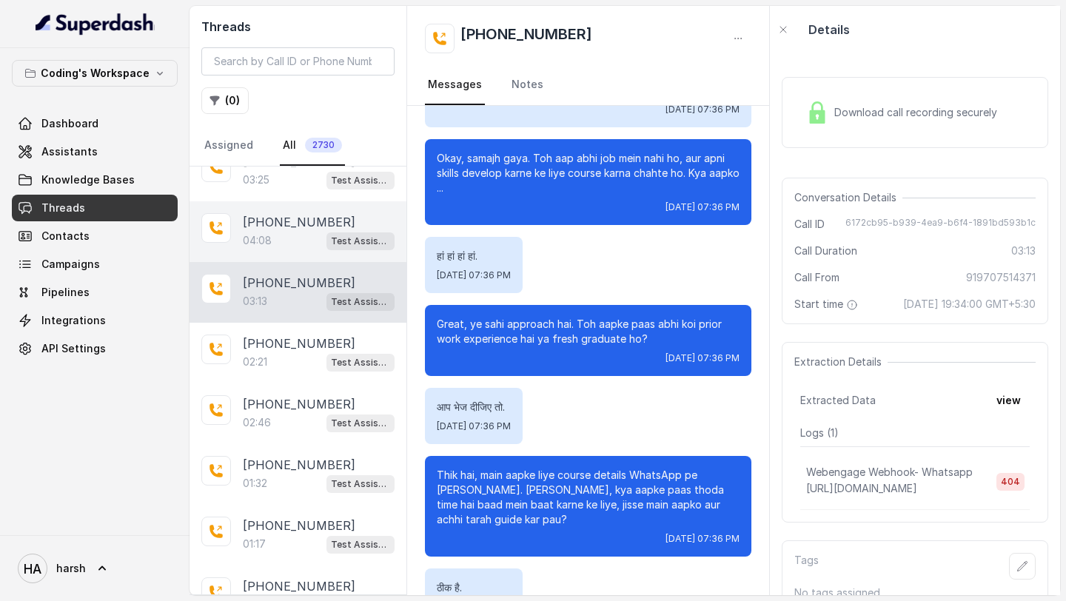
click at [232, 224] on div "[PHONE_NUMBER]:08 Test Assistant- 2" at bounding box center [297, 231] width 217 height 61
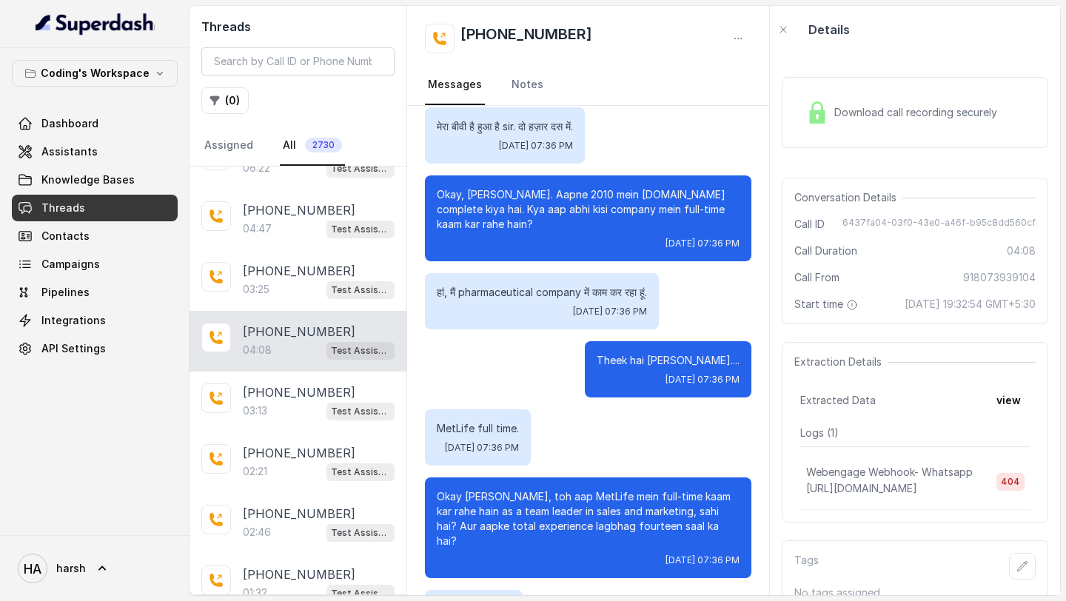
scroll to position [63, 0]
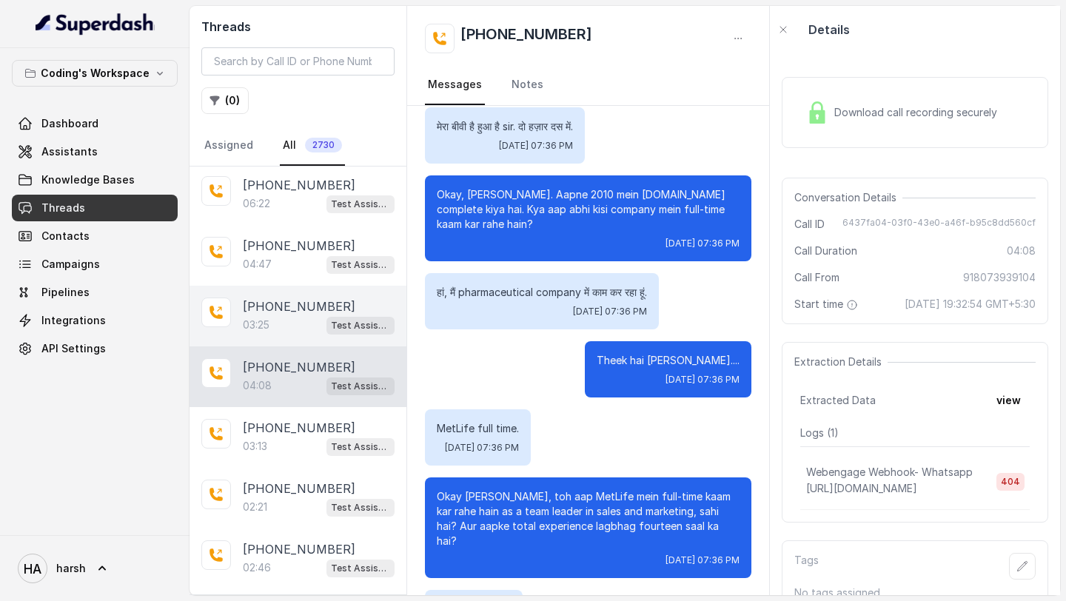
click at [292, 323] on div "03:25 Test Assistant- 2" at bounding box center [319, 324] width 152 height 19
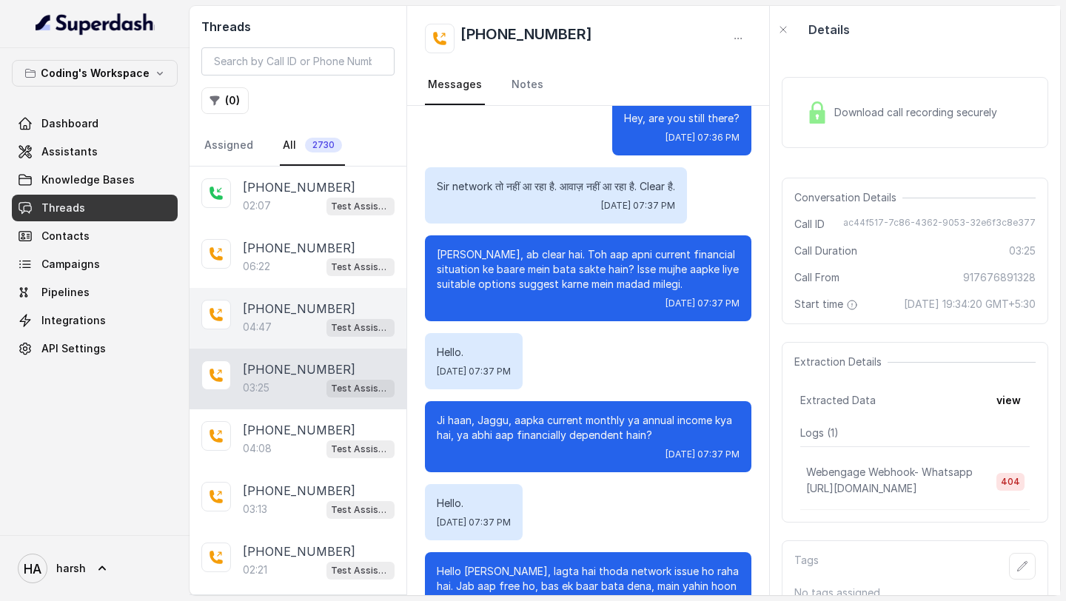
click at [301, 324] on div "04:47 Test Assistant- 2" at bounding box center [319, 326] width 152 height 19
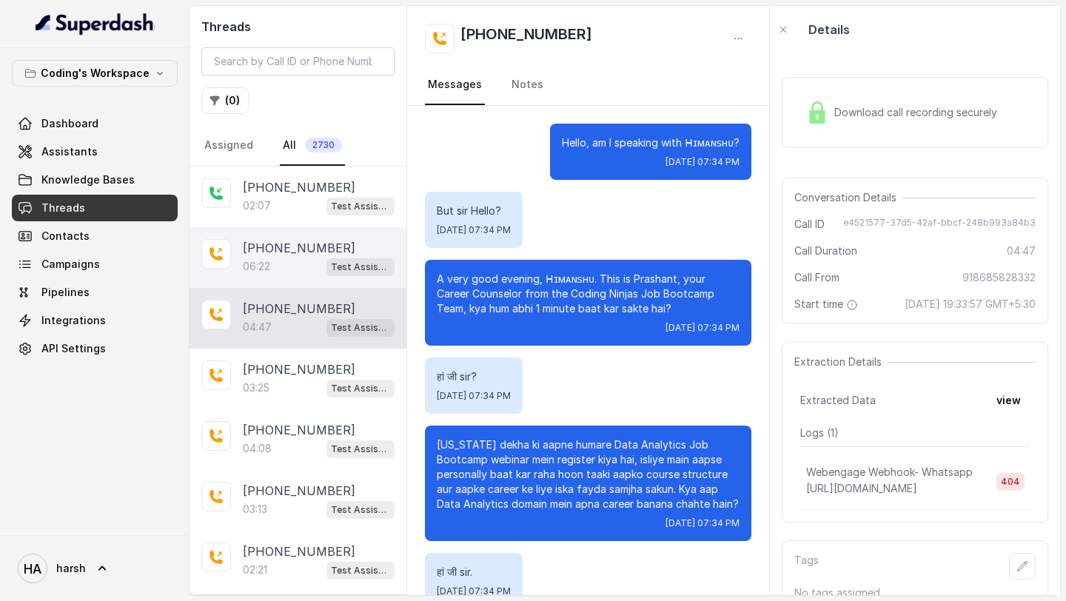
click at [326, 255] on p "[PHONE_NUMBER]" at bounding box center [299, 248] width 112 height 18
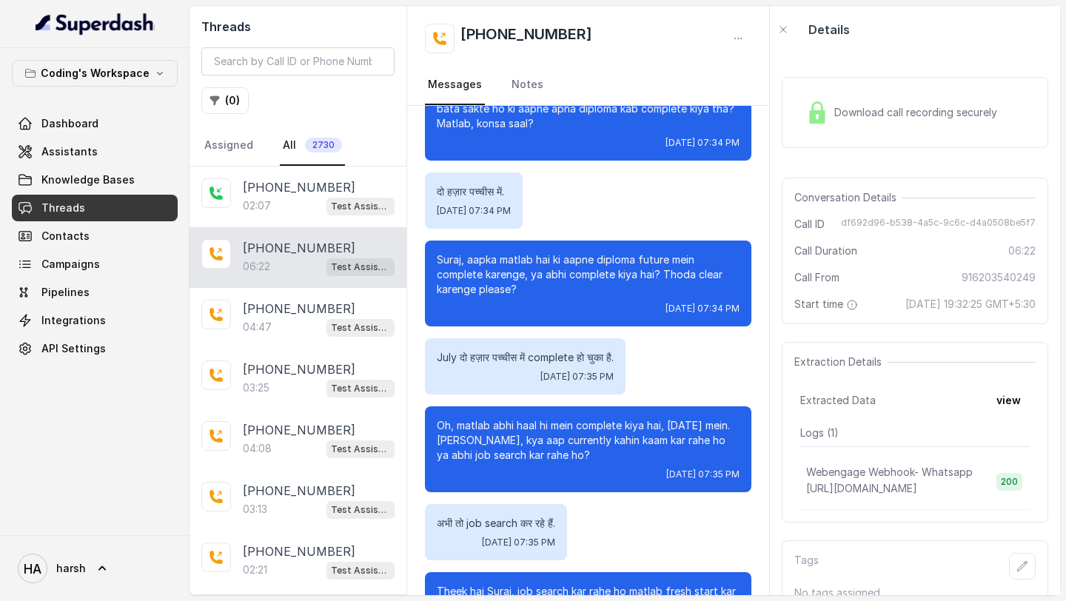
scroll to position [551, 0]
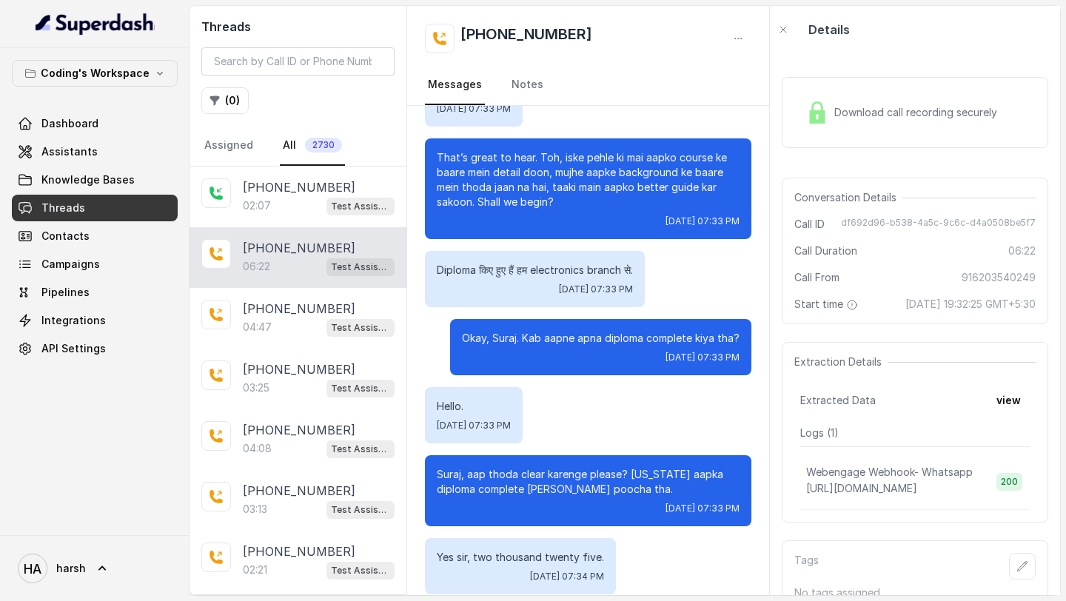
click at [873, 112] on span "Download call recording securely" at bounding box center [918, 112] width 169 height 15
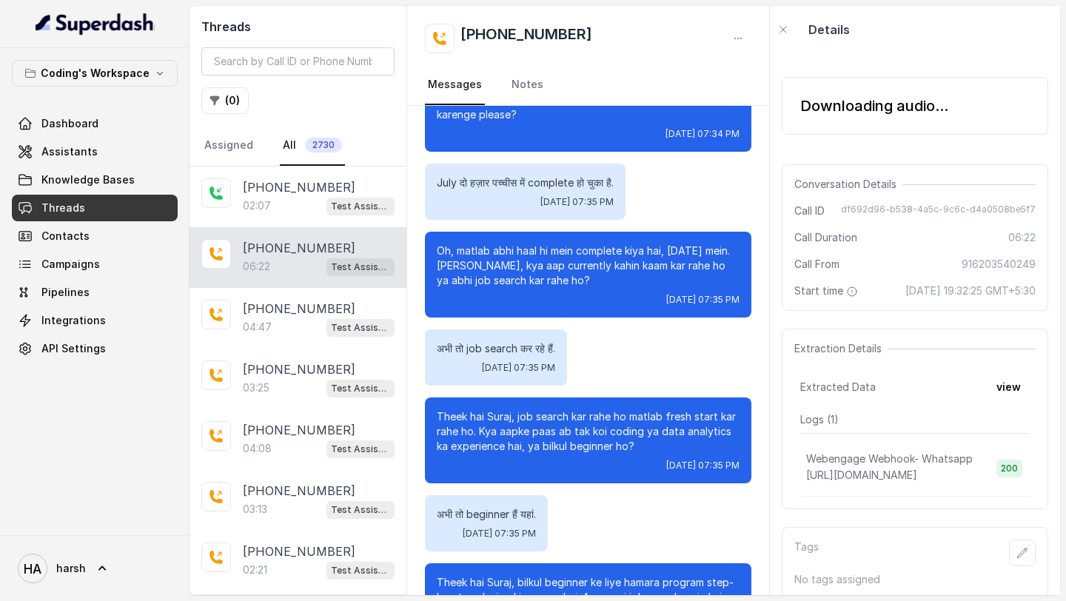
scroll to position [0, 0]
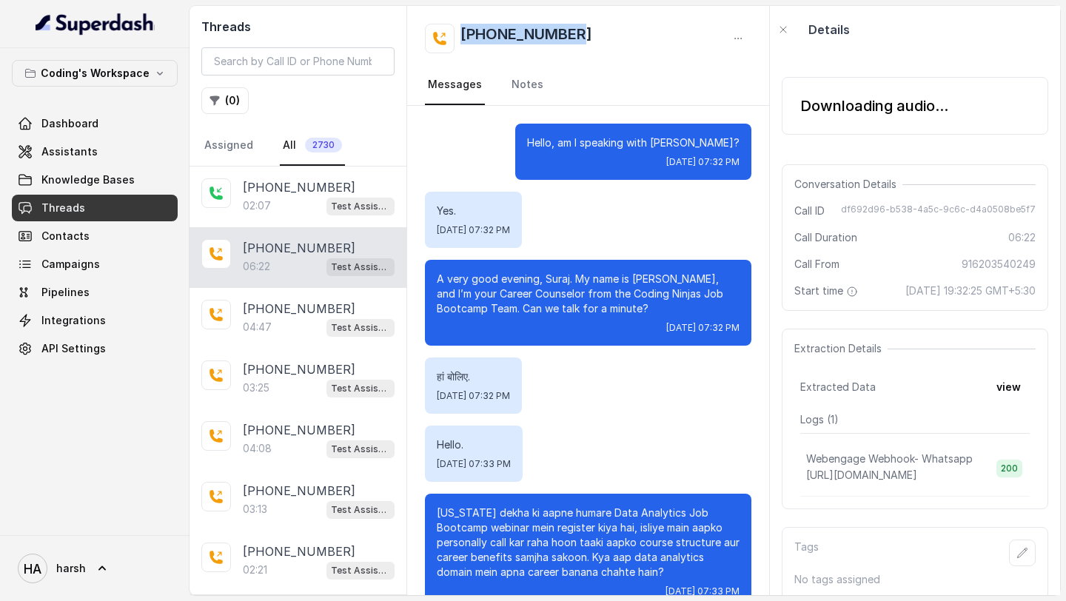
drag, startPoint x: 585, startPoint y: 28, endPoint x: 460, endPoint y: 32, distance: 125.1
click at [460, 32] on div "[PHONE_NUMBER]" at bounding box center [588, 39] width 326 height 30
copy h2 "[PHONE_NUMBER]"
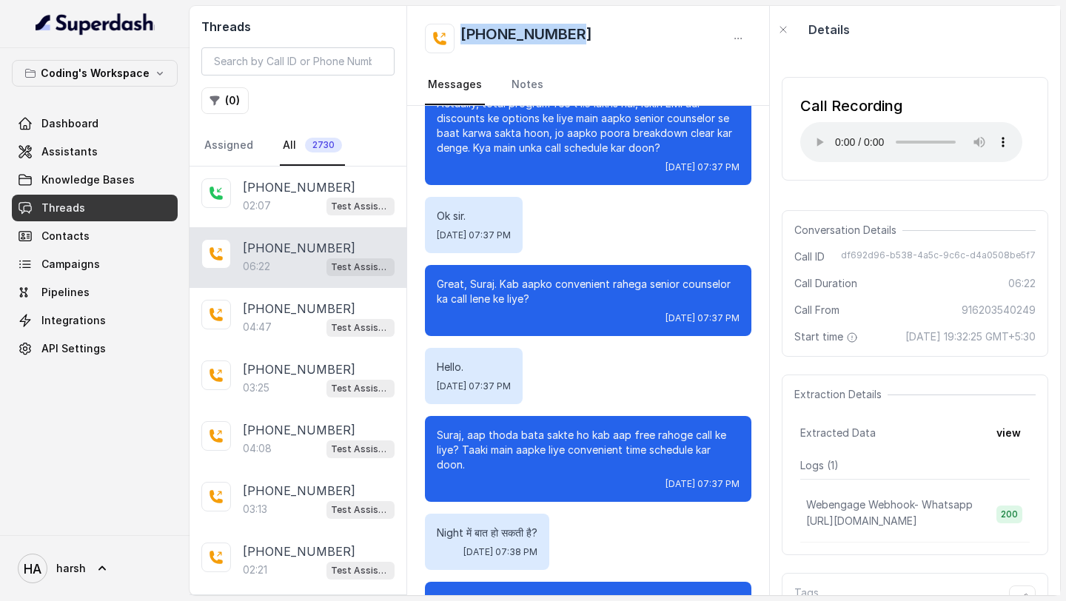
scroll to position [3484, 0]
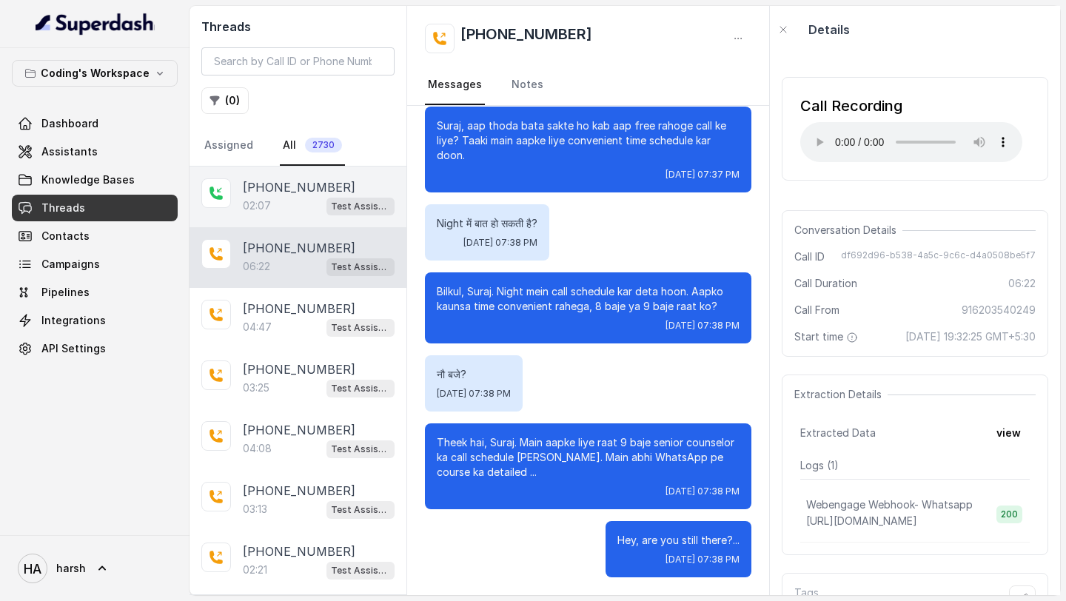
click at [298, 205] on div "02:07 Test Assistant- 2" at bounding box center [319, 205] width 152 height 19
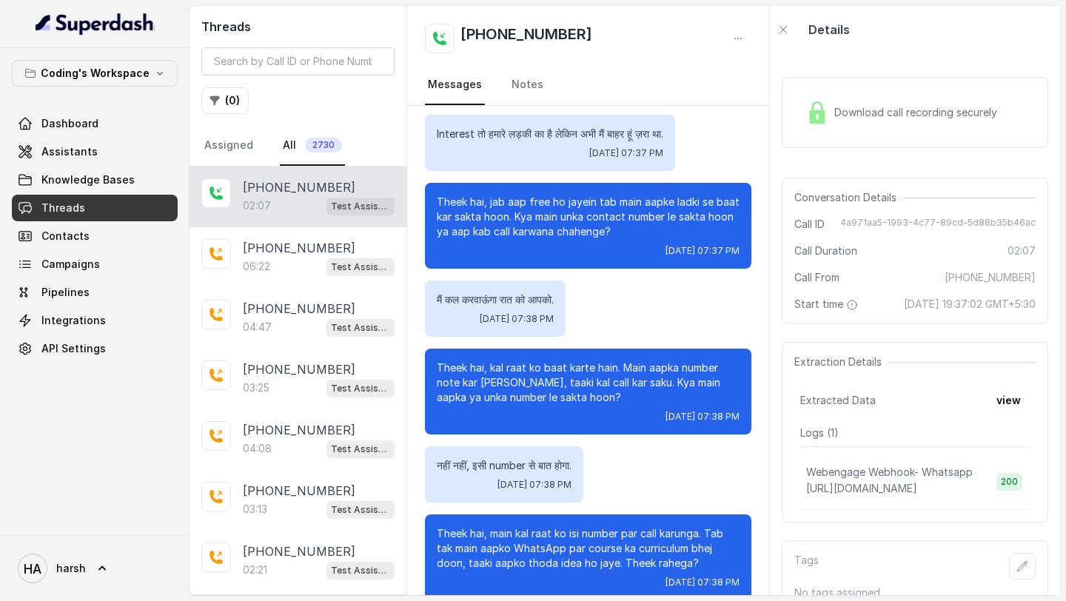
scroll to position [475, 0]
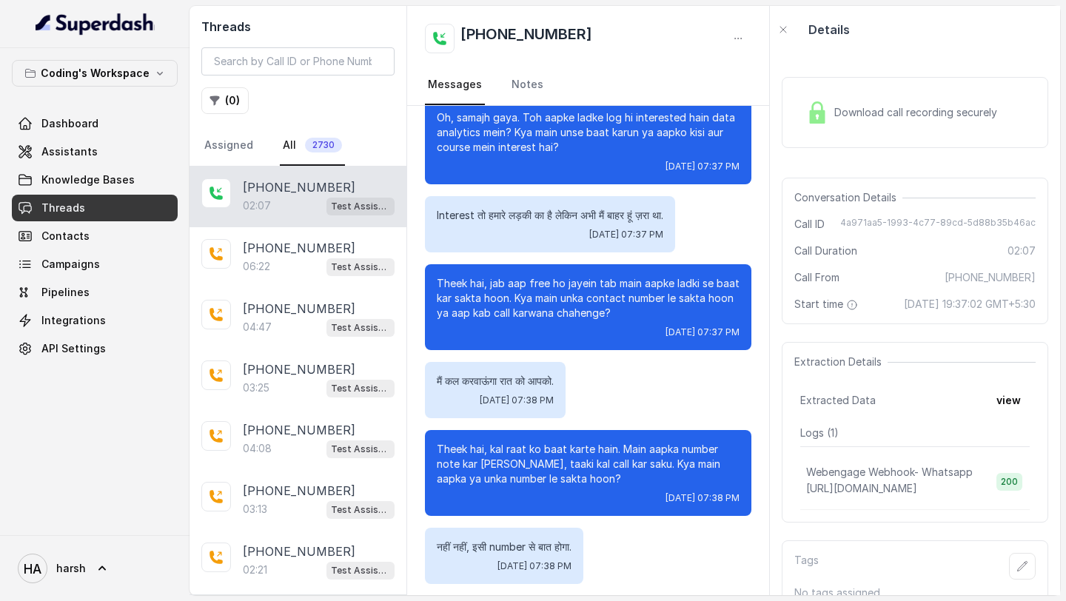
click at [889, 117] on span "Download call recording securely" at bounding box center [918, 112] width 169 height 15
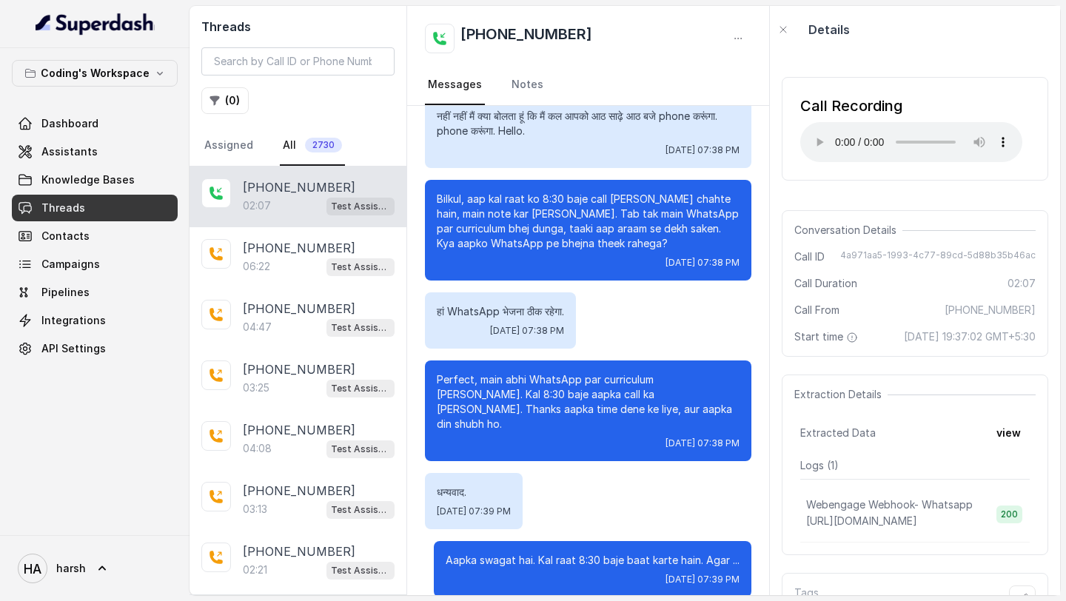
scroll to position [1077, 0]
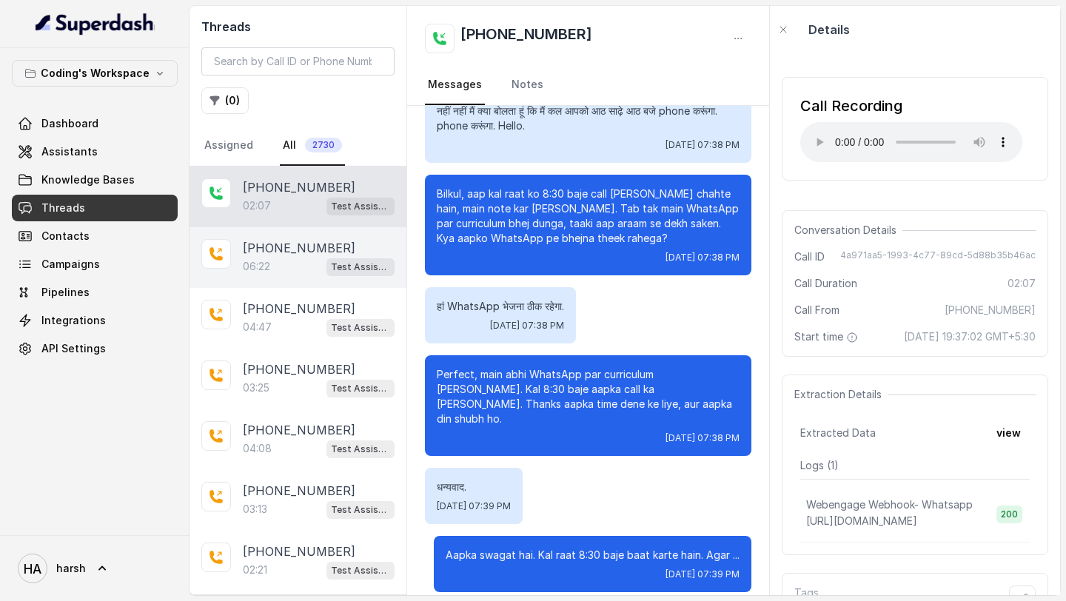
click at [300, 259] on div "06:22 Test Assistant- 2" at bounding box center [319, 266] width 152 height 19
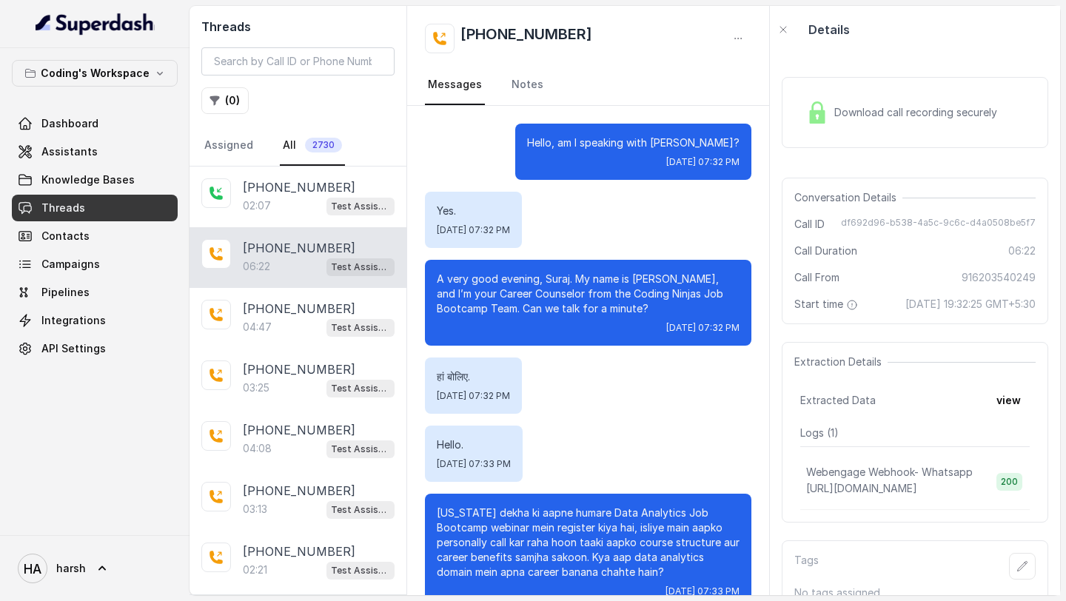
scroll to position [3484, 0]
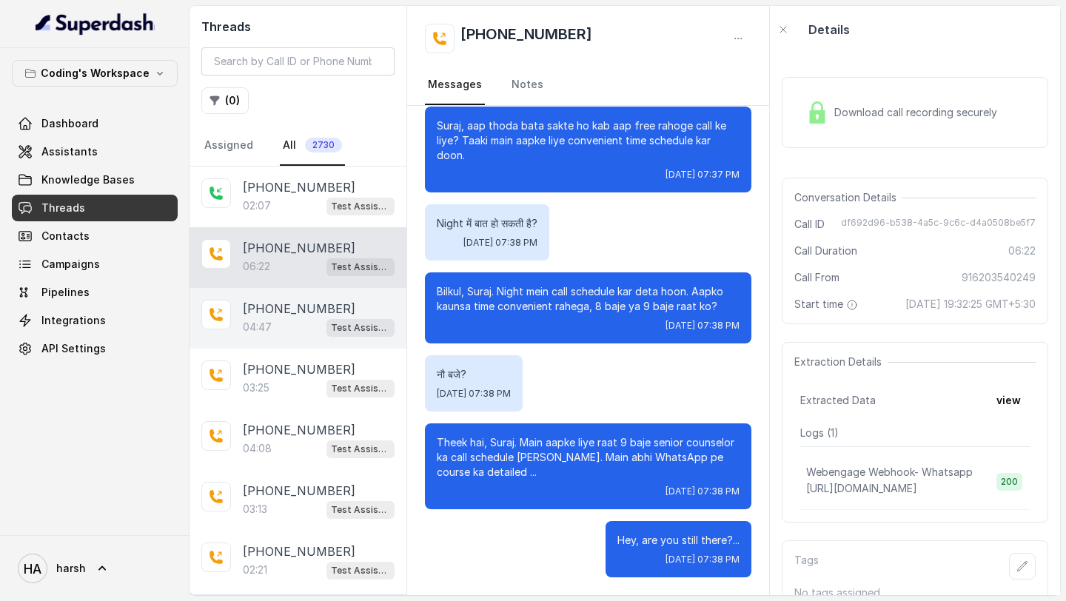
click at [323, 317] on div "04:47 Test Assistant- 2" at bounding box center [319, 326] width 152 height 19
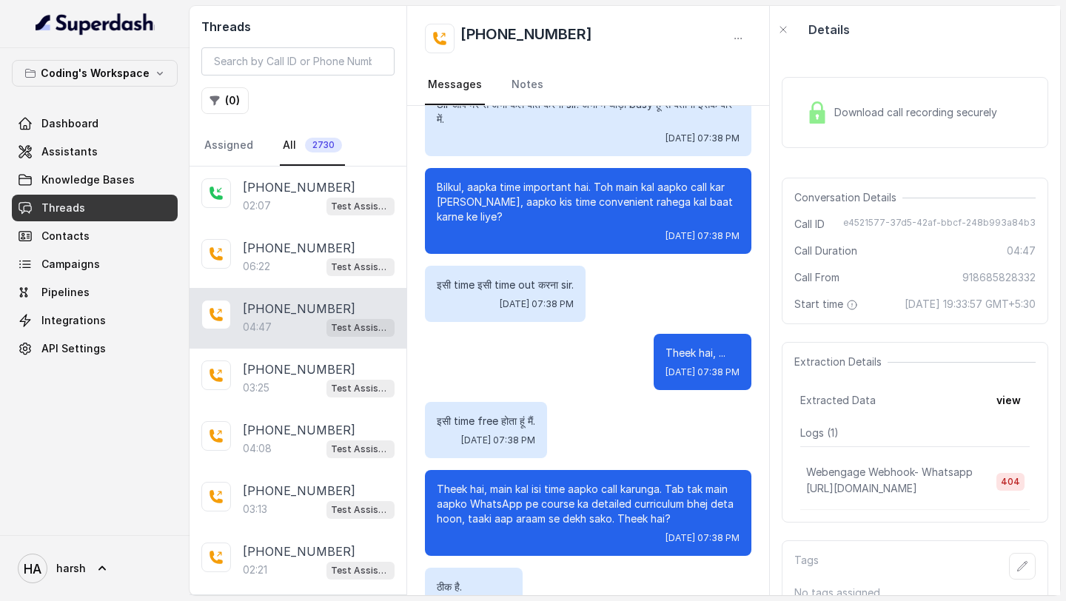
scroll to position [2686, 0]
